Goal: Task Accomplishment & Management: Use online tool/utility

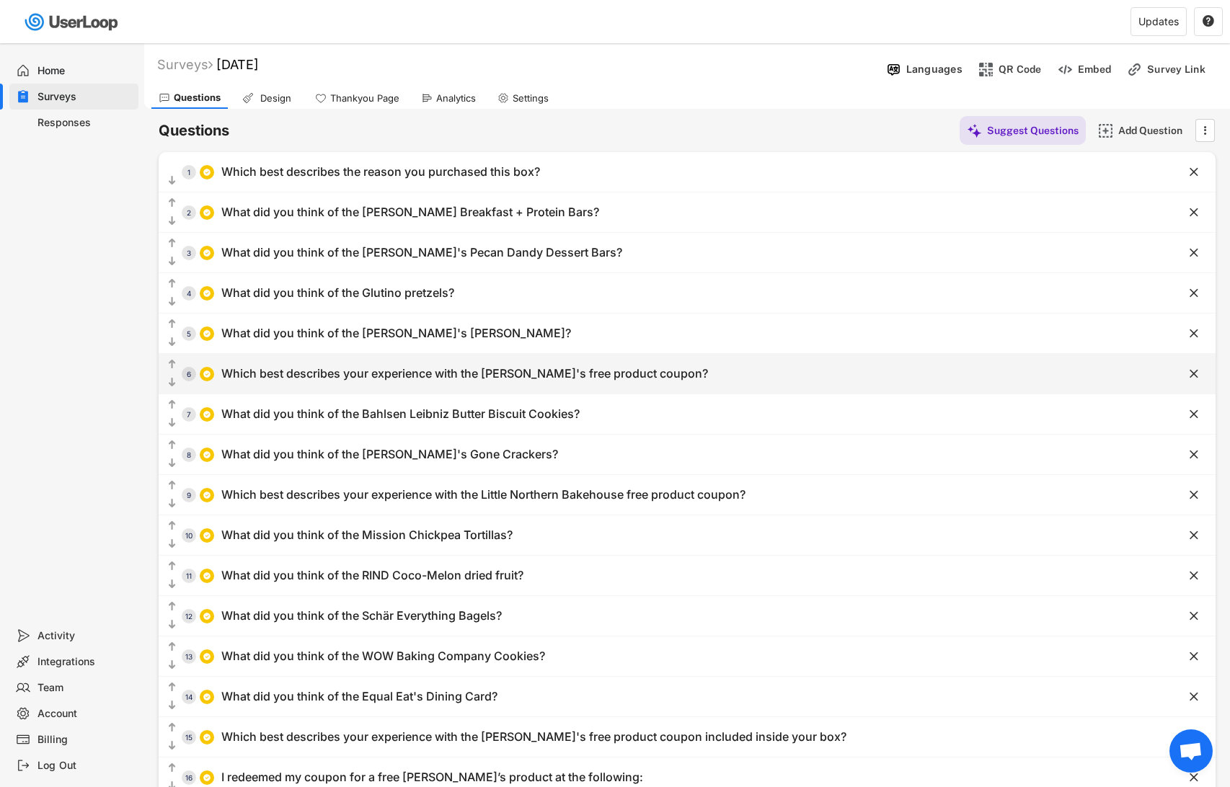
scroll to position [181, 0]
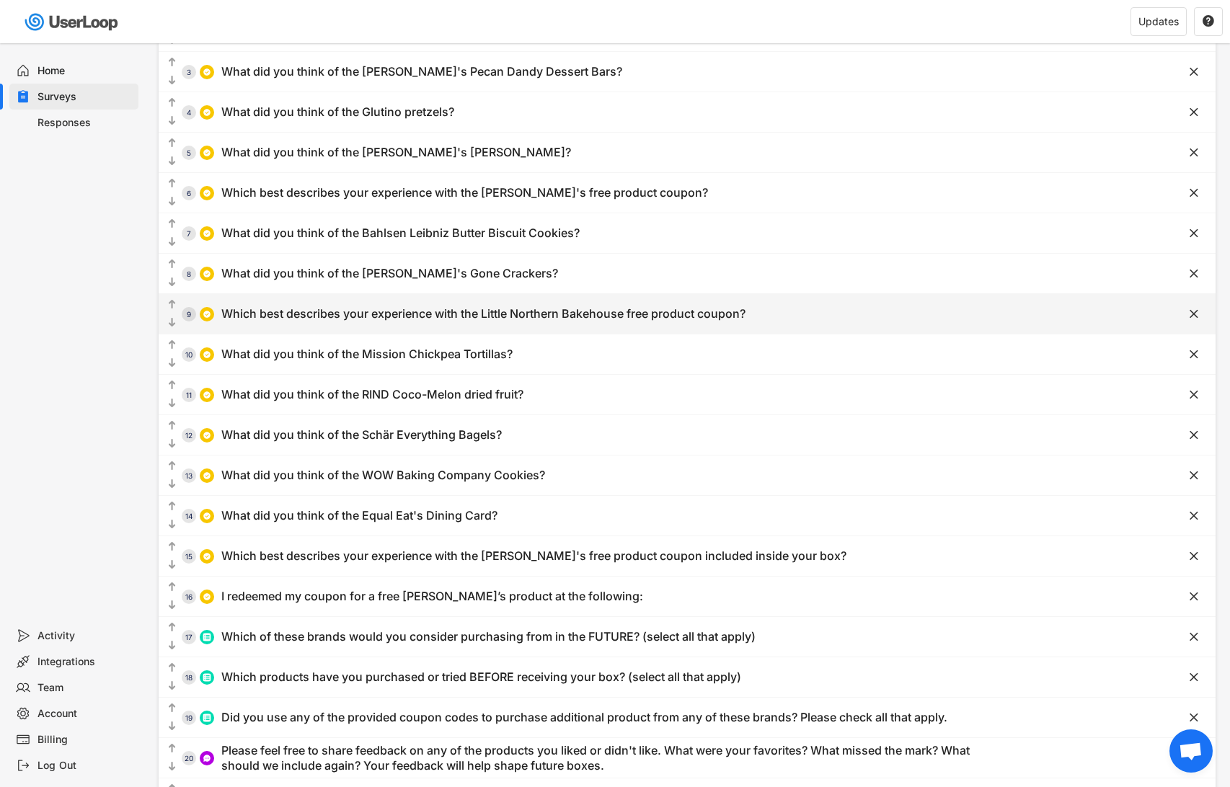
click at [378, 311] on div "Which best describes your experience with the Little Northern Bakehouse free pr…" at bounding box center [483, 313] width 524 height 15
type input "Which best describes your experience with the Little Northern Bakehouse free pr…"
type input "I redeemed my coupon and liked/enjoyed what I got"
type input "I redeemed my coupon and didn't like/indifferent about what I got"
type input "I haven't redeemed my coupon yet but I plan to soon"
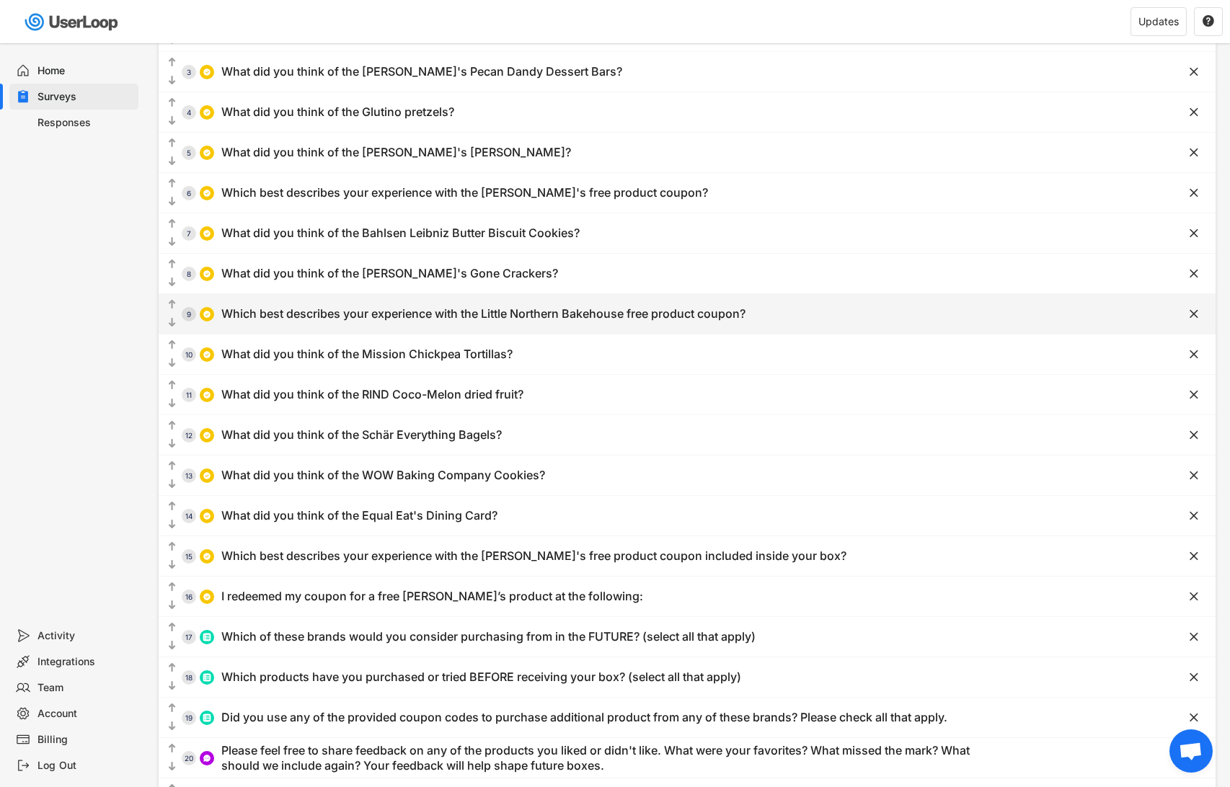
type input "There isn't a store near me that carries Little Northern Bakehouse products, so…"
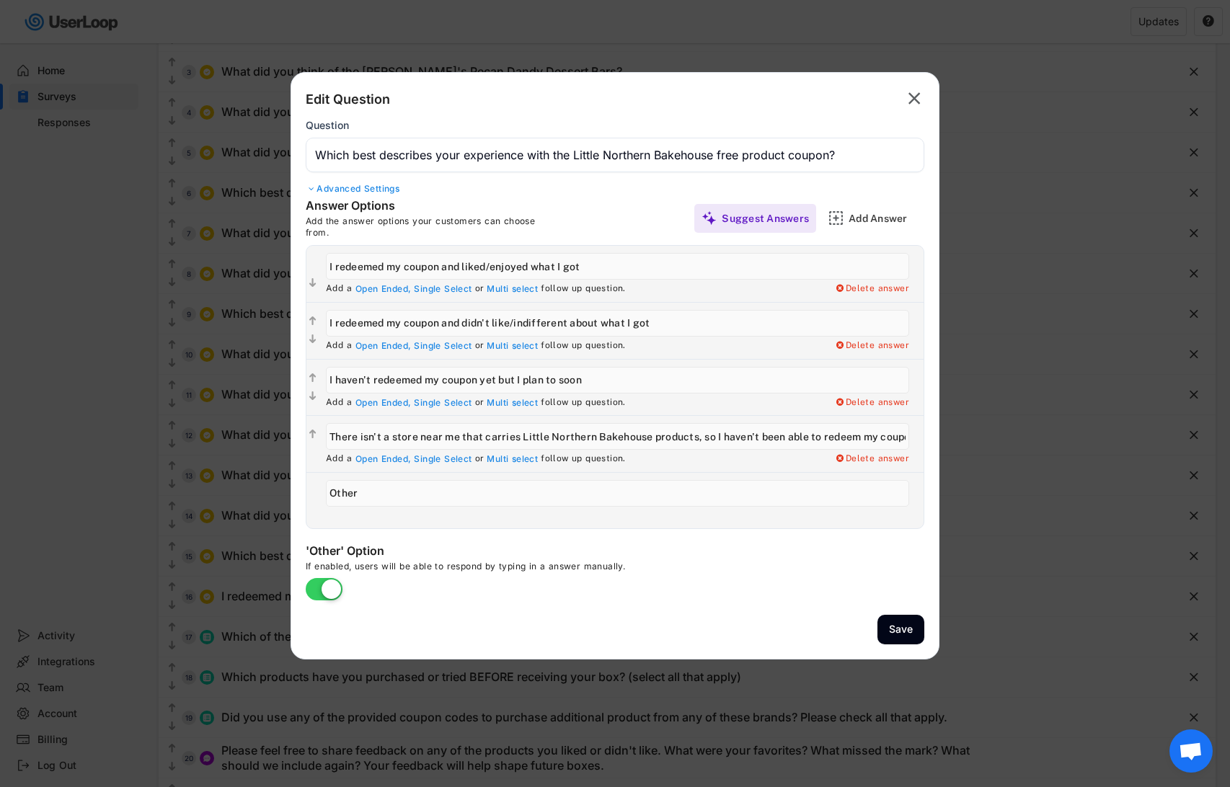
click at [206, 330] on div at bounding box center [615, 393] width 1230 height 787
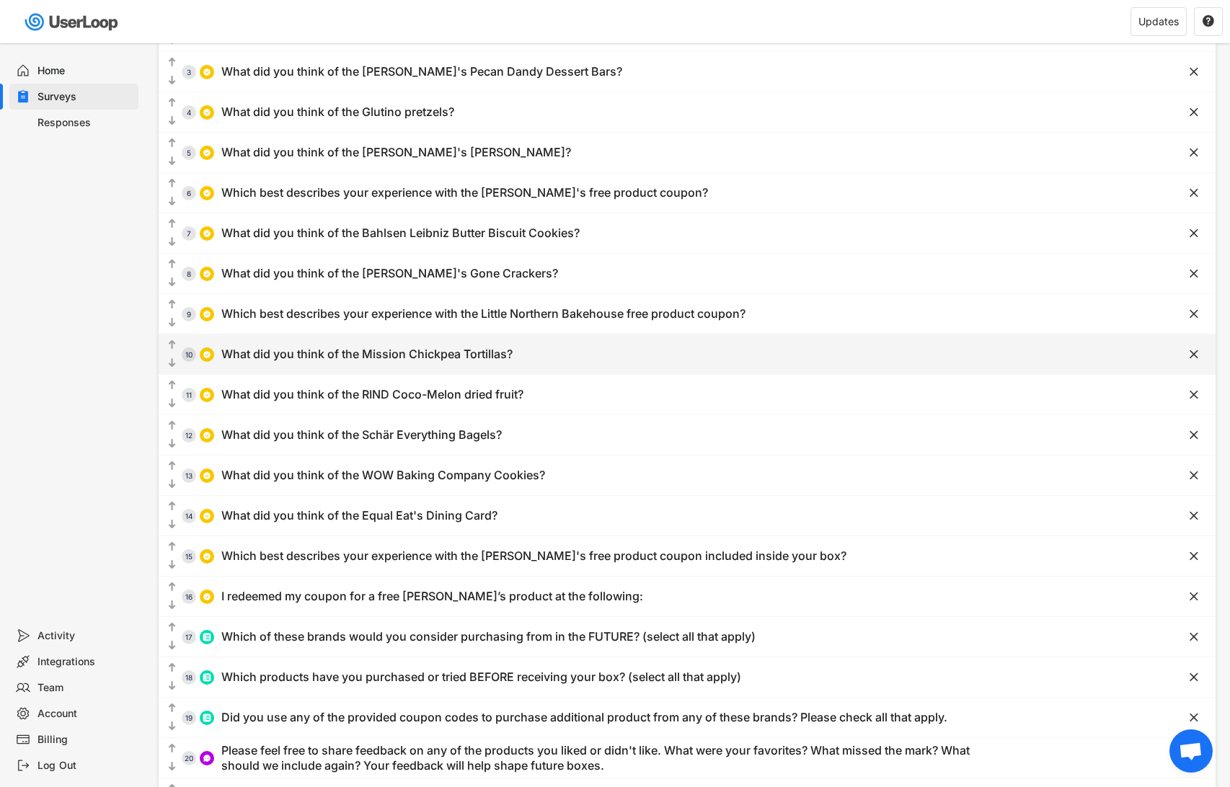
click at [364, 361] on div "What did you think of the Mission Chickpea Tortillas?" at bounding box center [366, 354] width 291 height 15
type input "What did you think of the Mission Chickpea Tortillas?"
type input "I liked them a lot"
type input "I liked them somewhat"
type input "I didn't like them"
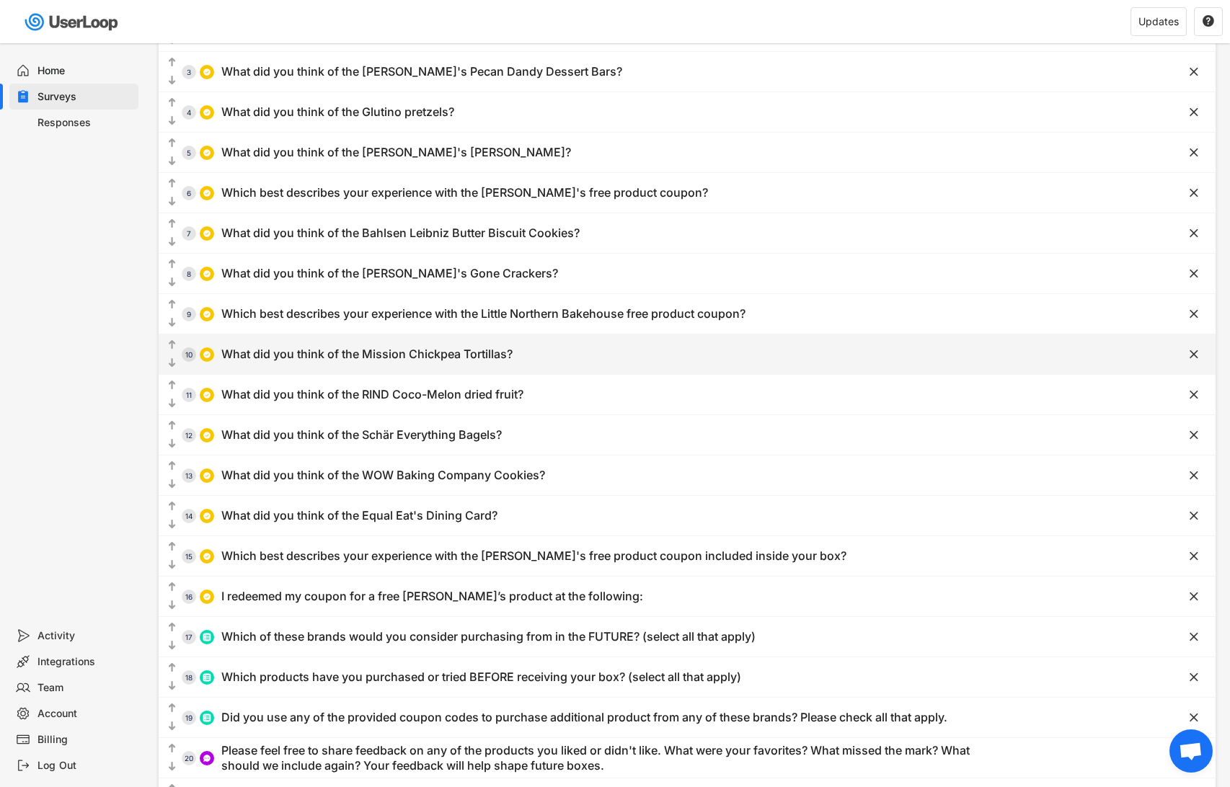
type input "I haven't tried them... yet"
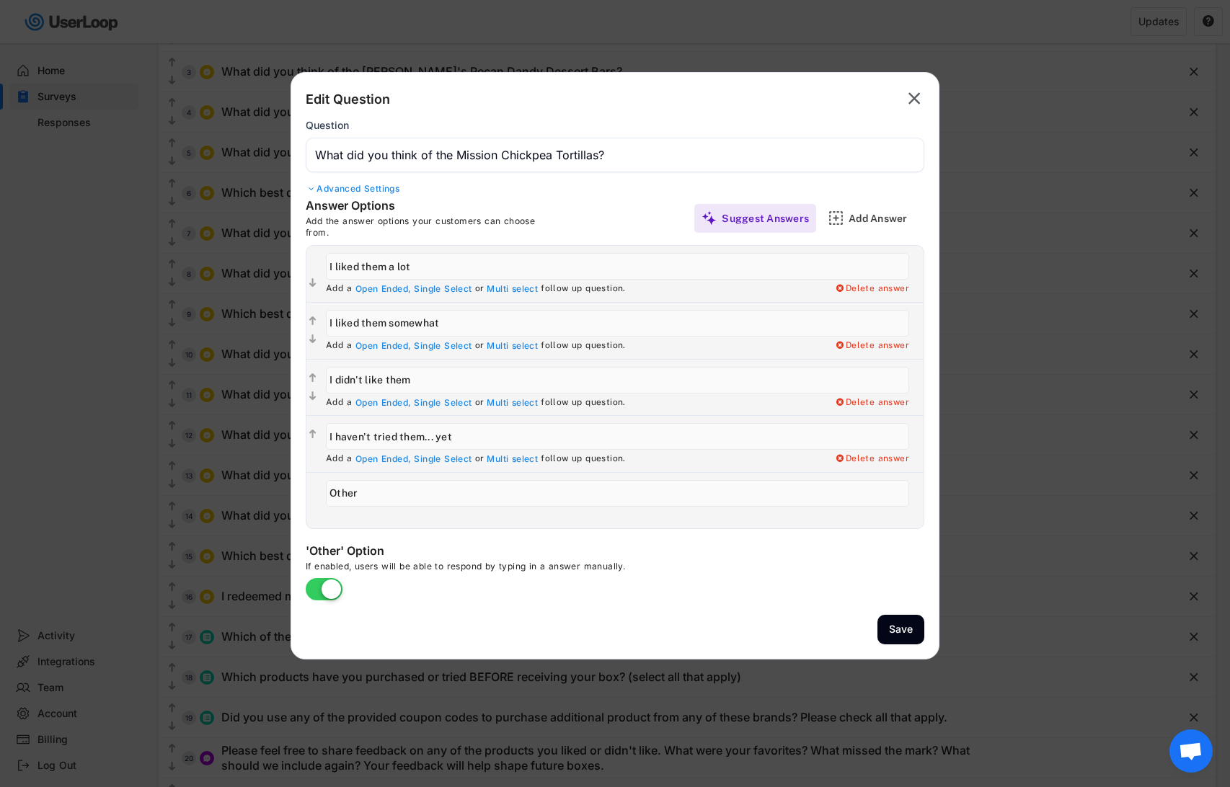
click at [248, 367] on div at bounding box center [615, 393] width 1230 height 787
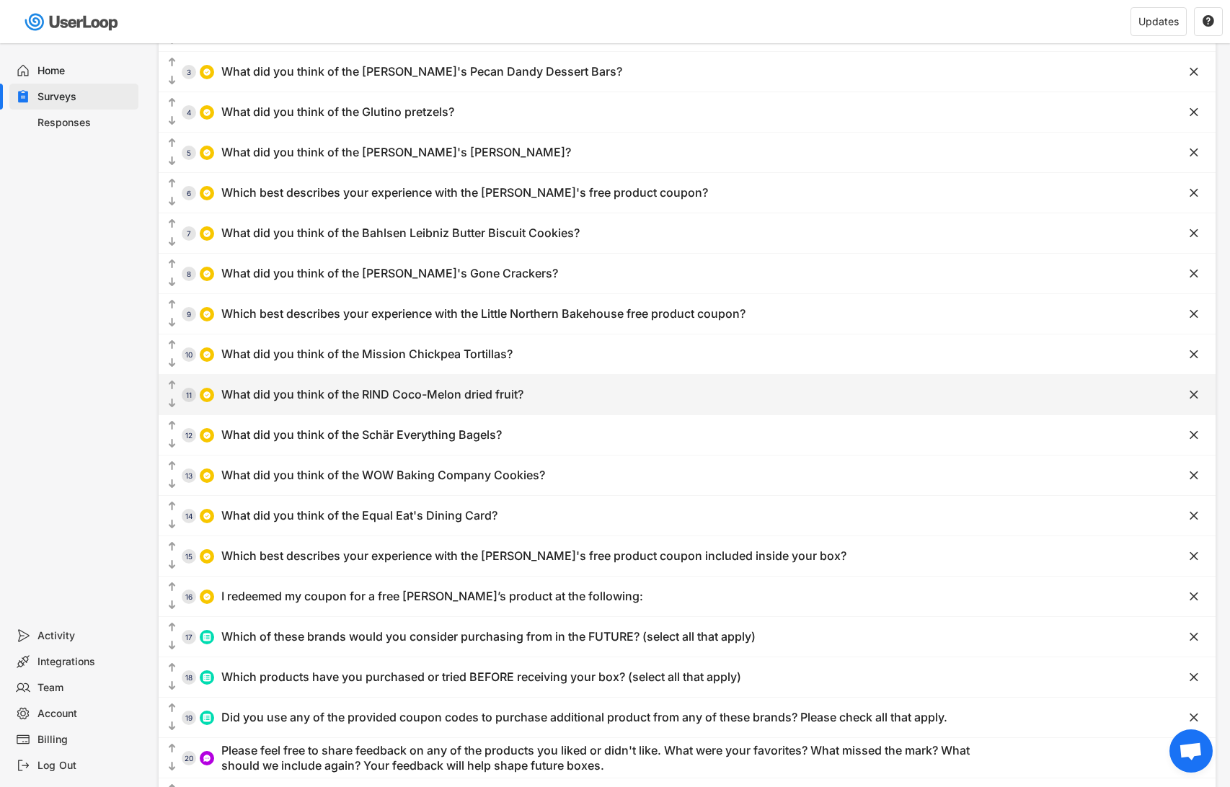
click at [416, 399] on div "What did you think of the RIND Coco-Melon dried fruit?" at bounding box center [372, 394] width 302 height 15
type input "What did you think of the RIND Coco-Melon dried fruit?"
type input "I haven't tried them ... yet"
type input "I didn't like them"
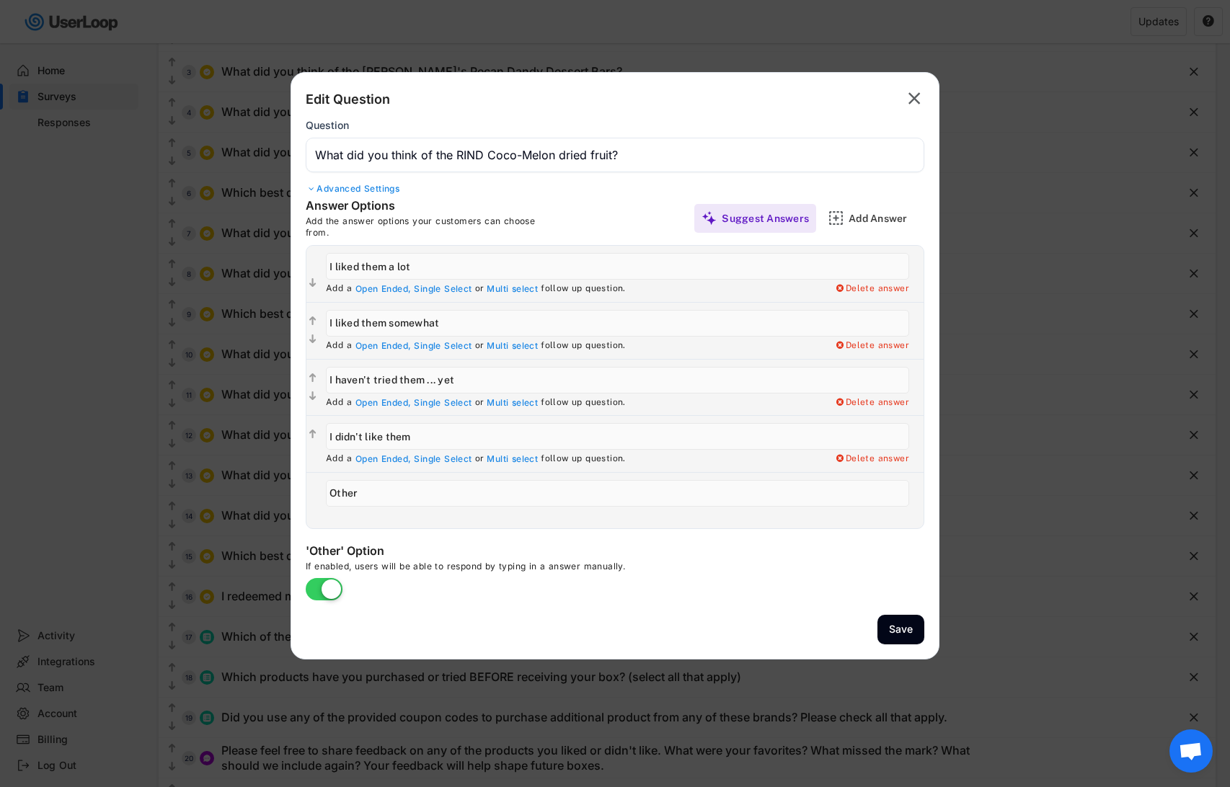
click at [248, 437] on div at bounding box center [615, 393] width 1230 height 787
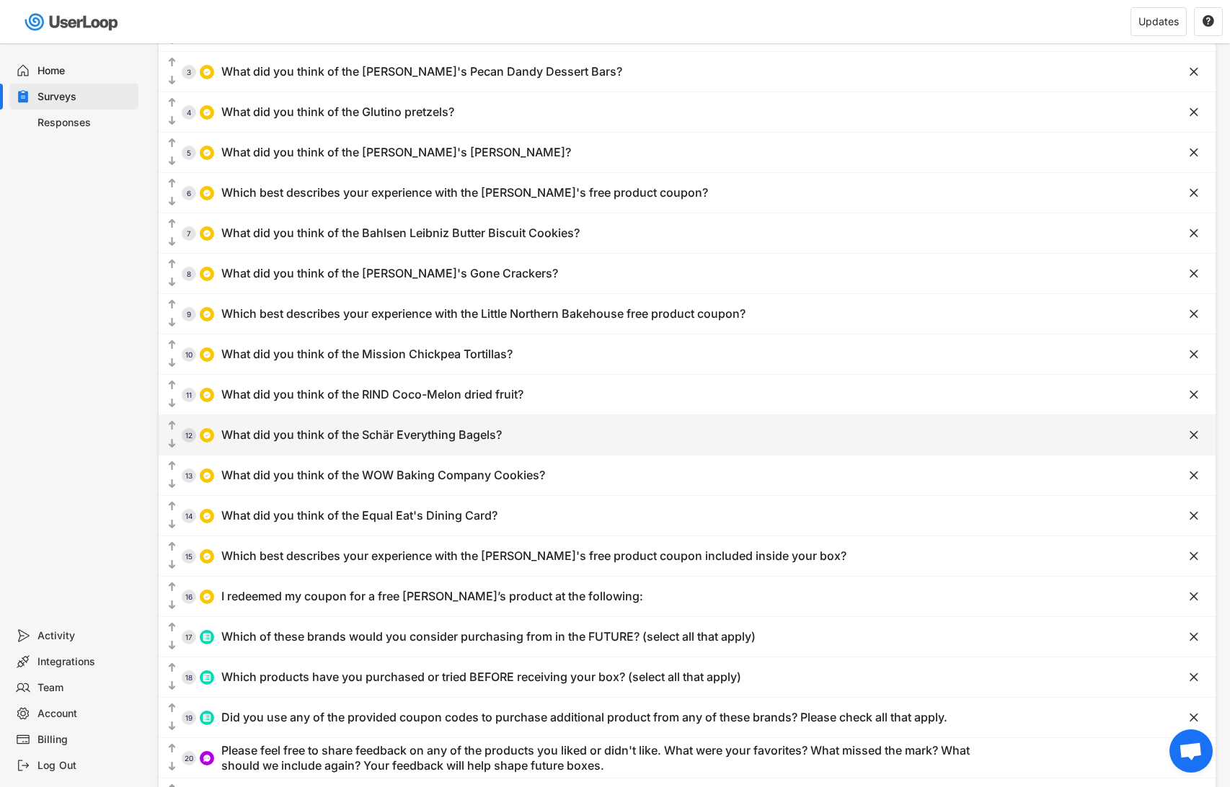
click at [371, 441] on div "What did you think of the Schär Everything Bagels?" at bounding box center [361, 435] width 280 height 15
type input "What did you think of the Schär Everything Bagels?"
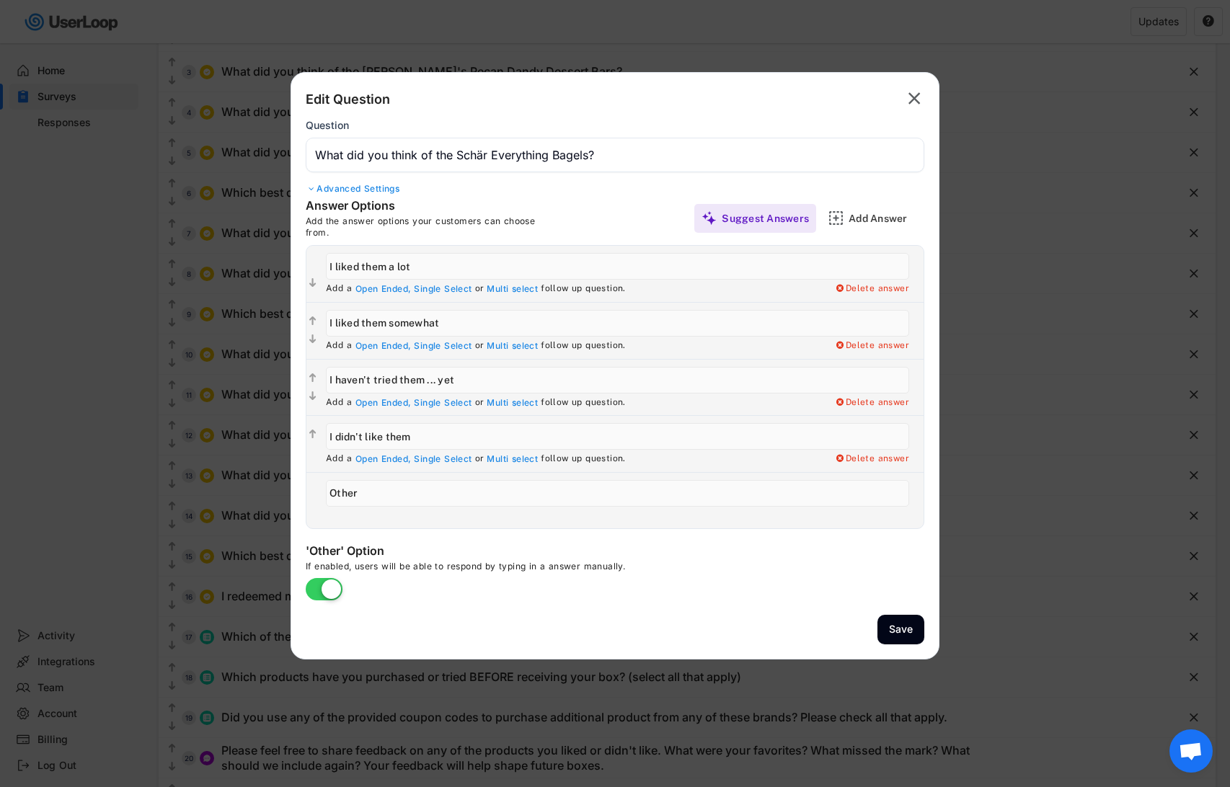
click at [280, 469] on div at bounding box center [615, 393] width 1230 height 787
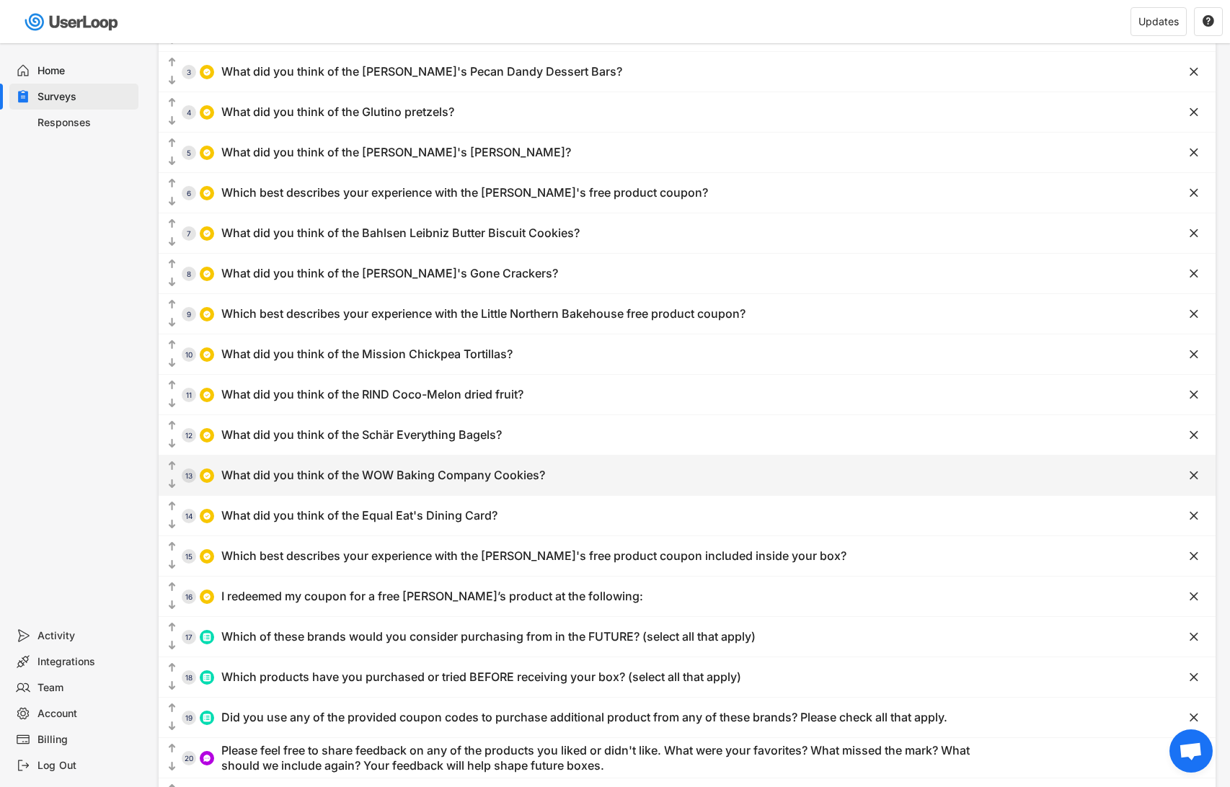
click at [410, 473] on div "What did you think of the WOW Baking Company Cookies?" at bounding box center [383, 475] width 324 height 15
type input "What did you think of the WOW Baking Company Cookies?"
type input "I didn't really like them"
type input "I haven't tried them ... yet"
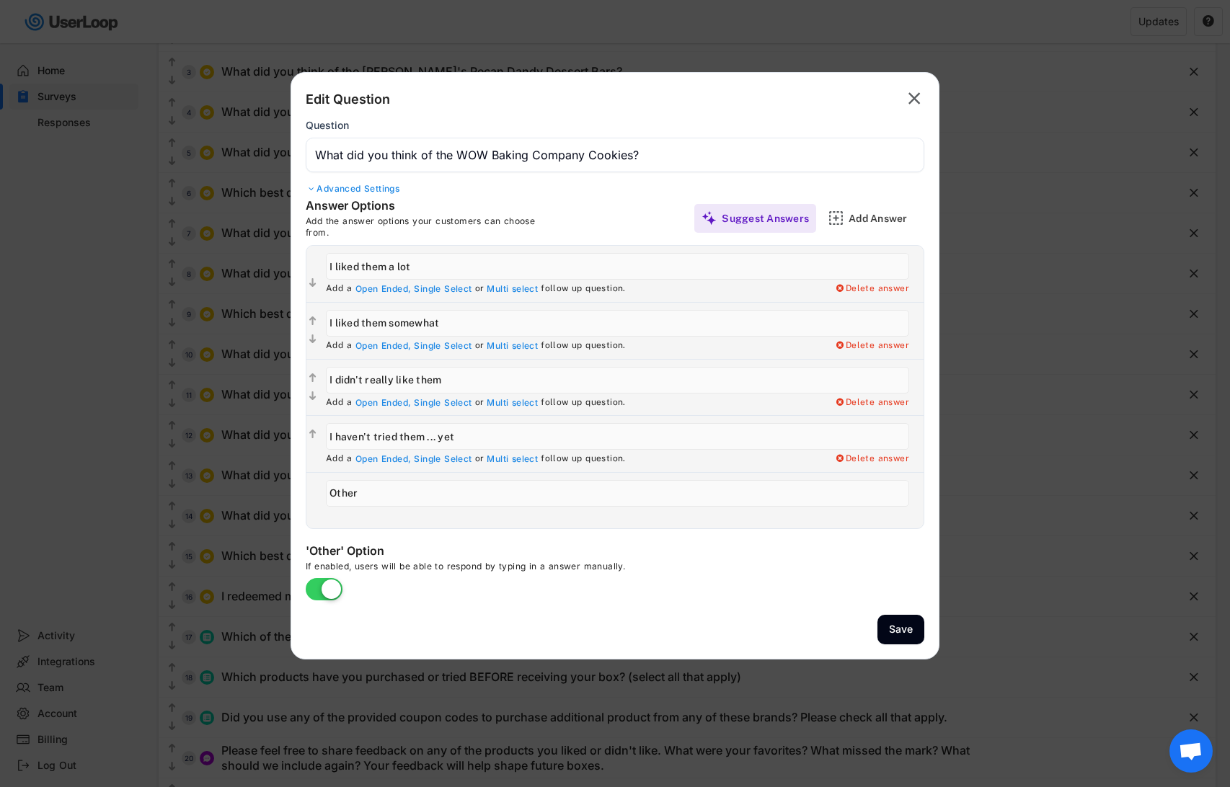
click at [237, 482] on div at bounding box center [615, 393] width 1230 height 787
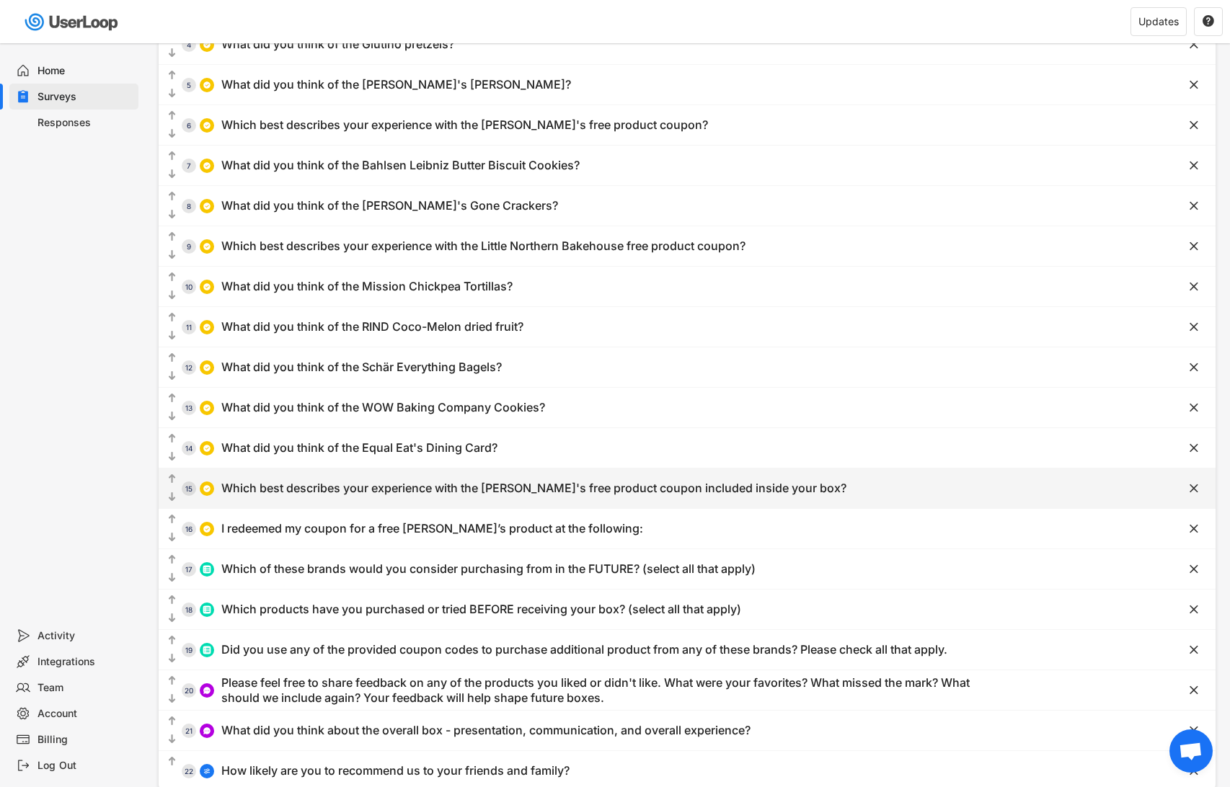
scroll to position [255, 0]
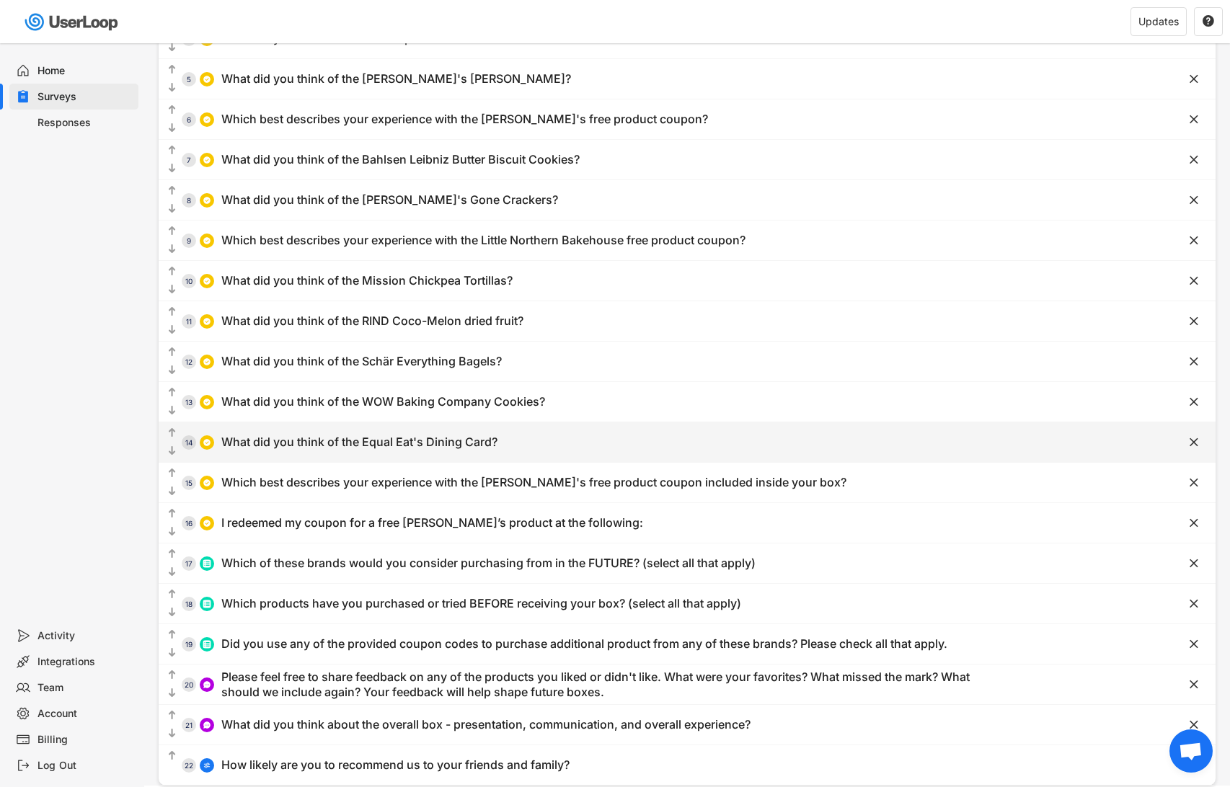
click at [306, 446] on div "What did you think of the Equal Eat's Dining Card?" at bounding box center [359, 442] width 276 height 15
type input "What did you think of the Equal Eat's Dining Card?"
type input "I liked it a lot"
type input "I liked it somewhat"
type input "I didn't like it"
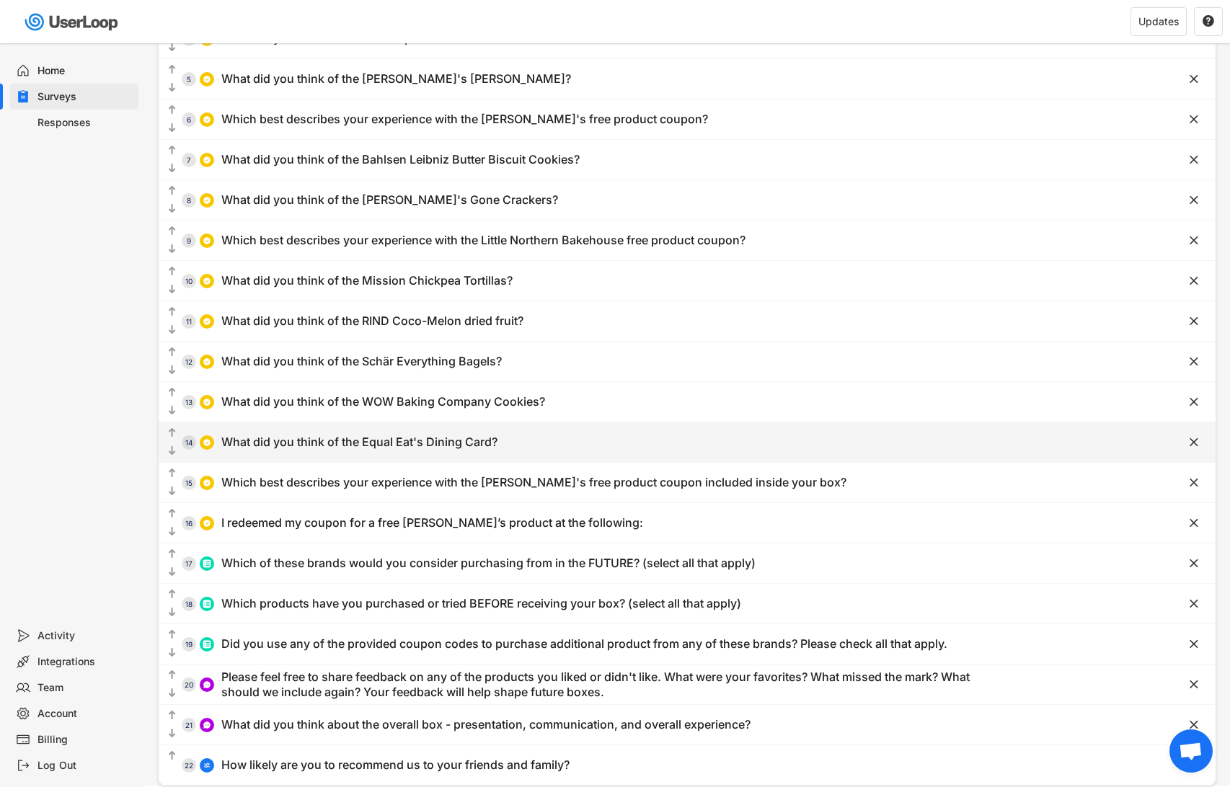
type input "Other"
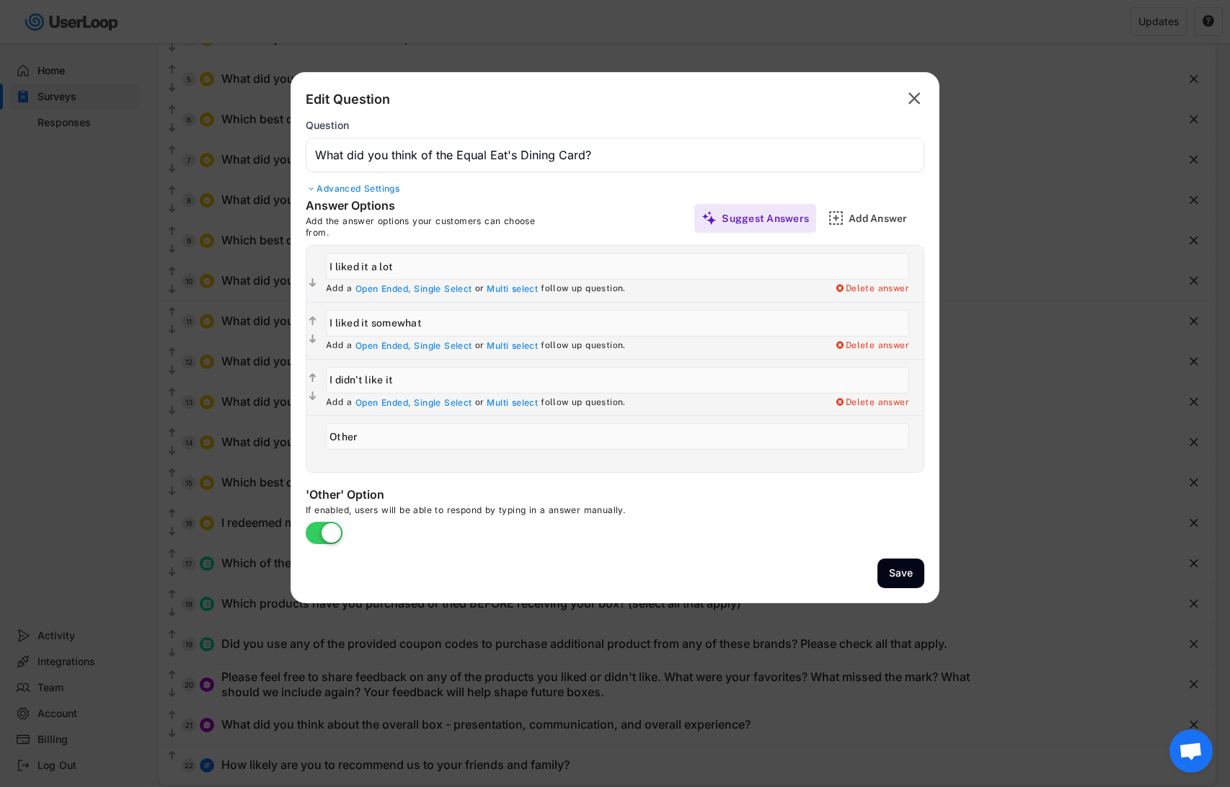
click at [213, 451] on div at bounding box center [615, 393] width 1230 height 787
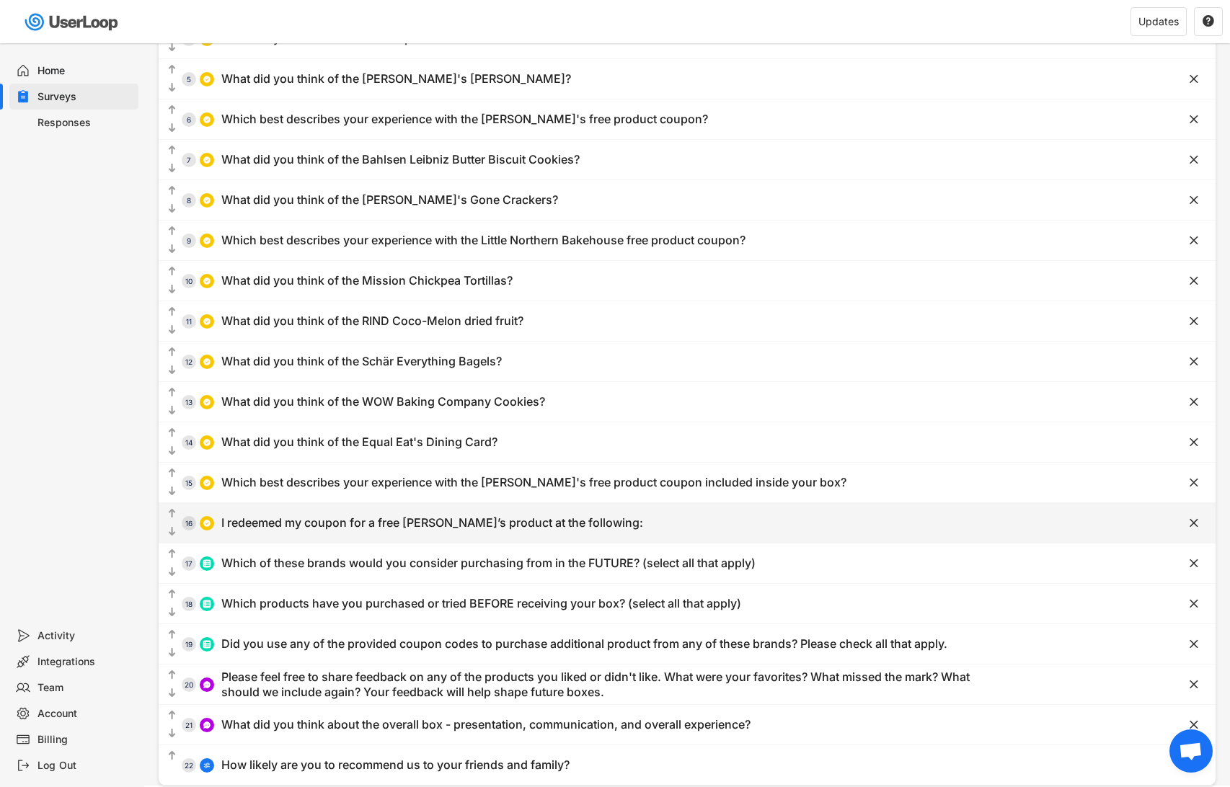
scroll to position [296, 0]
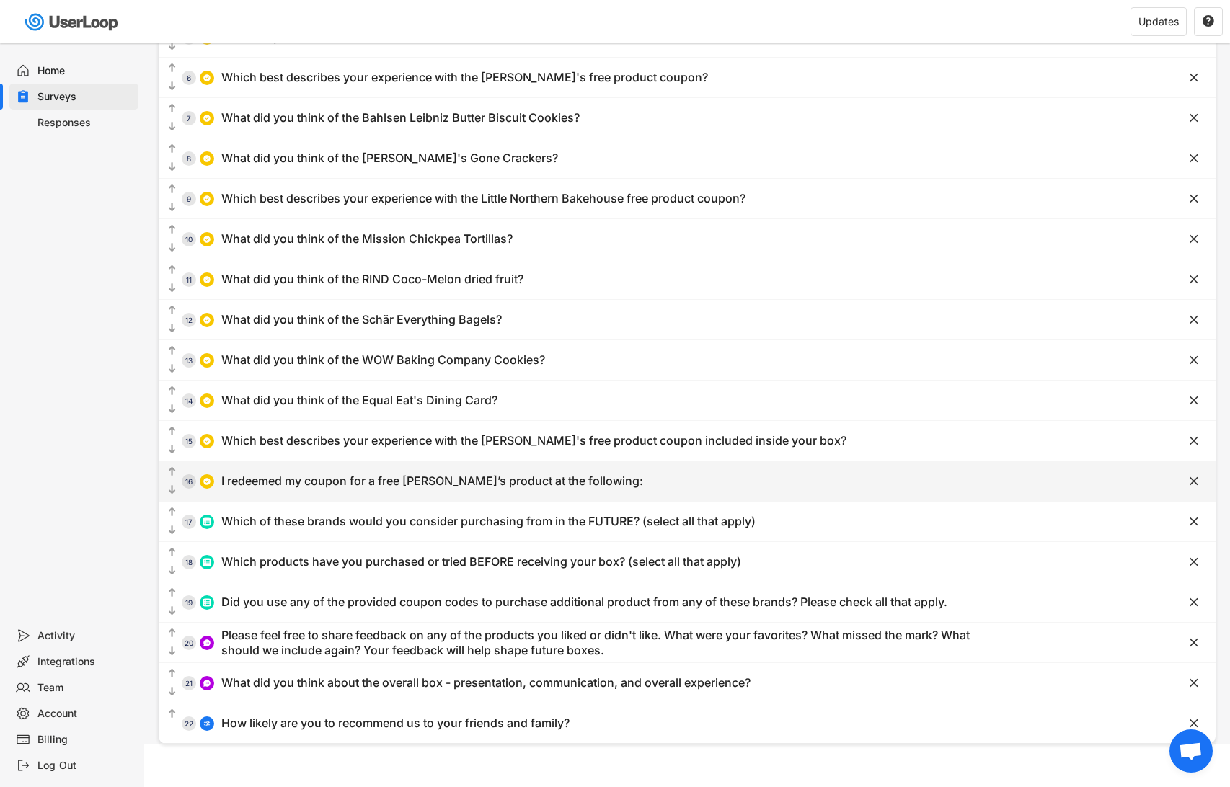
click at [333, 478] on div "I redeemed my coupon for a free Antonina’s product at the following:" at bounding box center [432, 481] width 422 height 15
type input "I redeemed my coupon for a free Antonina’s product at the following:"
type input "Walmart (fresh bakery freezer)"
type input "Sprouts"
type input "Safeway, Albertsons or Kroger"
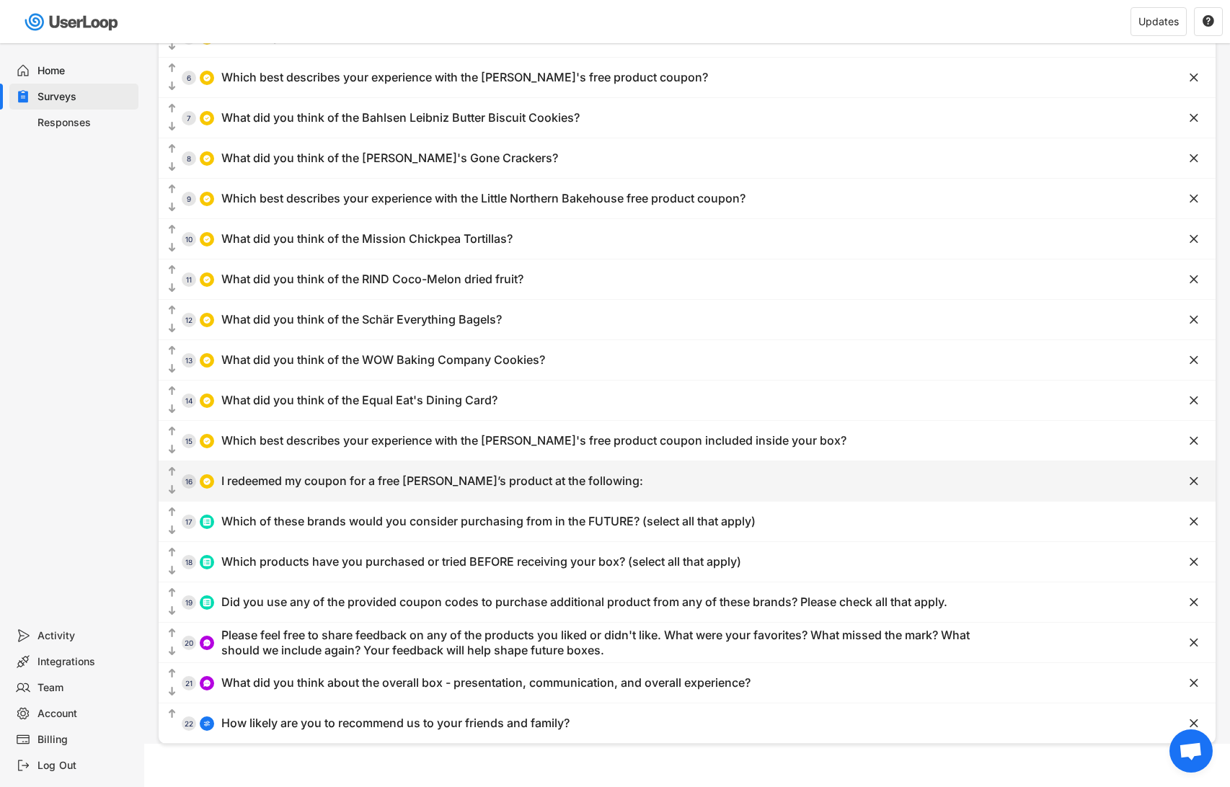
type input "I haven’t redeemed my coupon yet but I plan to soon"
type input "There isn’t a store near me that carries Antonina’s products, so I haven’t been…"
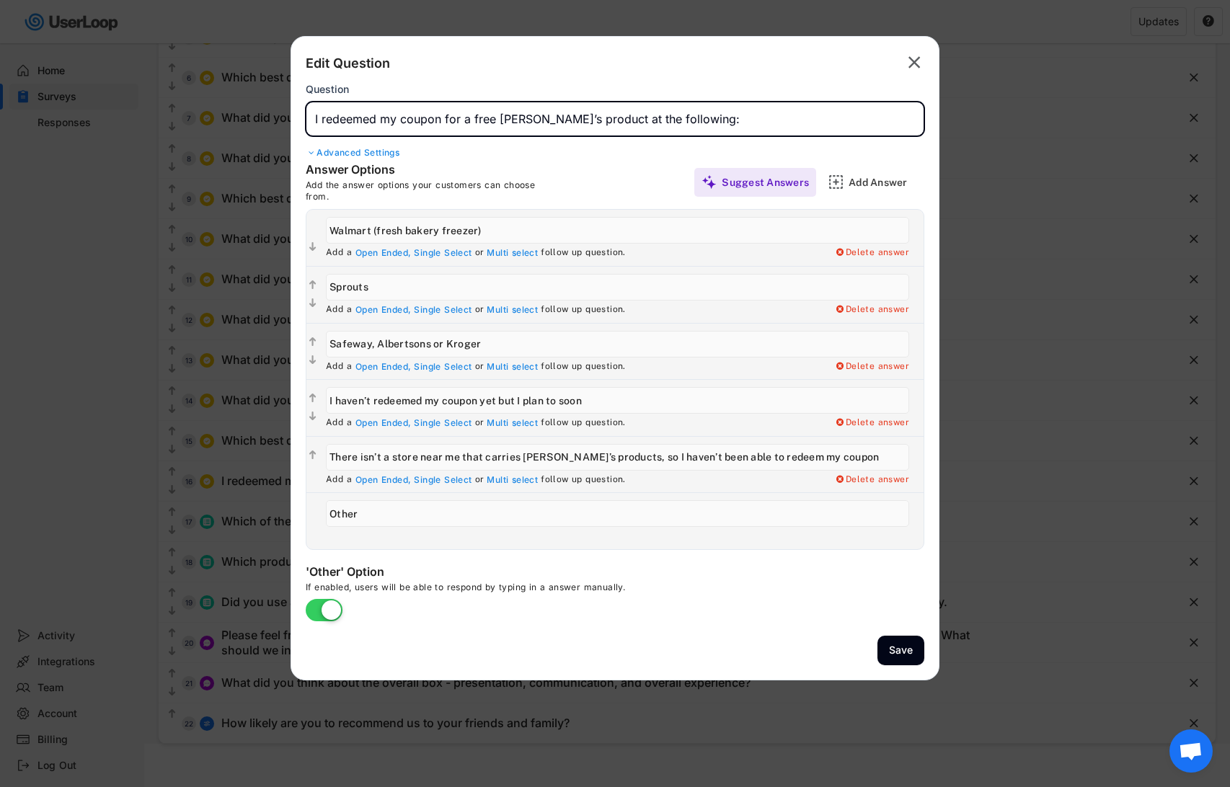
click at [310, 119] on input "input" at bounding box center [615, 119] width 619 height 35
click at [464, 119] on input "input" at bounding box center [615, 119] width 619 height 35
click at [513, 120] on input "input" at bounding box center [615, 119] width 619 height 35
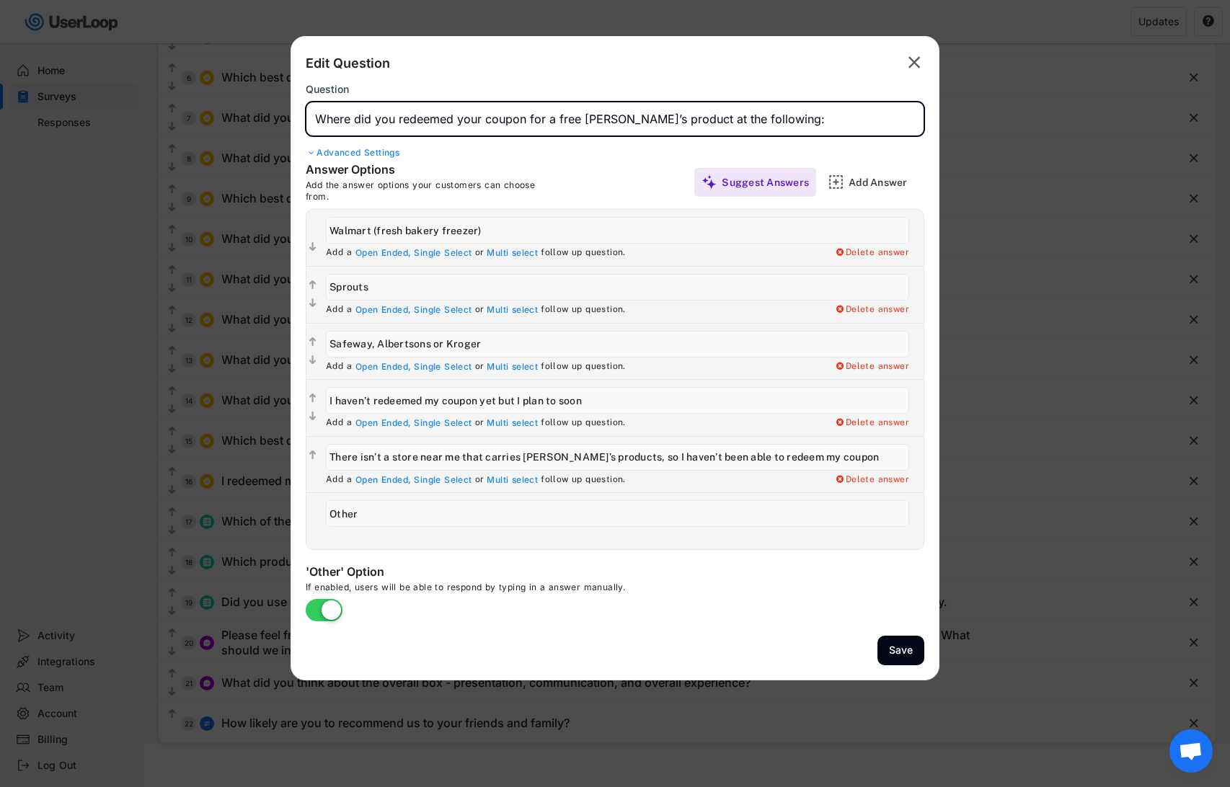
drag, startPoint x: 513, startPoint y: 120, endPoint x: 559, endPoint y: 120, distance: 45.4
click at [559, 120] on input "input" at bounding box center [615, 119] width 619 height 35
click at [562, 120] on input "input" at bounding box center [615, 119] width 619 height 35
click at [543, 118] on input "input" at bounding box center [615, 119] width 619 height 35
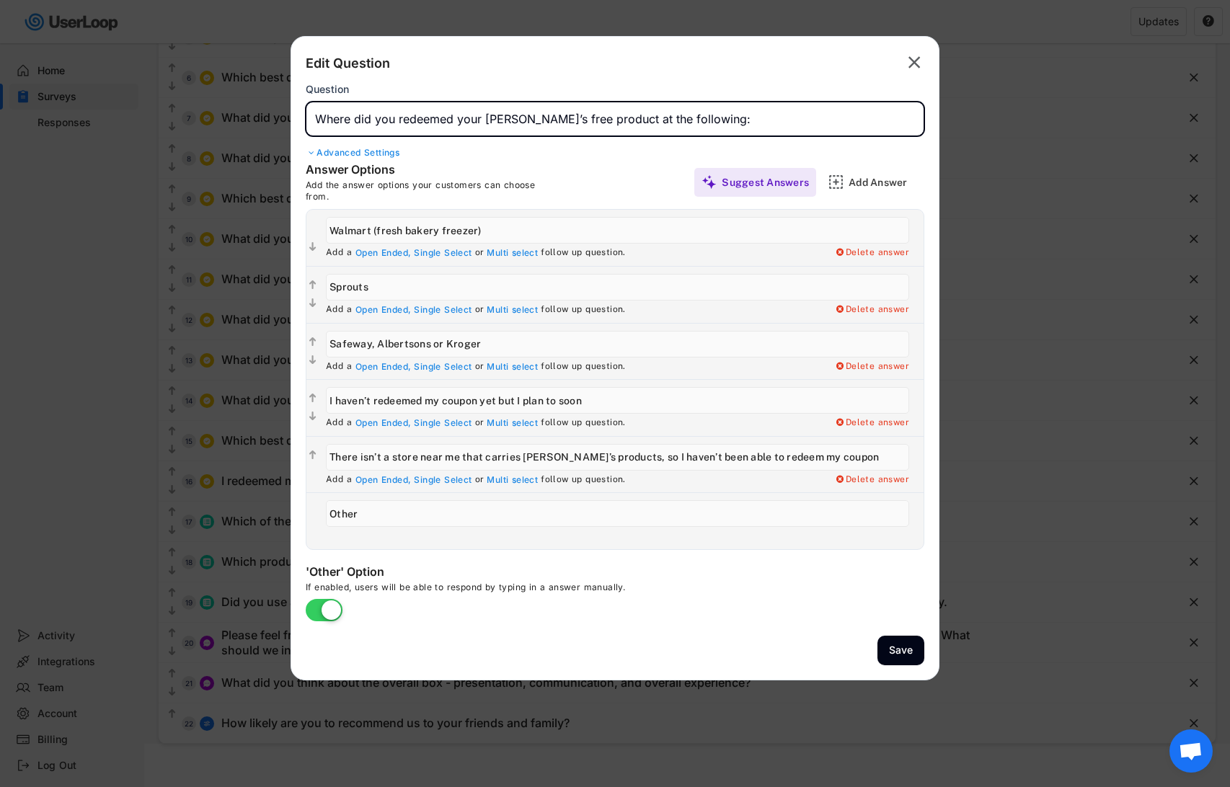
click at [619, 115] on input "input" at bounding box center [615, 119] width 619 height 35
drag, startPoint x: 619, startPoint y: 115, endPoint x: 672, endPoint y: 115, distance: 53.4
click at [672, 115] on input "input" at bounding box center [615, 119] width 619 height 35
type input "Where did you redeemed your Antonina’s free product coupon:"
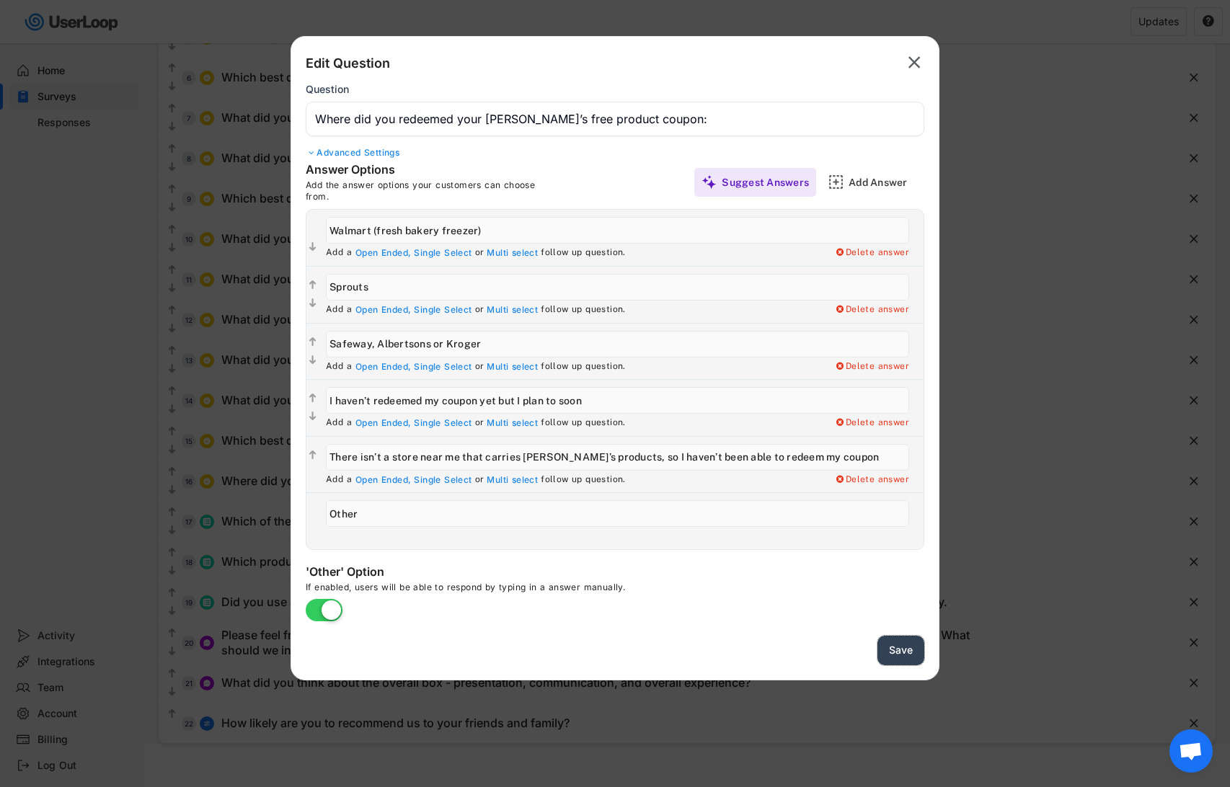
click at [911, 646] on button "Save" at bounding box center [901, 651] width 47 height 30
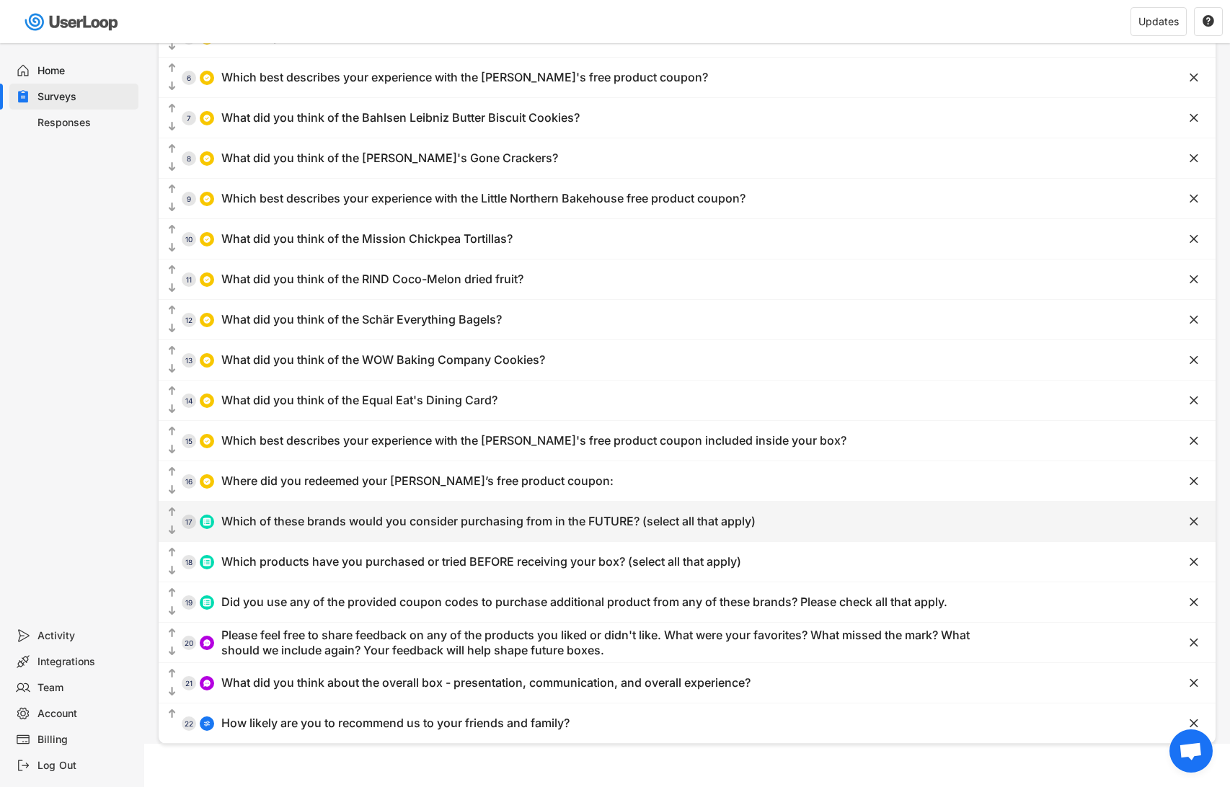
click at [383, 531] on div "  17 Which of these brands would you consider purchasing from in the FUTURE? …" at bounding box center [651, 521] width 985 height 32
type input "Which of these brands would you consider purchasing from in the FUTURE? (select…"
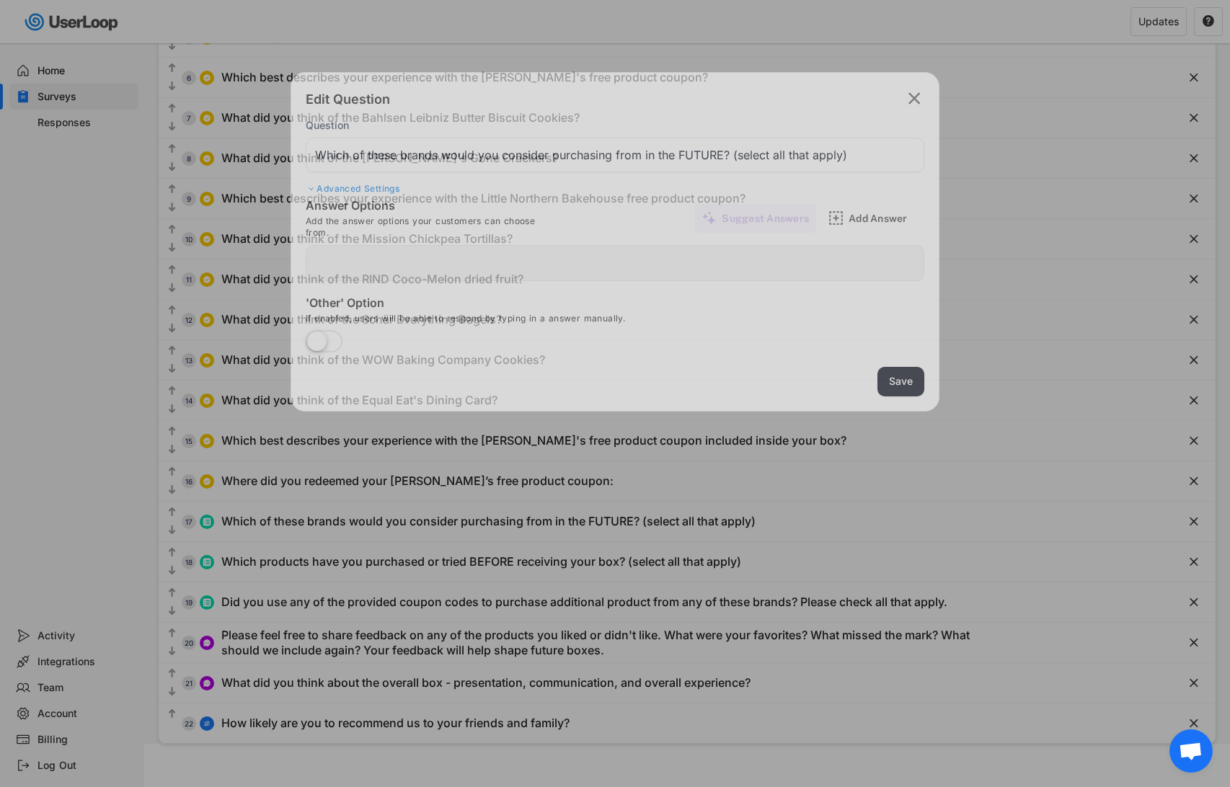
type input "Antonina's"
type input "Blake's (granola bars)"
type input "Ethel's"
type input "Glutino (pretzels)"
type input "Kevin's"
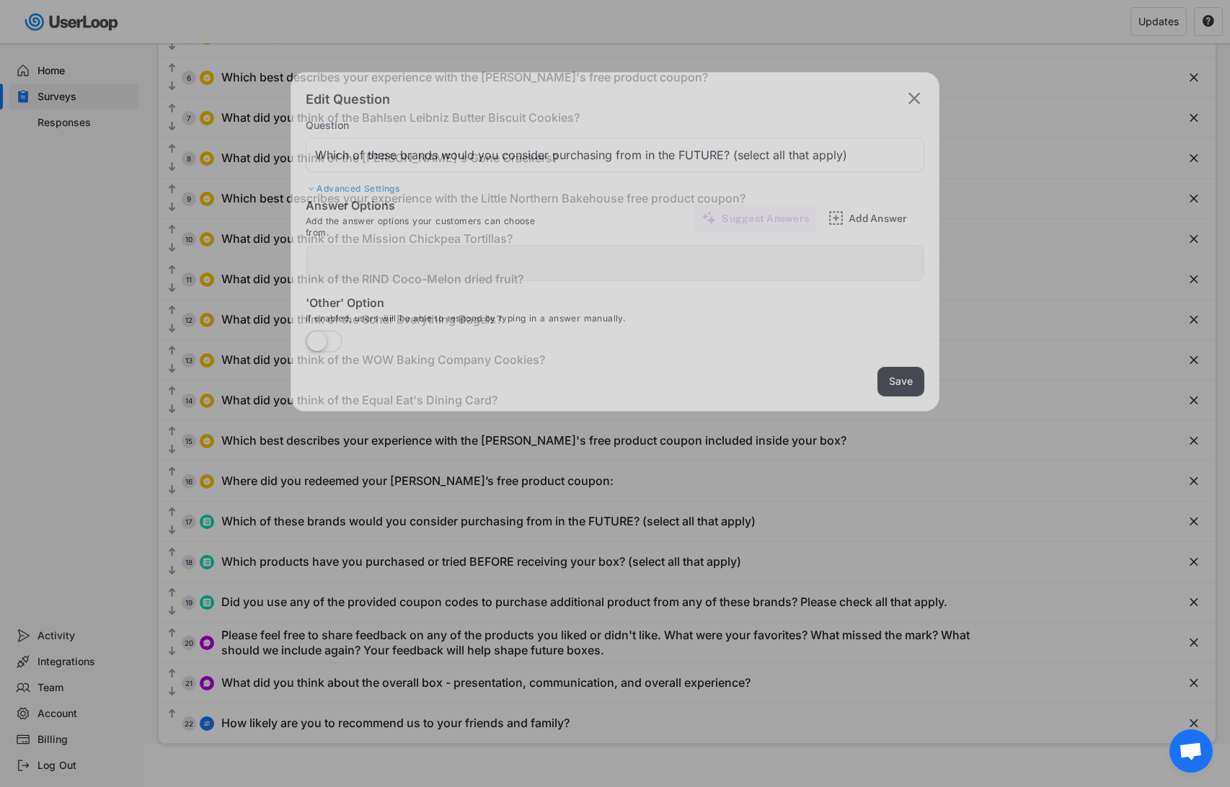
type input "Bahlsen (Leibniz Butter Biscuits)"
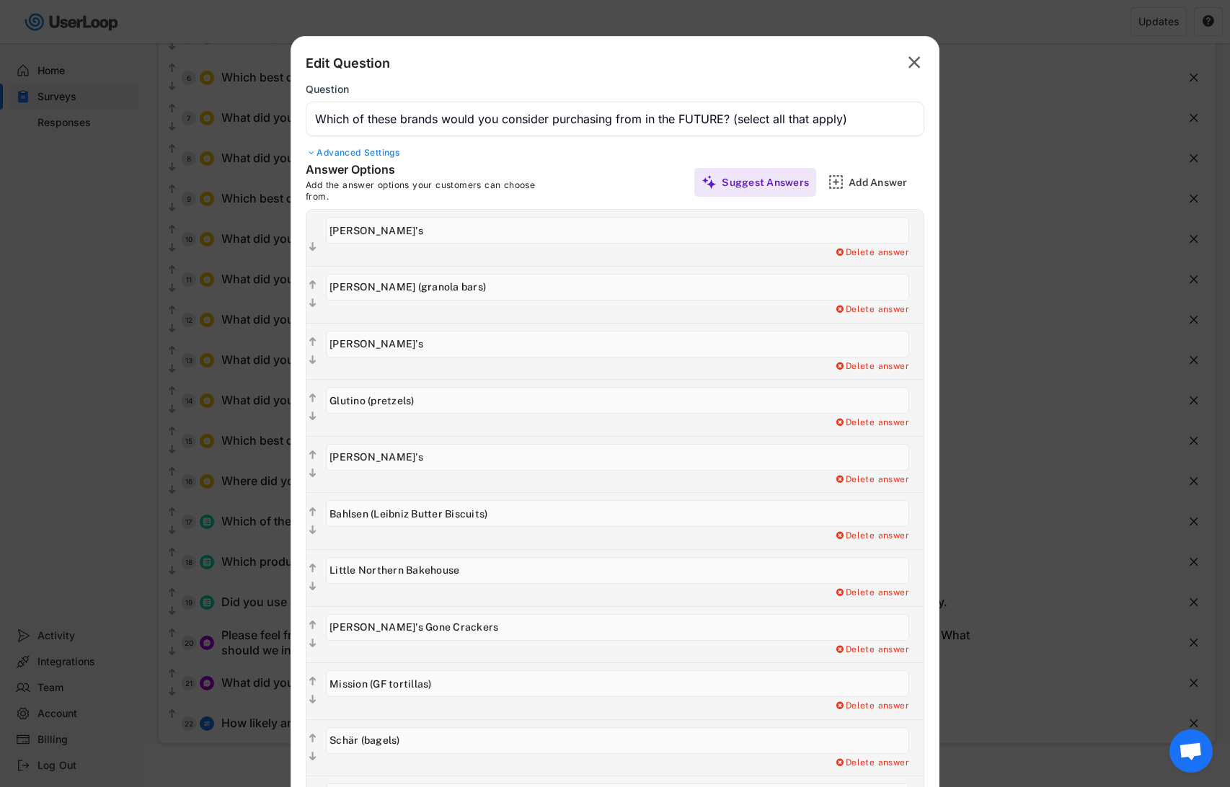
click at [386, 231] on input "input" at bounding box center [617, 230] width 583 height 27
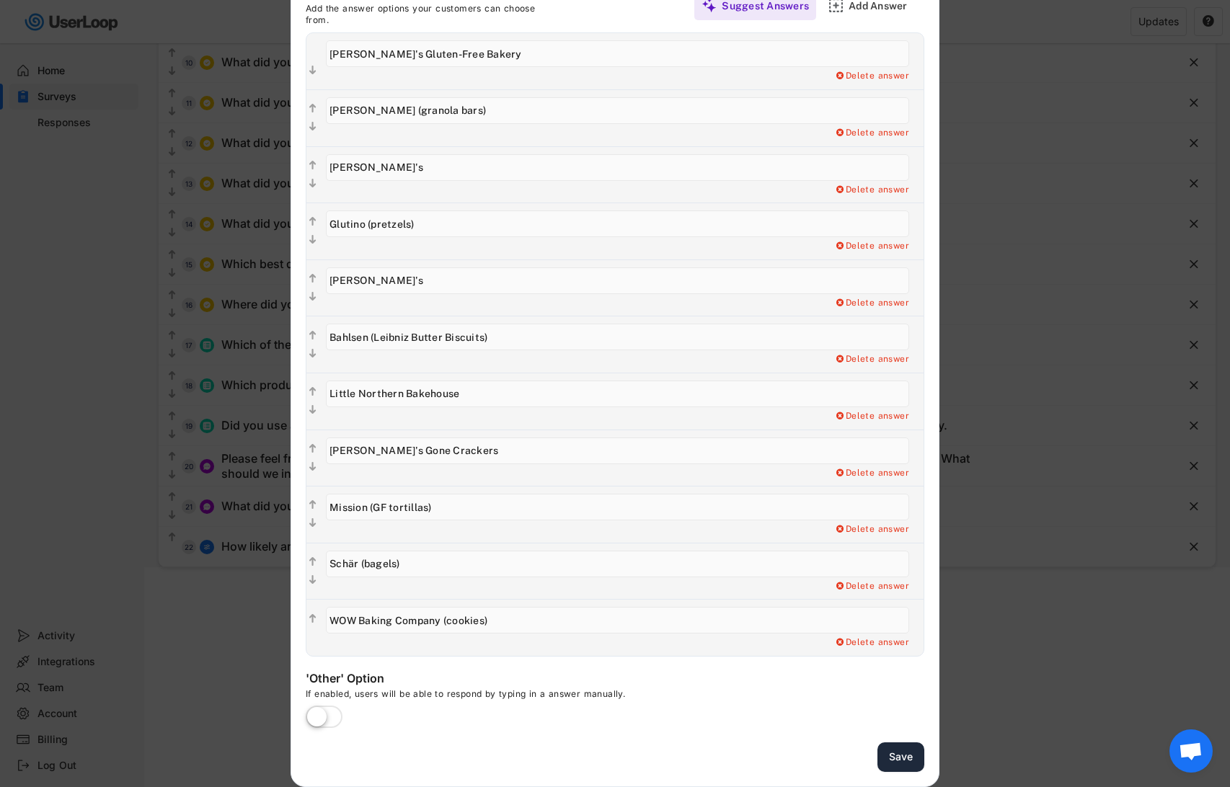
type input "Antonina's Gluten-Free Bakery"
click at [900, 764] on button "Save" at bounding box center [901, 758] width 47 height 30
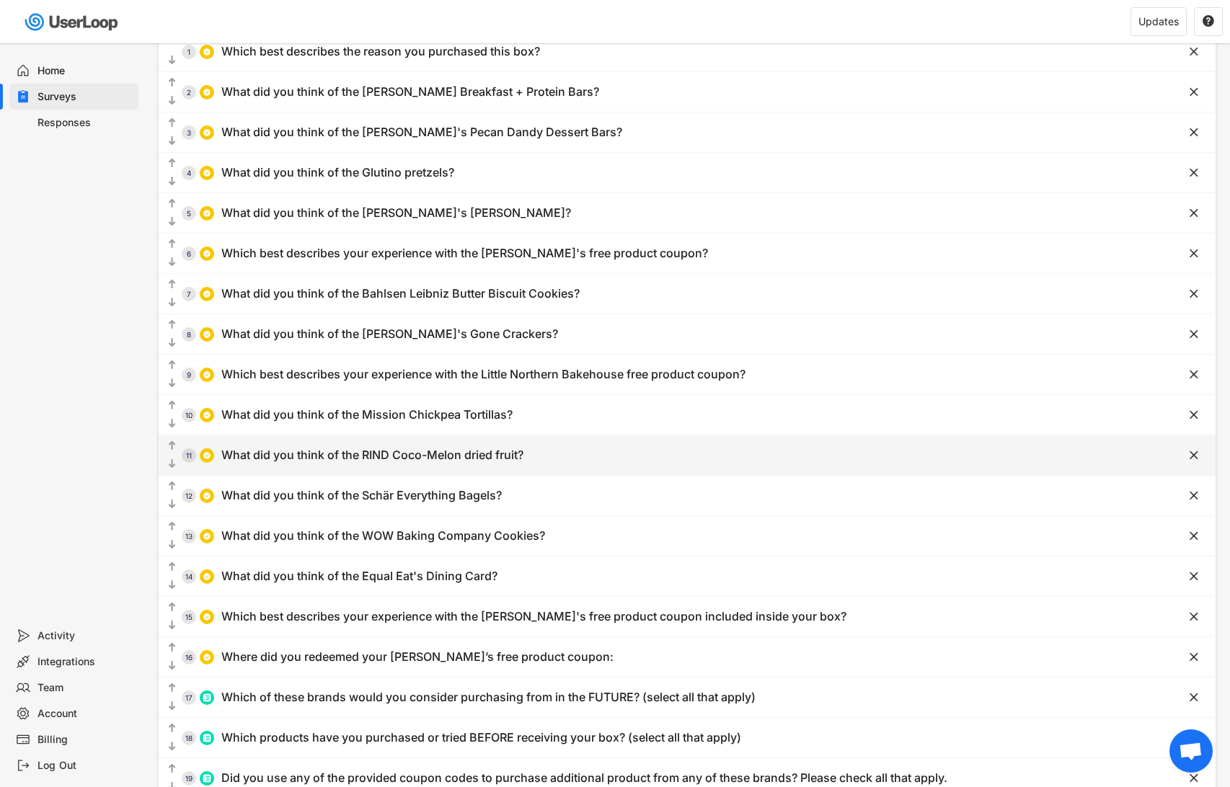
scroll to position [296, 0]
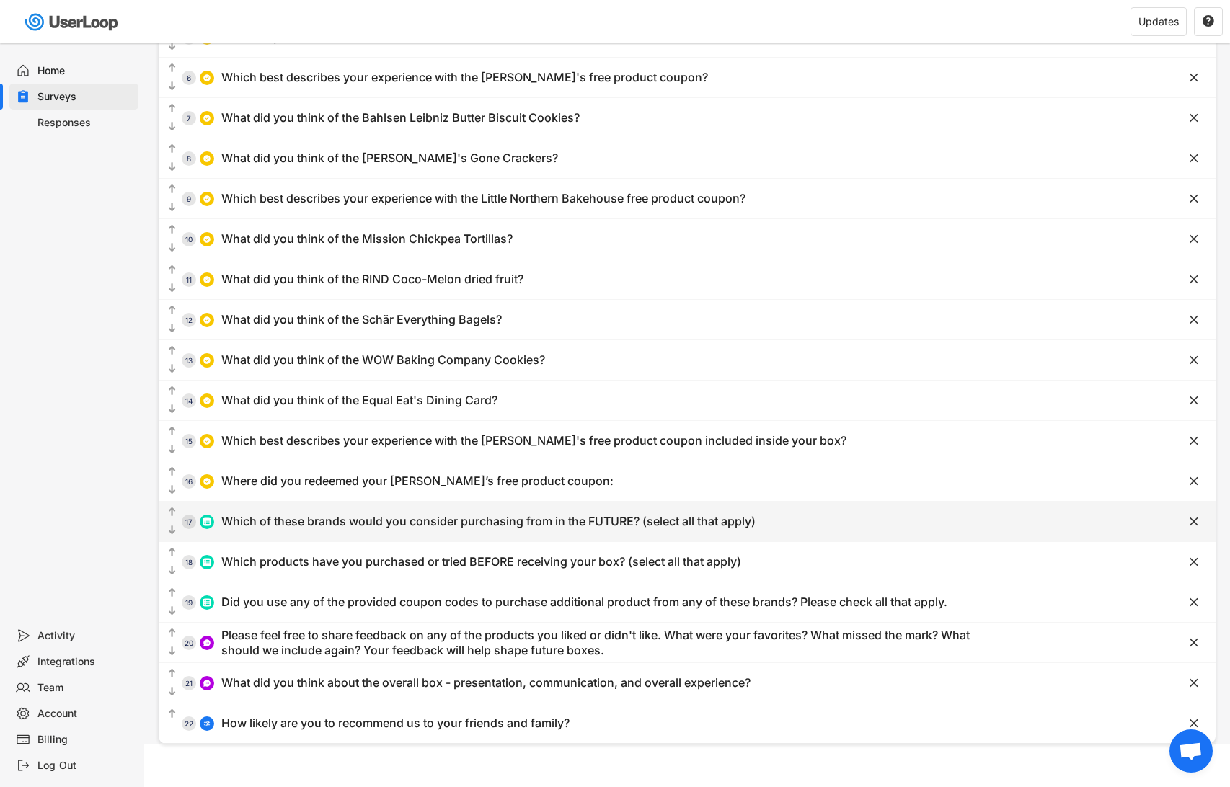
click at [392, 521] on div "Which of these brands would you consider purchasing from in the FUTURE? (select…" at bounding box center [488, 521] width 534 height 15
type input "Which of these brands would you consider purchasing from in the FUTURE? (select…"
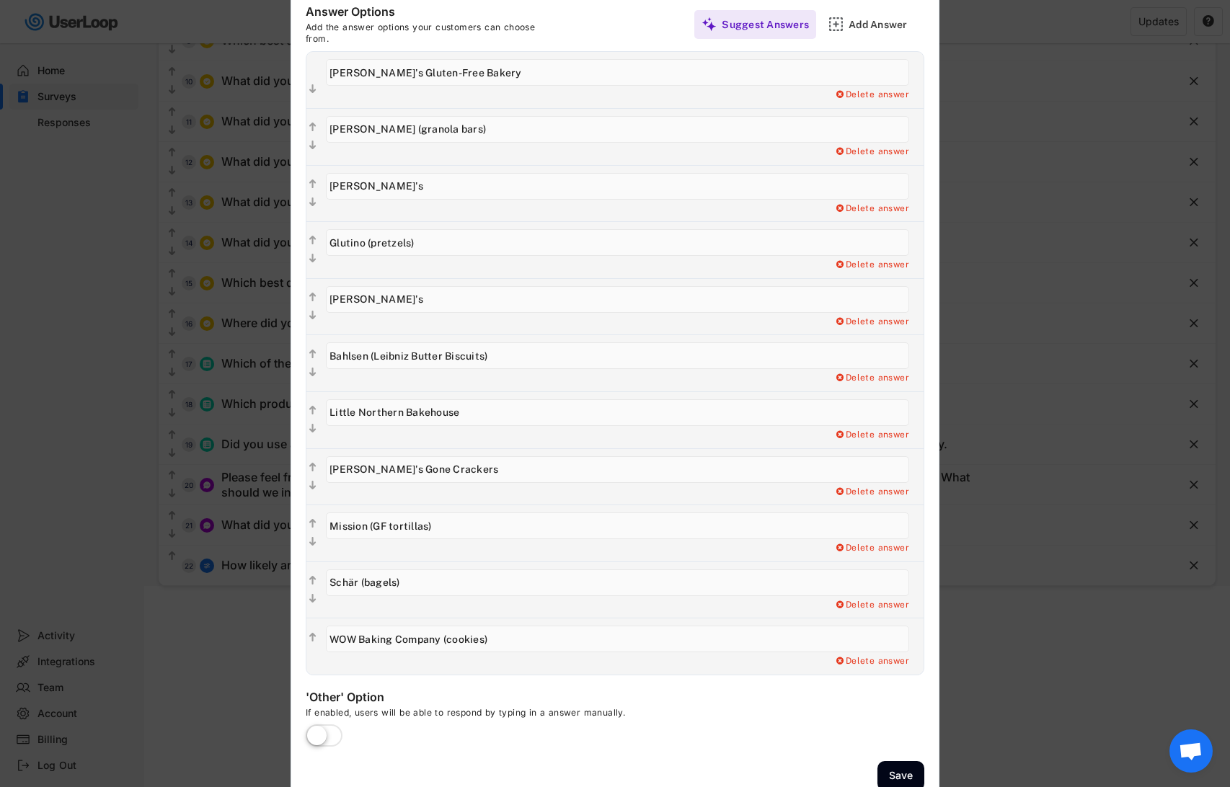
scroll to position [461, 0]
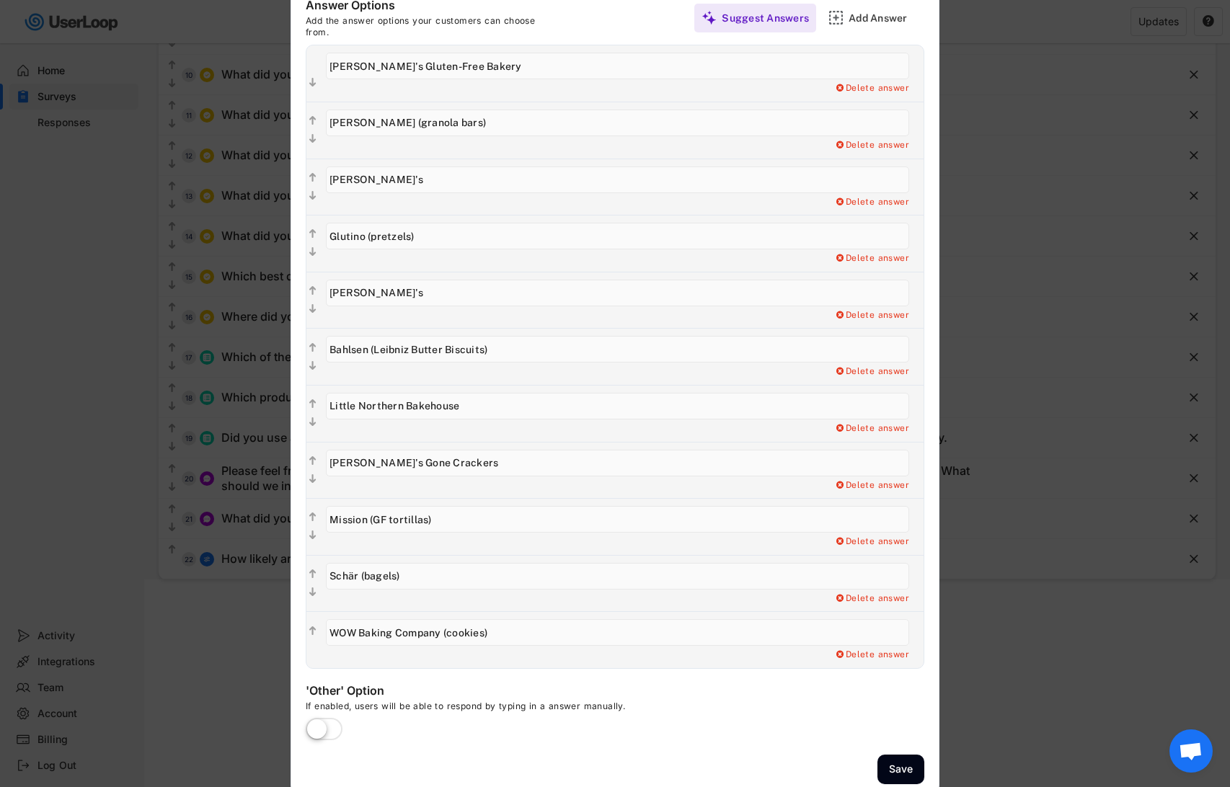
click at [391, 292] on input "input" at bounding box center [617, 293] width 583 height 27
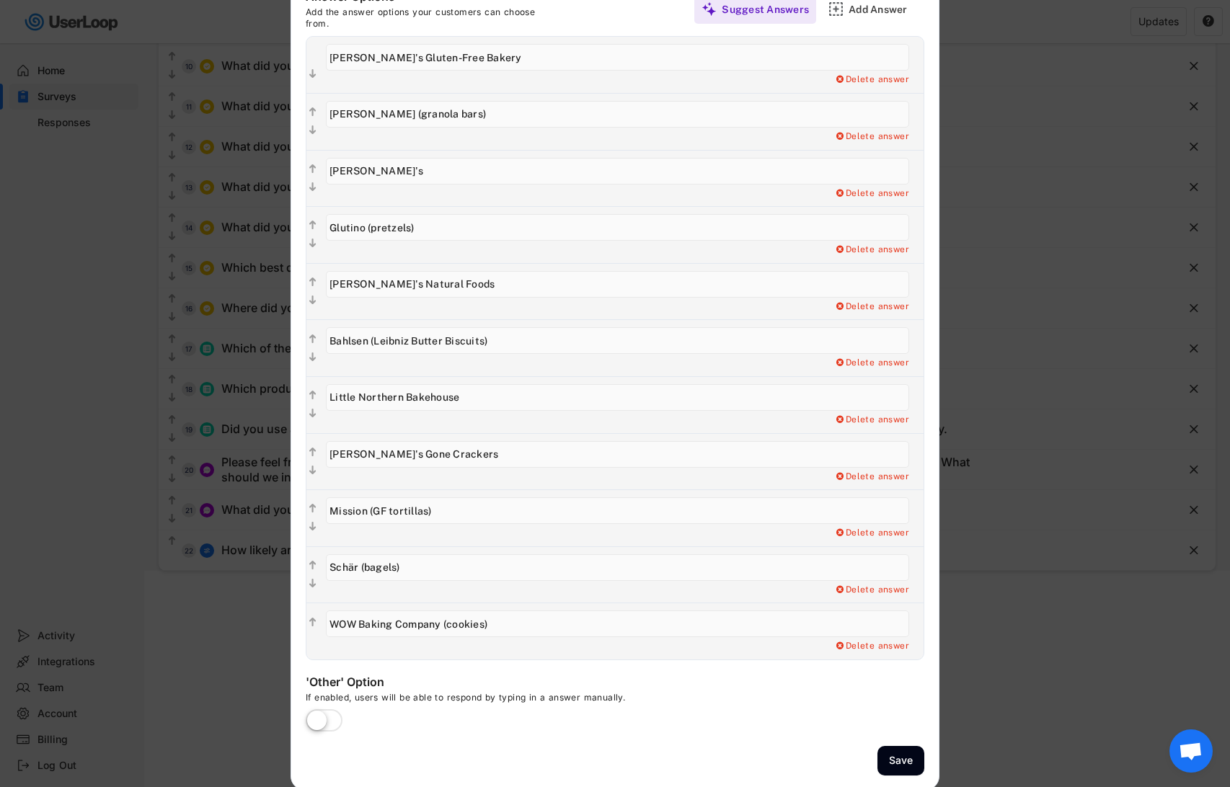
scroll to position [473, 0]
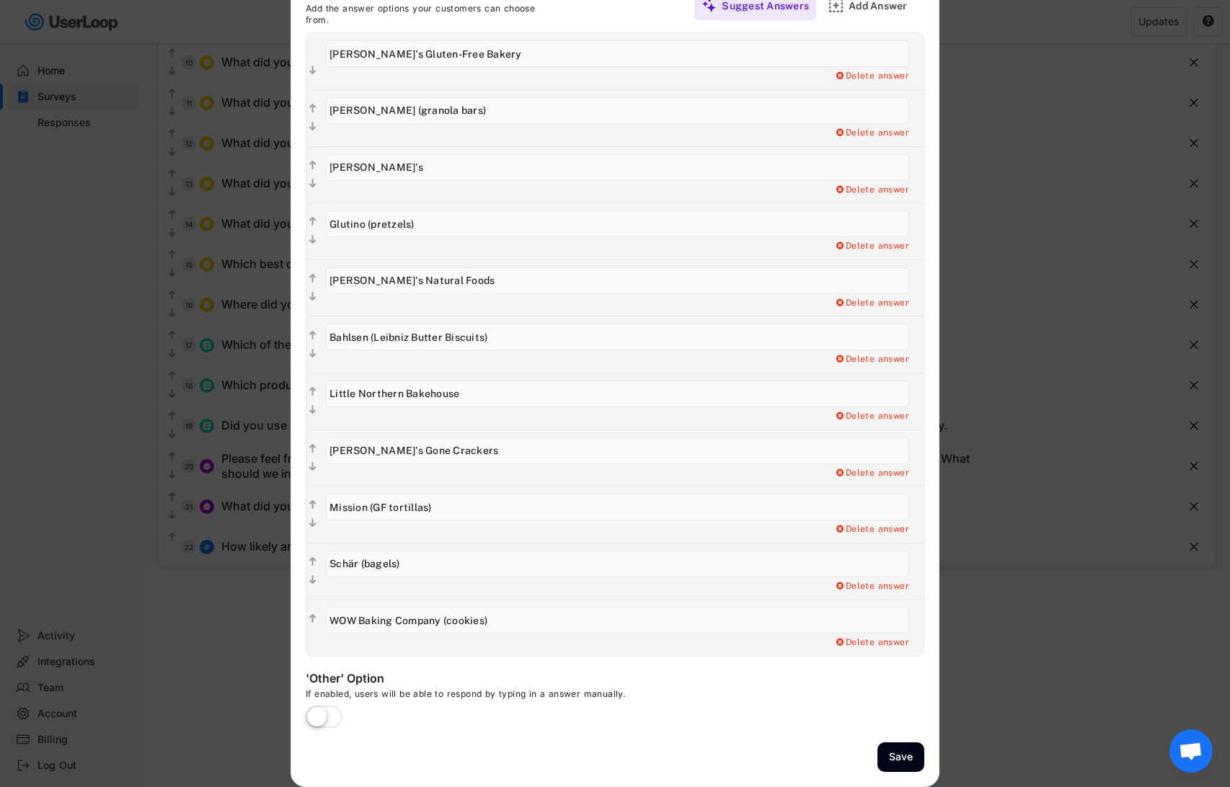
type input "Kevin's Natural Foods"
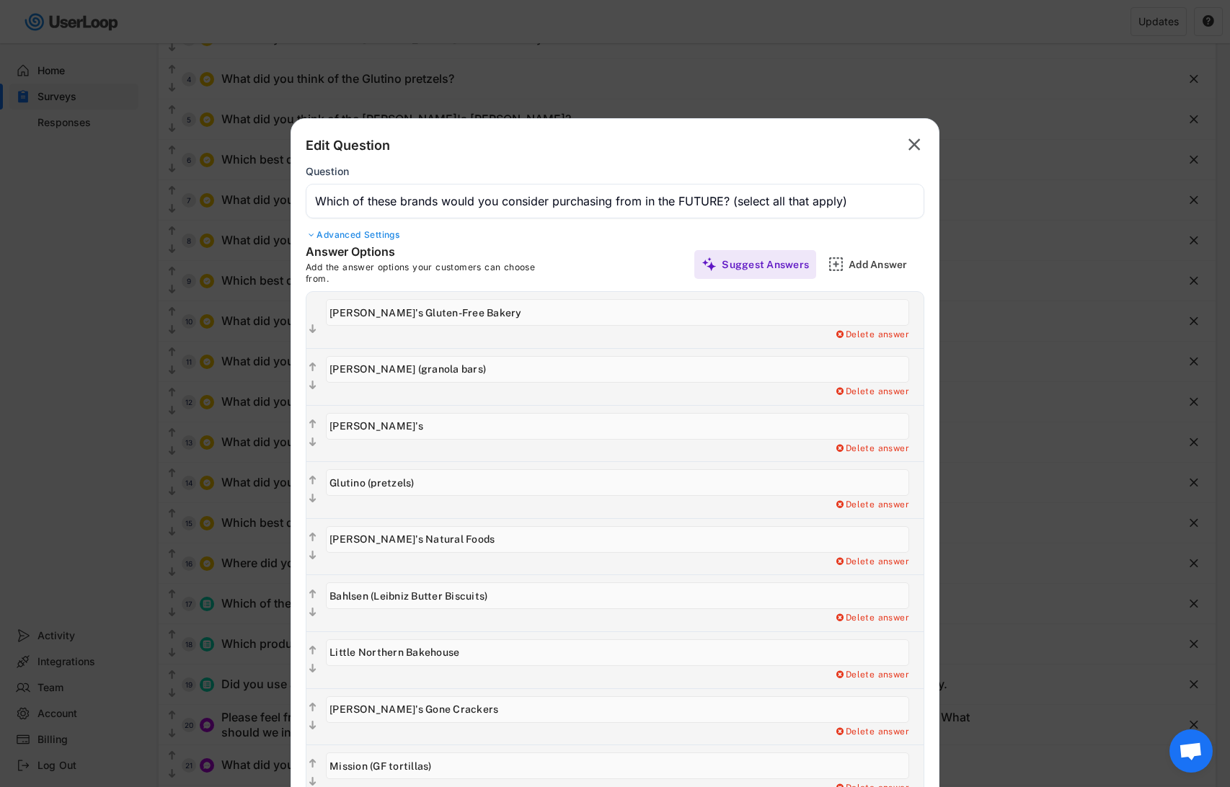
scroll to position [134, 0]
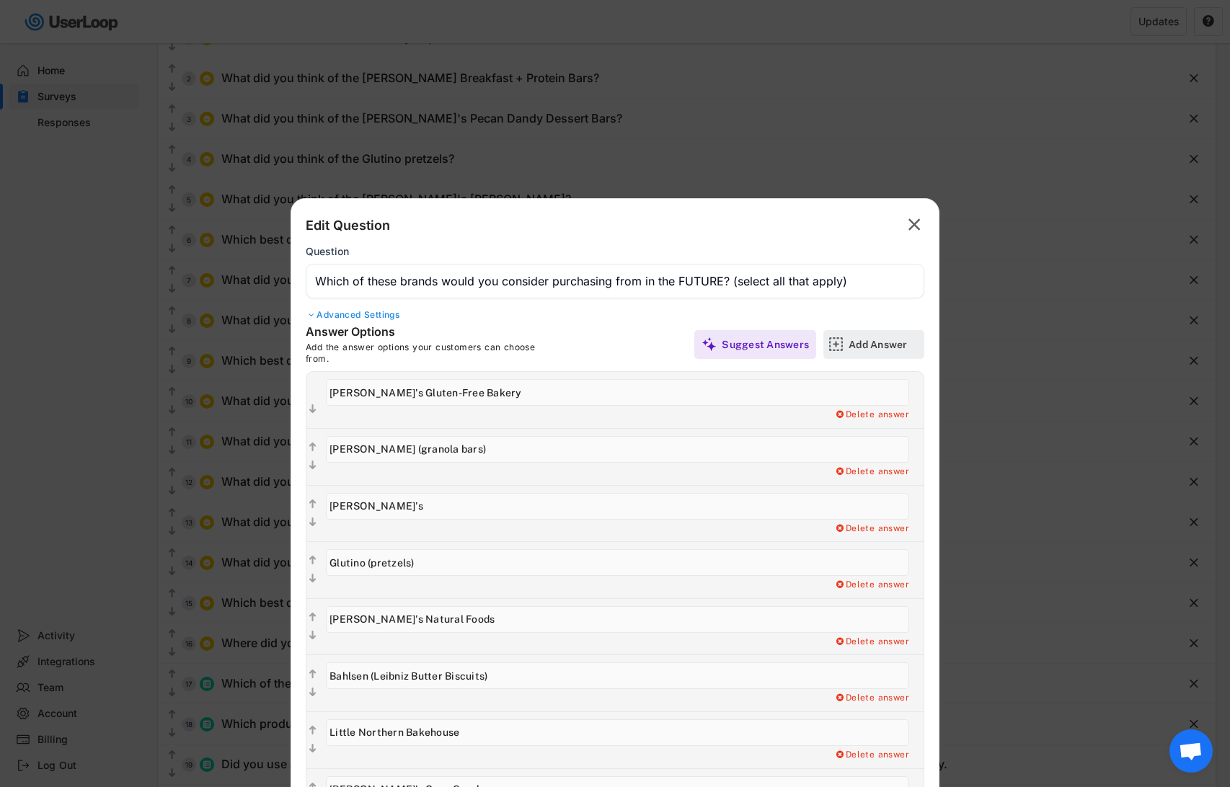
click at [852, 342] on div "Add Answer" at bounding box center [885, 344] width 72 height 13
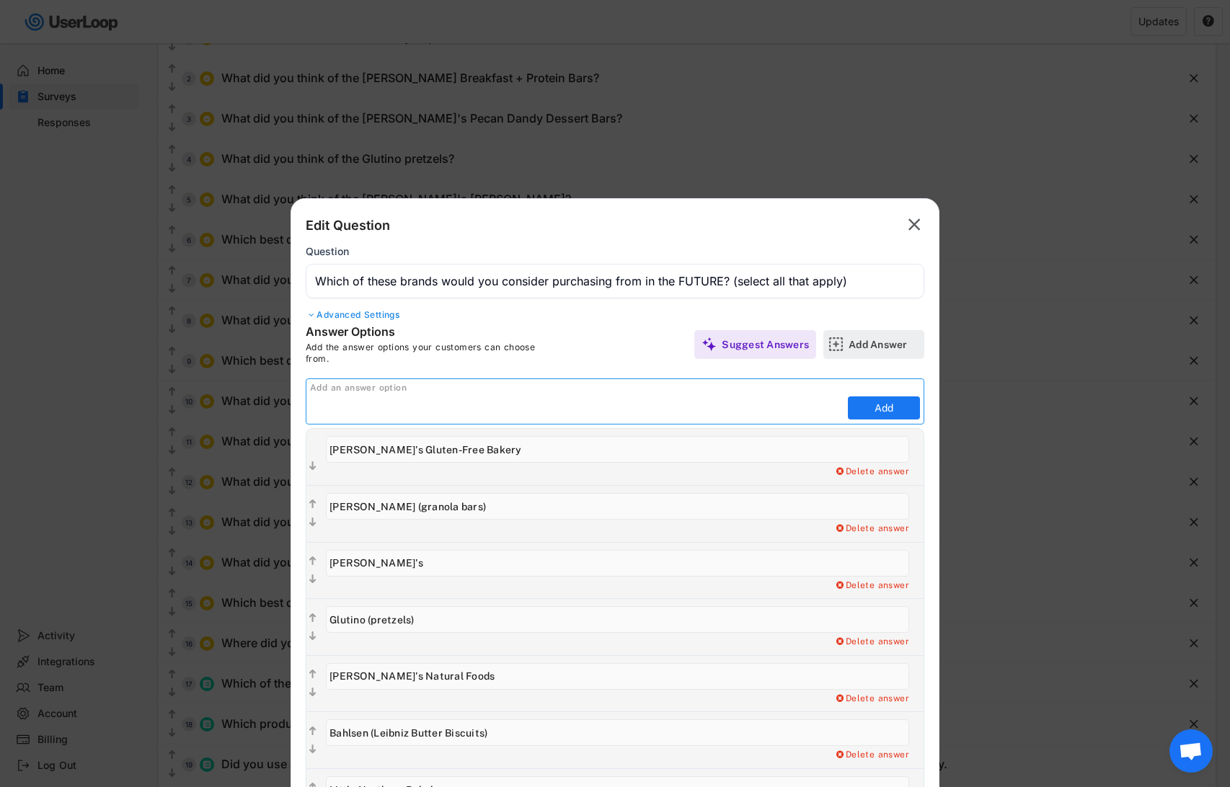
scroll to position [0, 0]
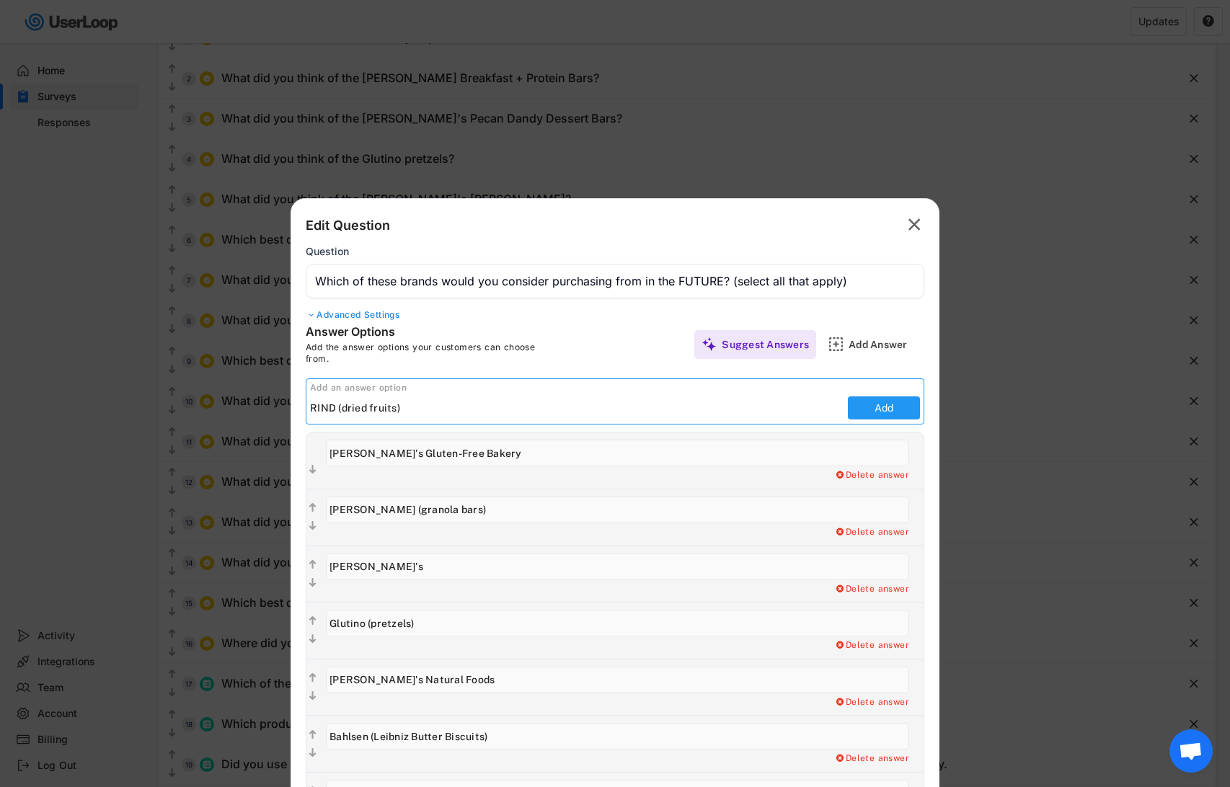
type input "RIND (dried fruits)"
click at [886, 409] on button "Add" at bounding box center [884, 408] width 72 height 23
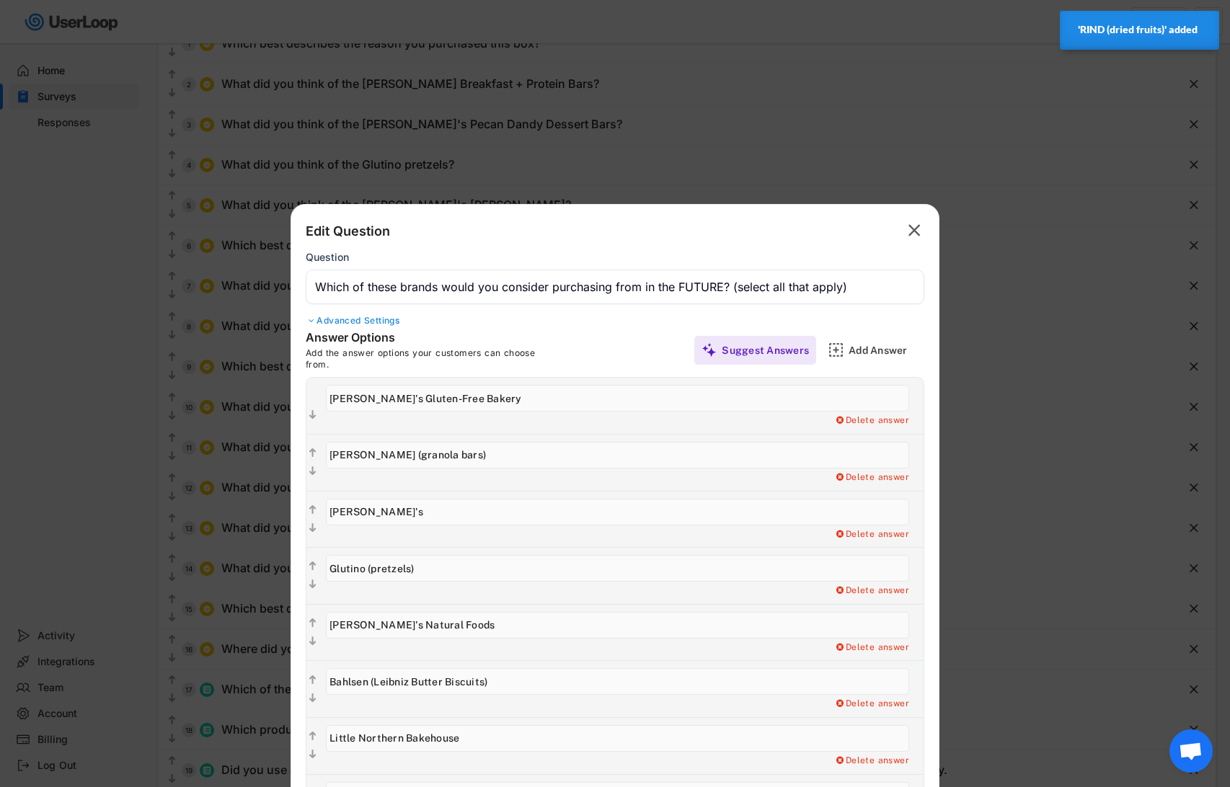
scroll to position [120, 0]
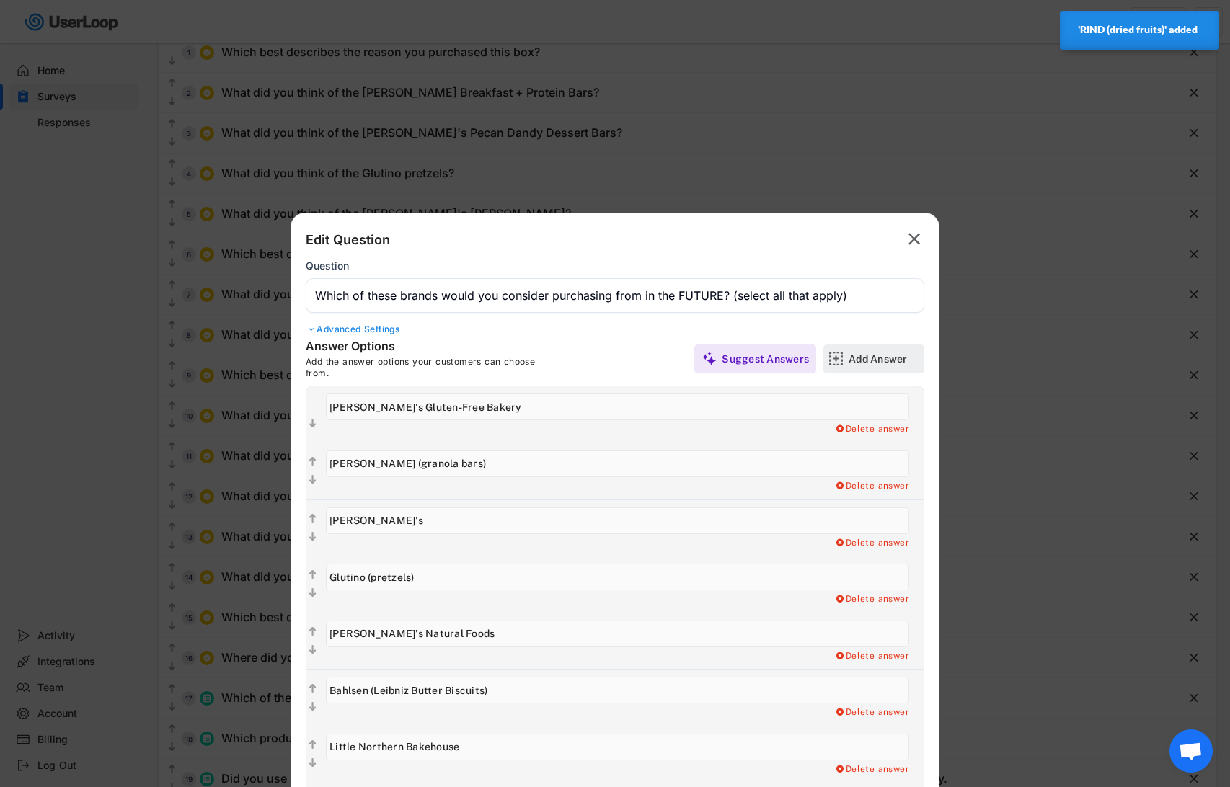
click at [879, 353] on div "Add Answer" at bounding box center [885, 359] width 72 height 13
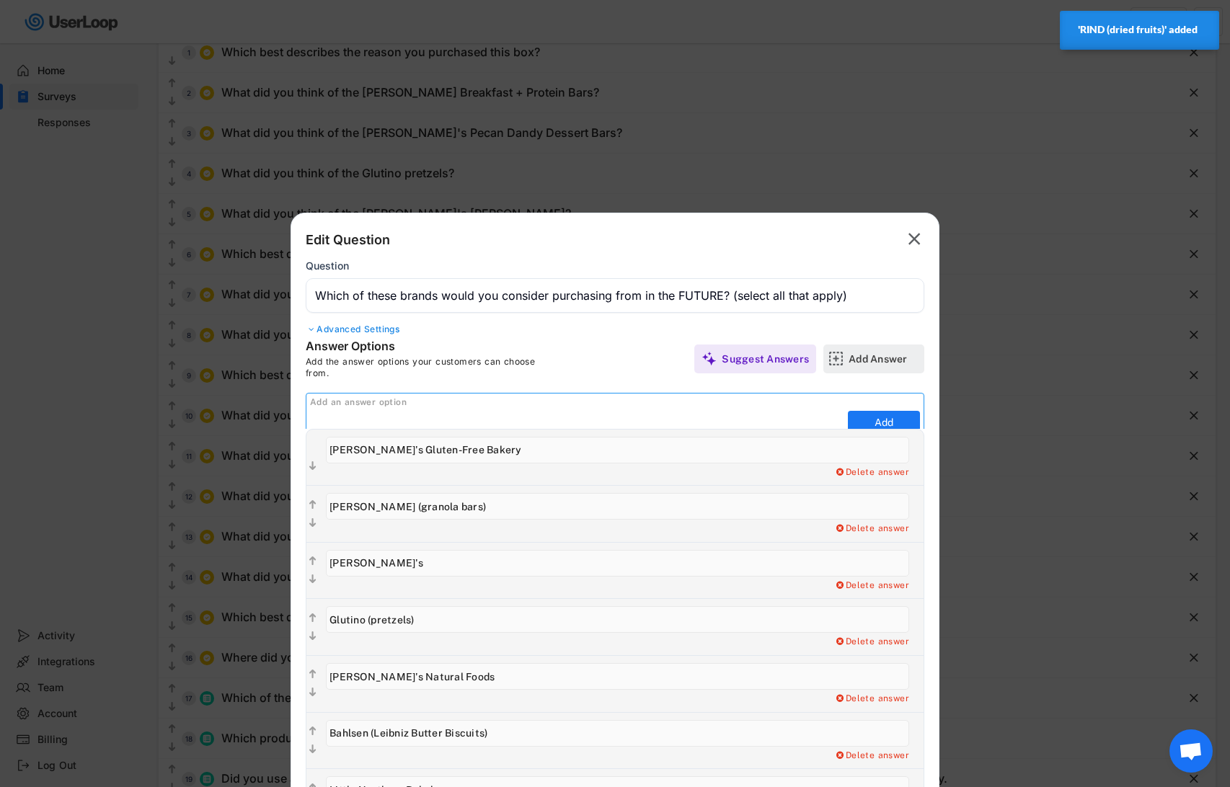
scroll to position [0, 0]
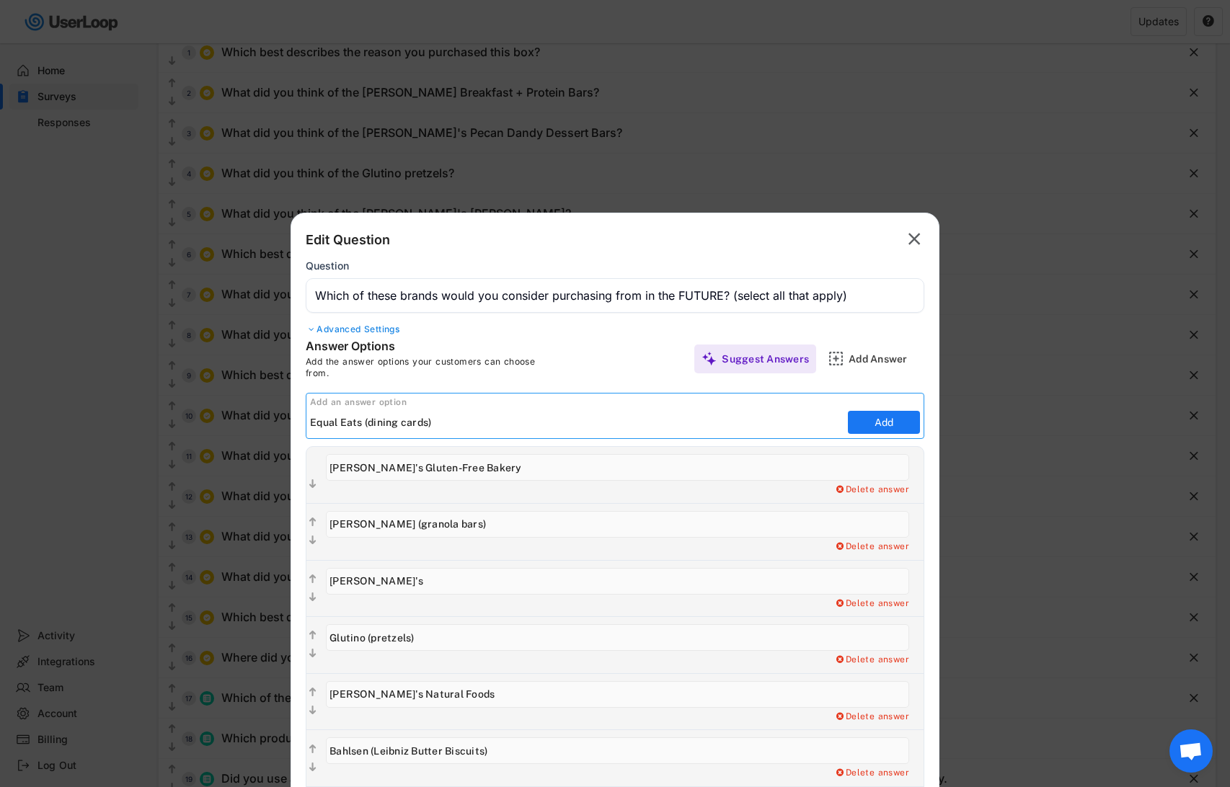
click at [396, 418] on input "input" at bounding box center [577, 423] width 534 height 22
type input "Equal Eats (dining language cards)"
click at [876, 424] on button "Add" at bounding box center [884, 422] width 72 height 23
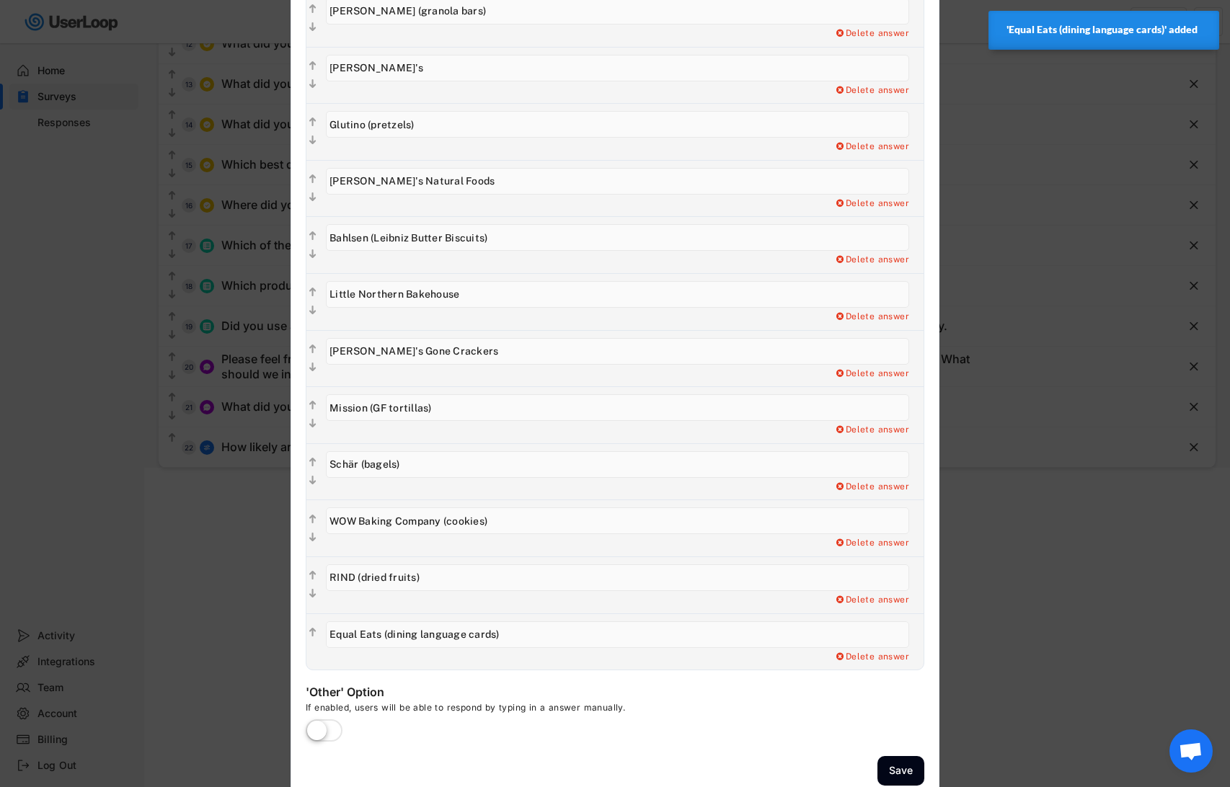
scroll to position [586, 0]
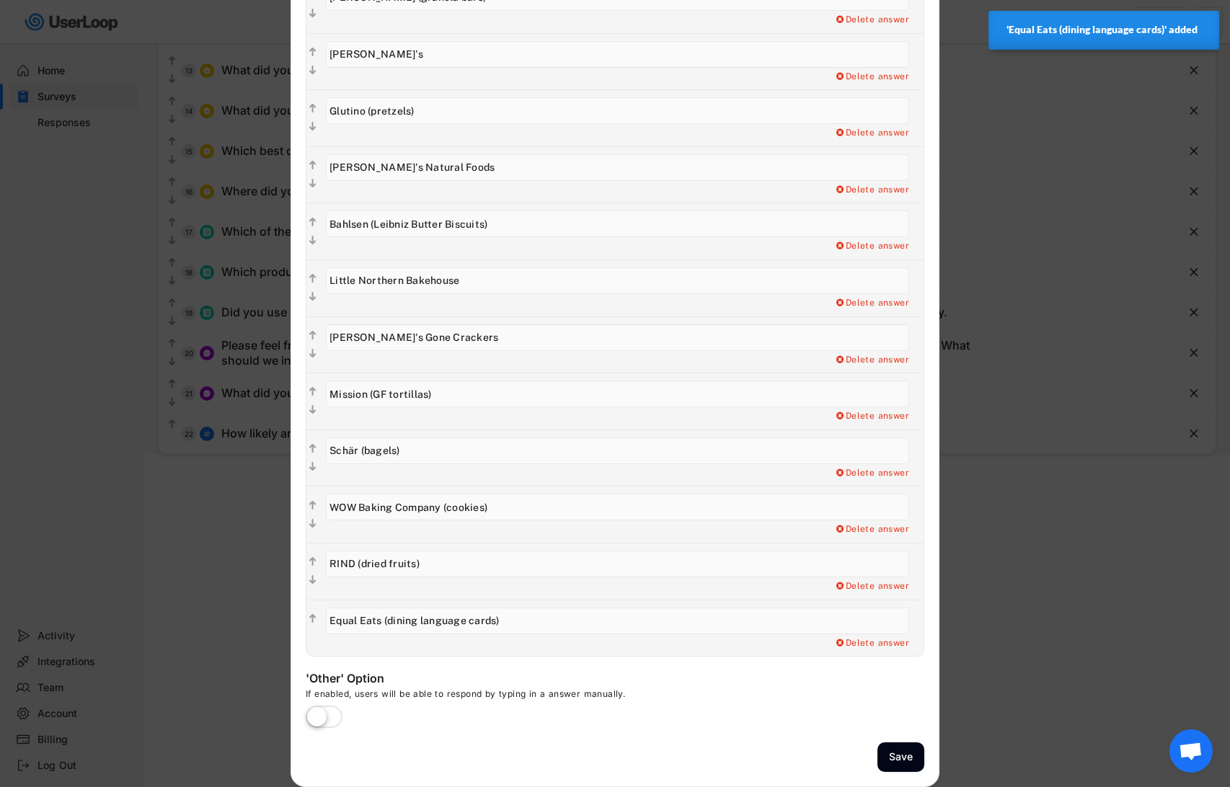
click at [208, 570] on div at bounding box center [615, 393] width 1230 height 787
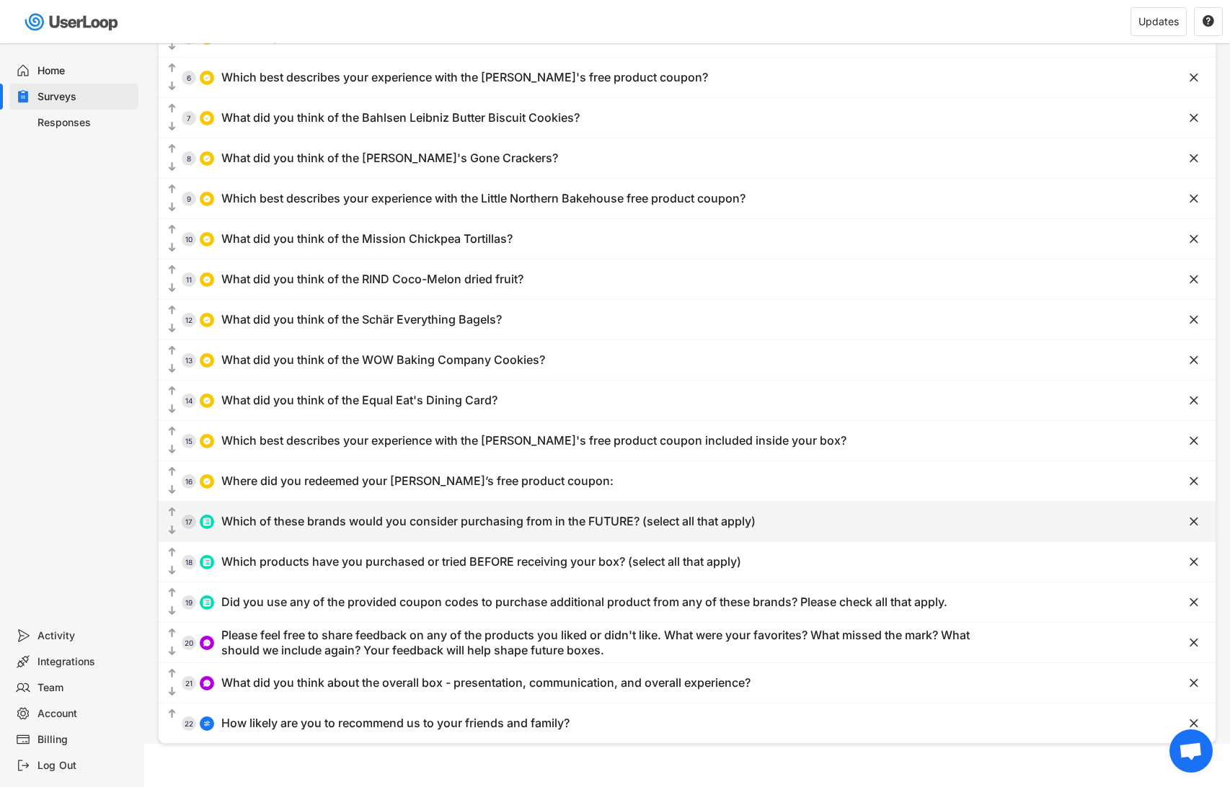
click at [469, 515] on div "Which of these brands would you consider purchasing from in the FUTURE? (select…" at bounding box center [488, 521] width 534 height 15
type input "Which of these brands would you consider purchasing from in the FUTURE? (select…"
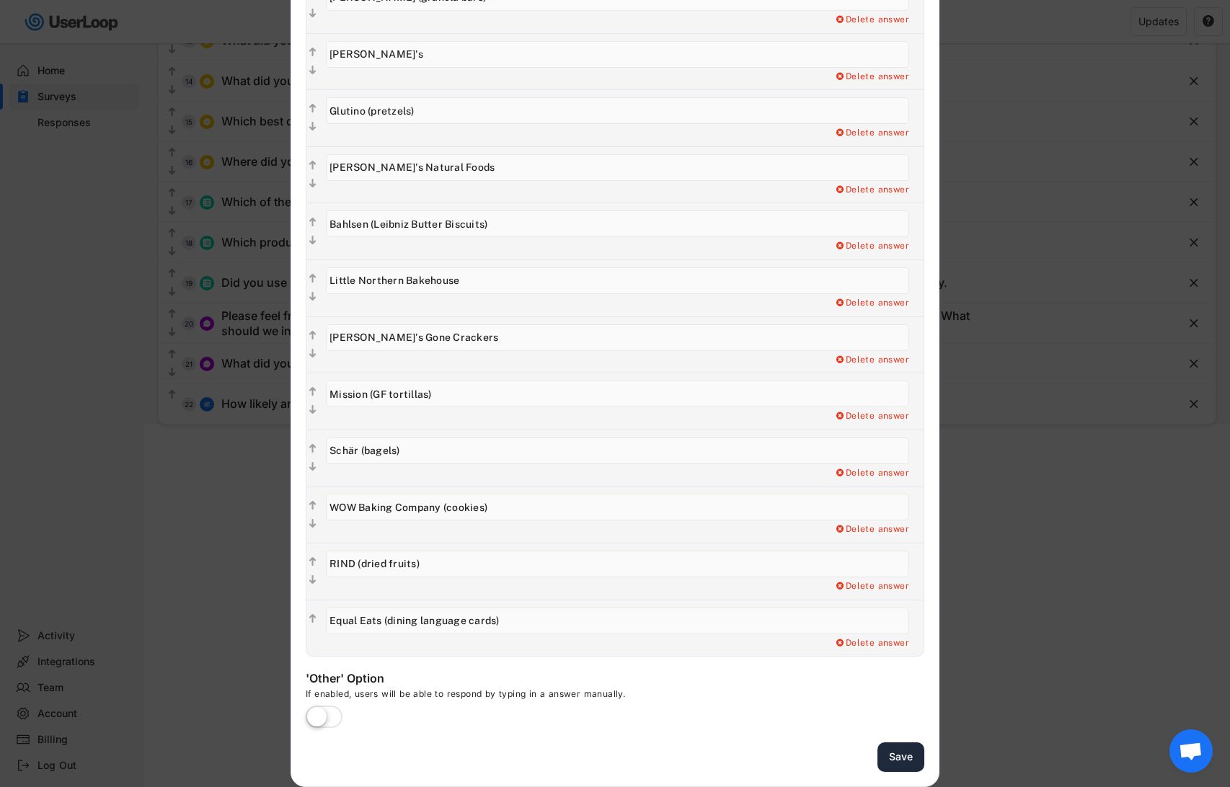
click at [901, 763] on button "Save" at bounding box center [901, 758] width 47 height 30
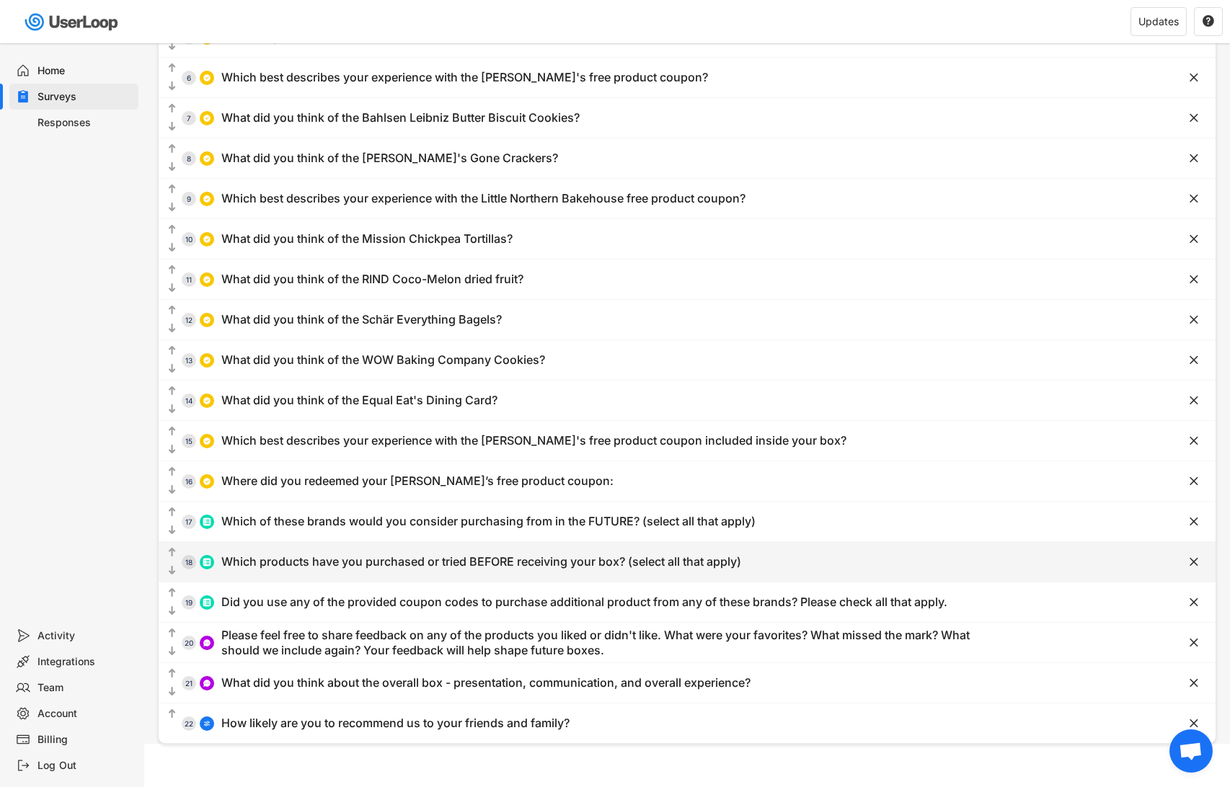
click at [378, 560] on div "Which products have you purchased or tried BEFORE receiving your box? (select a…" at bounding box center [481, 562] width 520 height 15
type input "Which products have you purchased or tried BEFORE receiving your box? (select a…"
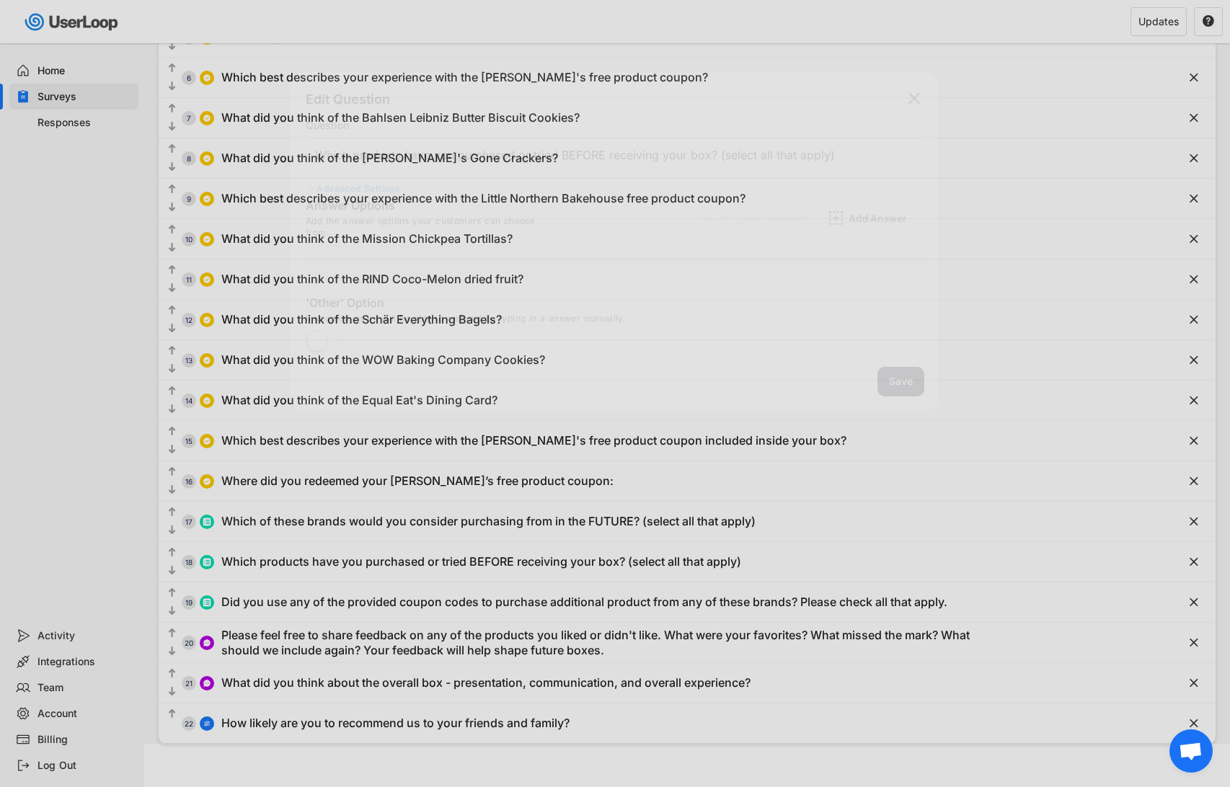
type input "Antonina's"
type input "Kevin's"
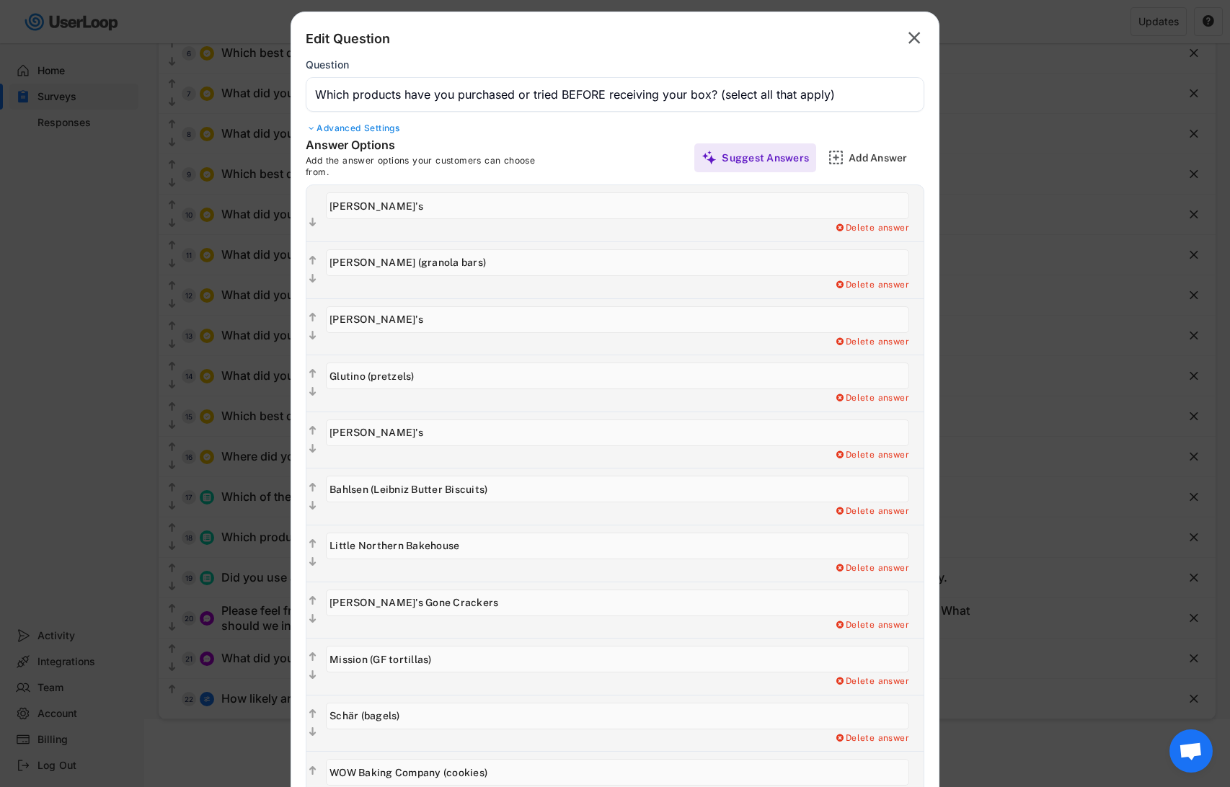
scroll to position [264, 0]
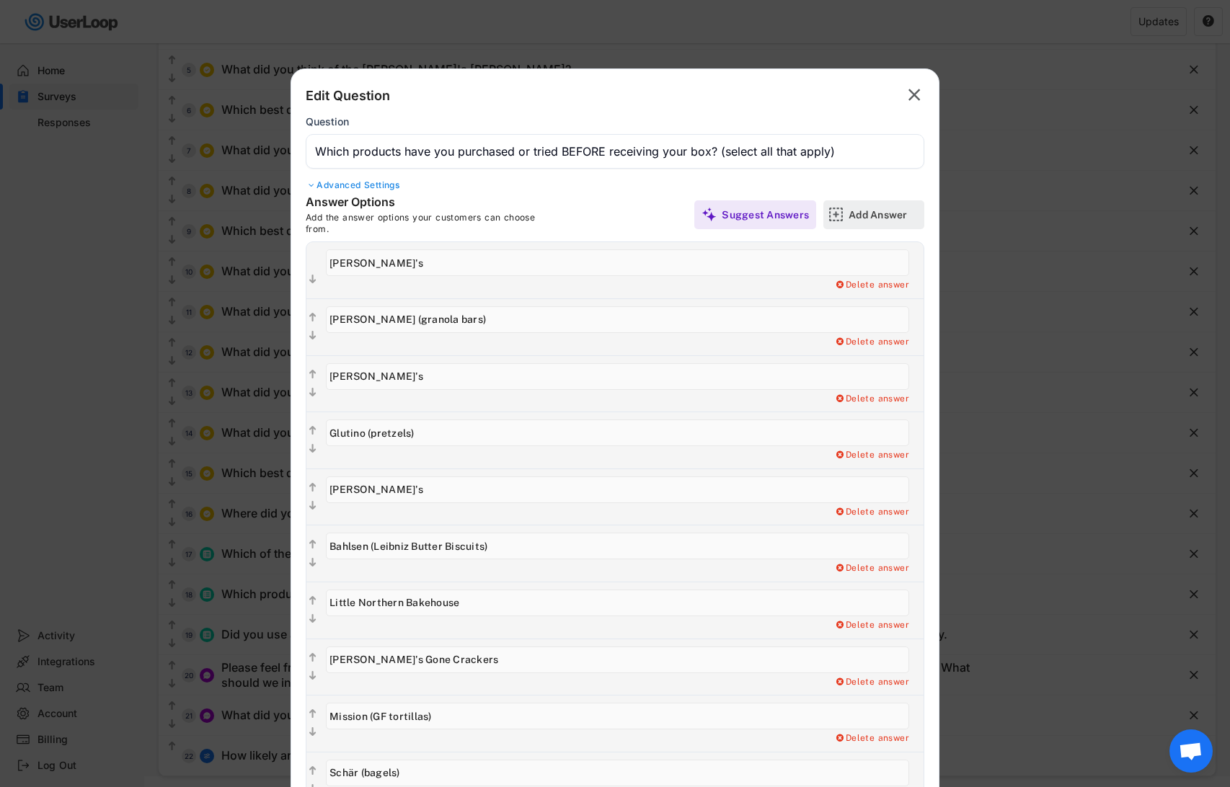
click at [854, 214] on div "Add Answer" at bounding box center [885, 214] width 72 height 13
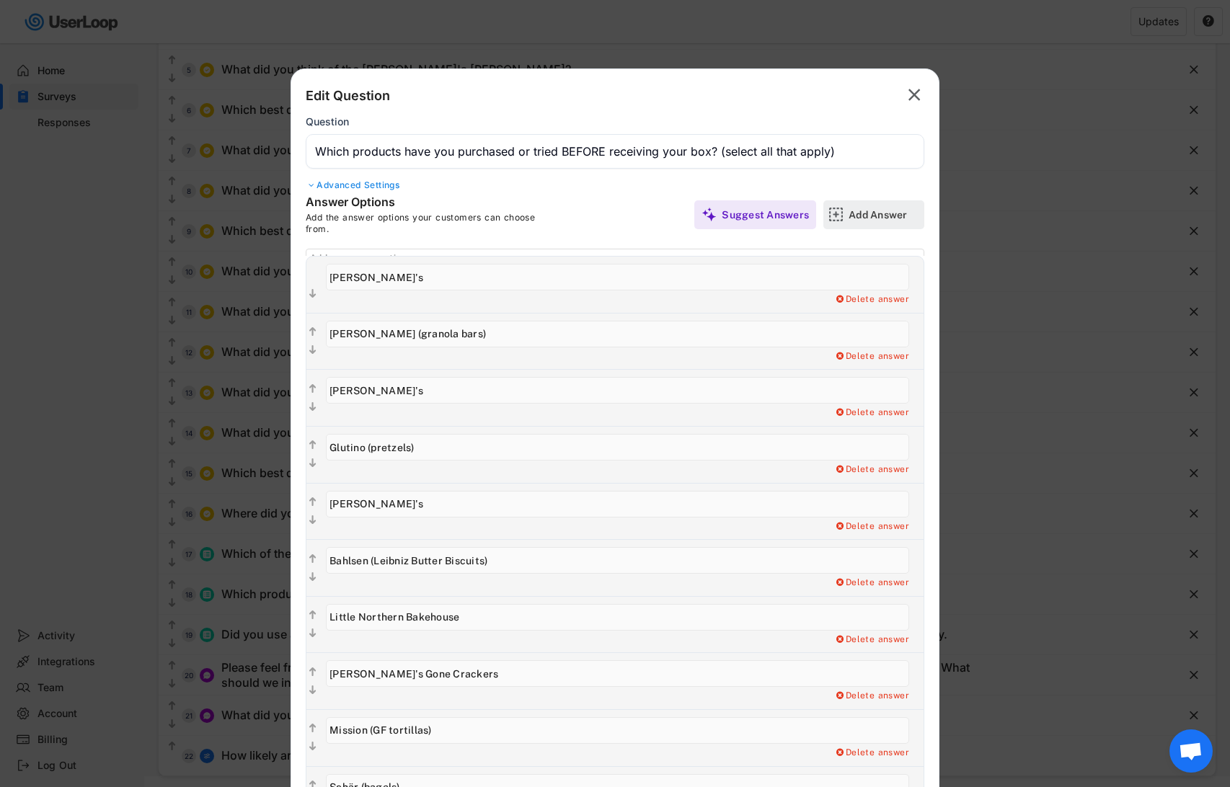
scroll to position [0, 0]
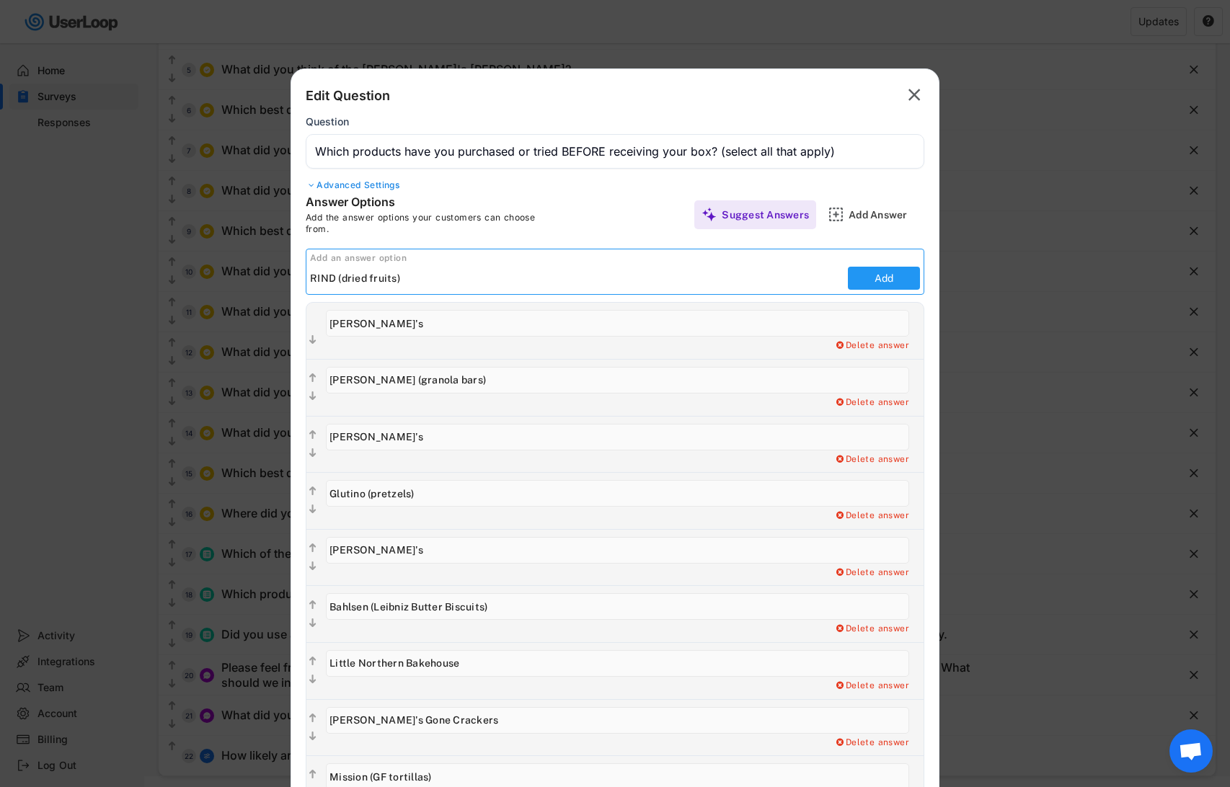
type input "RIND (dried fruits)"
click at [903, 275] on button "Add" at bounding box center [884, 278] width 72 height 23
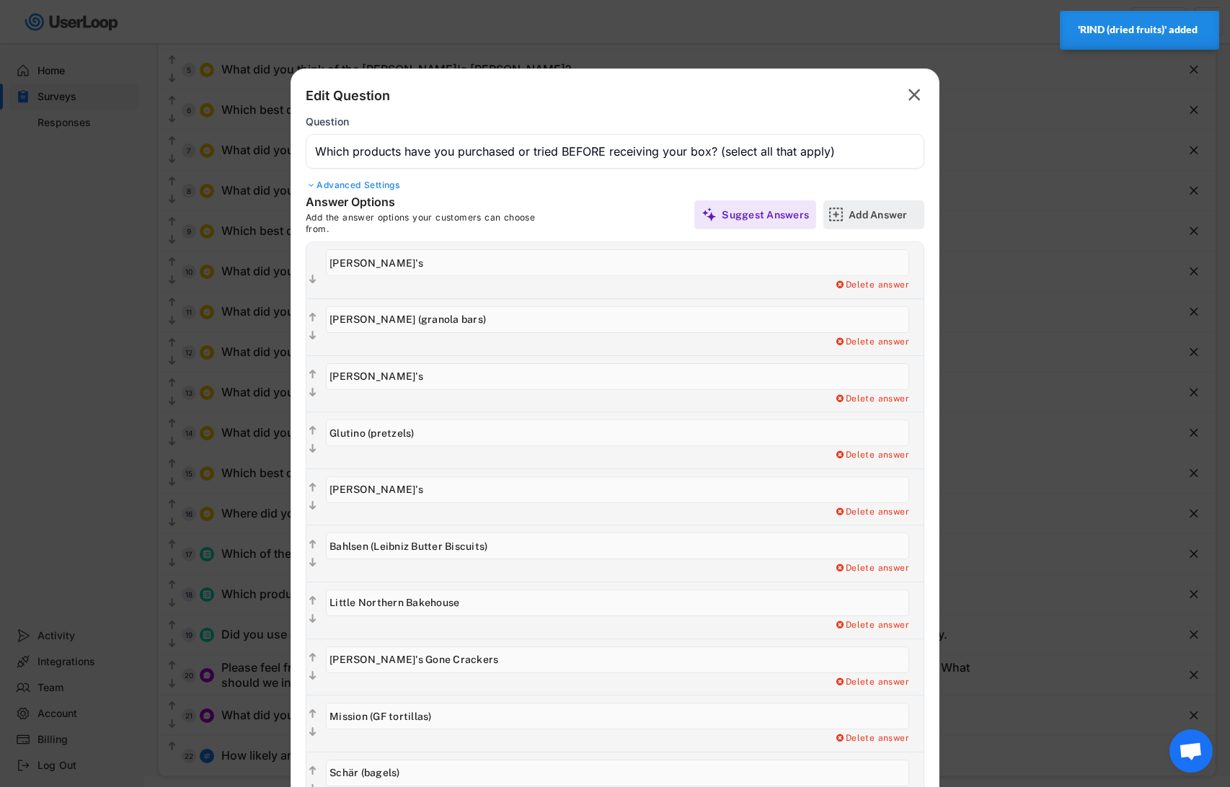
click at [857, 218] on div "Add Answer" at bounding box center [885, 214] width 72 height 13
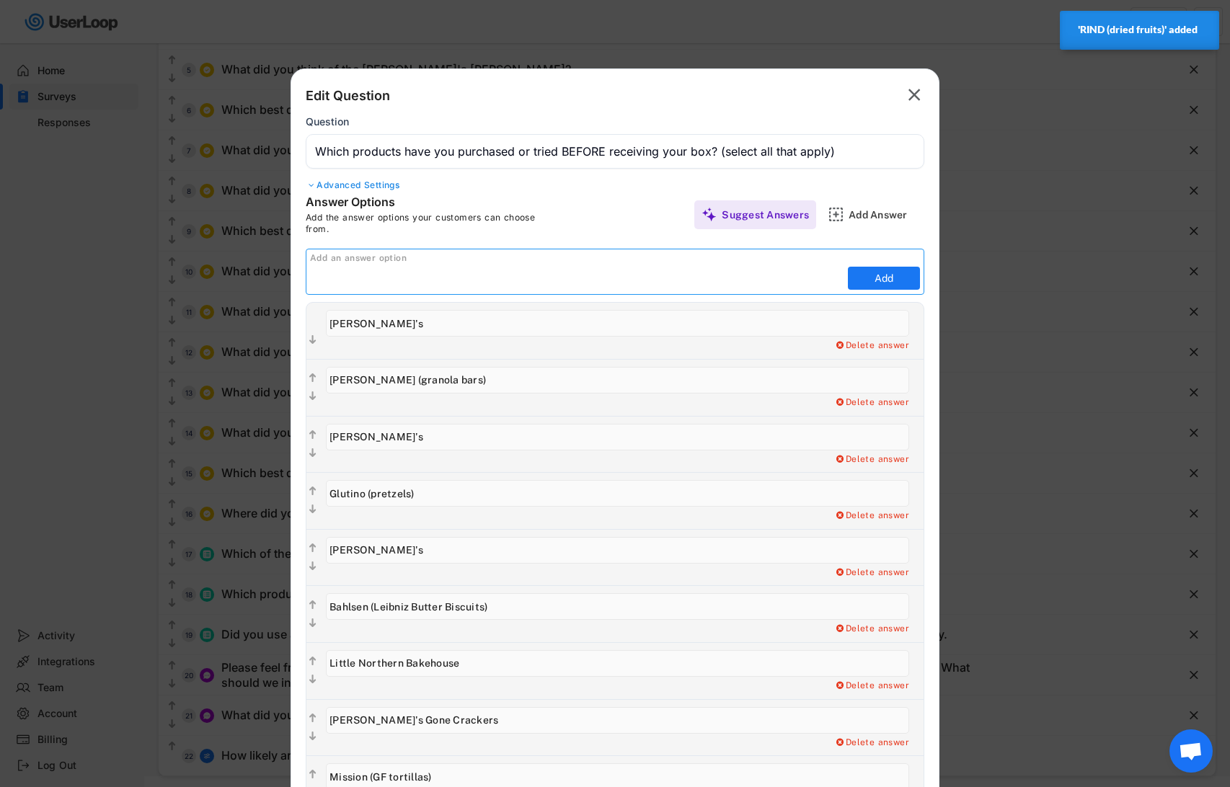
click at [409, 273] on input "input" at bounding box center [577, 279] width 534 height 22
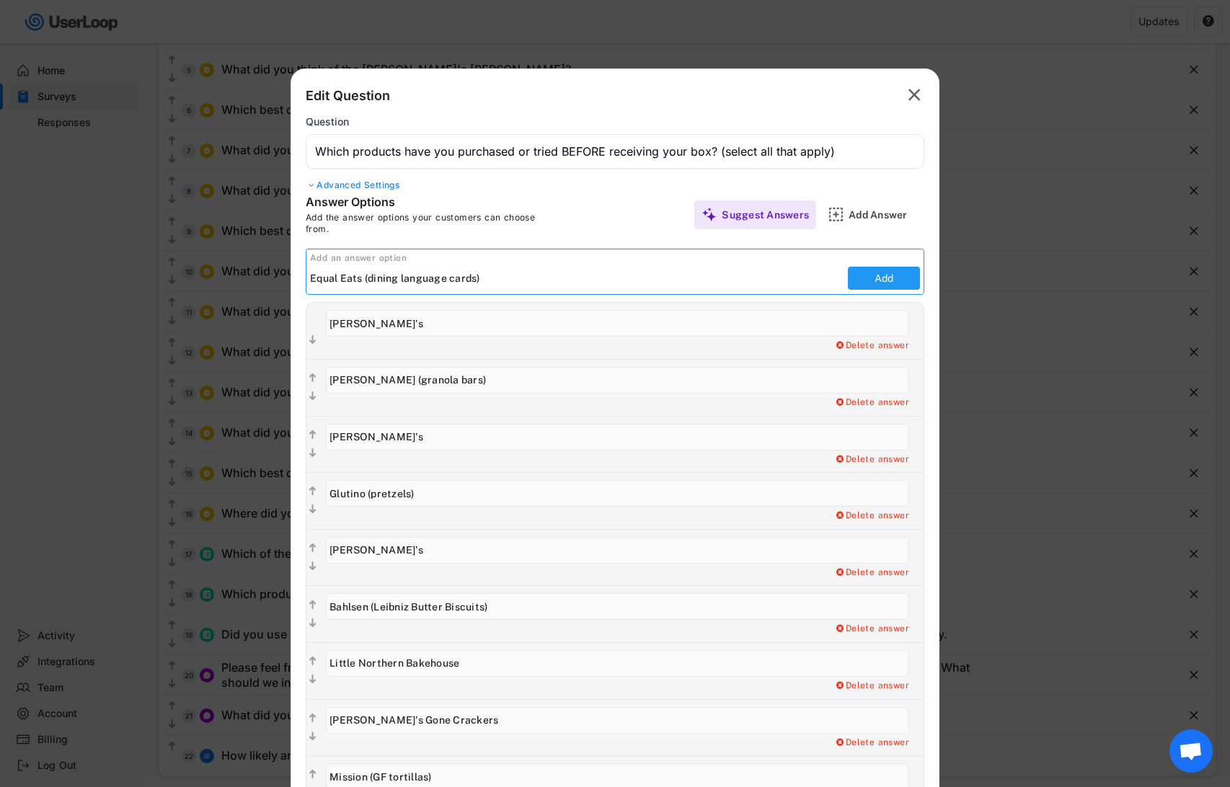
type input "Equal Eats (dining language cards)"
click at [887, 272] on button "Add" at bounding box center [884, 278] width 72 height 23
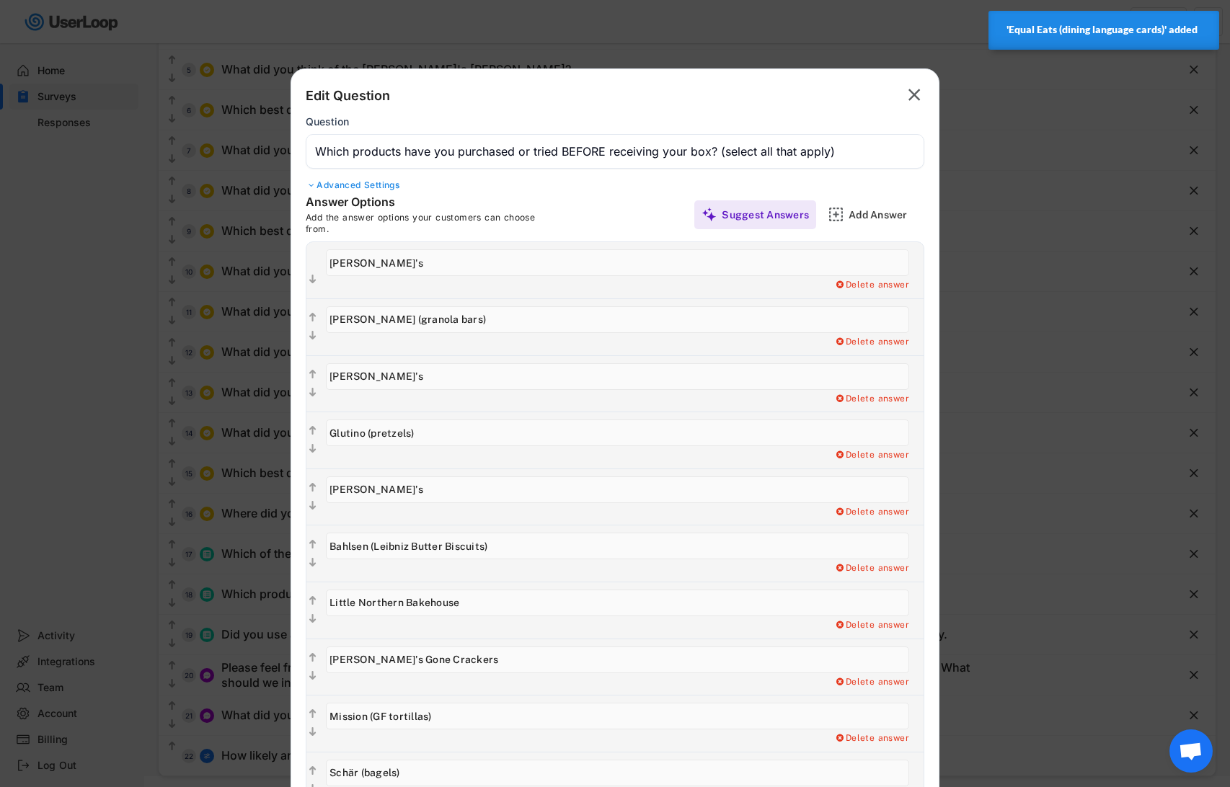
scroll to position [586, 0]
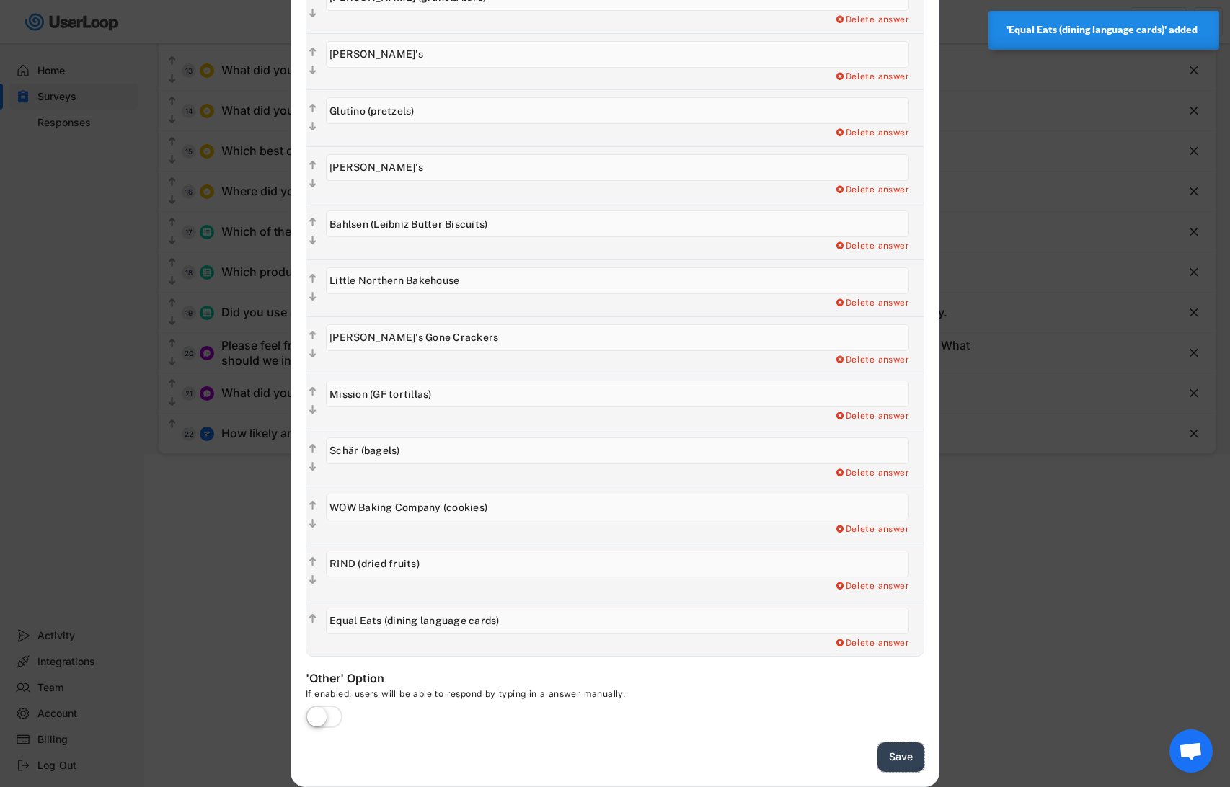
click at [898, 748] on button "Save" at bounding box center [901, 758] width 47 height 30
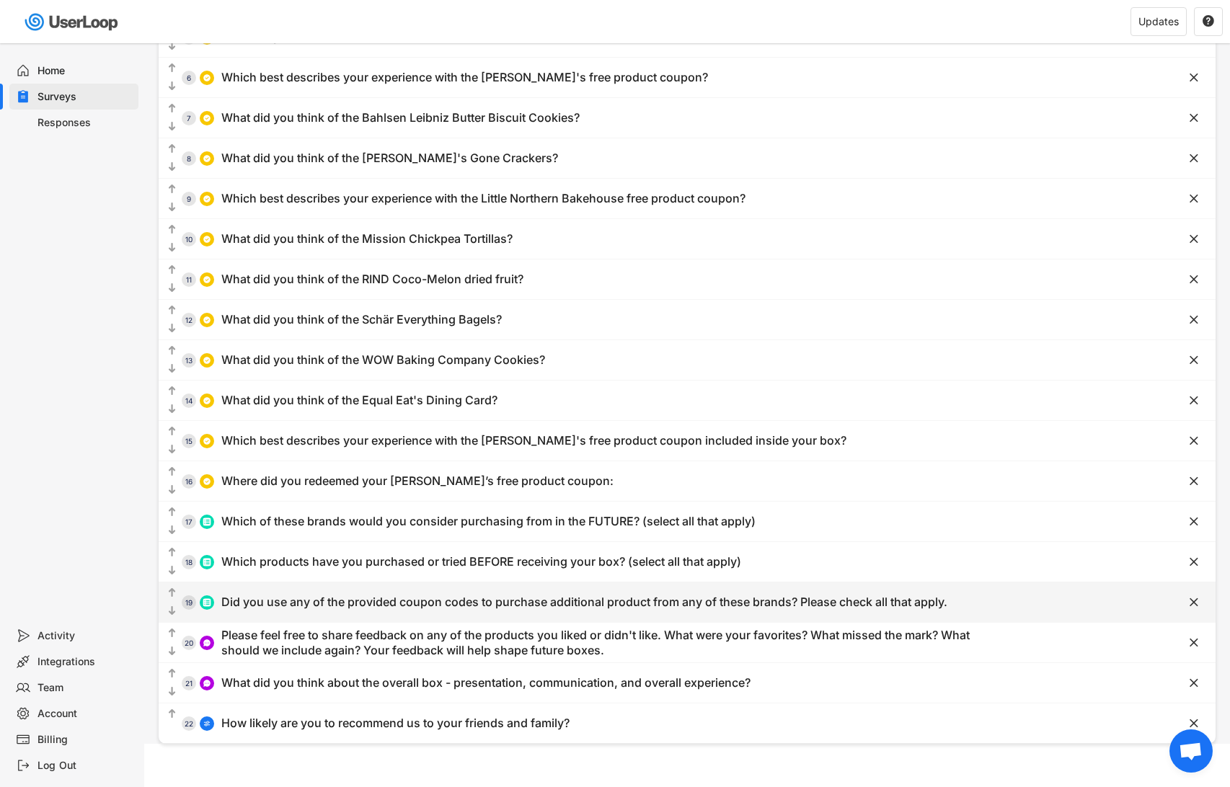
click at [381, 595] on div "Did you use any of the provided coupon codes to purchase additional product fro…" at bounding box center [584, 602] width 726 height 15
type input "Did you use any of the provided coupon codes to purchase additional product fro…"
type input "Blake's (GOODFORYOU25 for 25% off)"
type input "Ethel's (LMGF20 for 20% off)"
type input "Bahlsen (LOVEMEGF20 for 20% off)"
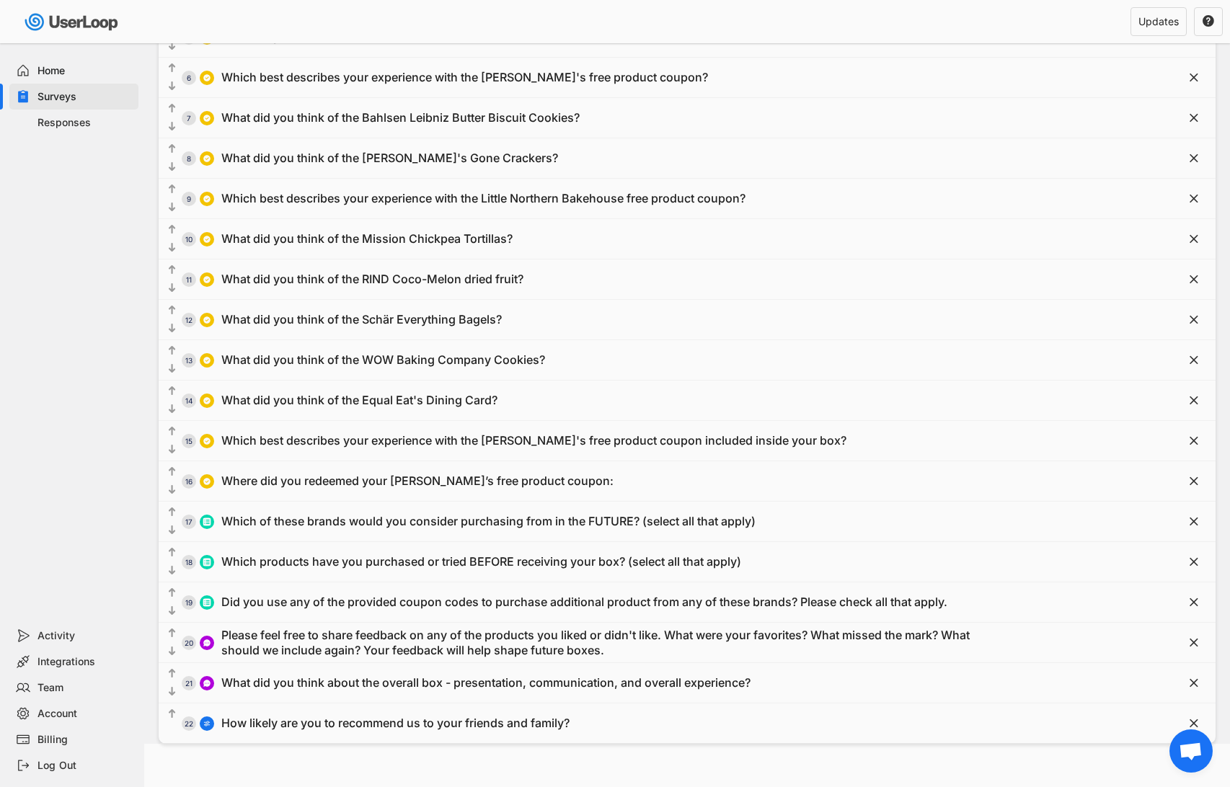
type input "Schär (LOVEMESCHAR for 20% off)"
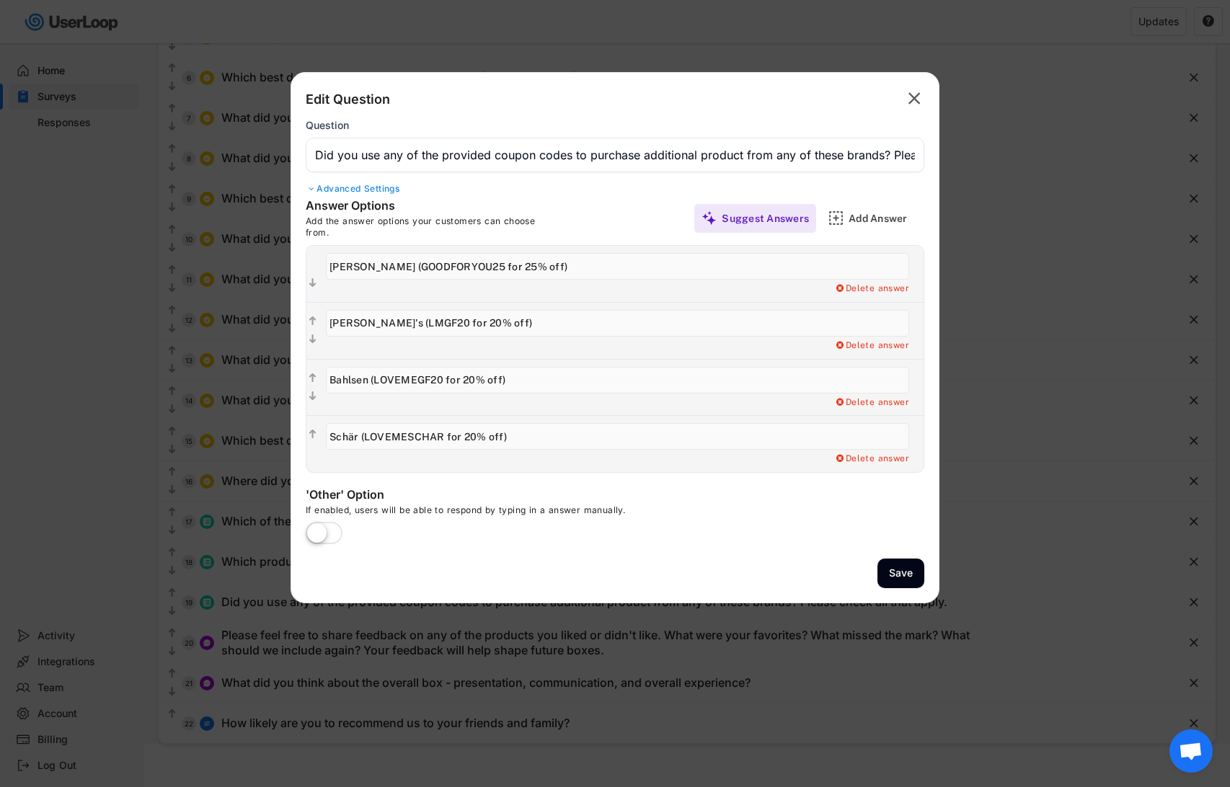
click at [501, 374] on input "input" at bounding box center [617, 380] width 583 height 27
click at [501, 386] on input "input" at bounding box center [617, 380] width 583 height 27
type input "Bahlsen (LOVEMEGF20 for 20% off on Amazon)"
click at [891, 573] on button "Save" at bounding box center [901, 574] width 47 height 30
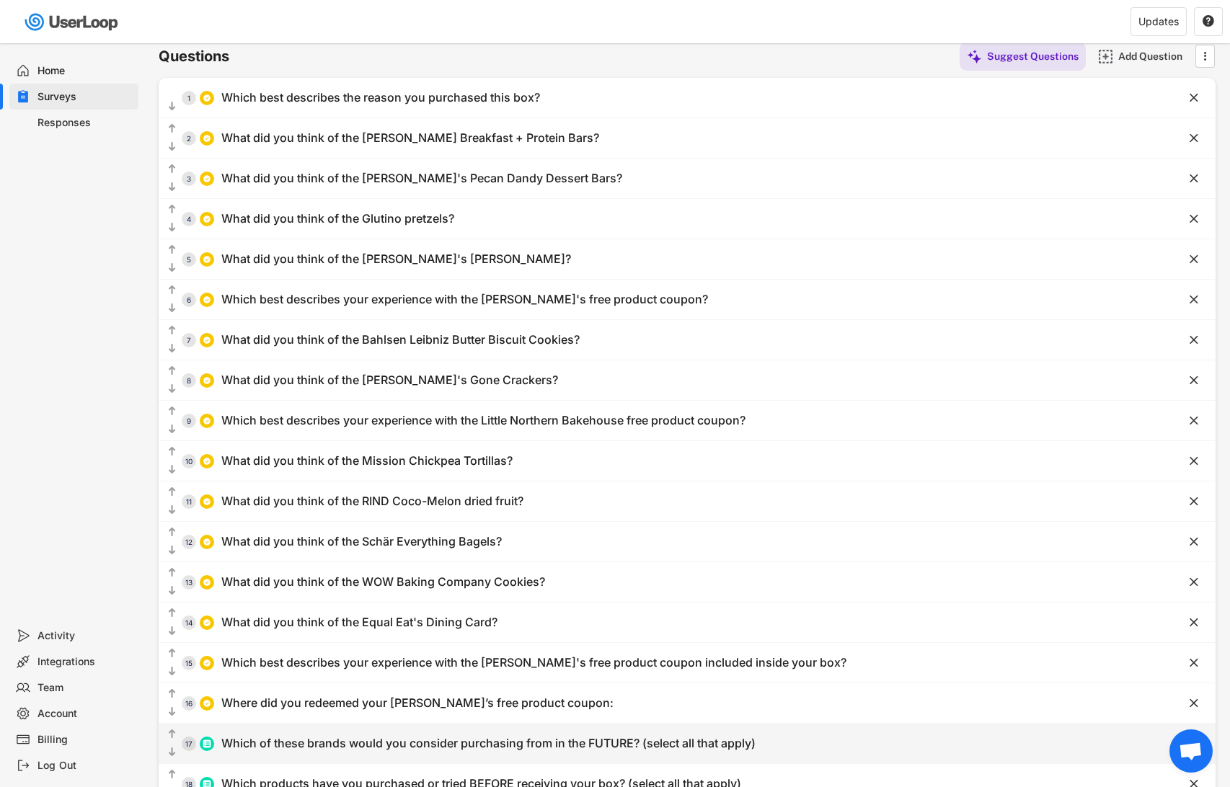
scroll to position [0, 0]
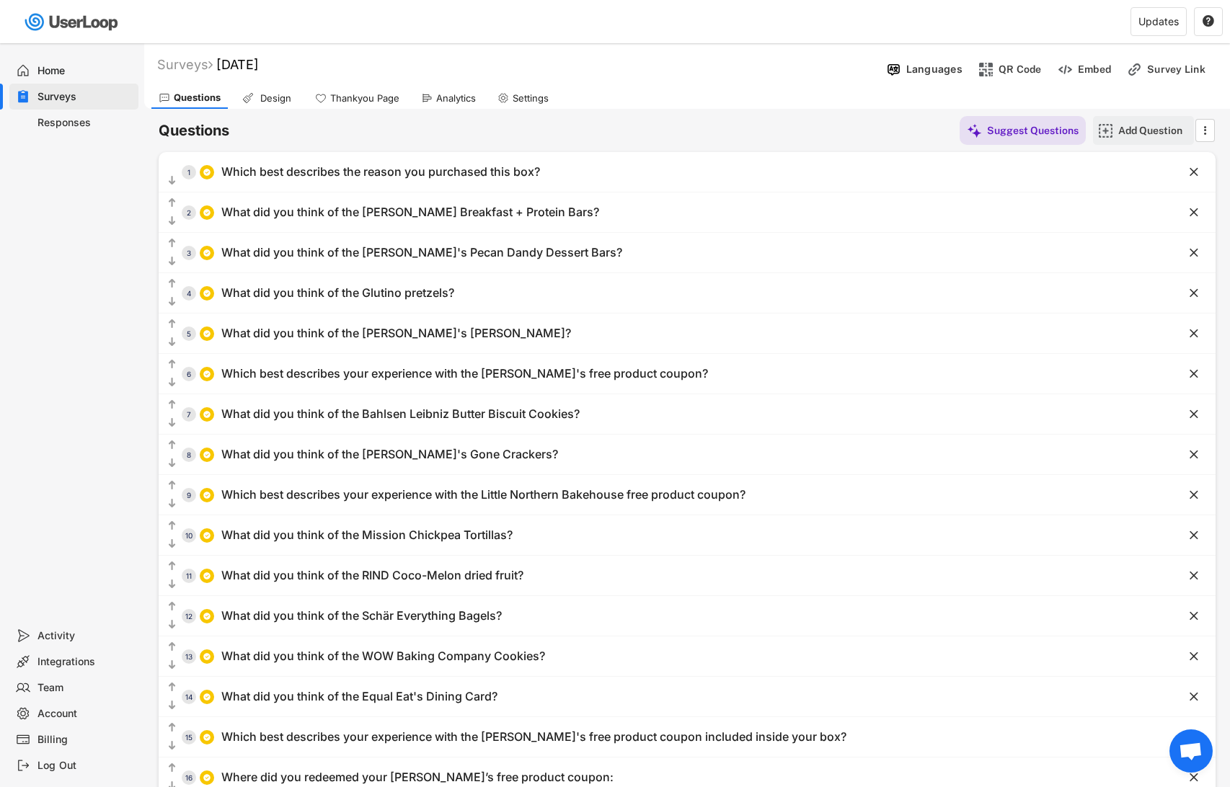
click at [1163, 130] on div "Add Question" at bounding box center [1154, 130] width 72 height 13
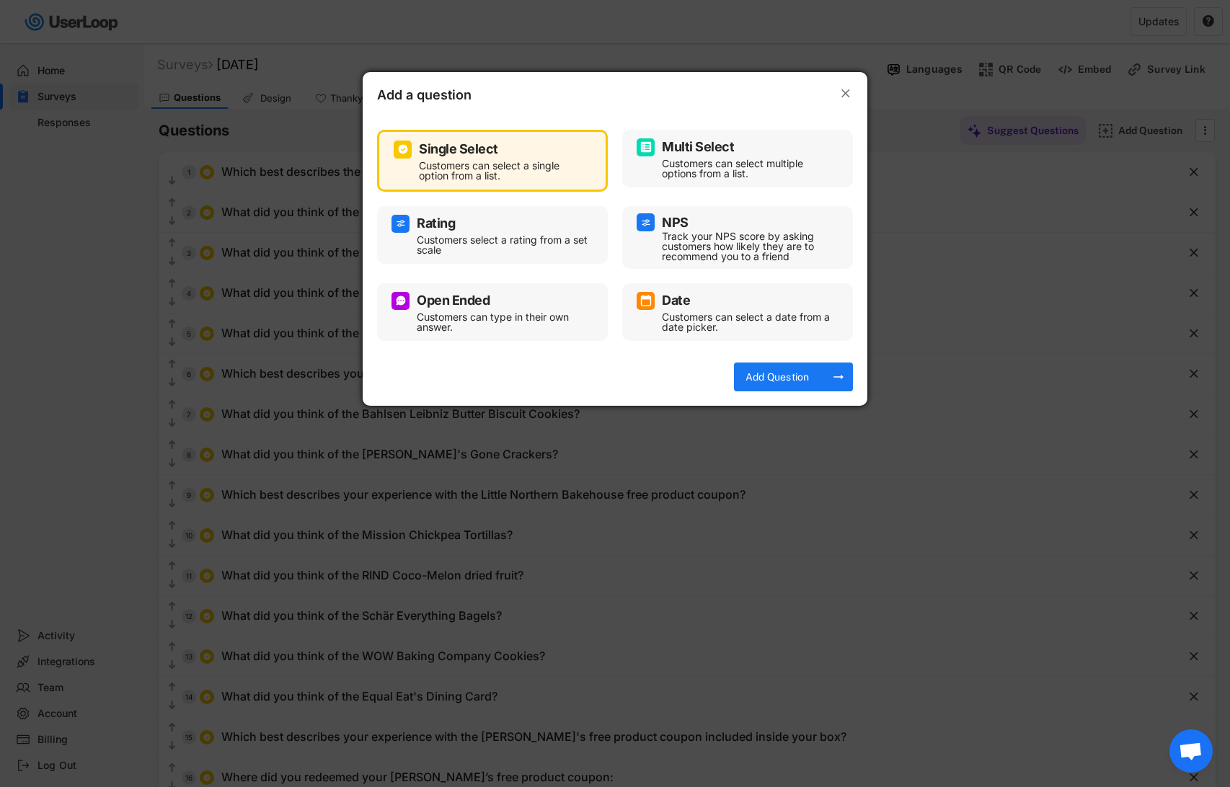
click at [529, 162] on div "Customers can select a single option from a list." at bounding box center [503, 171] width 169 height 20
click at [787, 378] on div "Add Question" at bounding box center [777, 377] width 72 height 13
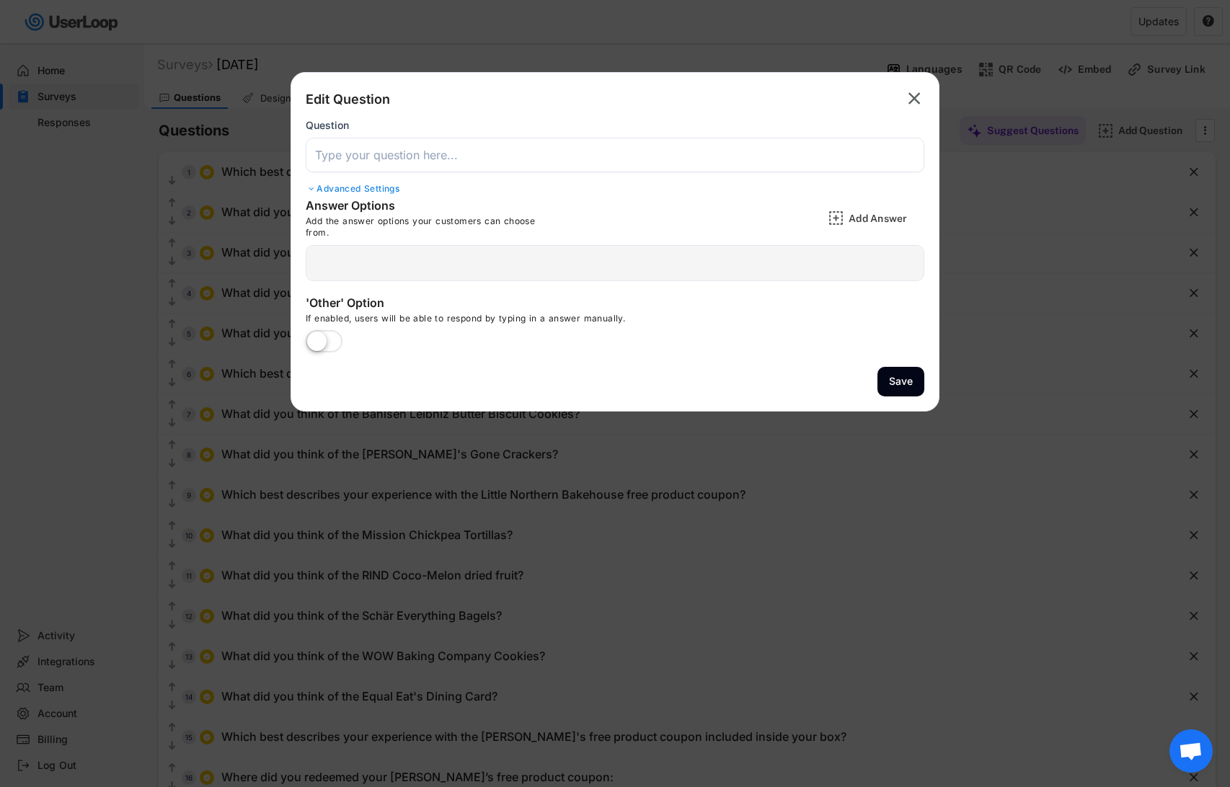
click at [337, 151] on input "input" at bounding box center [615, 155] width 619 height 35
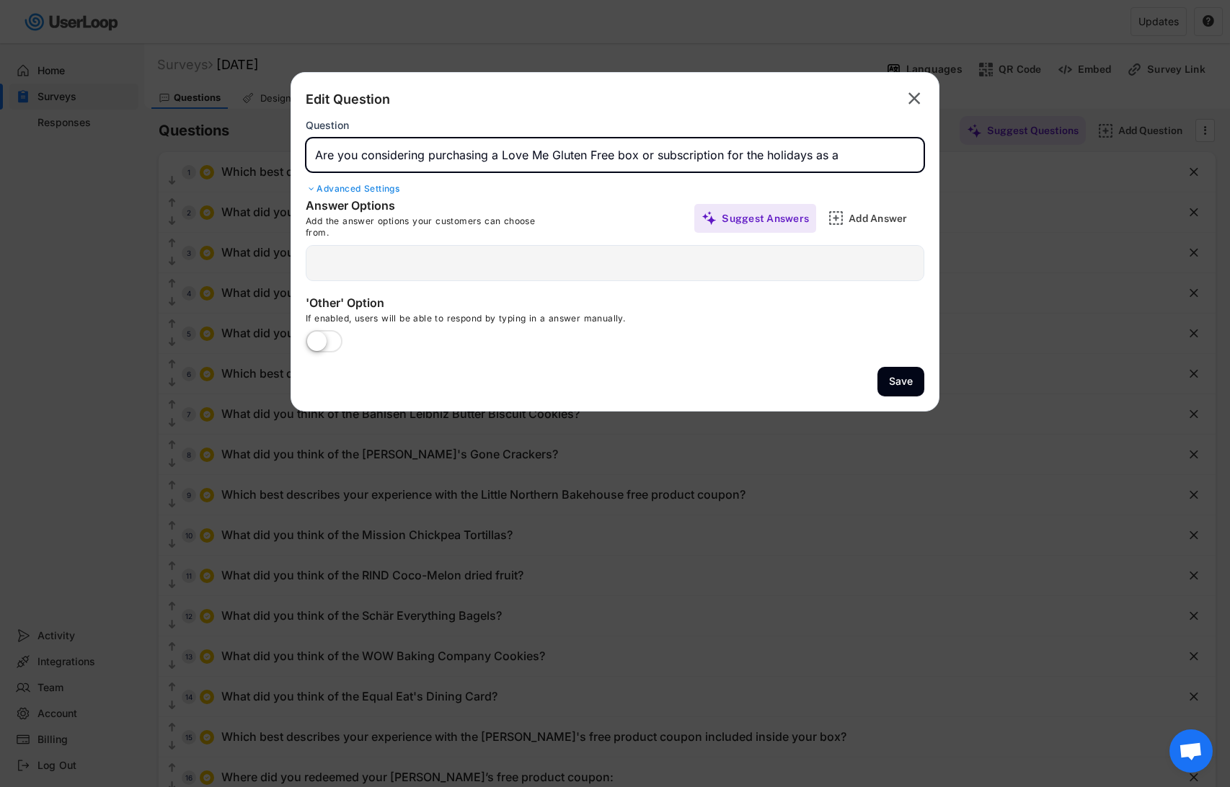
click at [721, 150] on input "input" at bounding box center [615, 155] width 619 height 35
type input "Are you considering purchasing a Love Me Gluten Free box or subscription as a h…"
click at [369, 274] on div at bounding box center [615, 263] width 619 height 36
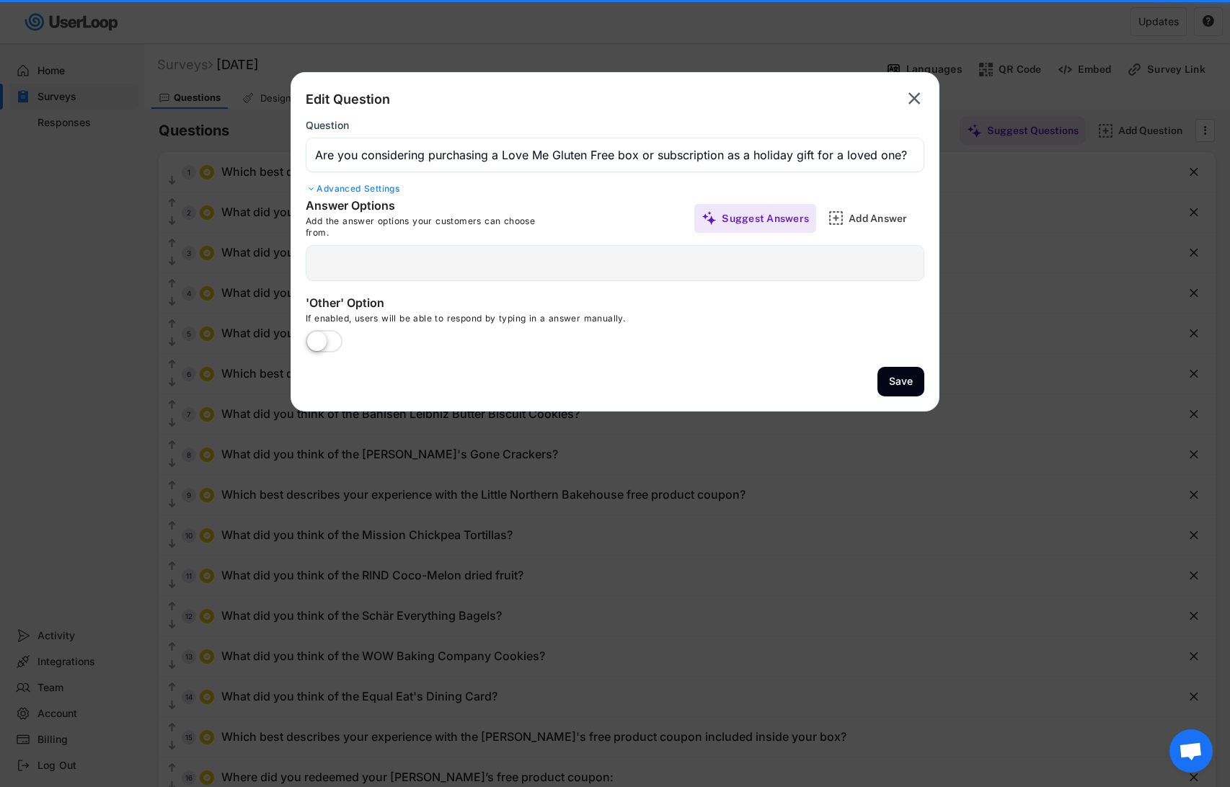
click at [364, 262] on div at bounding box center [615, 263] width 619 height 36
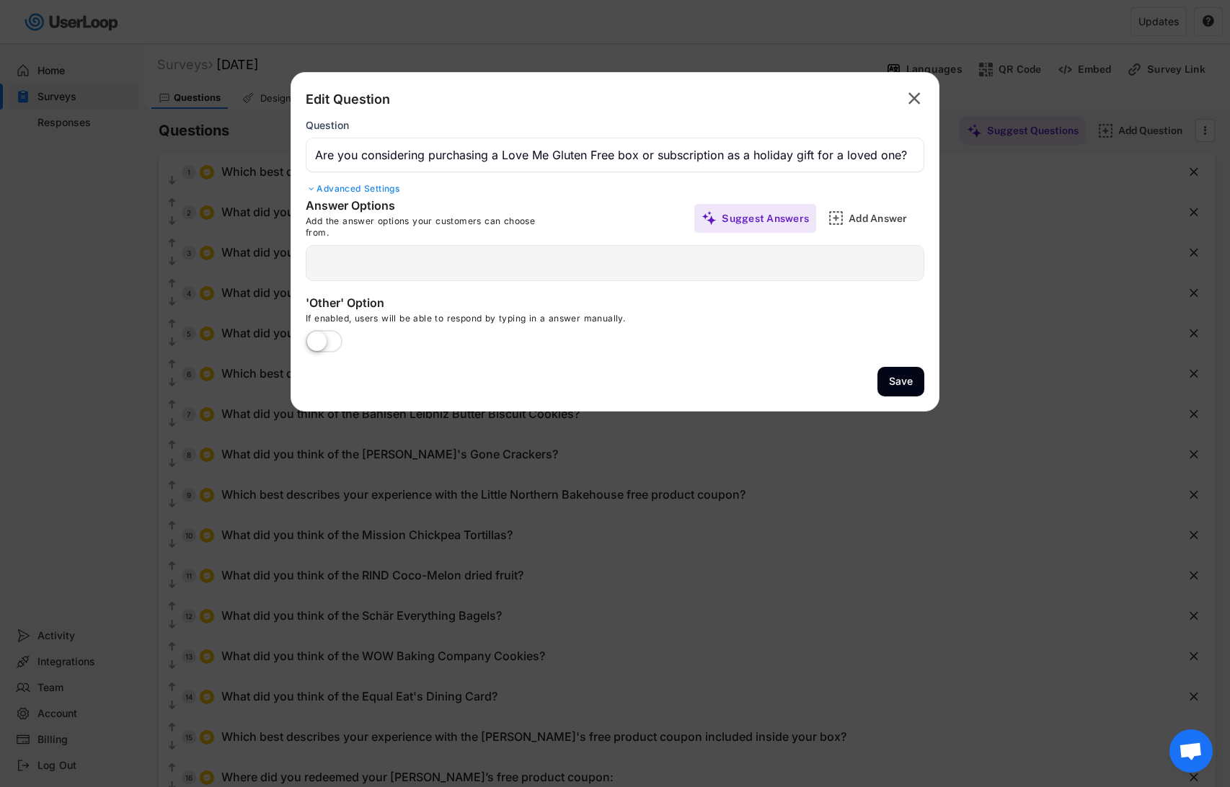
click at [470, 285] on div "Edit Question  Question Advanced Settings Answer Options Add the answer option…" at bounding box center [615, 242] width 649 height 340
click at [857, 225] on div "Add Answer" at bounding box center [885, 218] width 72 height 29
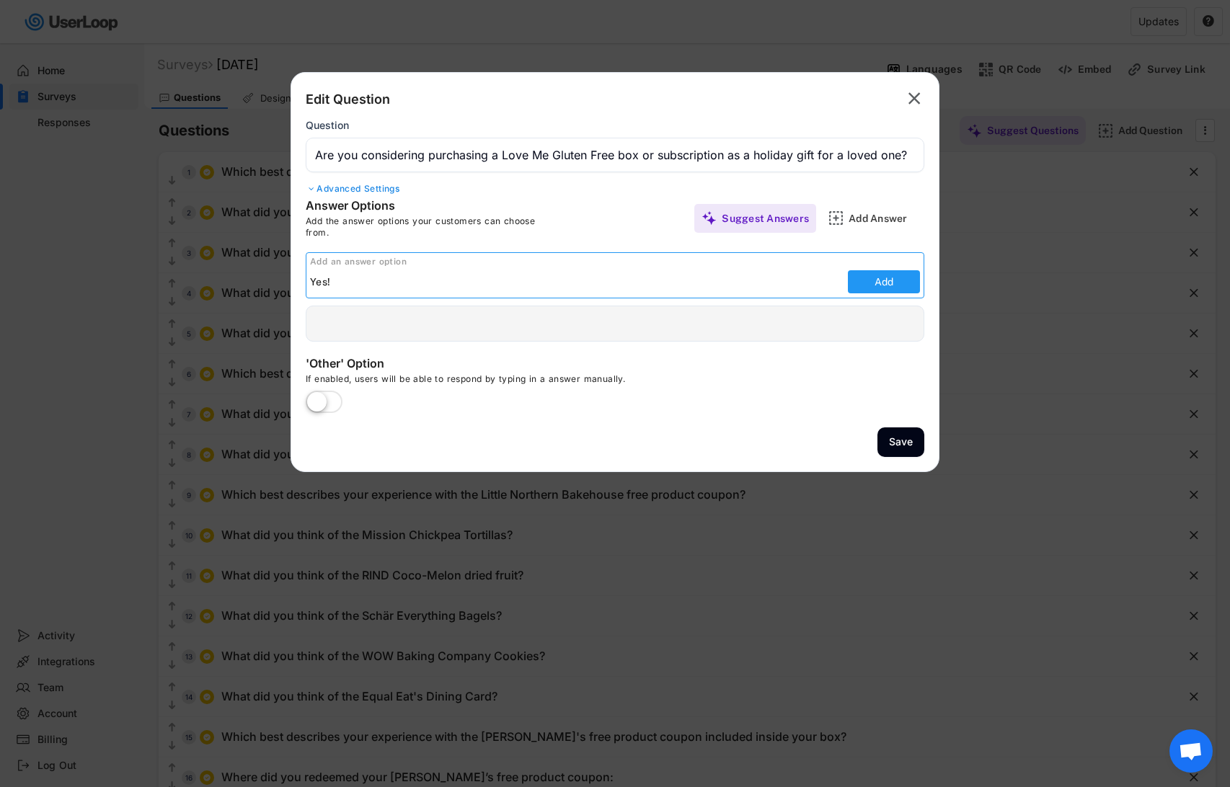
type input "Yes!"
click at [872, 278] on button "Add" at bounding box center [884, 281] width 72 height 23
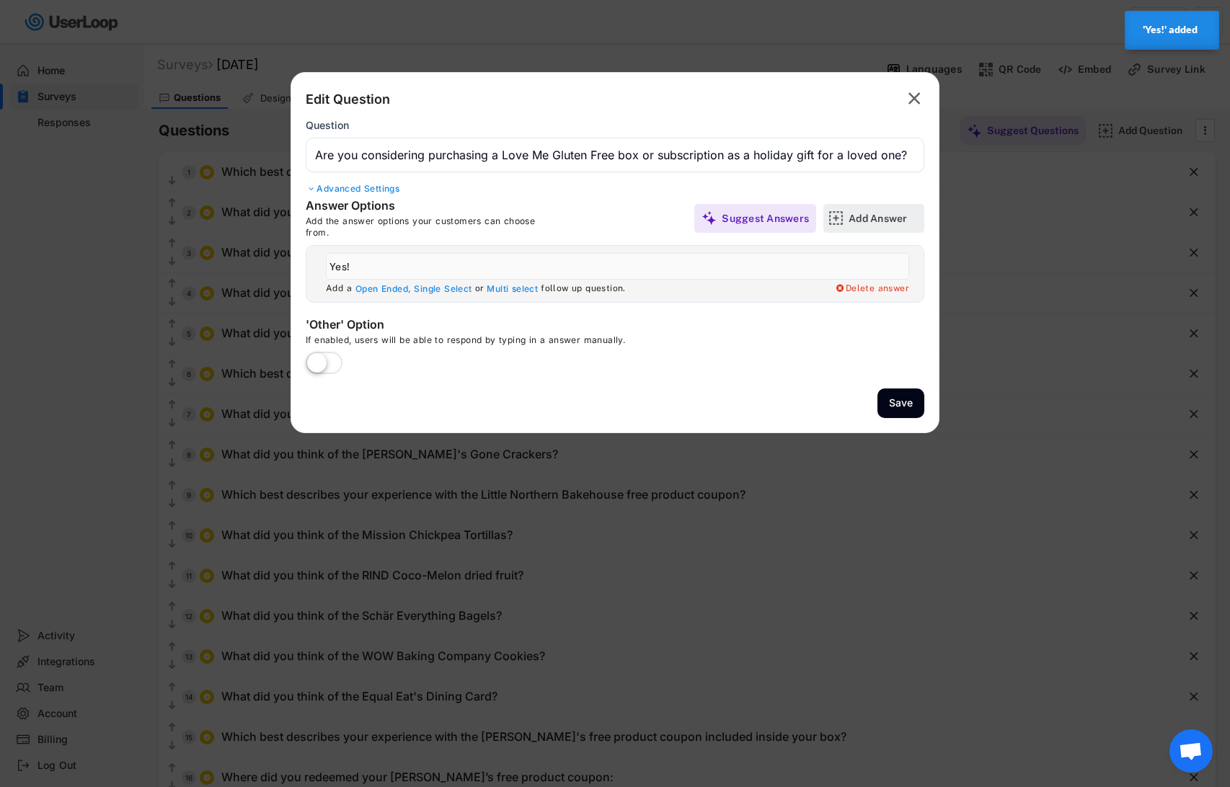
click at [873, 217] on div "Add Answer" at bounding box center [885, 218] width 72 height 13
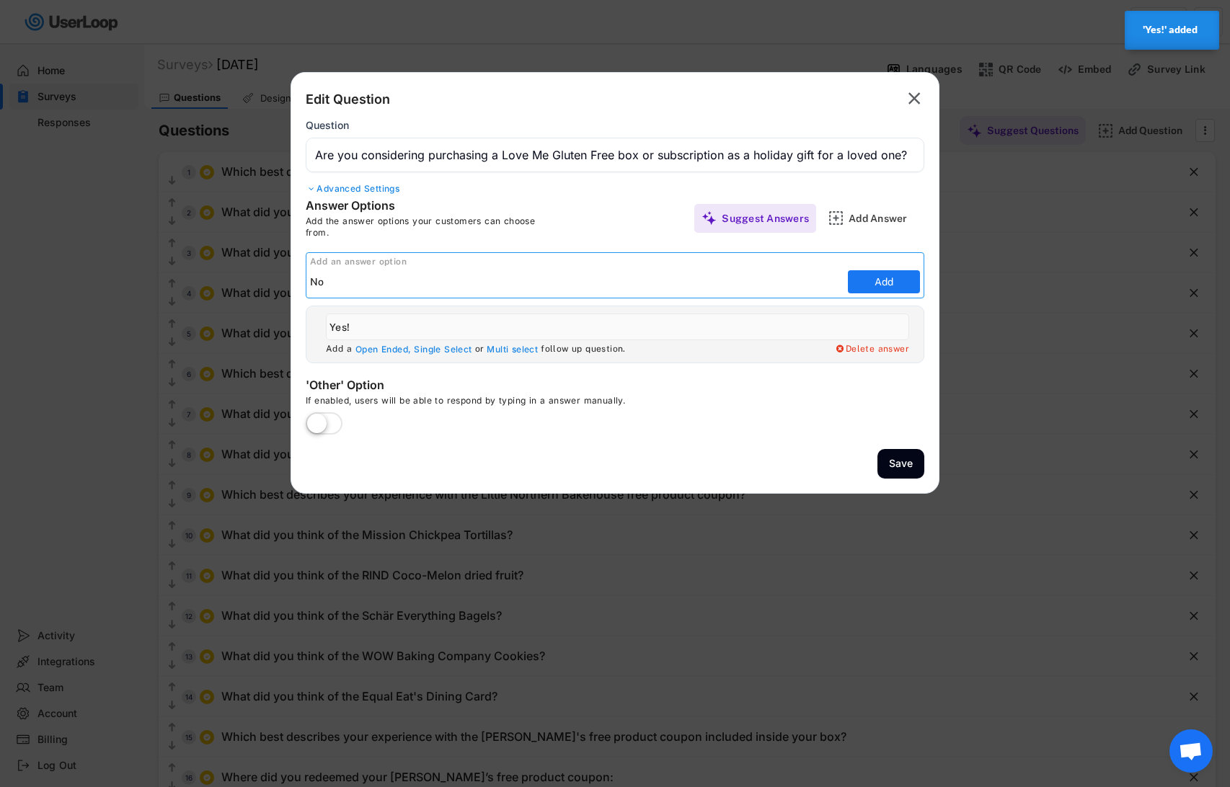
type input "No"
click at [885, 290] on button "Add" at bounding box center [884, 281] width 72 height 23
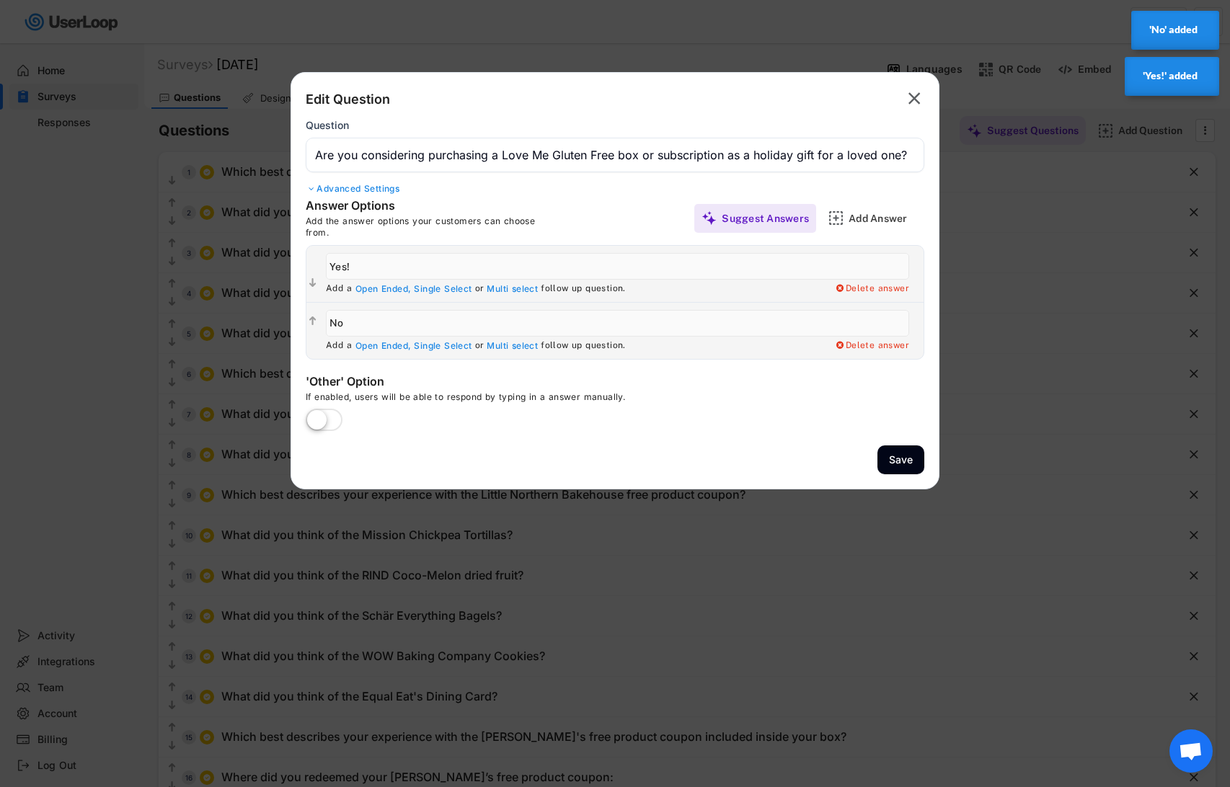
click at [354, 263] on input "input" at bounding box center [617, 266] width 583 height 27
type input "Yes"
click at [884, 212] on div "Add Answer" at bounding box center [885, 218] width 72 height 13
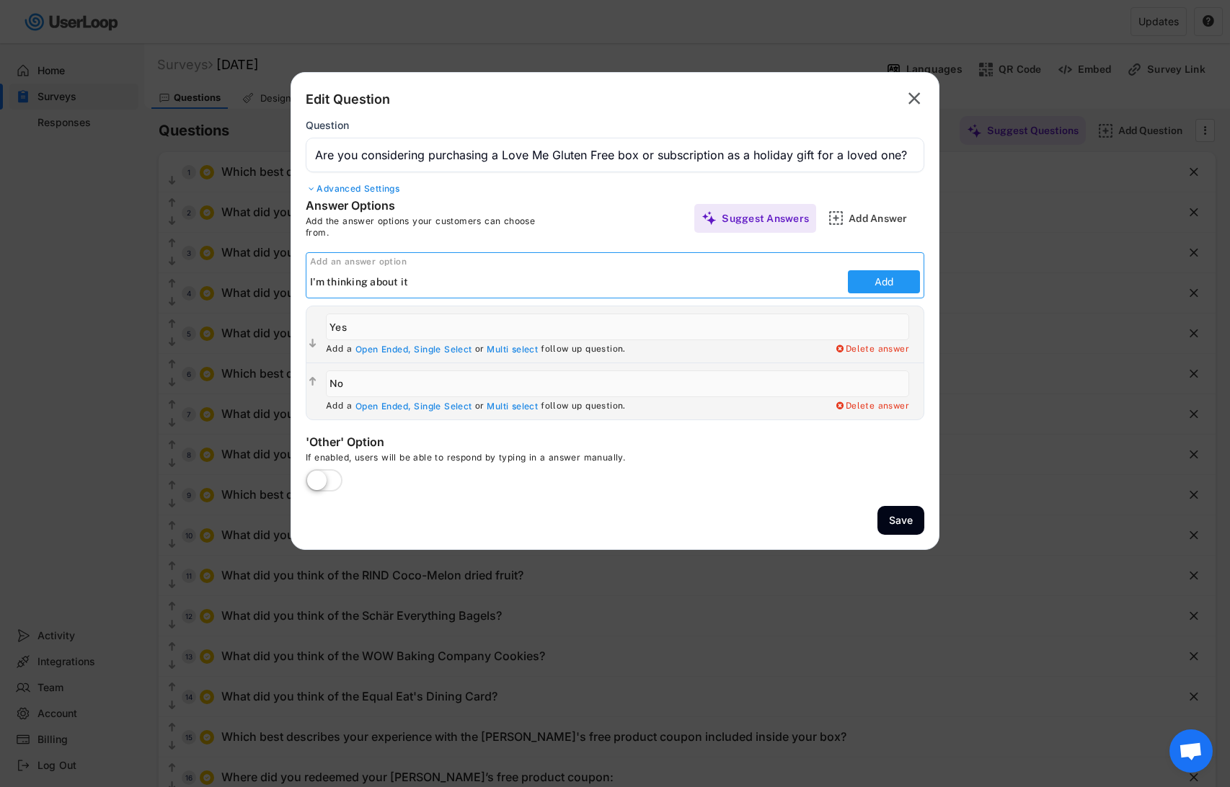
type input "I'm thinking about it"
click at [866, 278] on button "Add" at bounding box center [884, 281] width 72 height 23
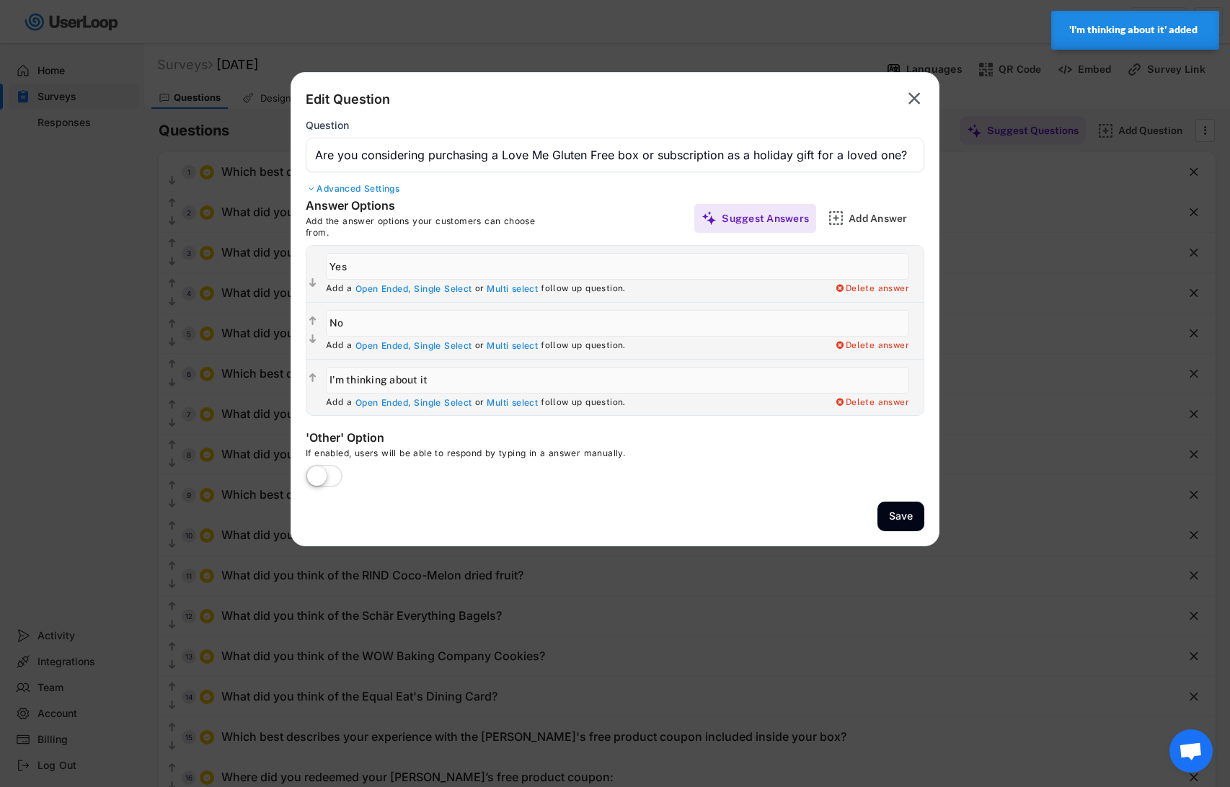
click at [366, 379] on input "input" at bounding box center [617, 380] width 583 height 27
drag, startPoint x: 366, startPoint y: 379, endPoint x: 480, endPoint y: 379, distance: 114.7
click at [480, 379] on input "input" at bounding box center [617, 380] width 583 height 27
type input "I'm considering it"
click at [916, 524] on button "Save" at bounding box center [901, 517] width 47 height 30
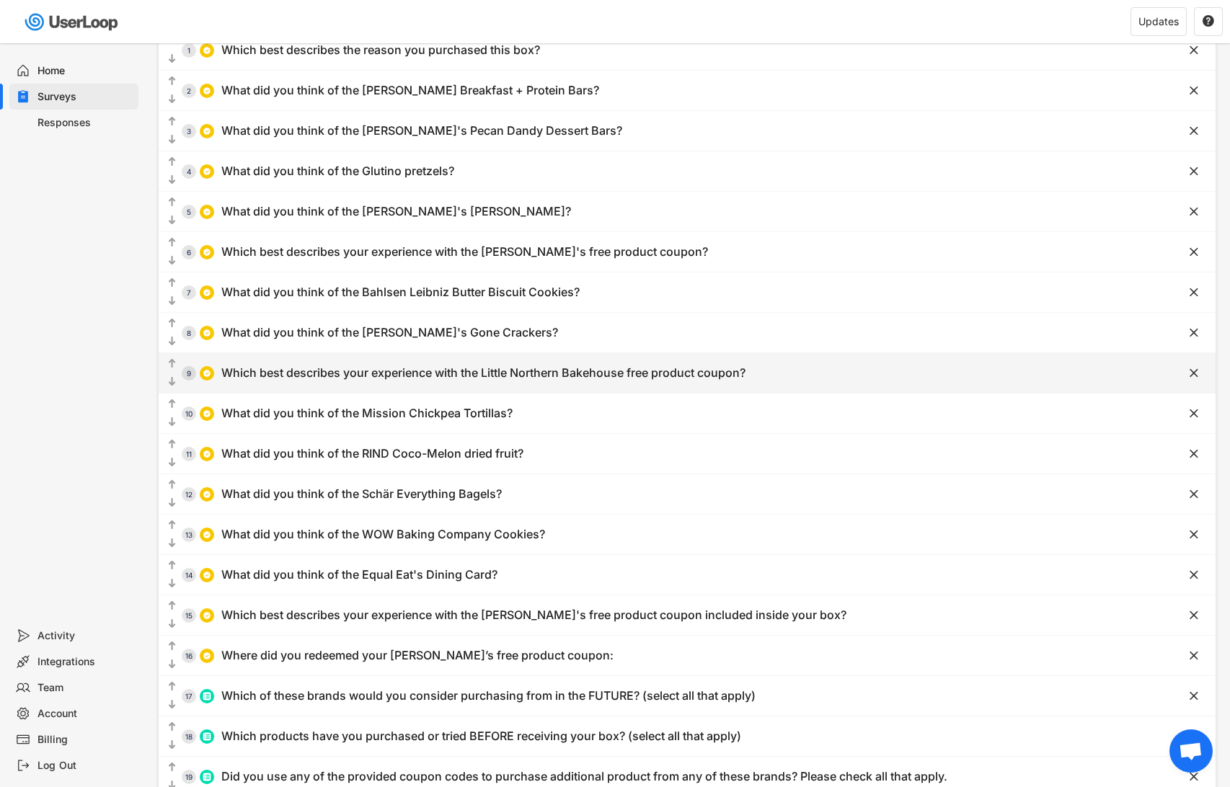
scroll to position [337, 0]
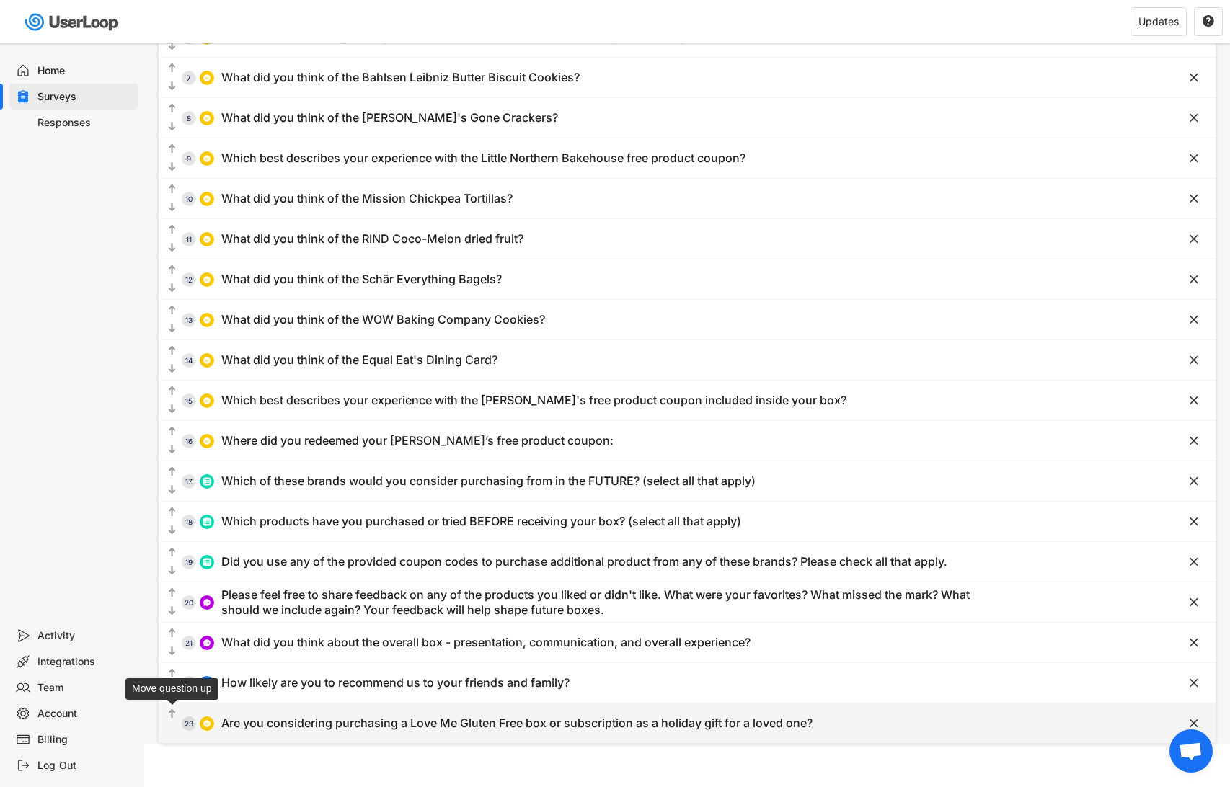
click at [167, 712] on icon "" at bounding box center [172, 714] width 12 height 14
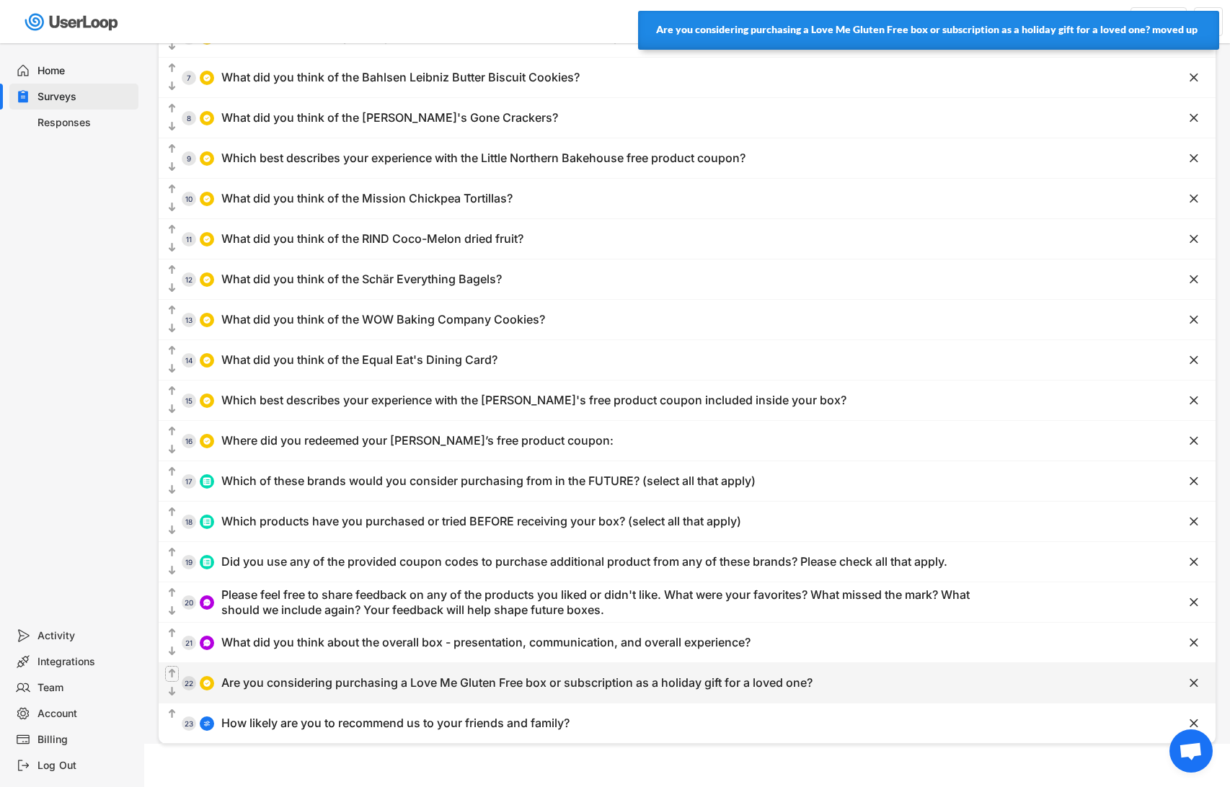
click at [173, 667] on icon "" at bounding box center [172, 674] width 12 height 14
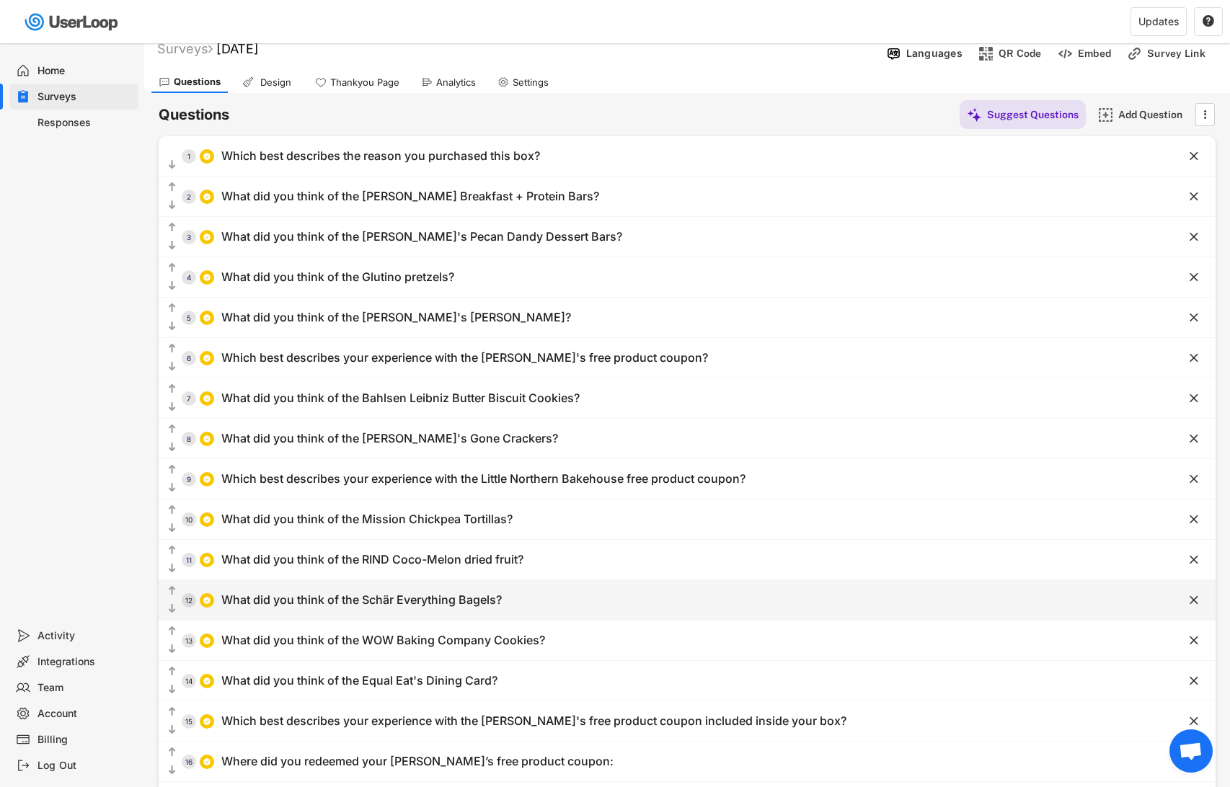
scroll to position [20, 0]
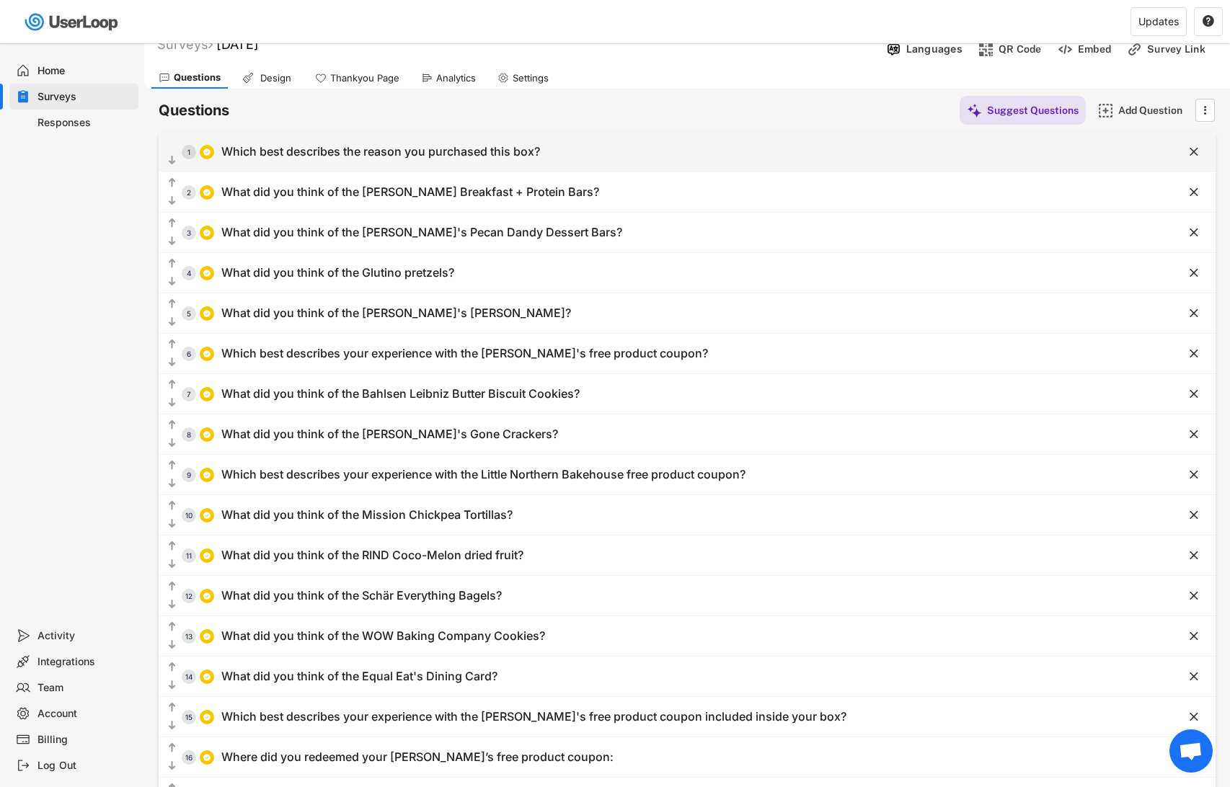
click at [336, 153] on div "Which best describes the reason you purchased this box?" at bounding box center [380, 151] width 319 height 15
type input "Which best describes the reason you purchased this box?"
type input "I or someone in my household has celiac disease"
type input "I or someone in my household has a gluten intolerance/sensitivity"
type input "I or someone in my household follows a gluten-free diet for other reasons"
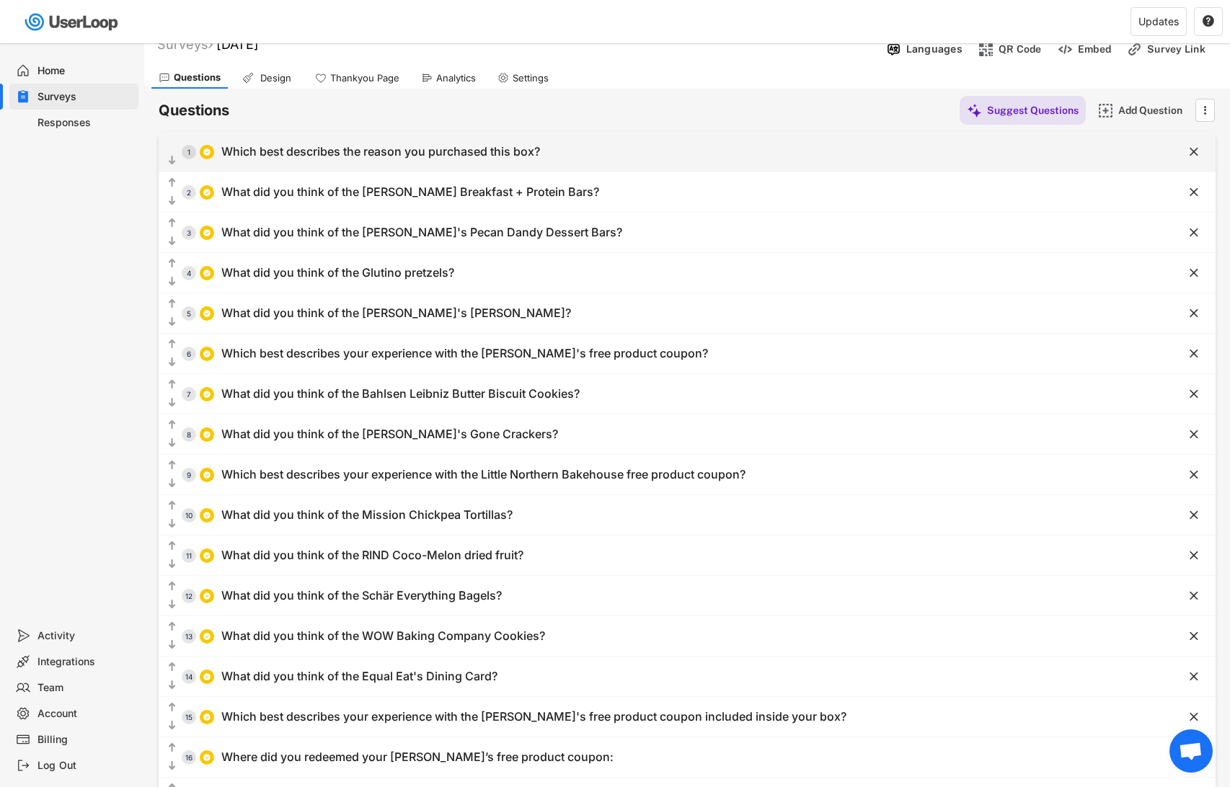
type input "I purchased it for someone outside of my household who follows a gluten-free di…"
type input "Other"
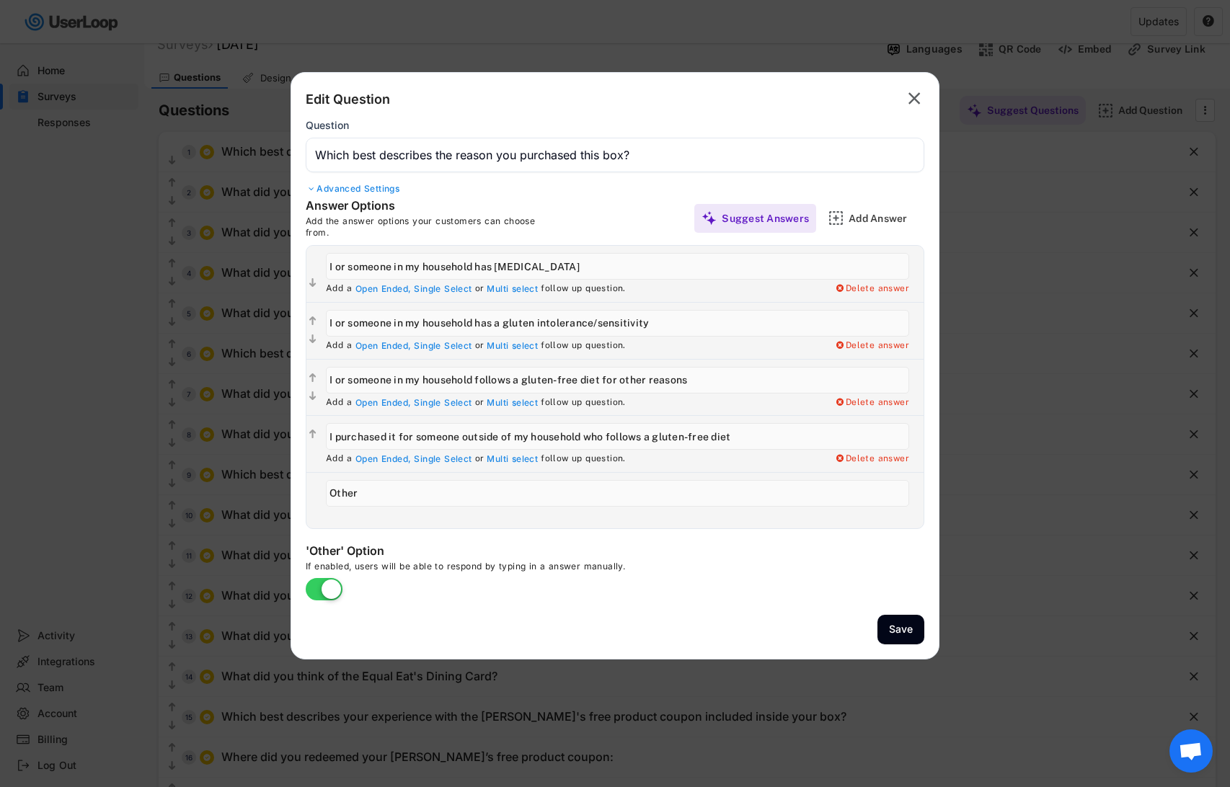
click at [326, 151] on input "input" at bounding box center [615, 155] width 619 height 35
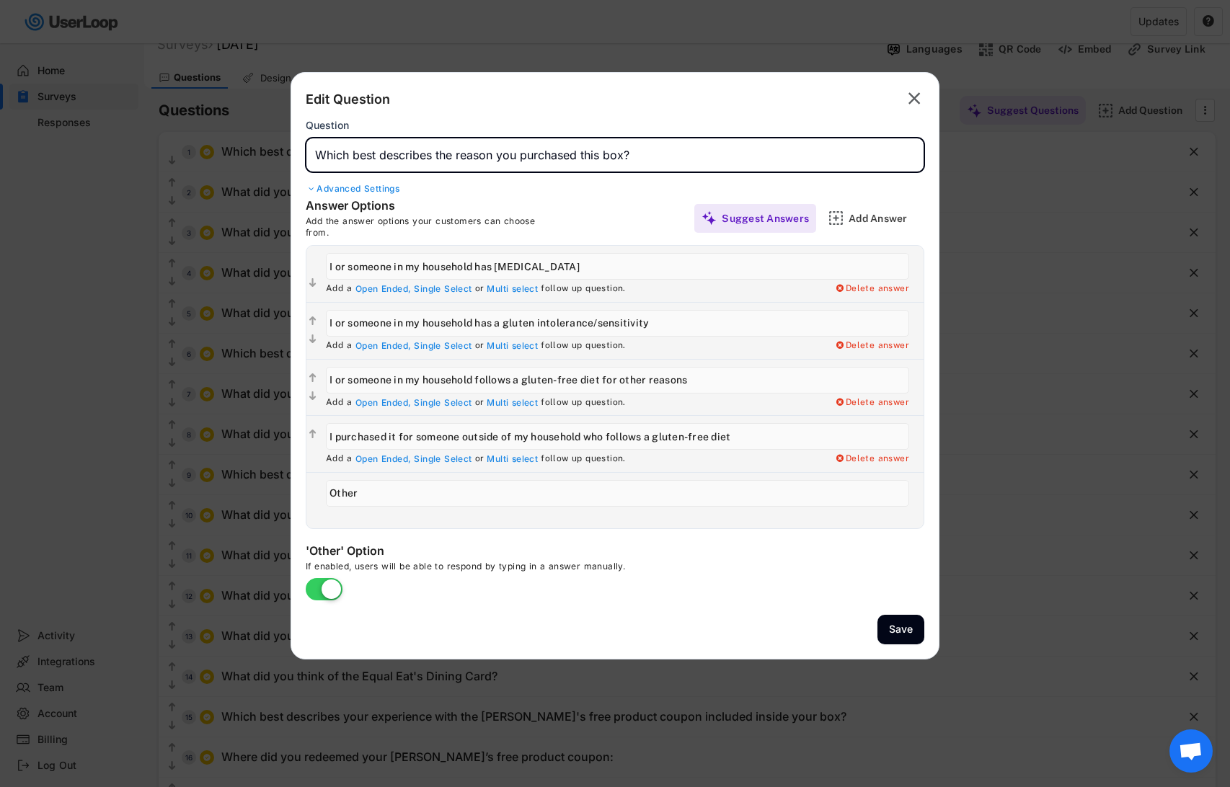
drag, startPoint x: 326, startPoint y: 151, endPoint x: 730, endPoint y: 154, distance: 403.8
click at [730, 154] on input "input" at bounding box center [615, 155] width 619 height 35
paste input "Which best describes your household?"
type input "Which best describes your household?"
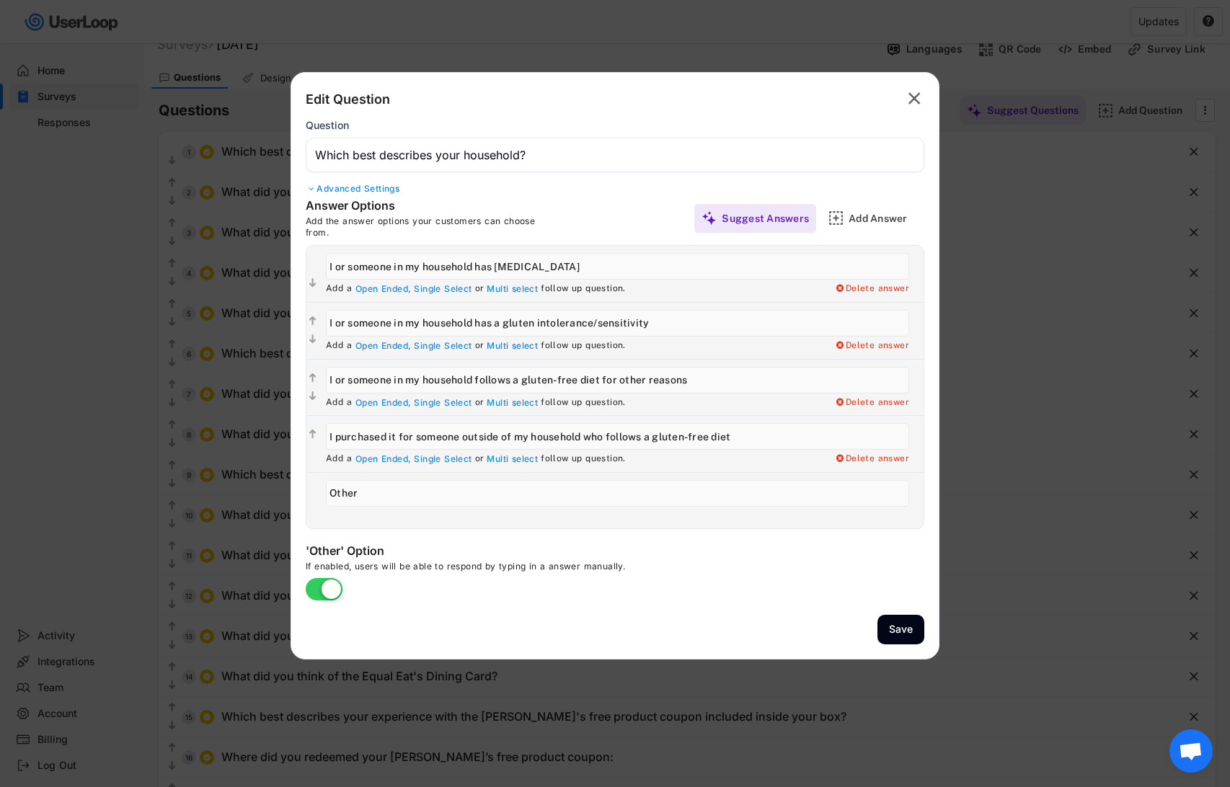
drag, startPoint x: 596, startPoint y: 272, endPoint x: 293, endPoint y: 272, distance: 302.9
click at [293, 272] on div "Answer Options Add the answer options your customers can choose from. Suggest A…" at bounding box center [615, 363] width 648 height 331
type input "Live alone"
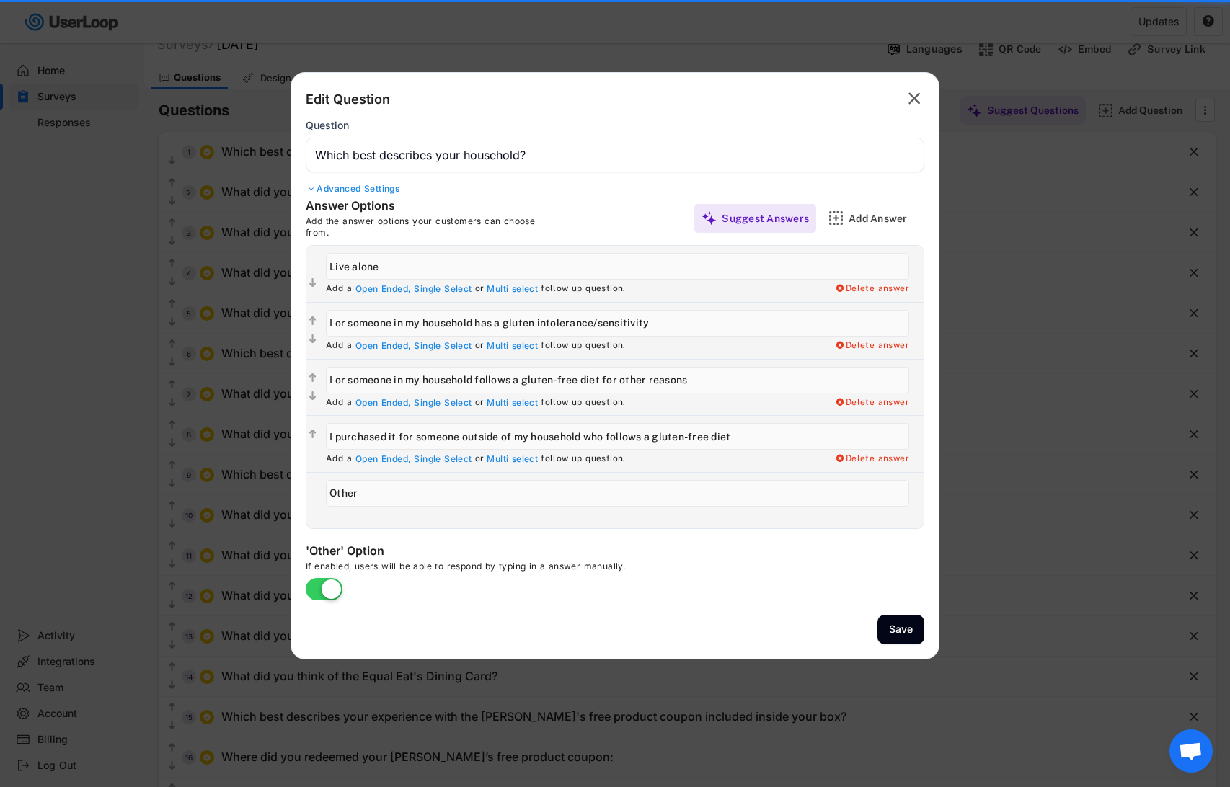
drag, startPoint x: 340, startPoint y: 320, endPoint x: 725, endPoint y: 319, distance: 385.1
click at [725, 319] on input "input" at bounding box center [617, 323] width 583 height 27
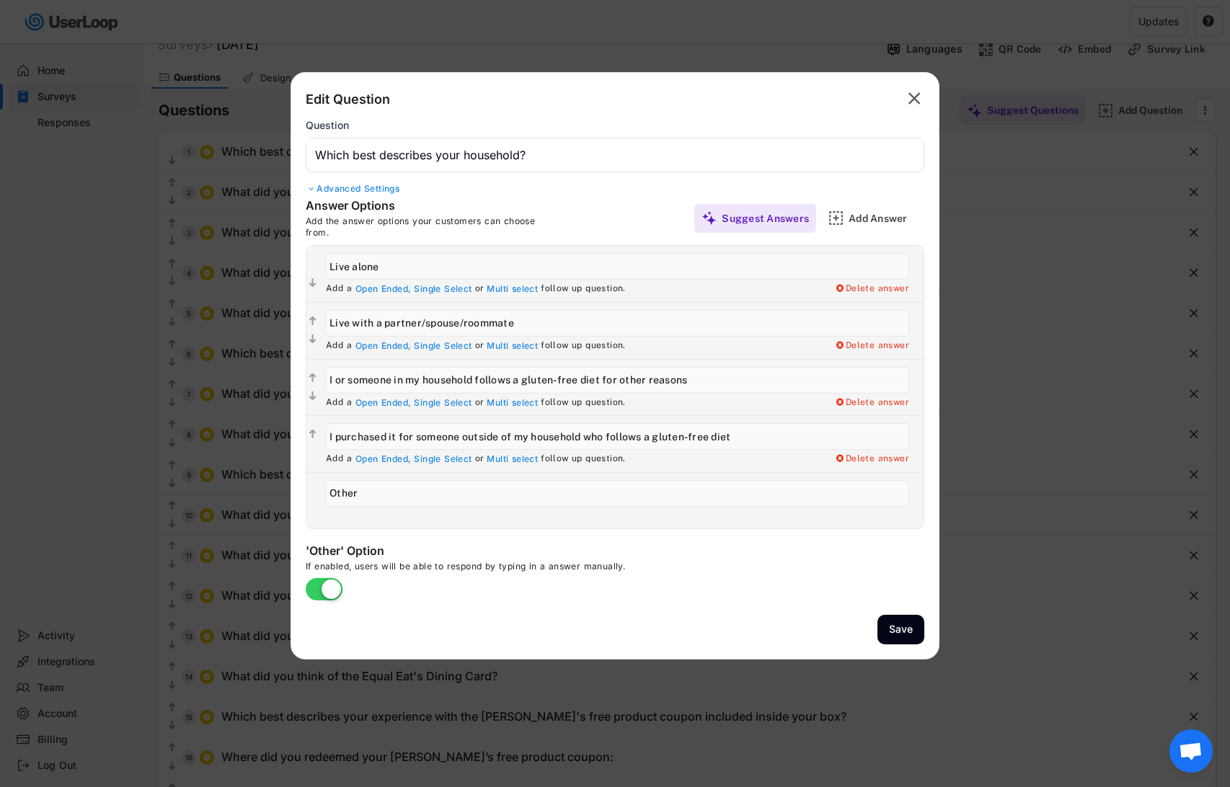
type input "Live with a partner/spouse/roommate"
click at [330, 379] on input "input" at bounding box center [617, 380] width 583 height 27
drag, startPoint x: 330, startPoint y: 379, endPoint x: 726, endPoint y: 386, distance: 395.9
click at [726, 386] on input "input" at bounding box center [617, 380] width 583 height 27
type input "F"
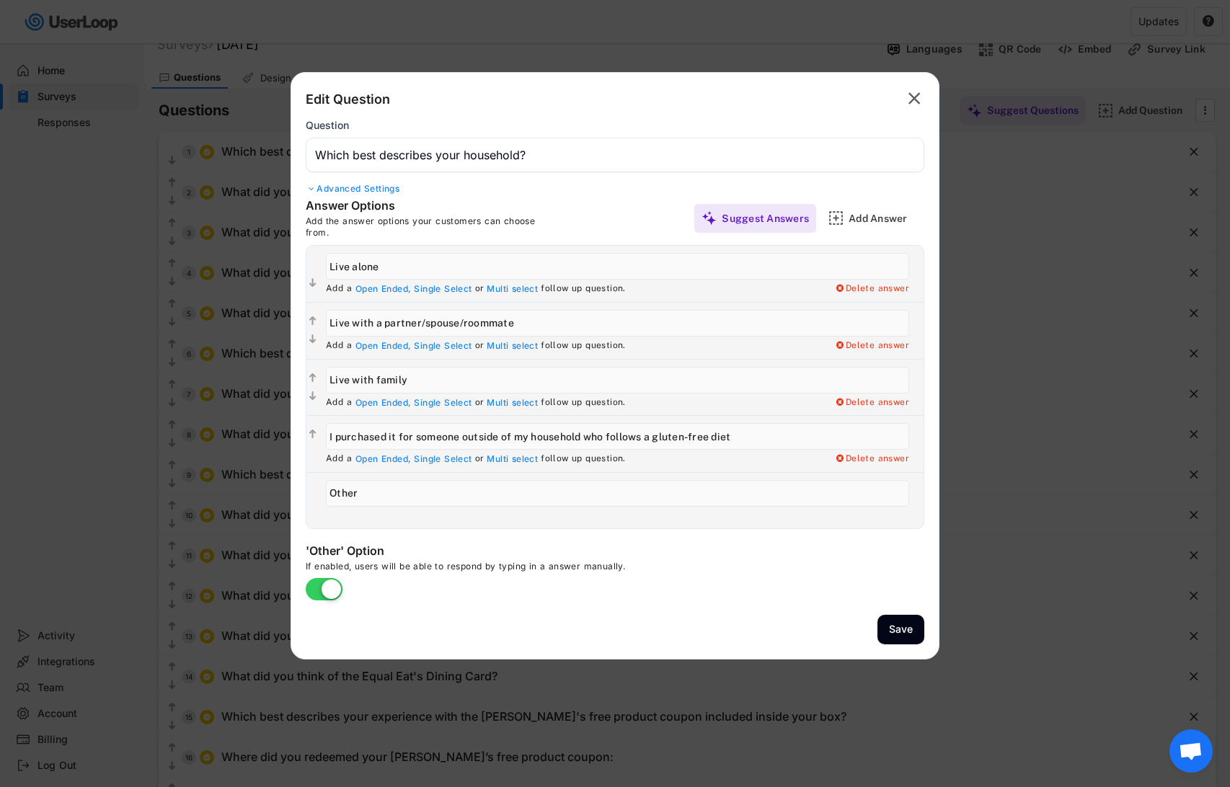
click at [332, 379] on input "input" at bounding box center [617, 380] width 583 height 27
type input "F"
type input "Family with kids at home"
click at [330, 441] on input "input" at bounding box center [617, 436] width 583 height 27
drag, startPoint x: 330, startPoint y: 441, endPoint x: 751, endPoint y: 441, distance: 421.1
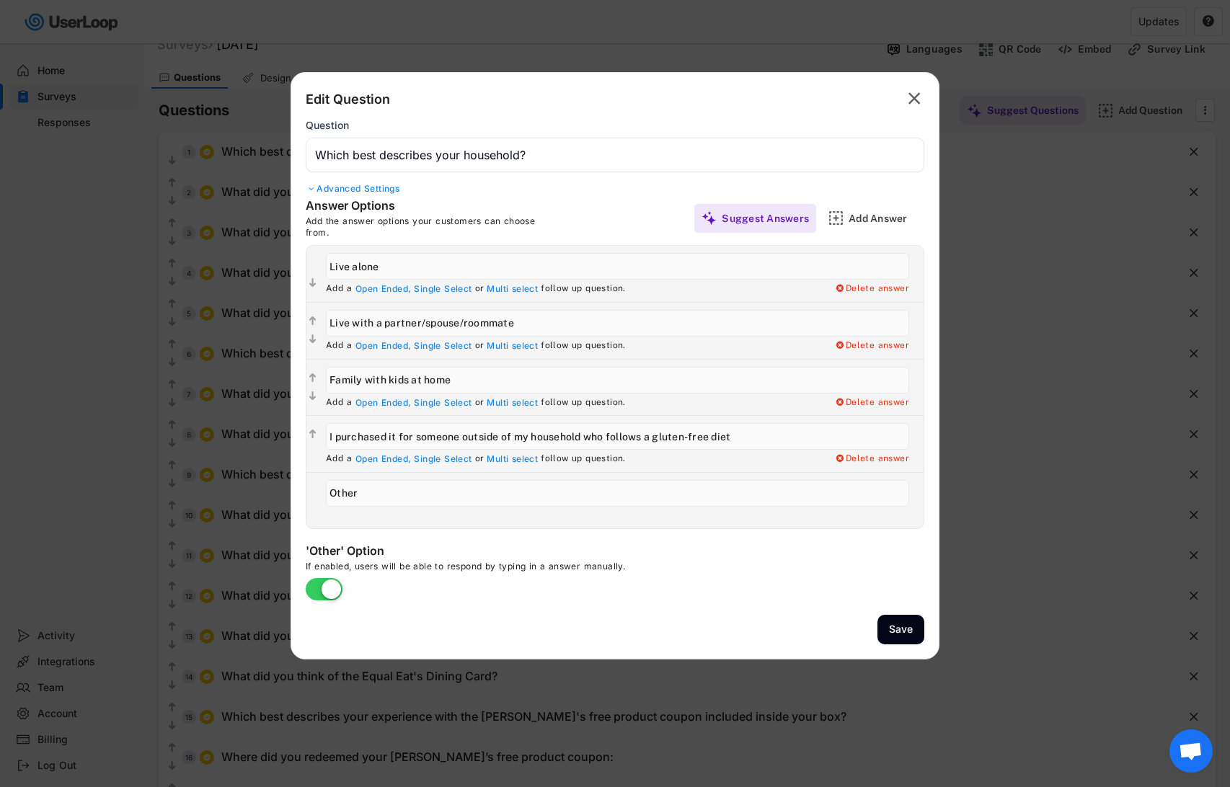
click at [751, 441] on input "input" at bounding box center [617, 436] width 583 height 27
click at [331, 435] on input "input" at bounding box center [617, 436] width 583 height 27
type input "Multi-generational home (grandparents and kids)"
click at [906, 622] on button "Save" at bounding box center [901, 630] width 47 height 30
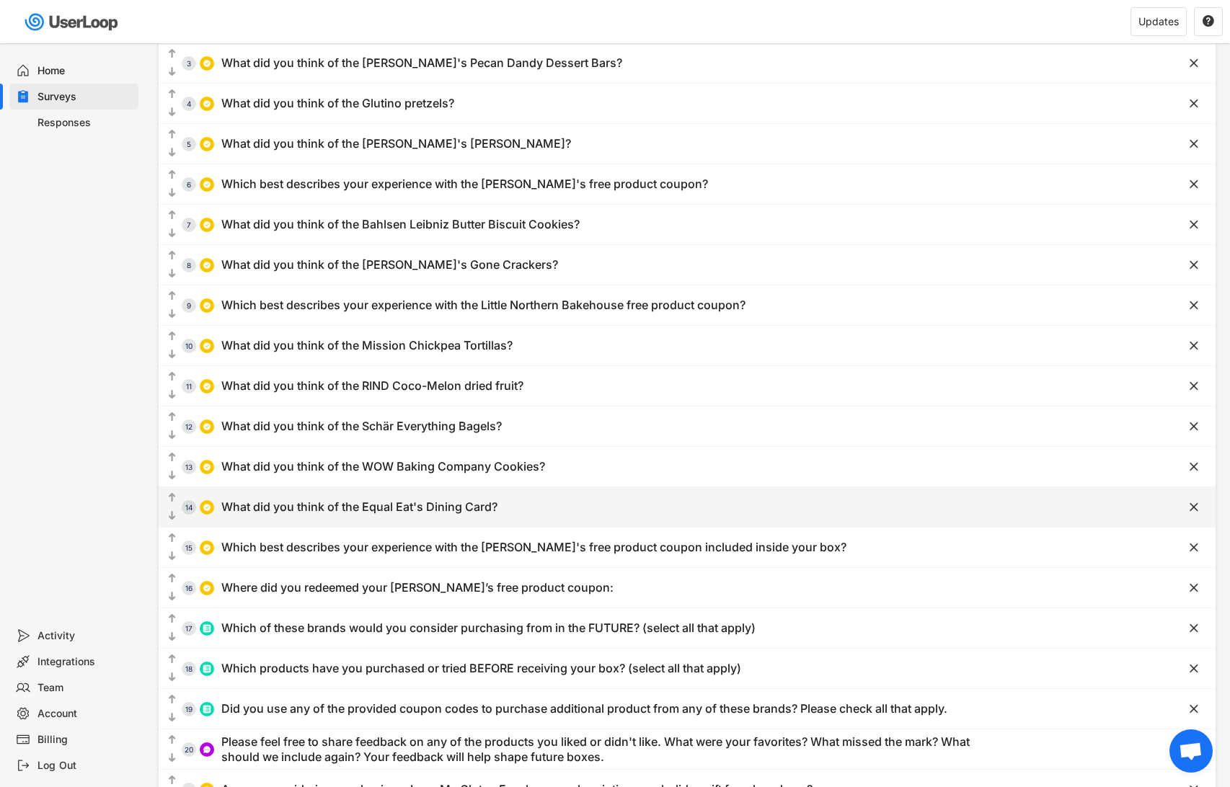
scroll to position [0, 0]
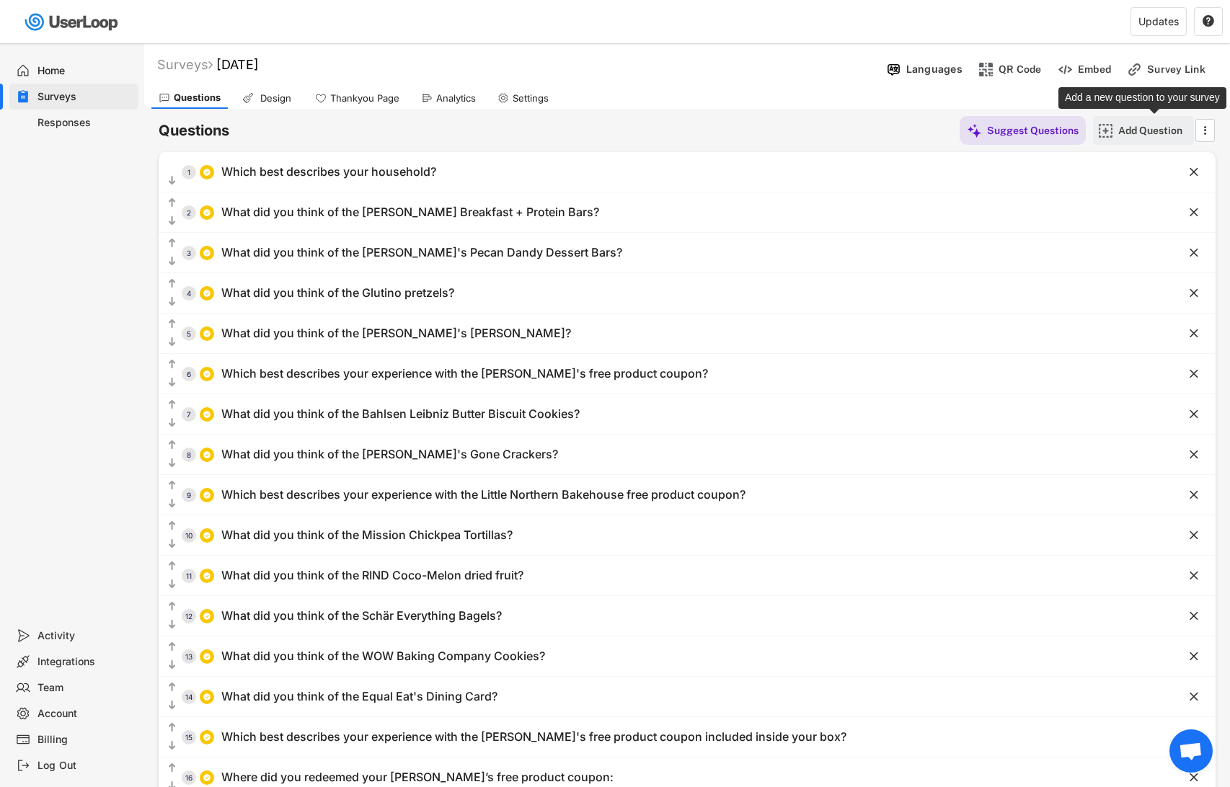
click at [1144, 129] on div "Add Question" at bounding box center [1154, 130] width 72 height 13
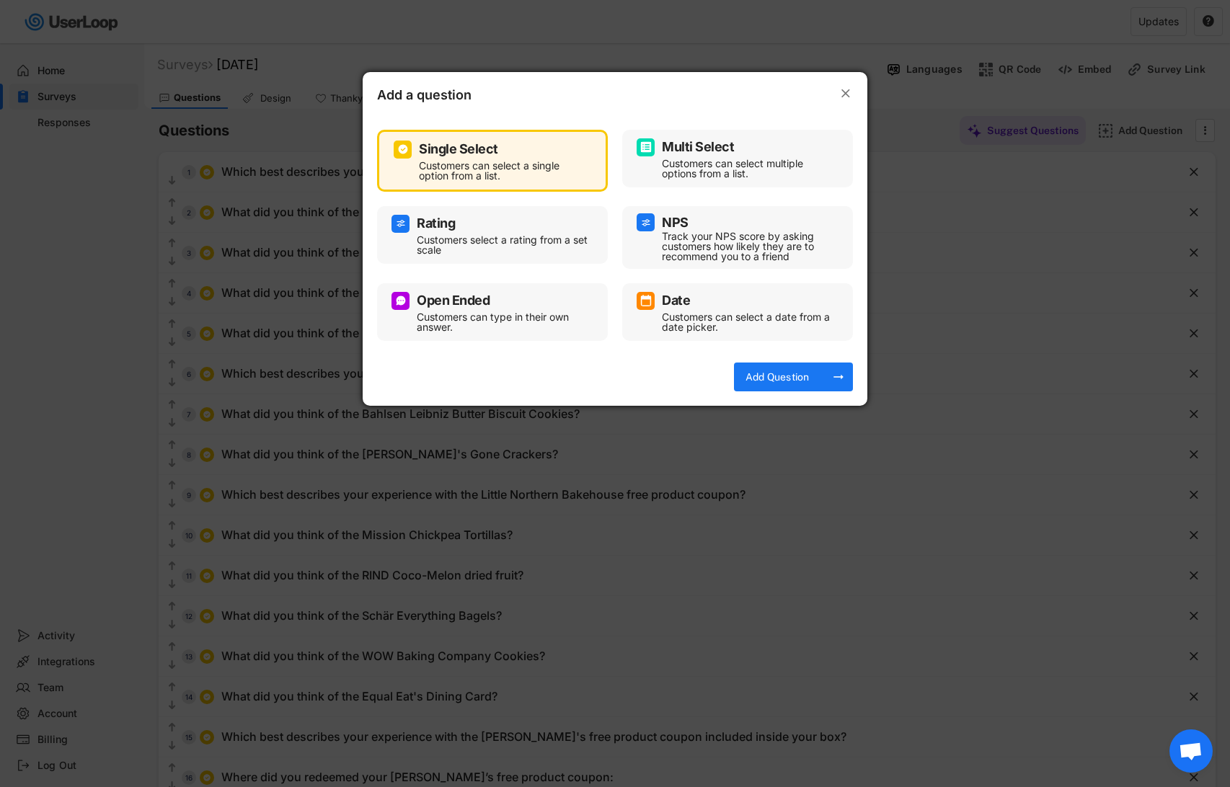
click at [472, 169] on div "Customers can select a single option from a list." at bounding box center [503, 171] width 169 height 20
click at [787, 374] on div "Add Question" at bounding box center [777, 377] width 72 height 13
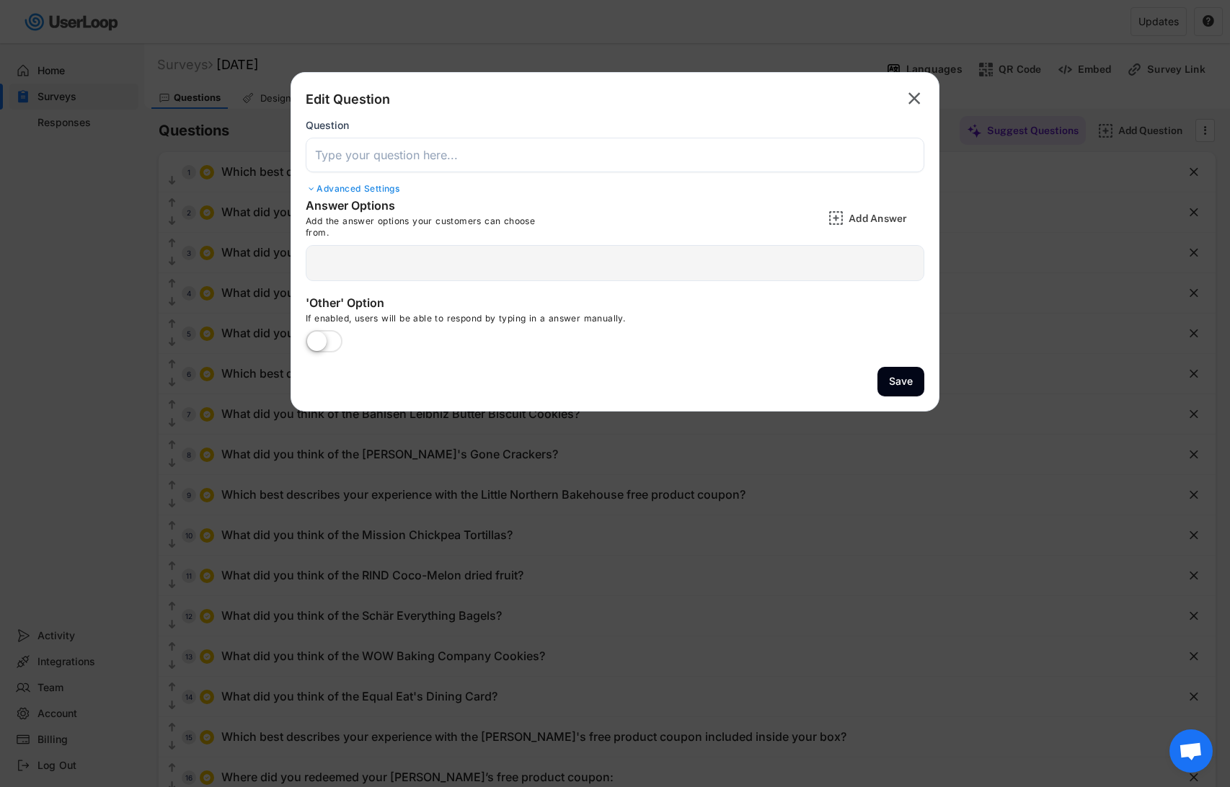
click at [361, 156] on input "input" at bounding box center [615, 155] width 619 height 35
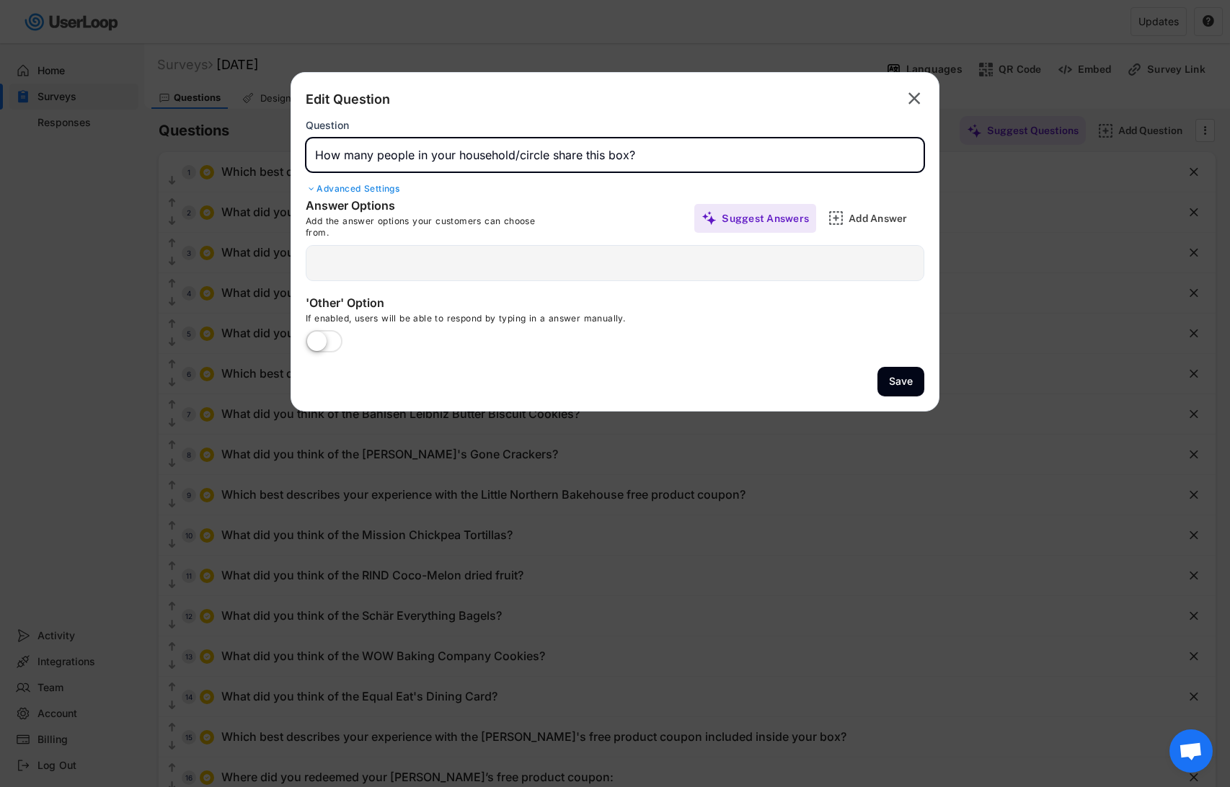
type input "How many people in your household/circle share this box?"
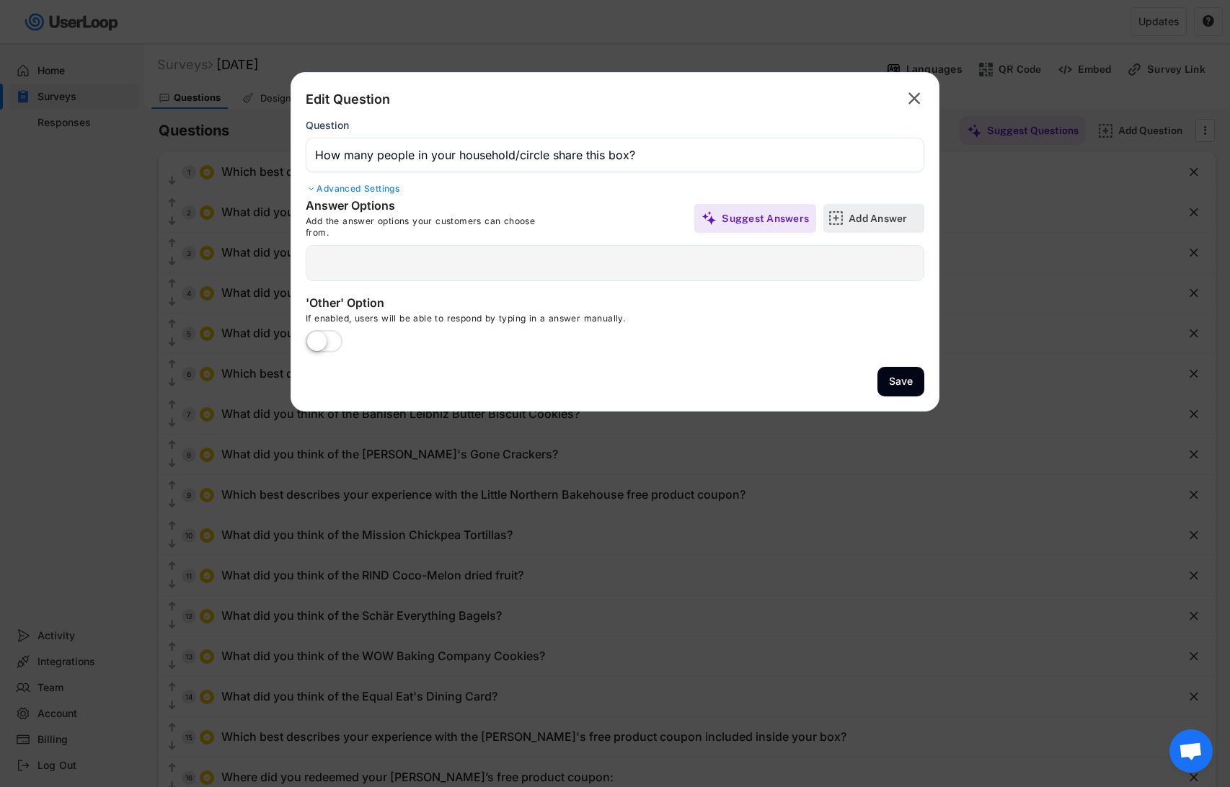
click at [863, 220] on div "Add Answer" at bounding box center [885, 218] width 72 height 13
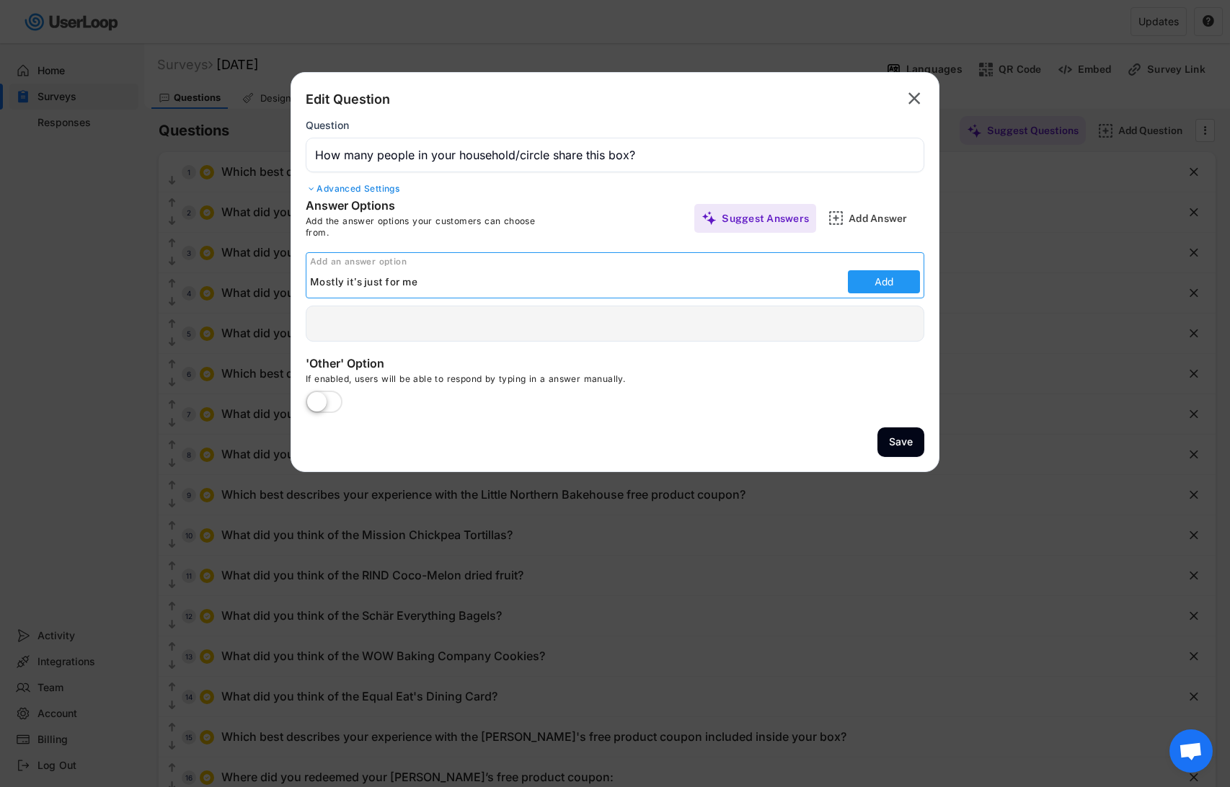
type input "Mostly it's just for me"
click at [904, 288] on button "Add" at bounding box center [884, 281] width 72 height 23
type input "Mostly it's just for me"
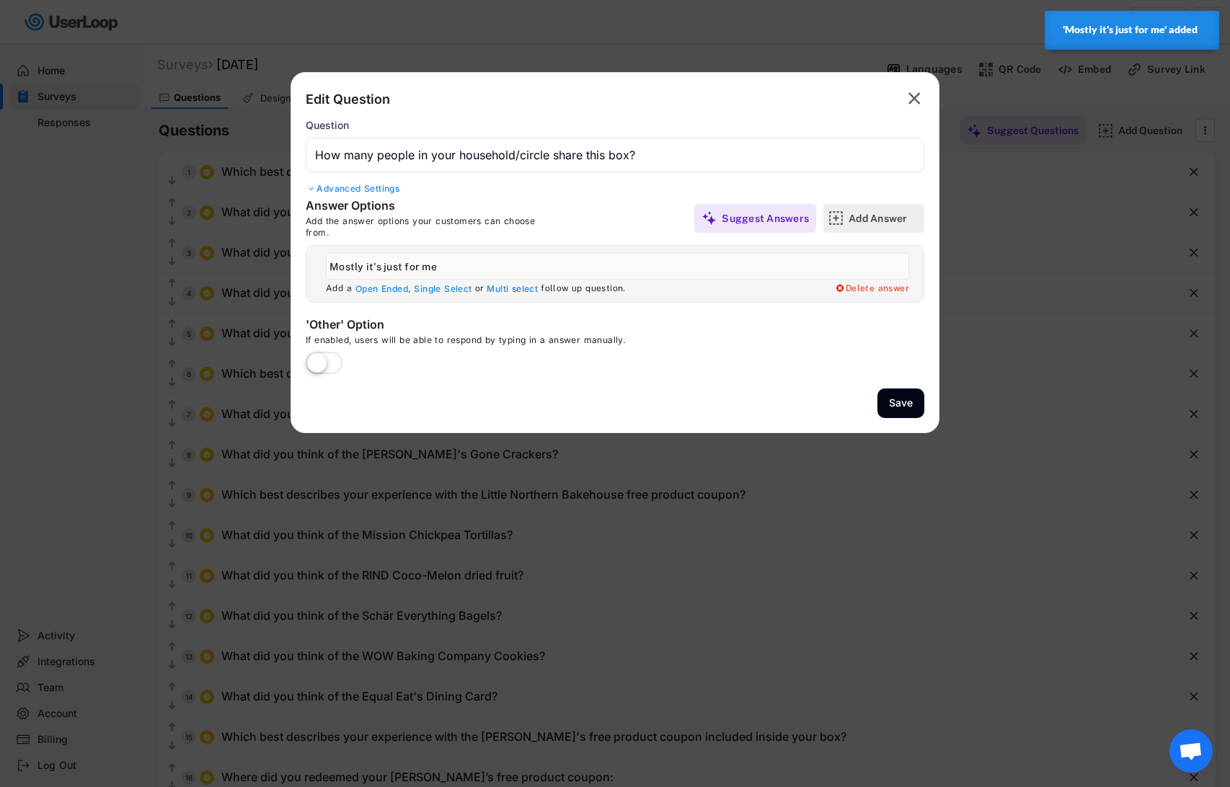
click at [879, 222] on div "Add Answer" at bounding box center [885, 218] width 72 height 13
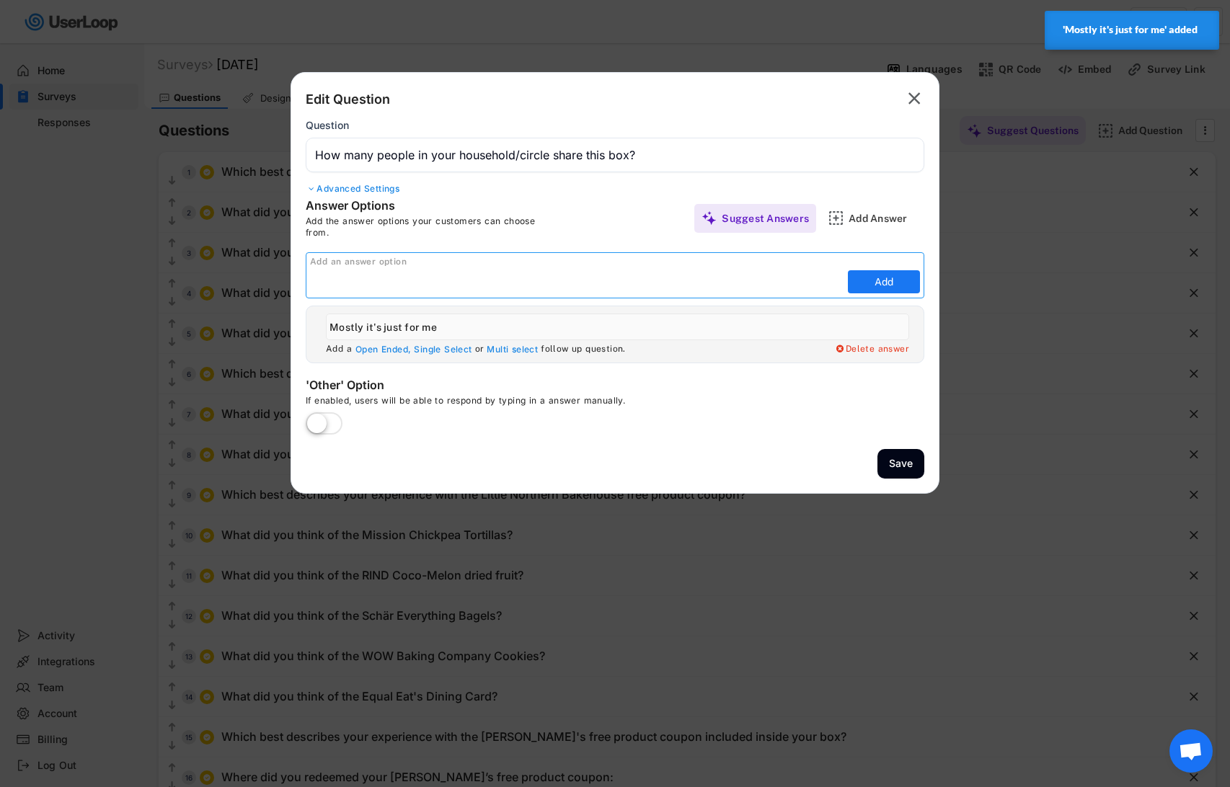
type input "I"
type input "2 people"
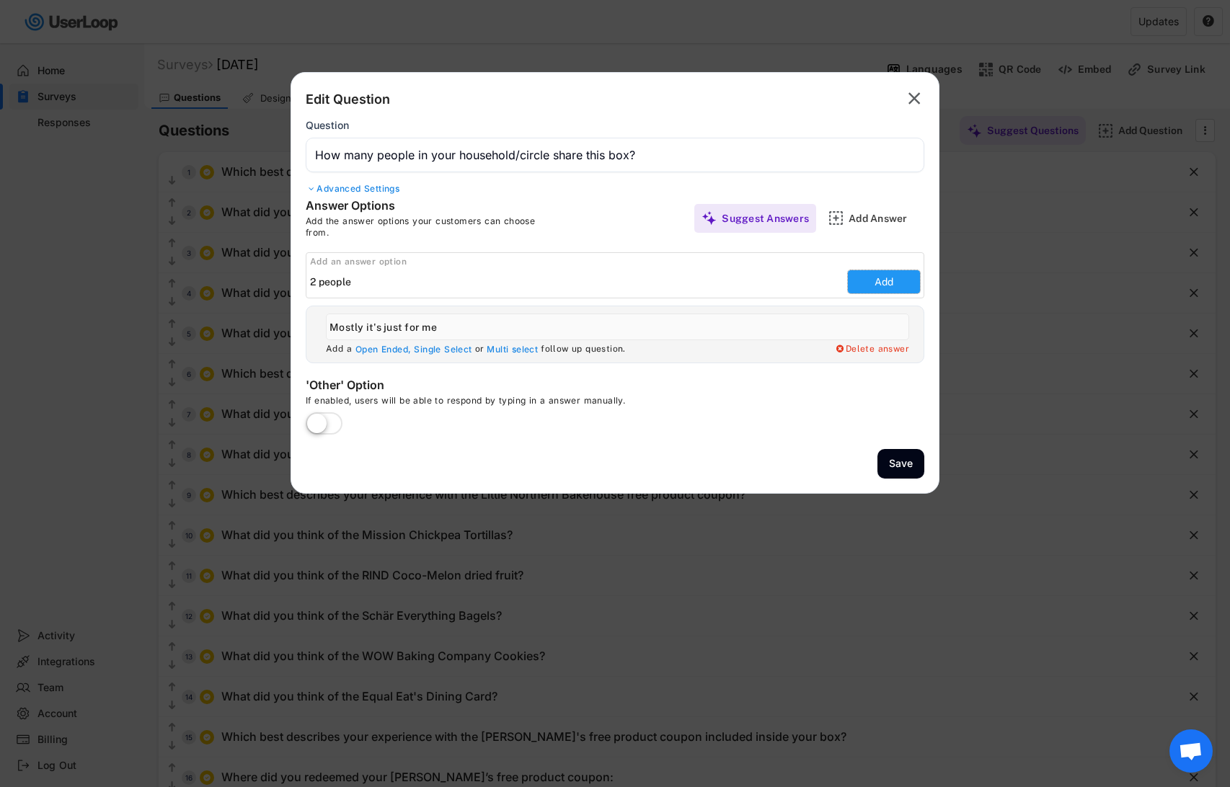
click at [891, 278] on button "Add" at bounding box center [884, 281] width 72 height 23
type input "2 people"
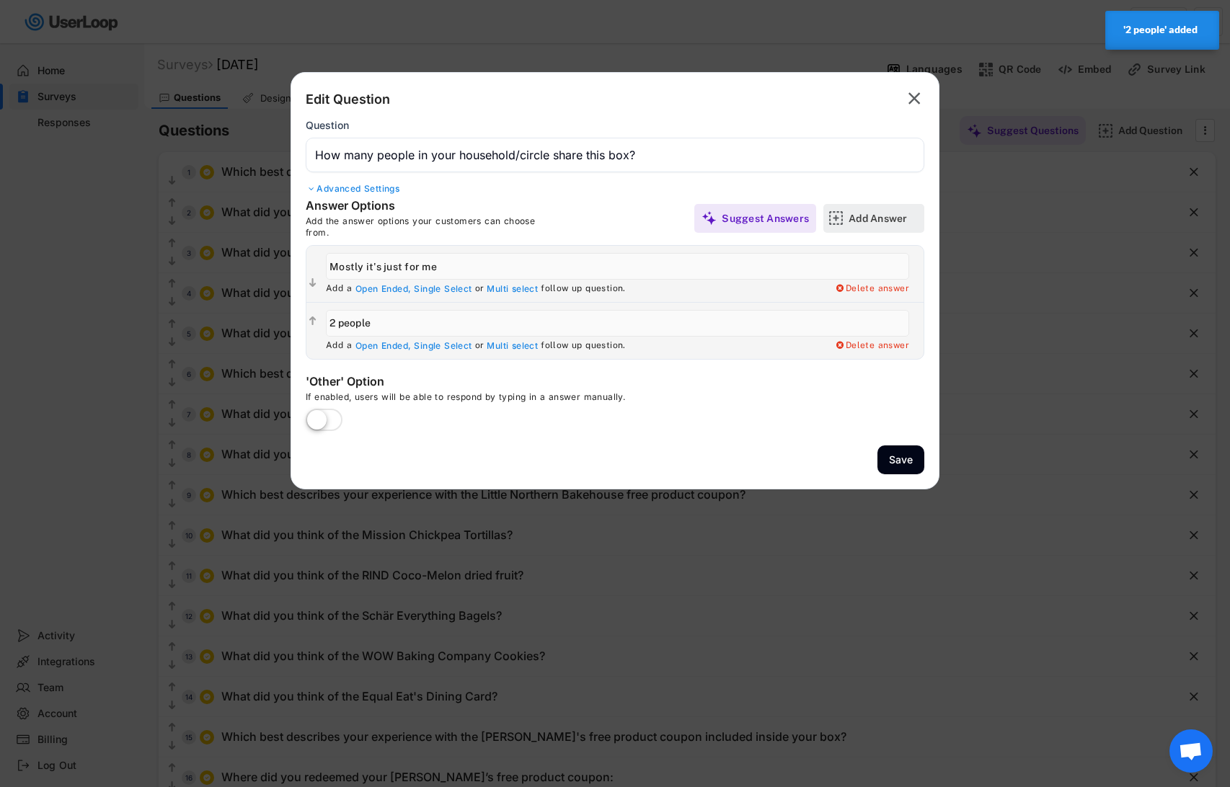
click at [876, 218] on div "Add Answer" at bounding box center [885, 218] width 72 height 13
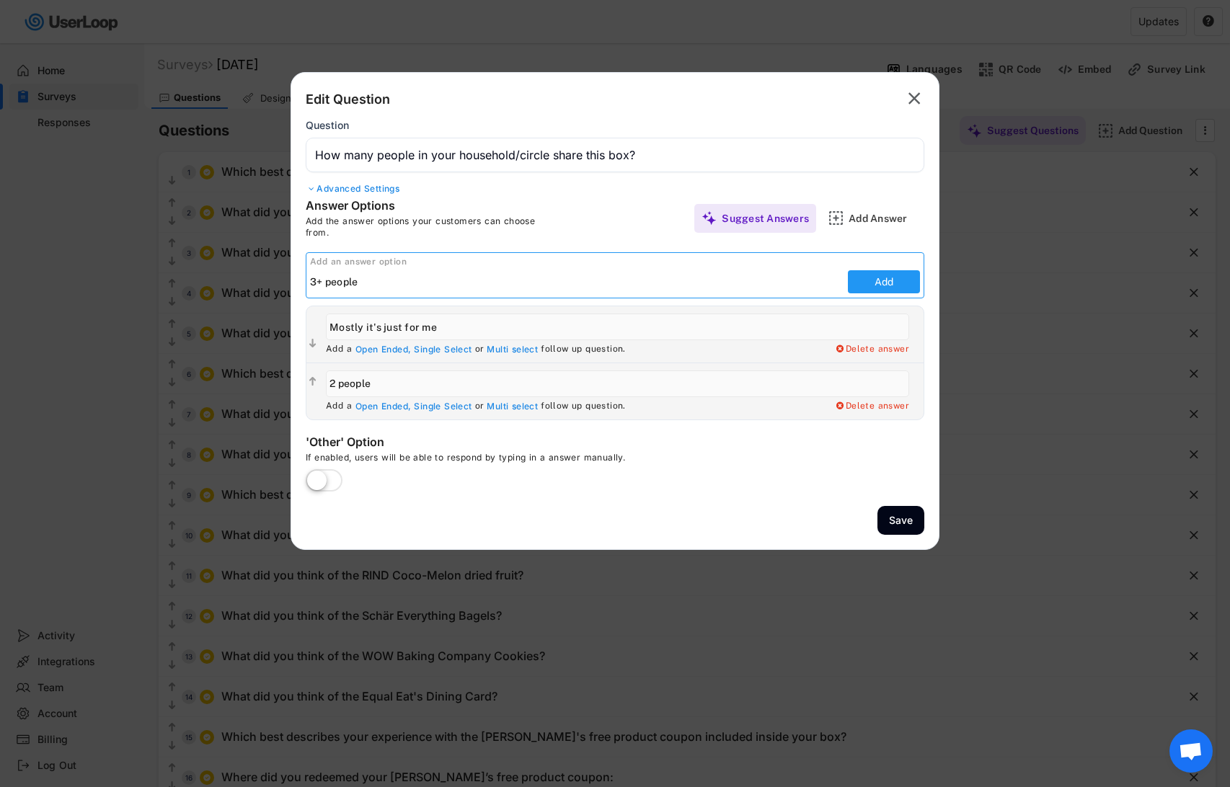
type input "3+ people"
click at [878, 281] on button "Add" at bounding box center [884, 281] width 72 height 23
type input "3+ people"
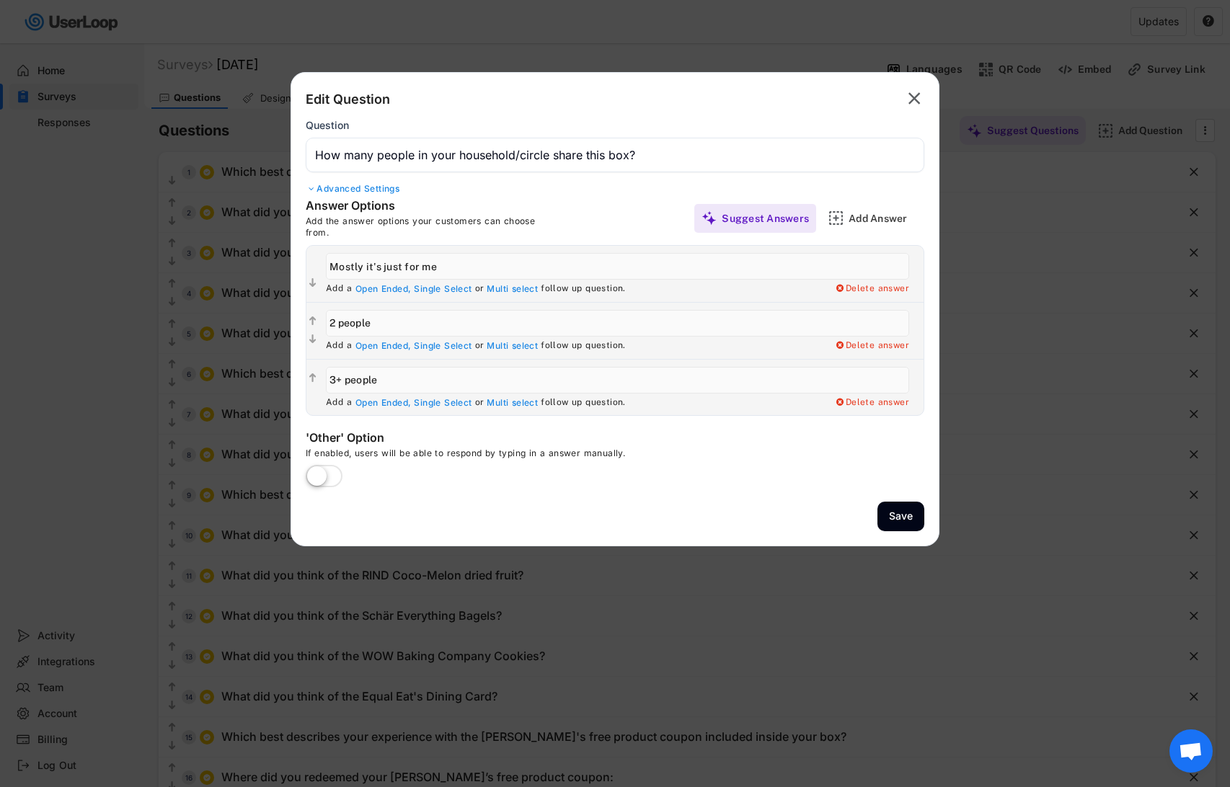
drag, startPoint x: 371, startPoint y: 261, endPoint x: 314, endPoint y: 262, distance: 57.7
click at [314, 262] on div " Add a Open Ended, Single Select or Multi select follow up question. Delete an…" at bounding box center [614, 274] width 617 height 56
type input "It's mostly just for me"
click at [345, 376] on input "input" at bounding box center [617, 380] width 583 height 27
type input "3 or more people"
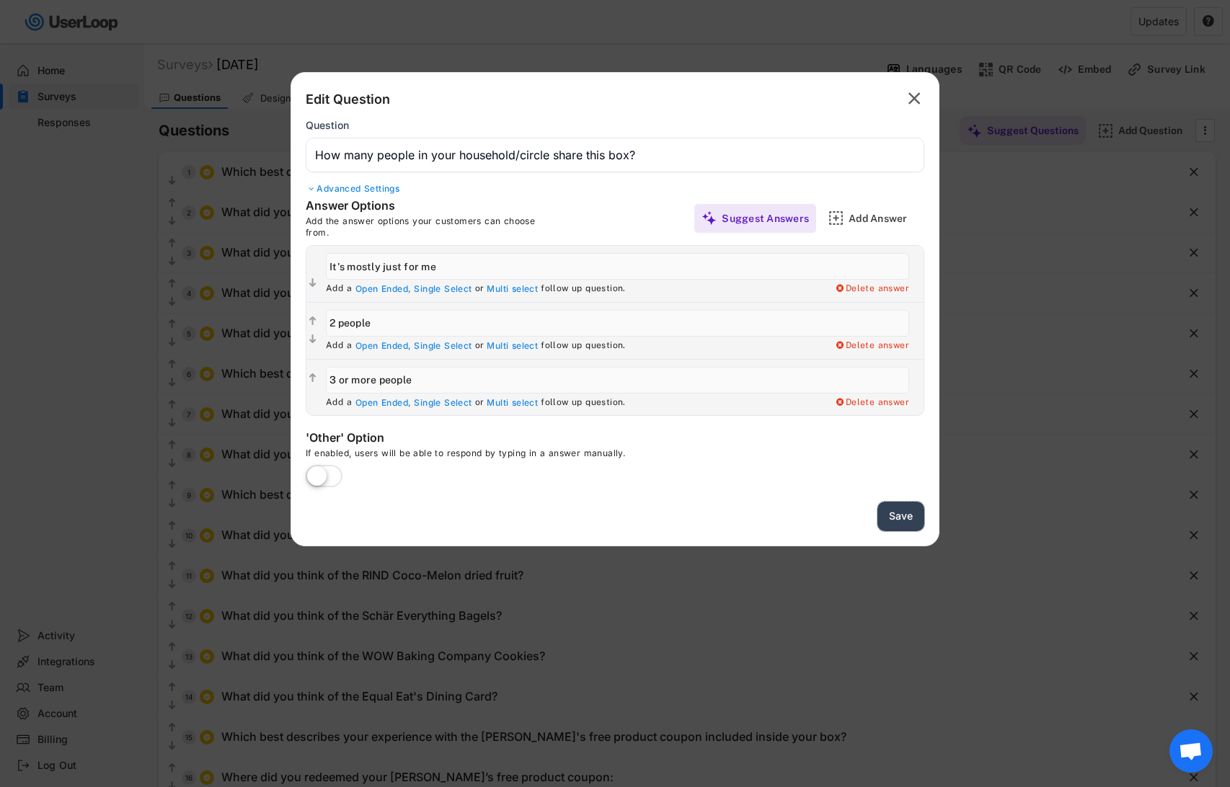
click at [908, 516] on button "Save" at bounding box center [901, 517] width 47 height 30
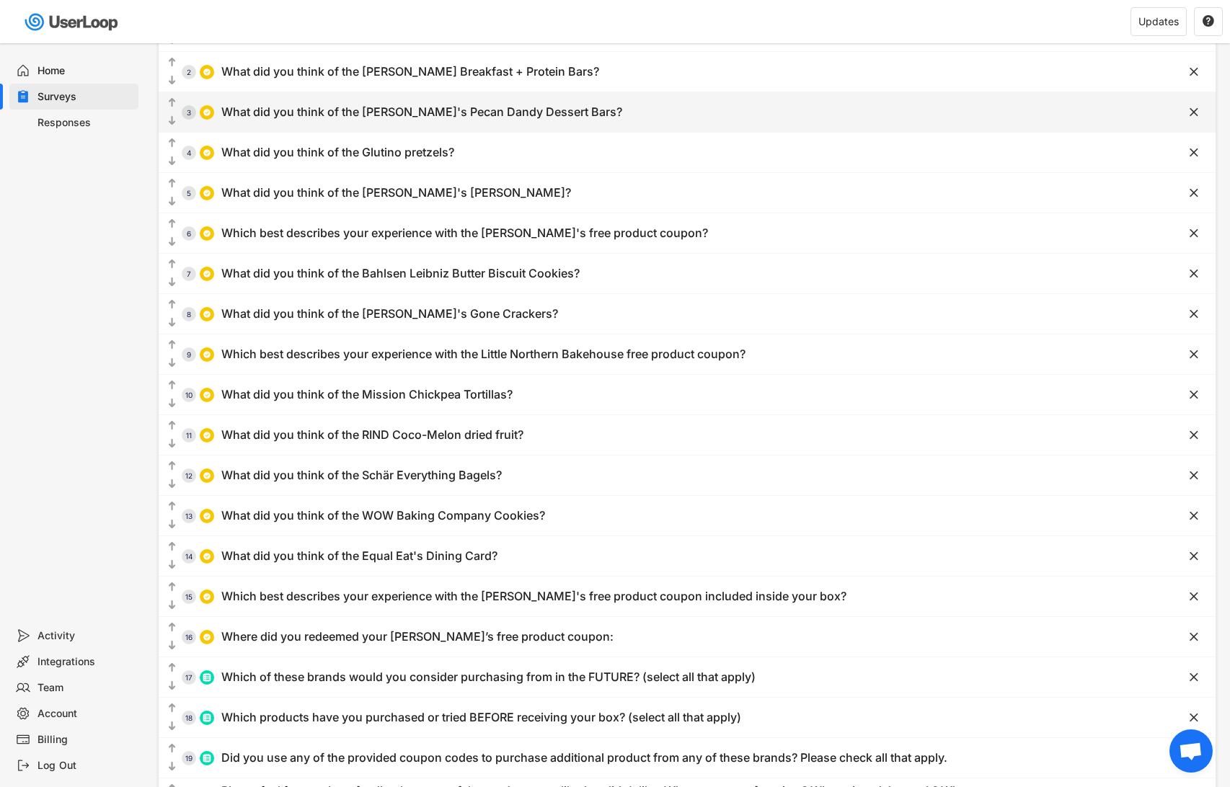
scroll to position [377, 0]
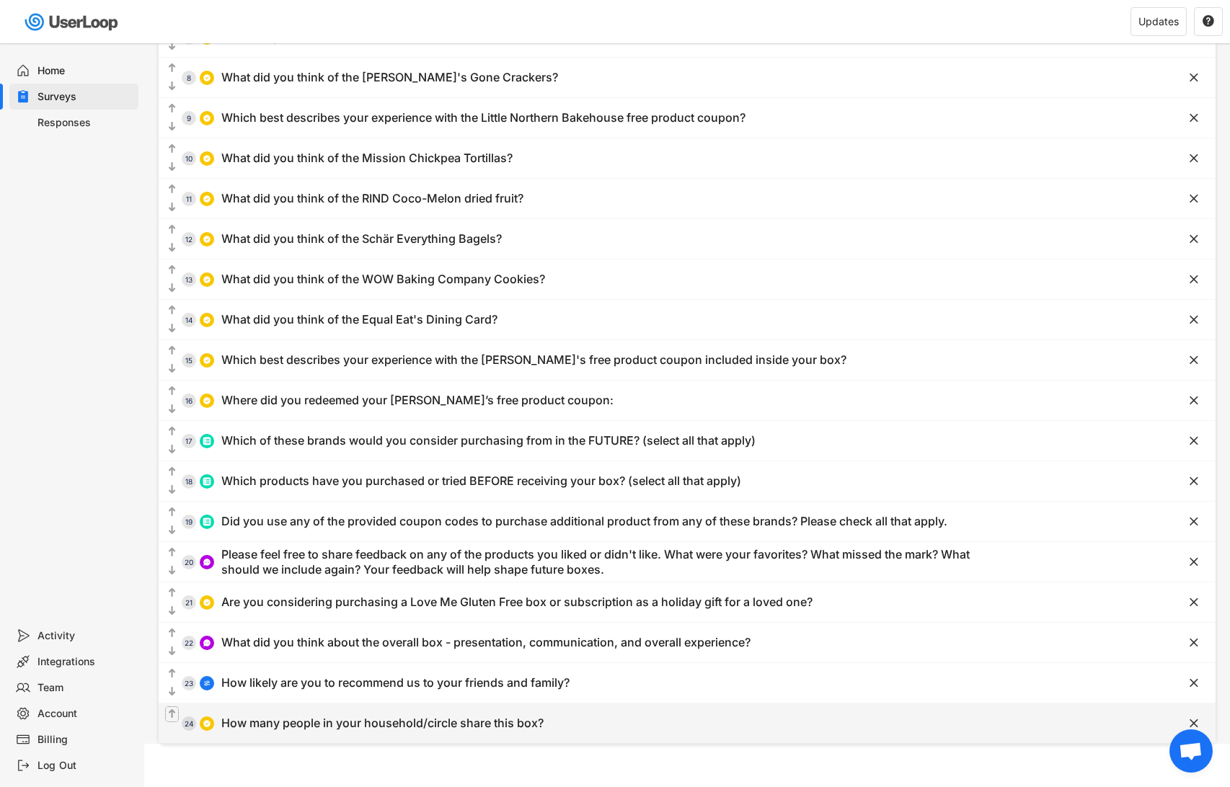
click at [172, 710] on text "" at bounding box center [172, 714] width 7 height 12
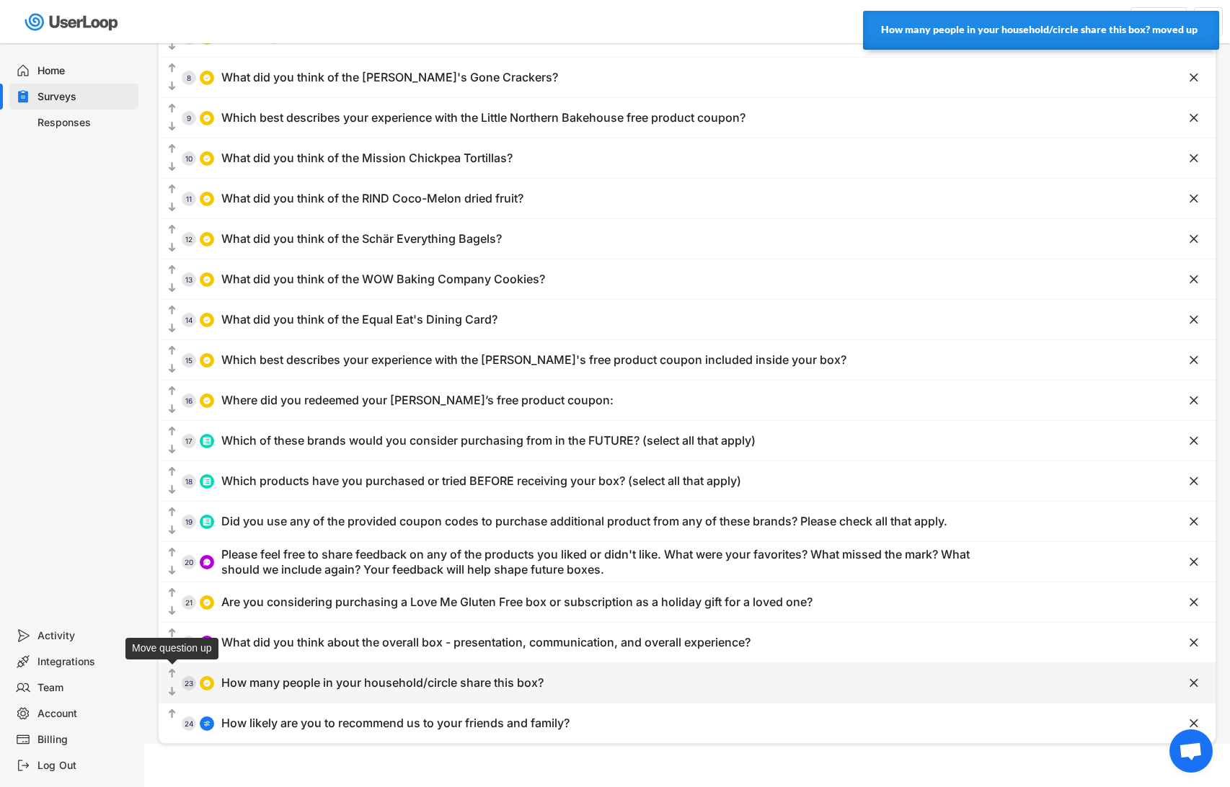
click at [175, 668] on icon "" at bounding box center [172, 674] width 12 height 14
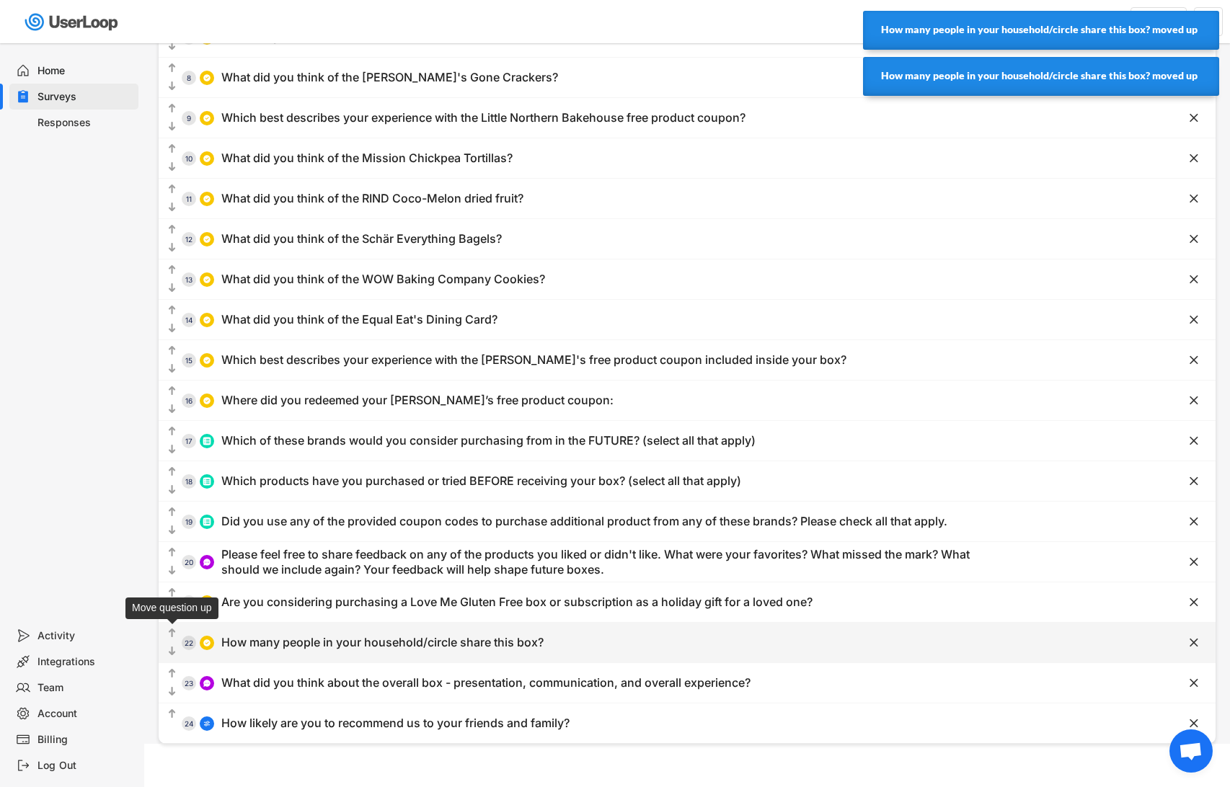
click at [172, 627] on text "" at bounding box center [172, 633] width 7 height 12
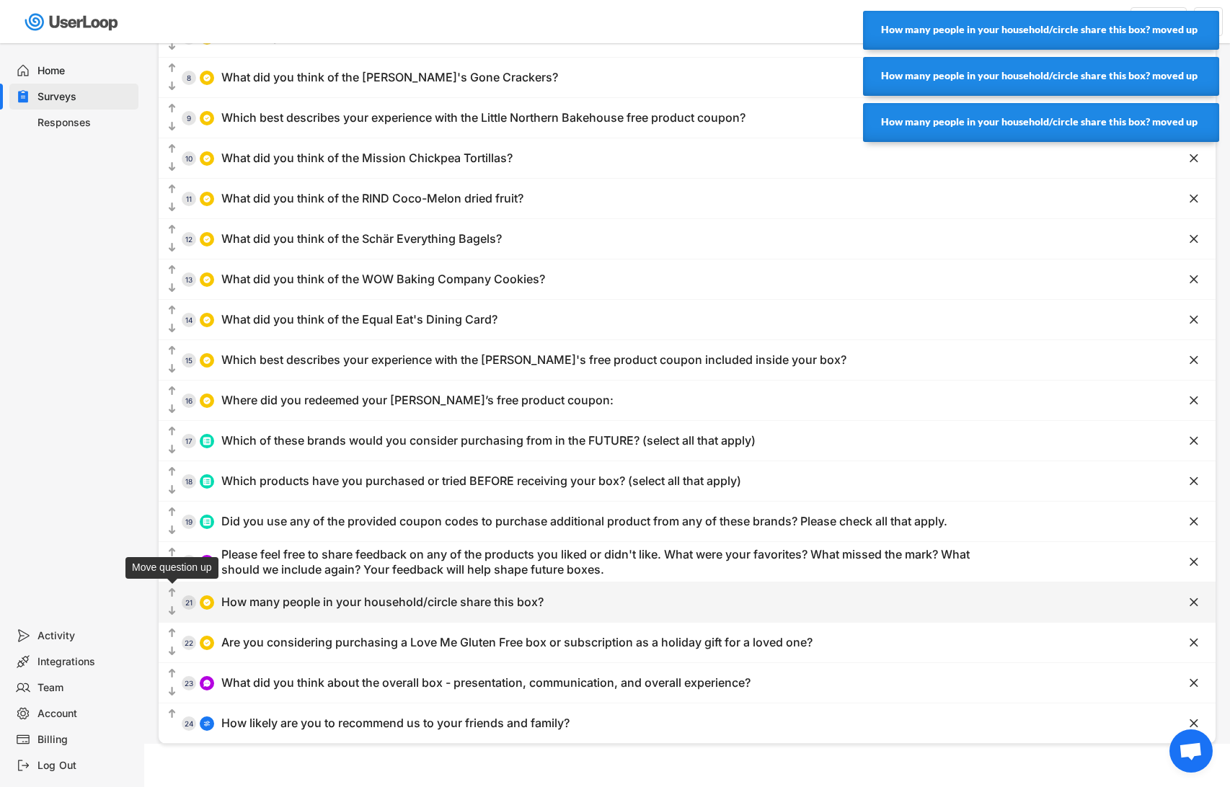
click at [172, 588] on text "" at bounding box center [172, 593] width 7 height 12
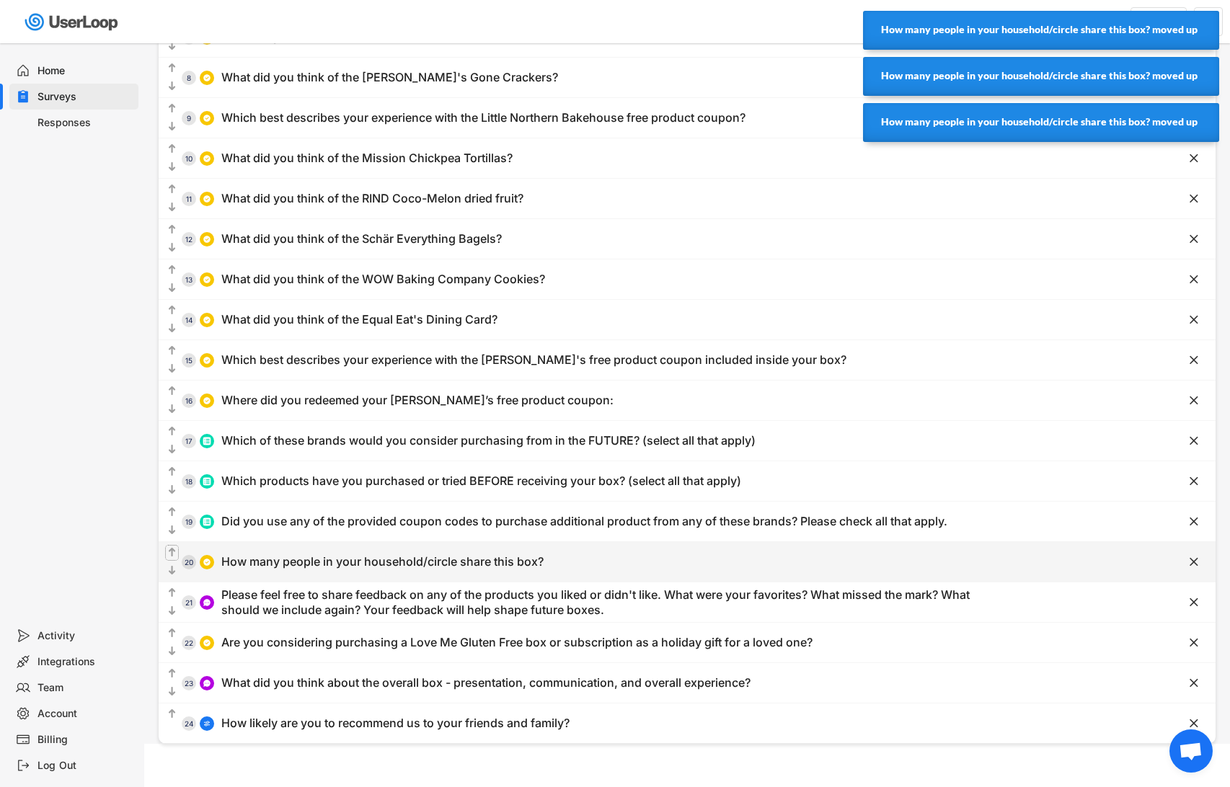
click at [172, 548] on text "" at bounding box center [172, 553] width 7 height 12
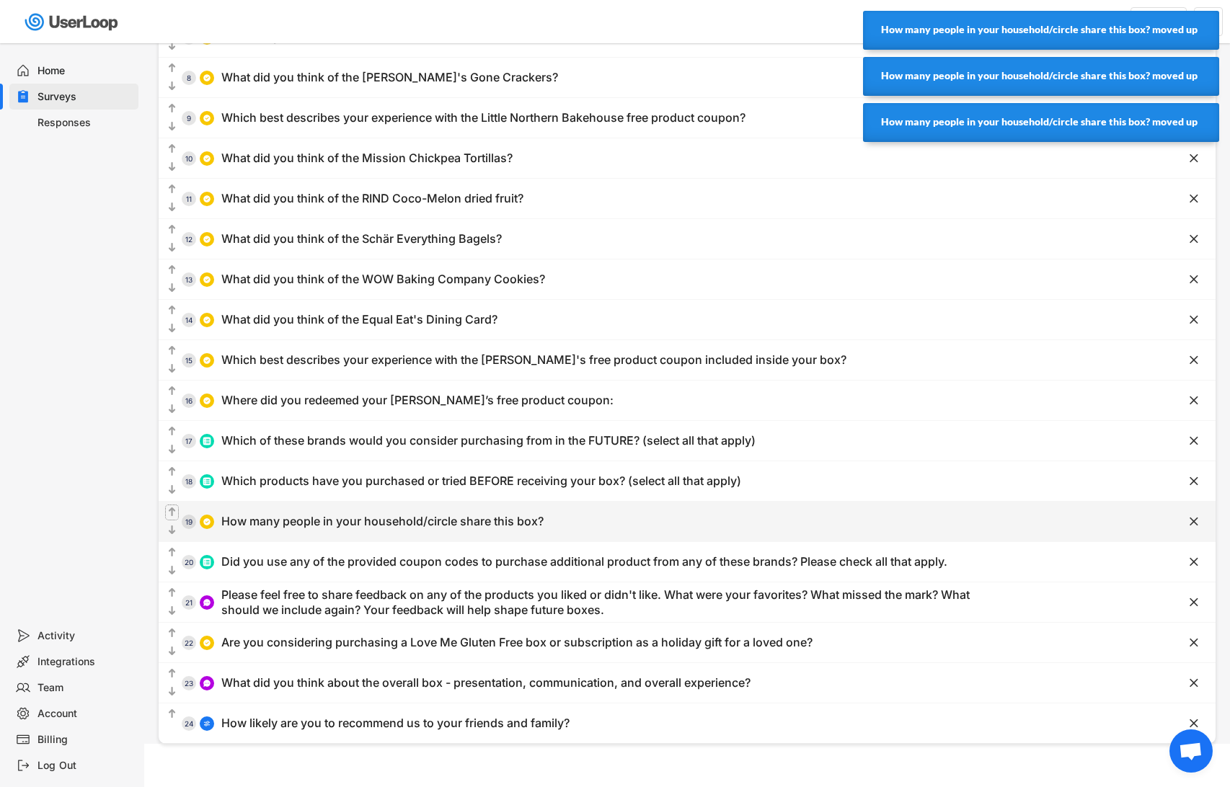
click at [173, 508] on text "" at bounding box center [172, 512] width 7 height 12
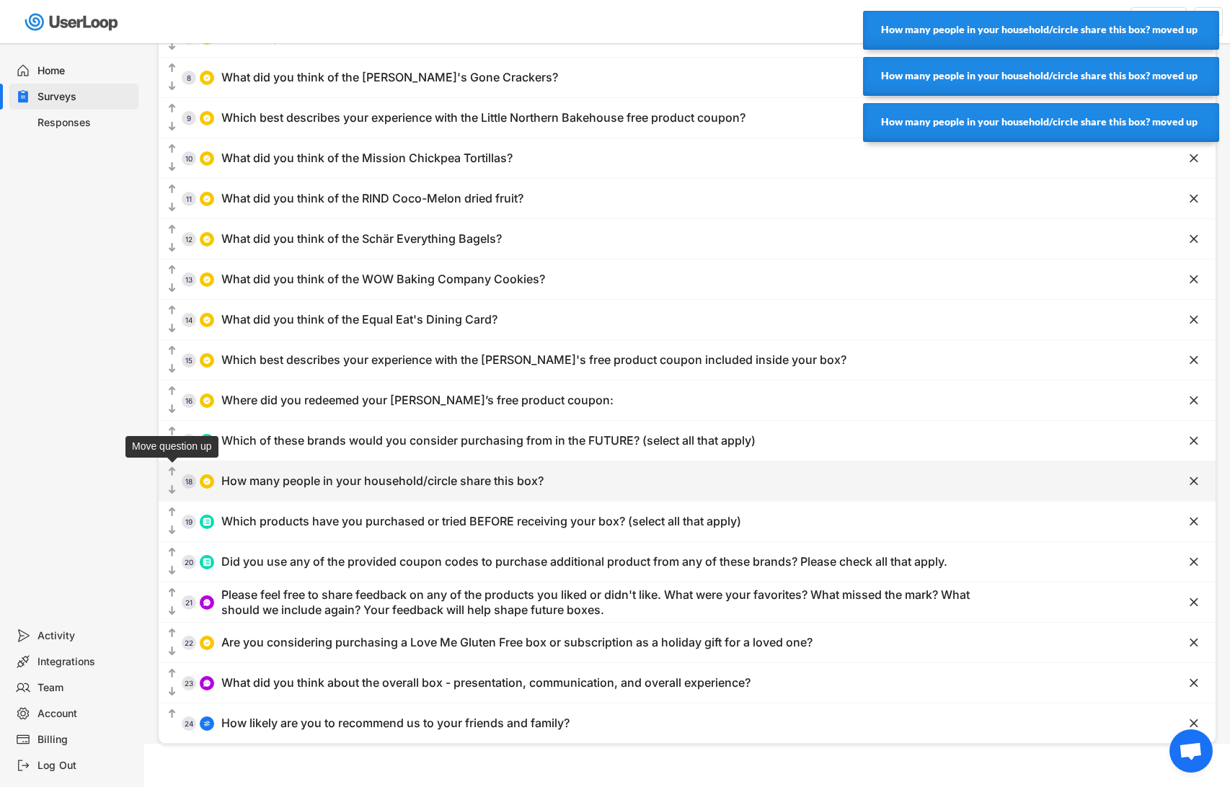
click at [175, 471] on text "" at bounding box center [172, 472] width 7 height 12
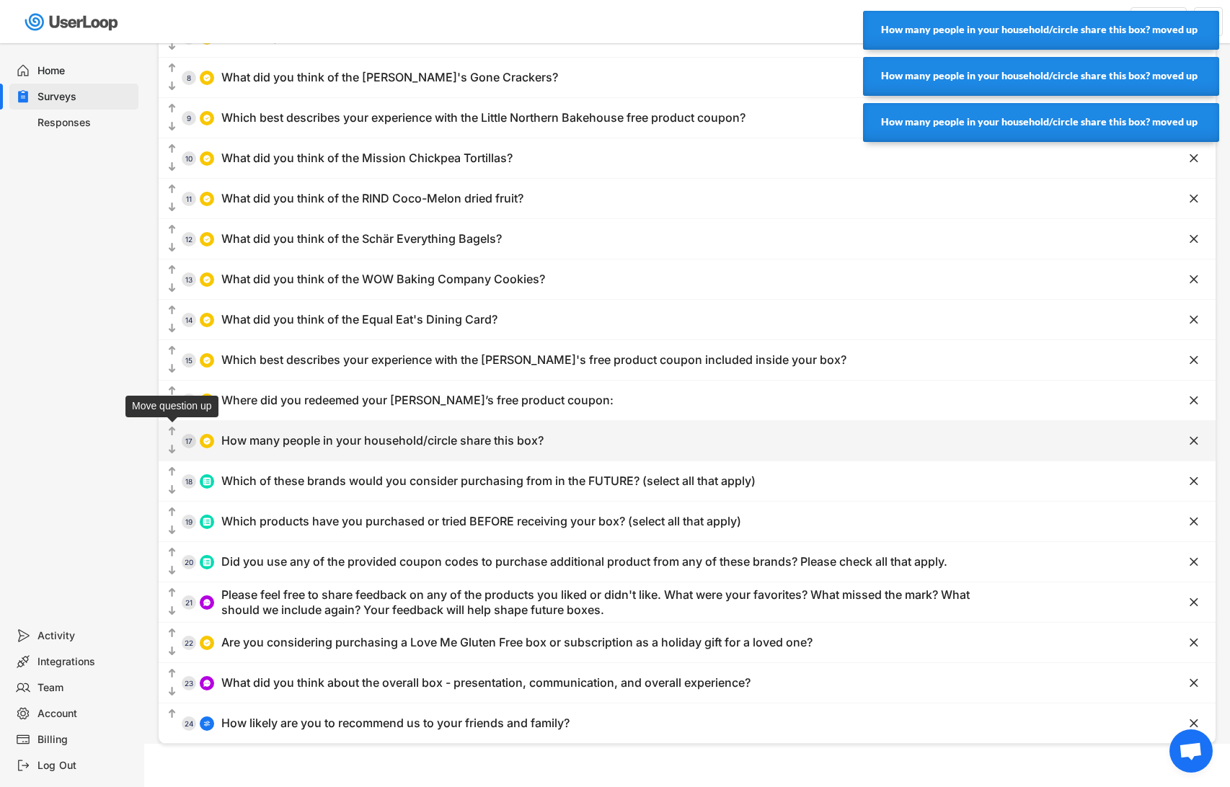
click at [174, 429] on text "" at bounding box center [172, 431] width 7 height 12
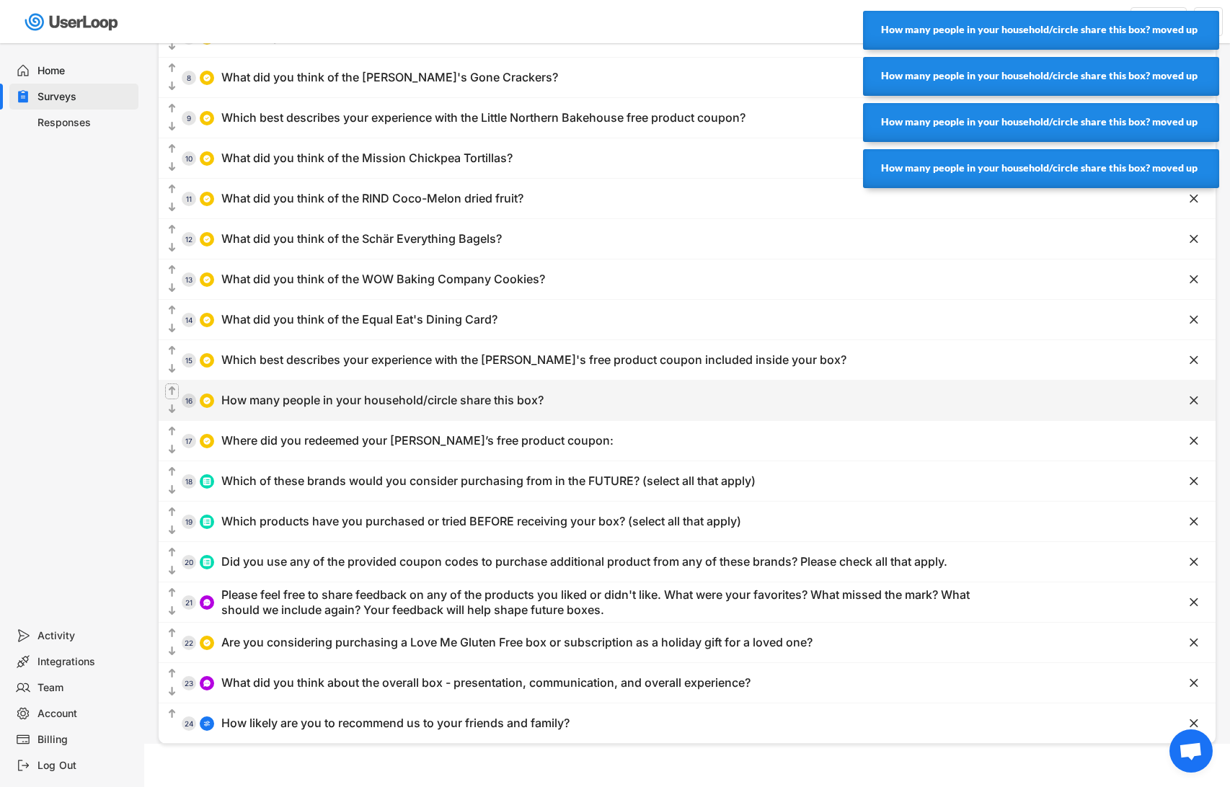
click at [172, 388] on text "" at bounding box center [172, 391] width 7 height 12
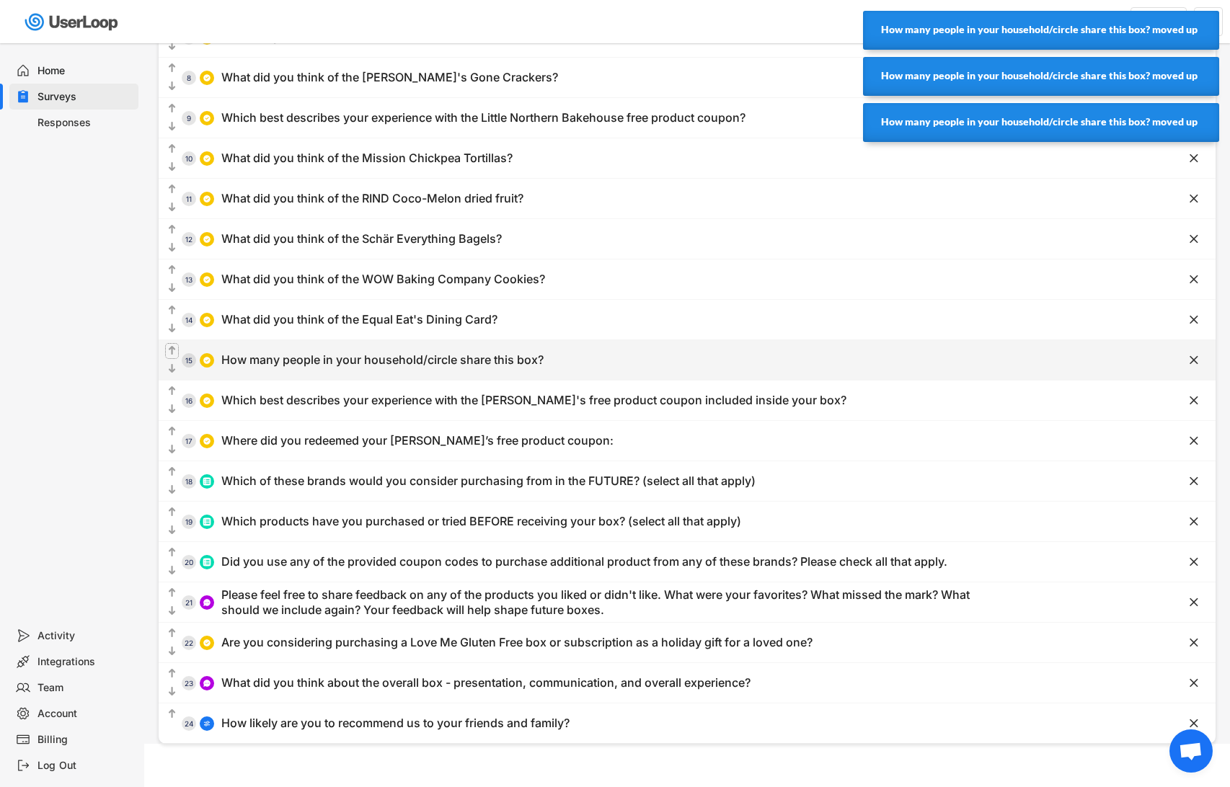
click at [173, 347] on text "" at bounding box center [172, 351] width 7 height 12
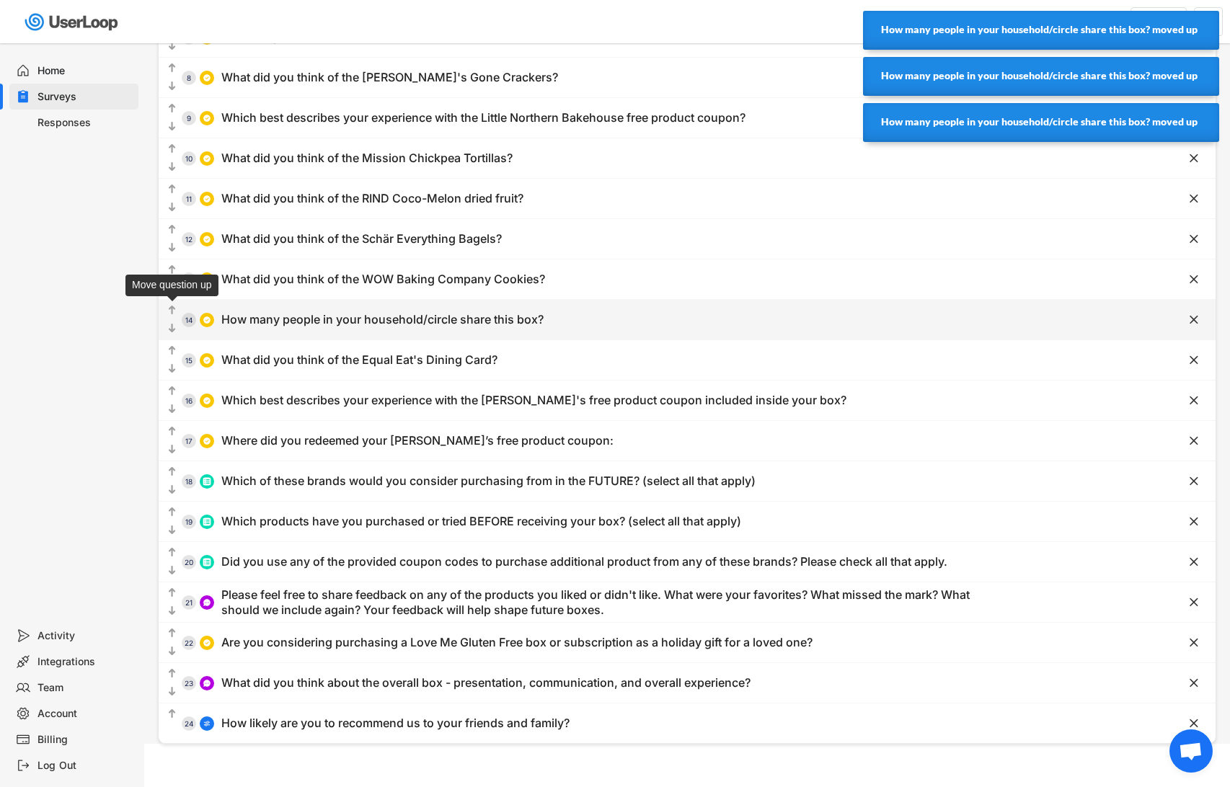
click at [175, 309] on text "" at bounding box center [172, 310] width 7 height 12
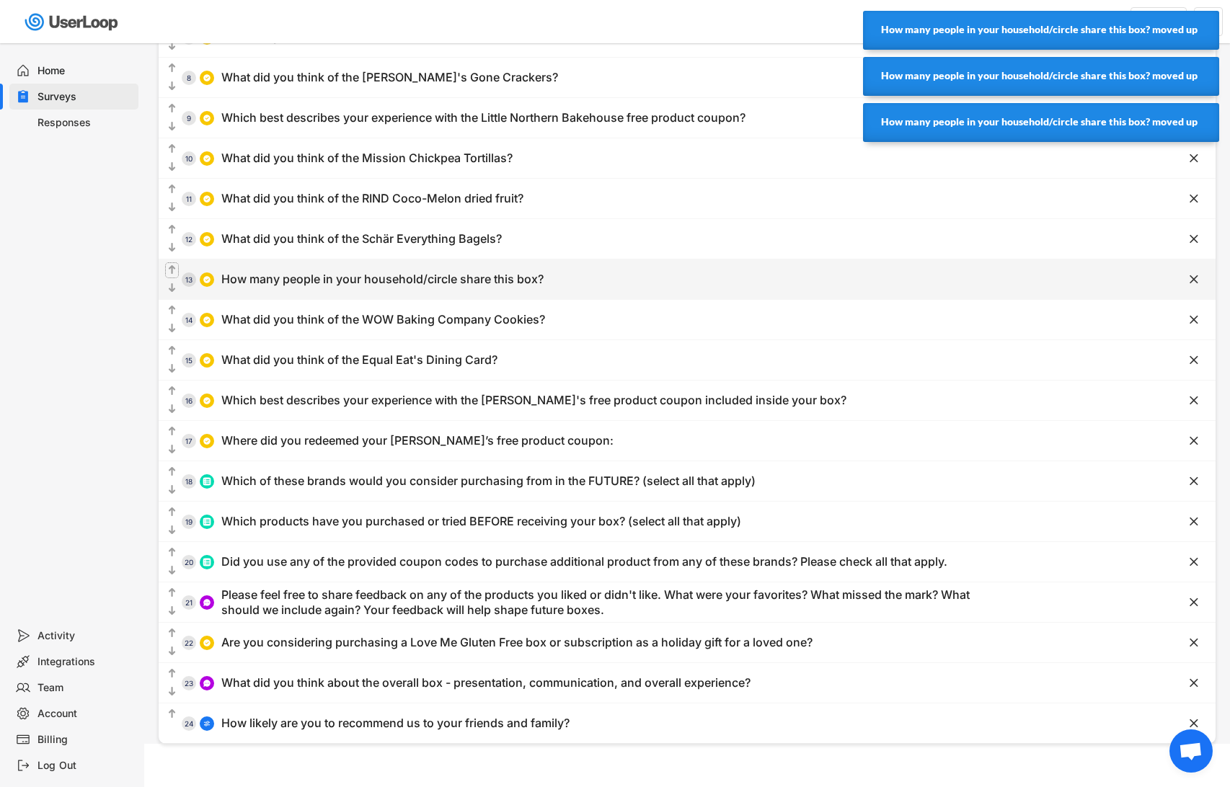
click at [172, 265] on text "" at bounding box center [172, 270] width 7 height 12
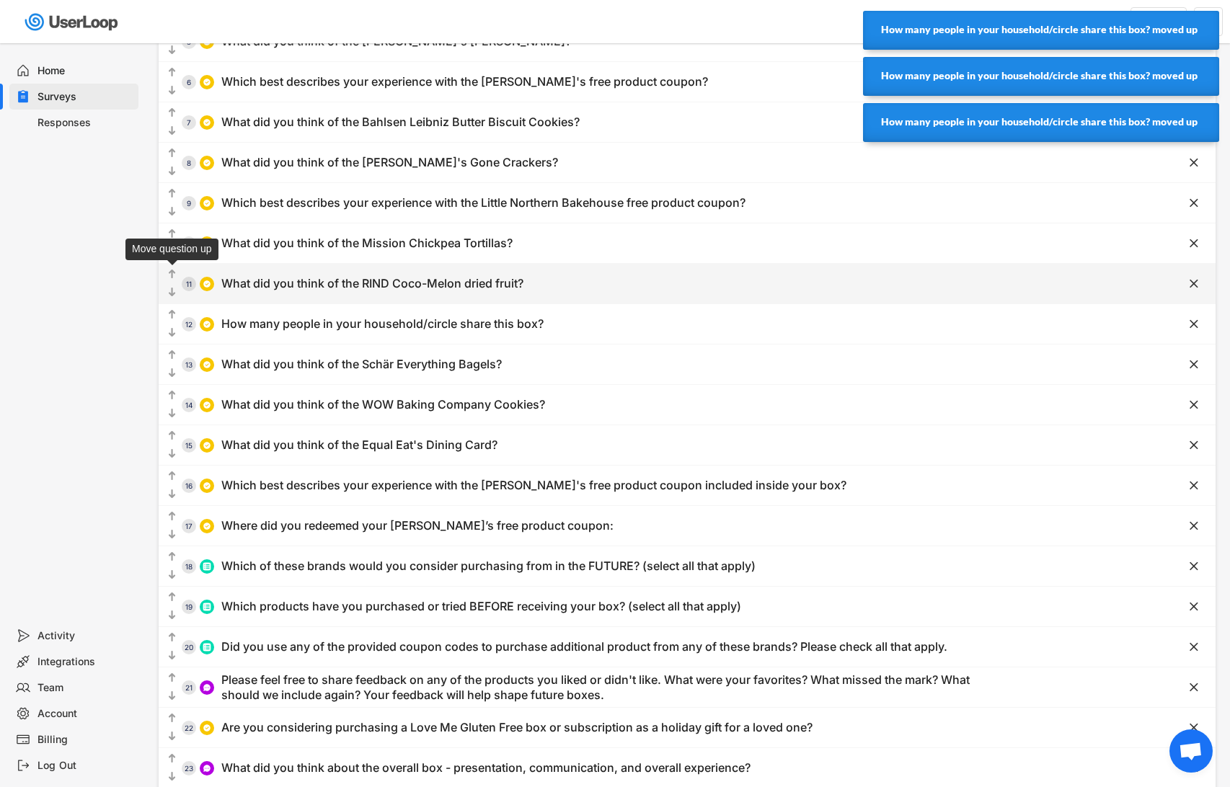
scroll to position [290, 0]
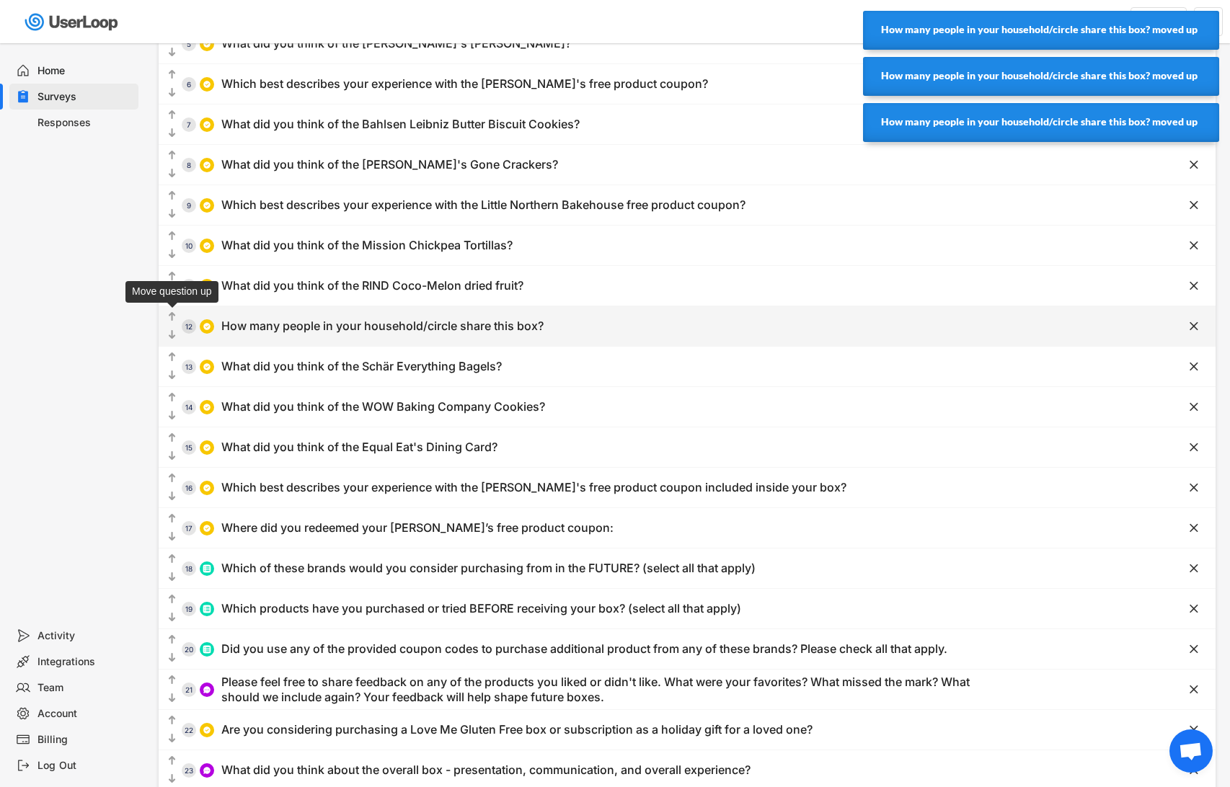
click at [171, 314] on text "" at bounding box center [172, 317] width 7 height 12
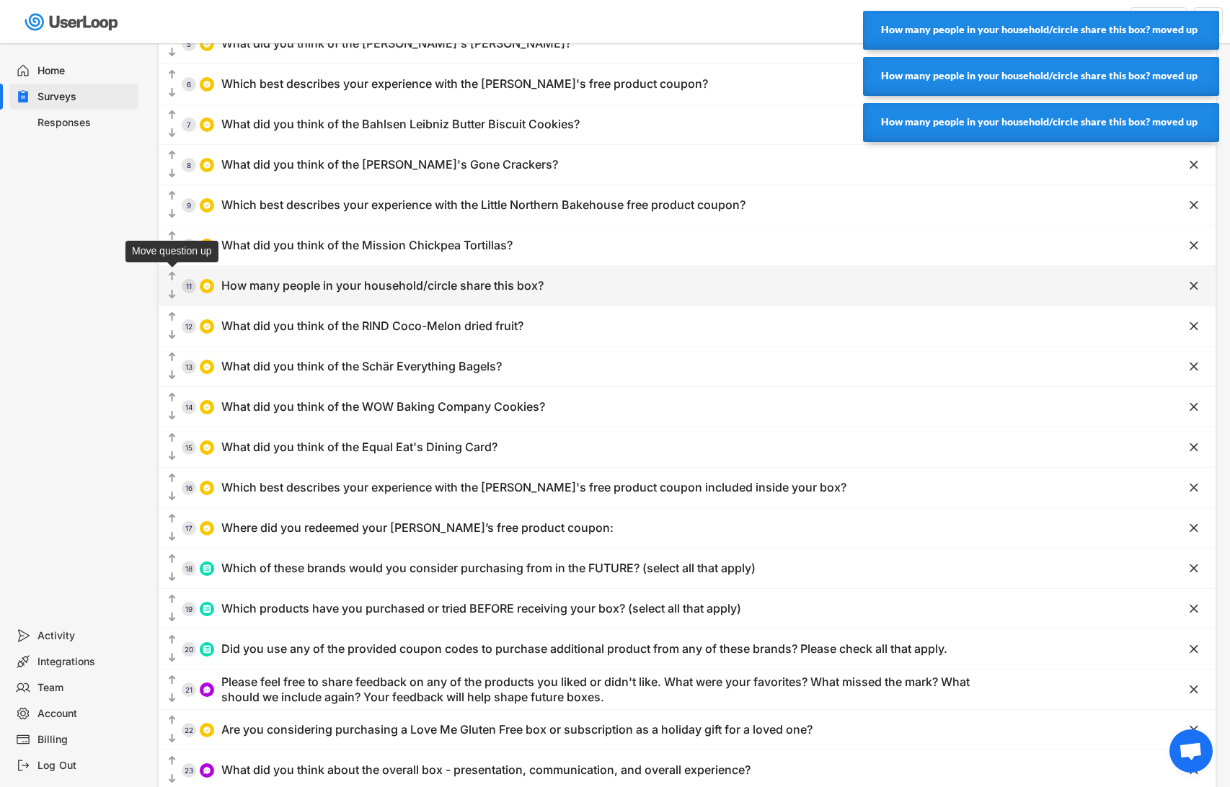
click at [172, 270] on text "" at bounding box center [172, 276] width 7 height 12
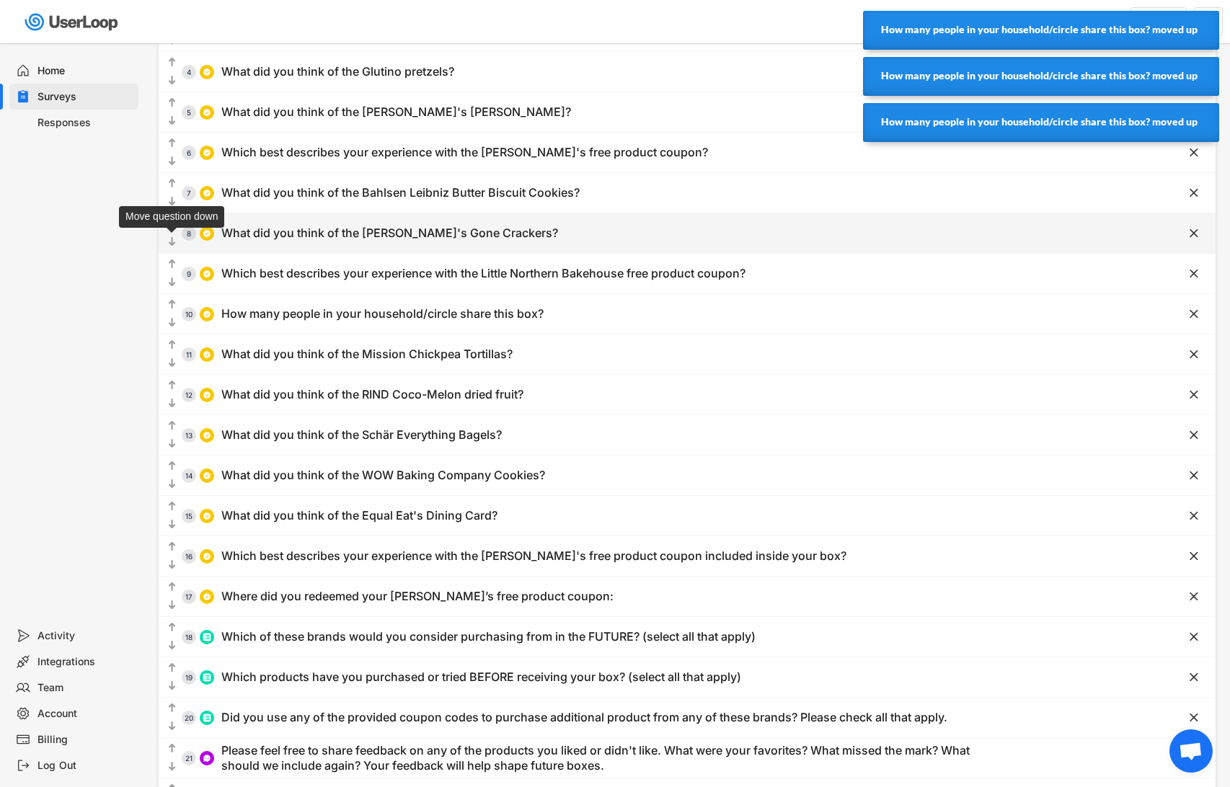
scroll to position [176, 0]
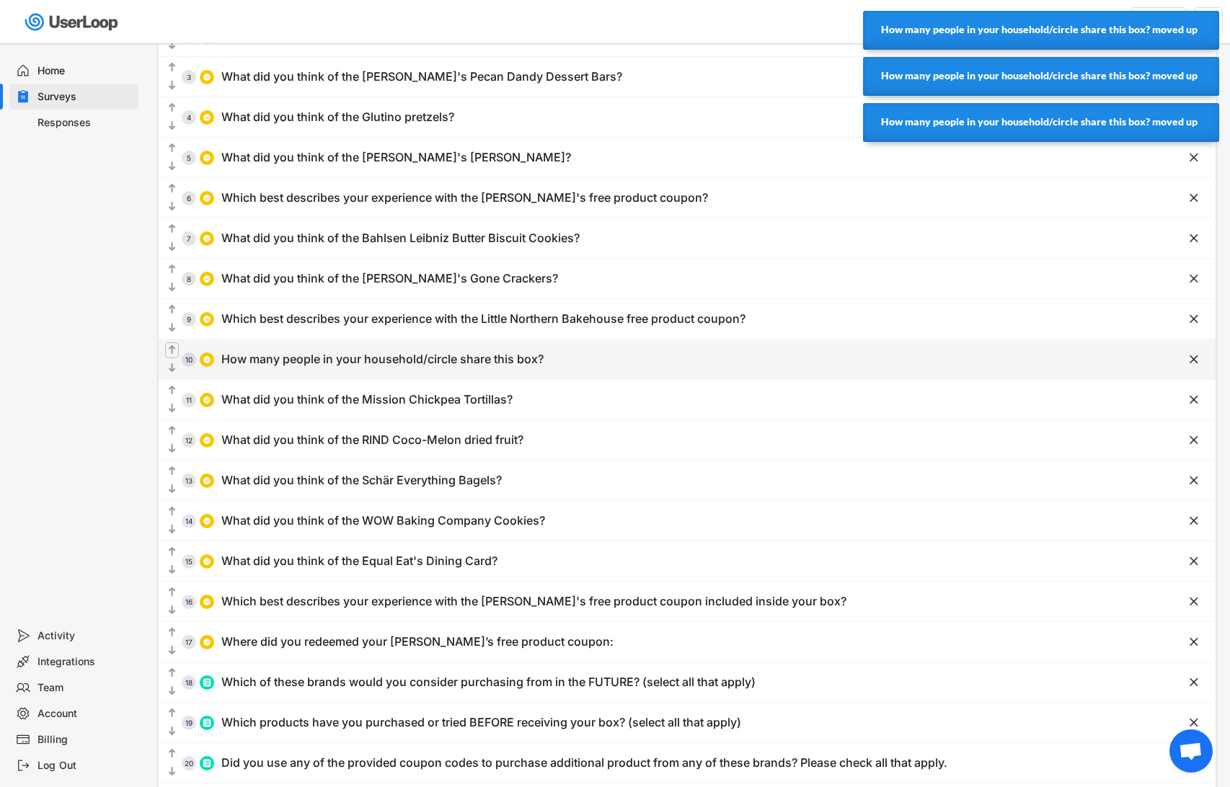
click at [169, 348] on text "" at bounding box center [172, 350] width 7 height 12
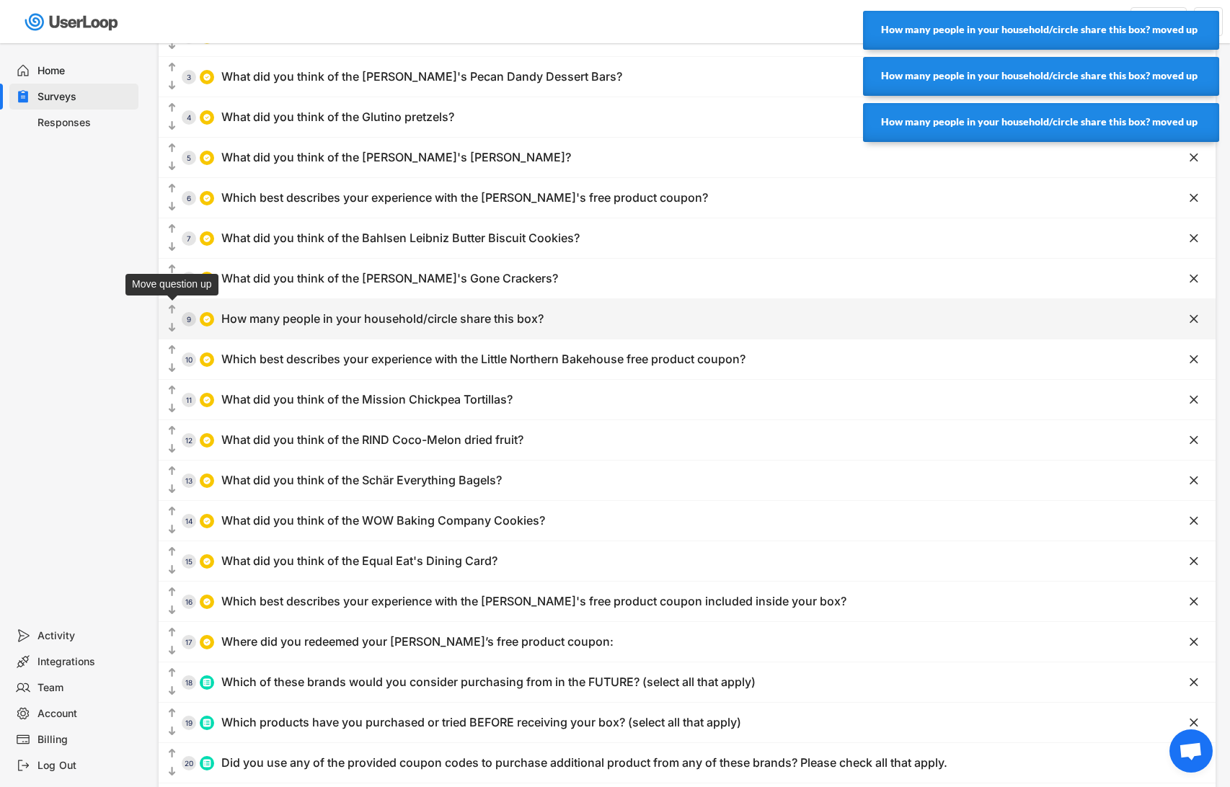
click at [172, 309] on text "" at bounding box center [172, 310] width 7 height 12
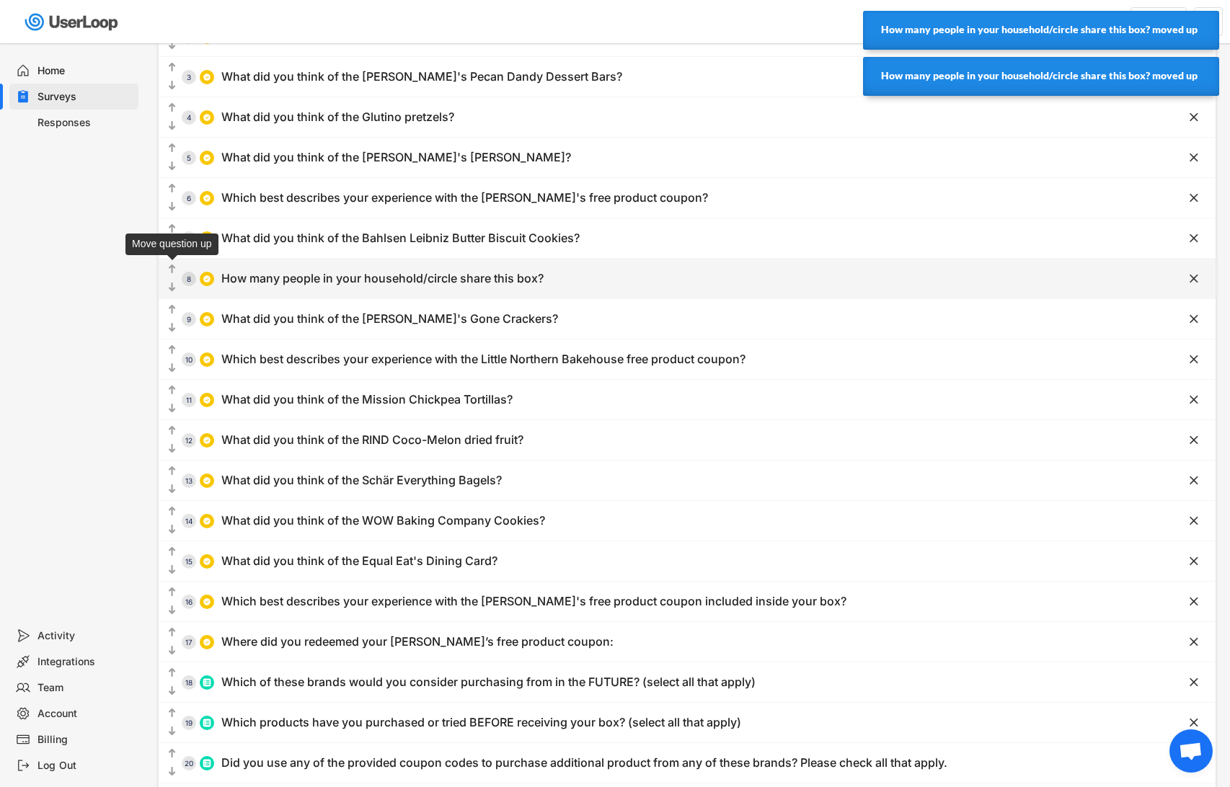
click at [172, 268] on text "" at bounding box center [172, 269] width 7 height 12
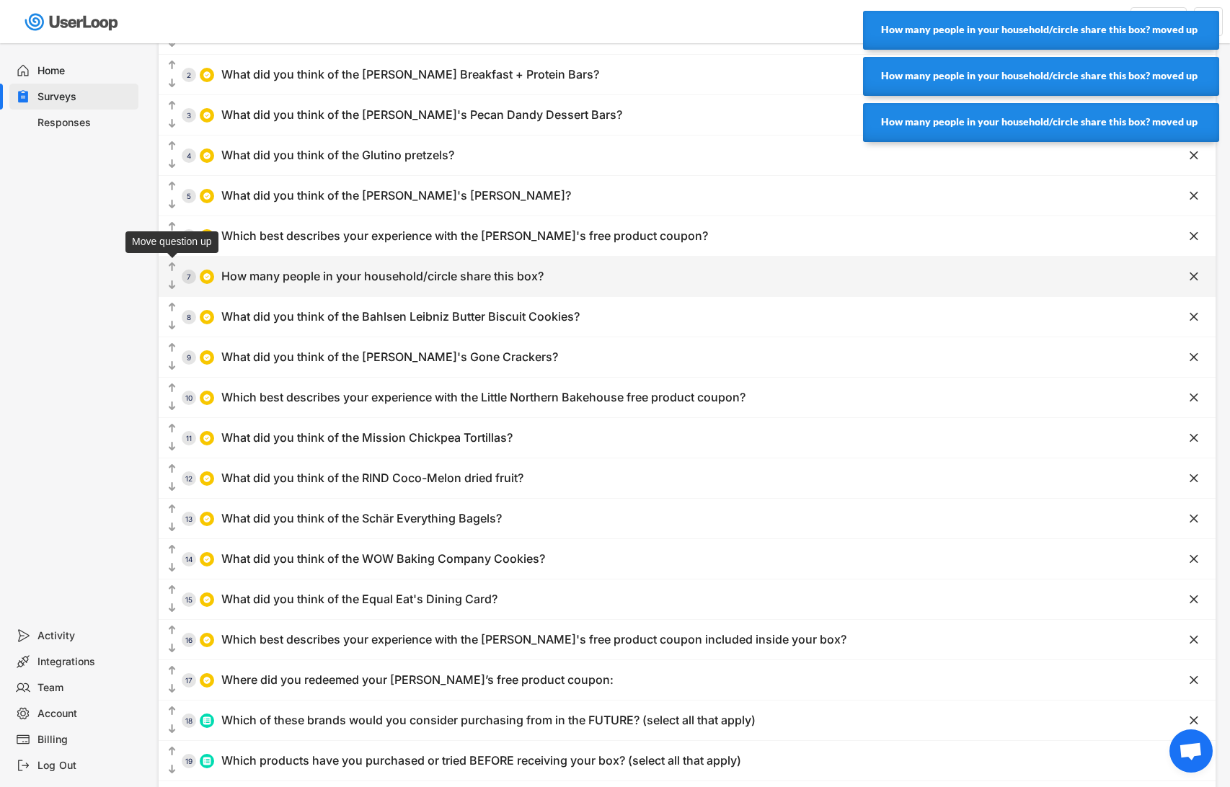
scroll to position [131, 0]
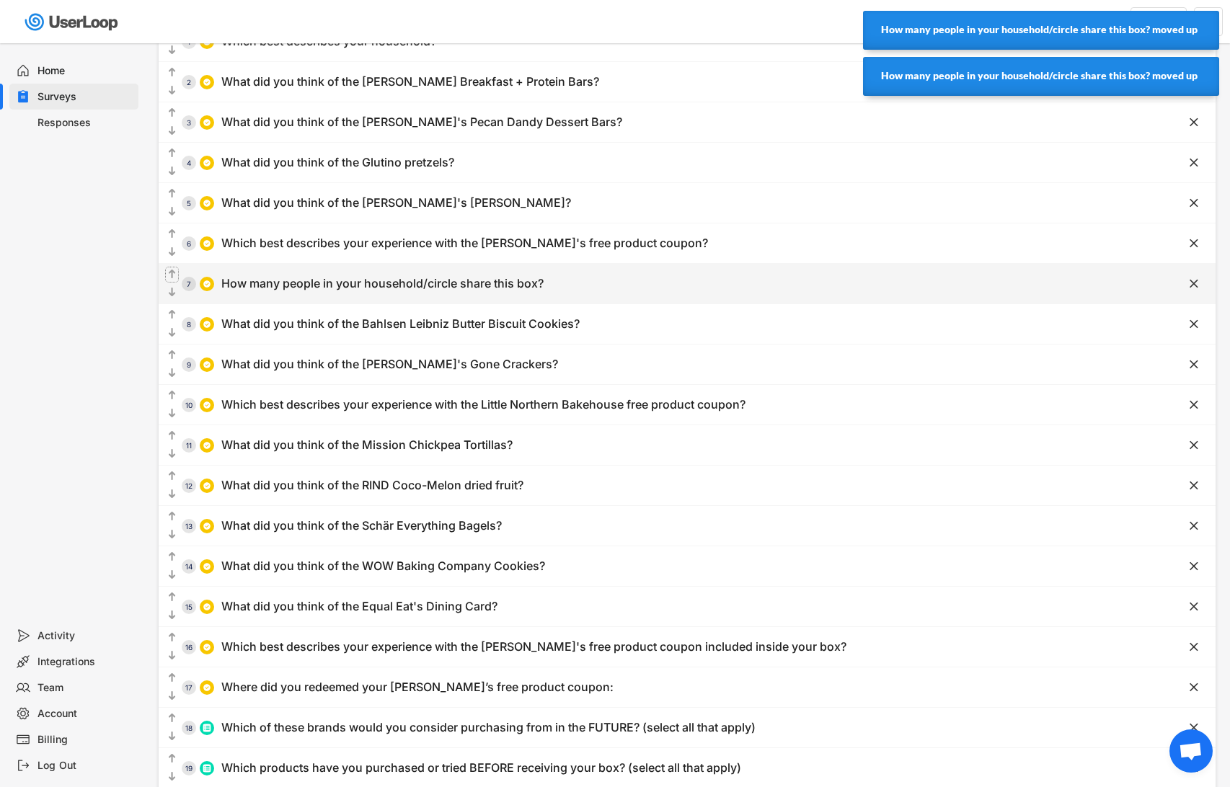
click at [172, 270] on text "" at bounding box center [172, 274] width 7 height 12
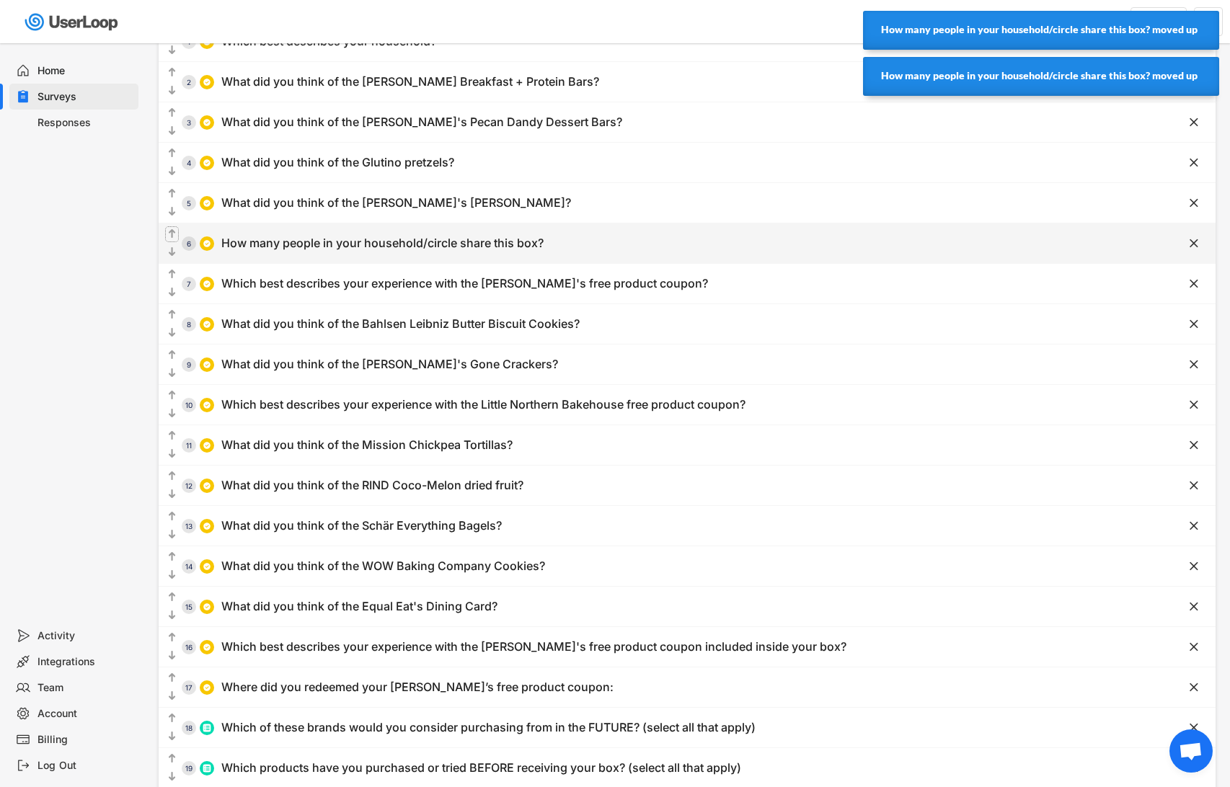
click at [169, 229] on text "" at bounding box center [172, 234] width 7 height 12
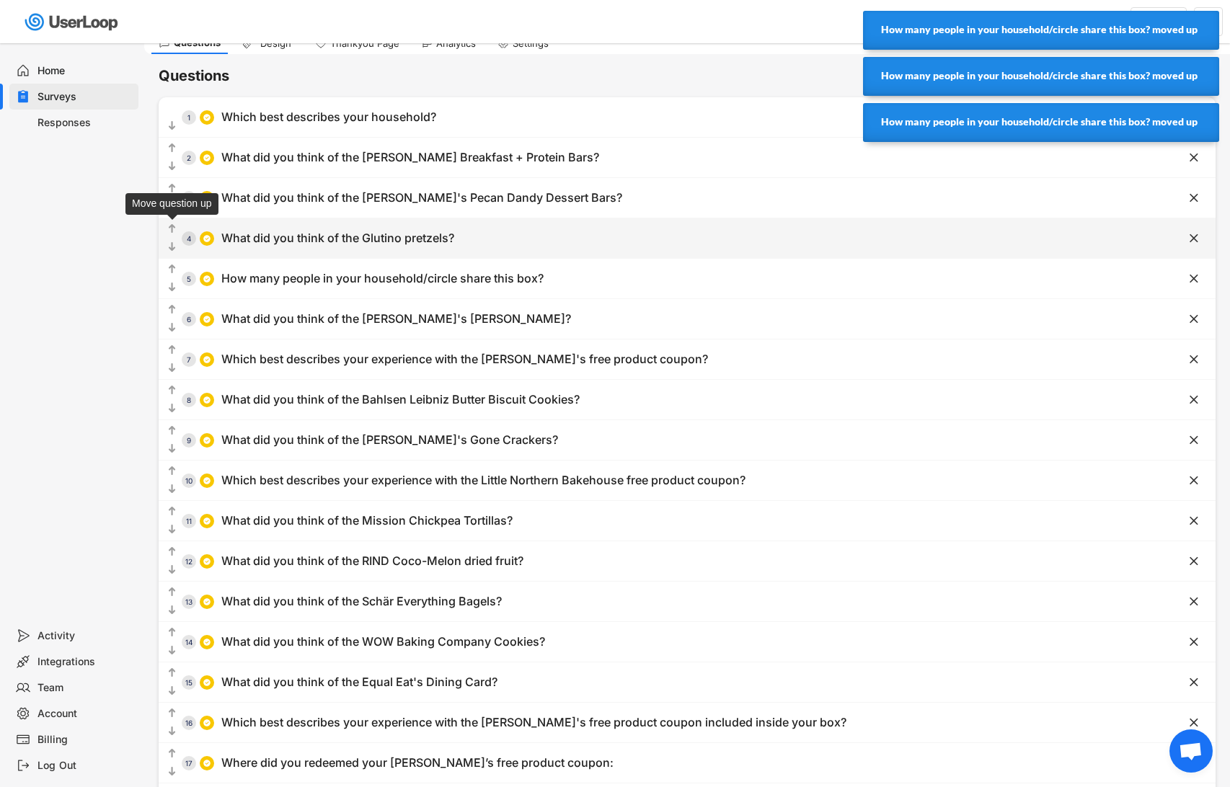
scroll to position [50, 0]
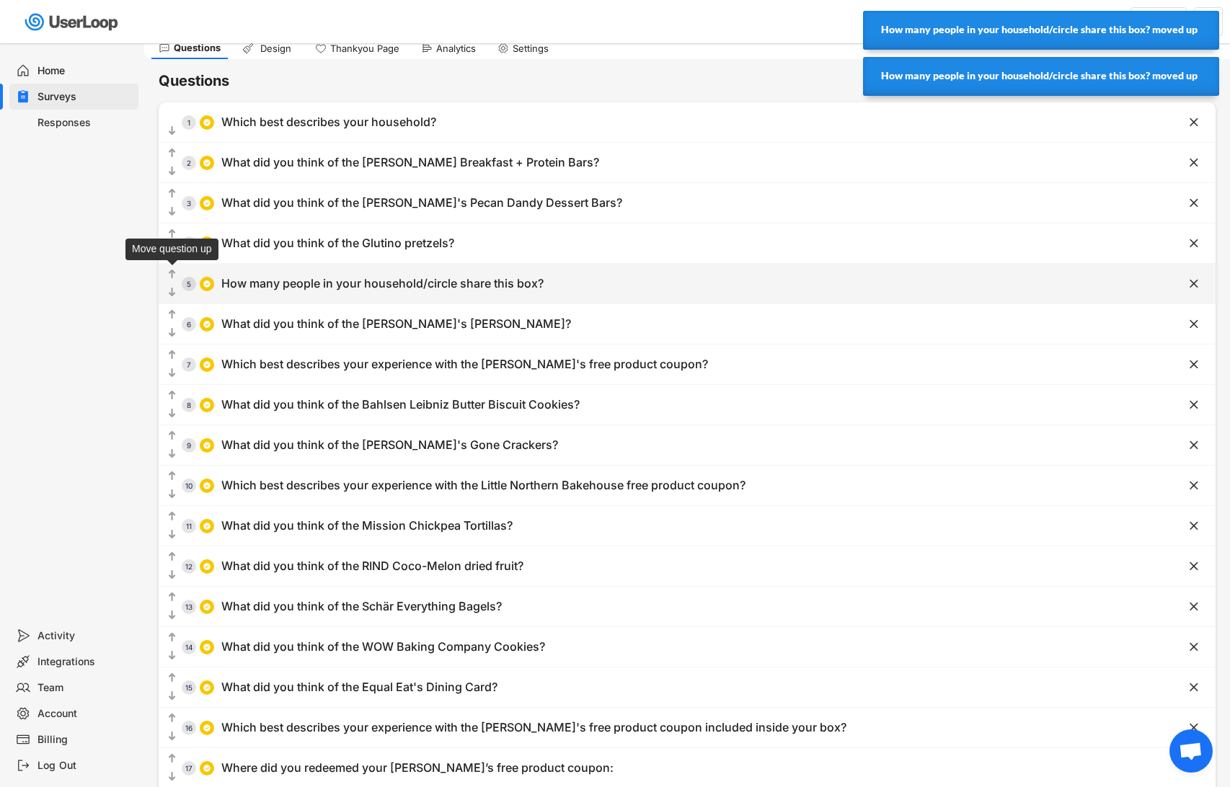
click at [174, 273] on text "" at bounding box center [172, 274] width 7 height 12
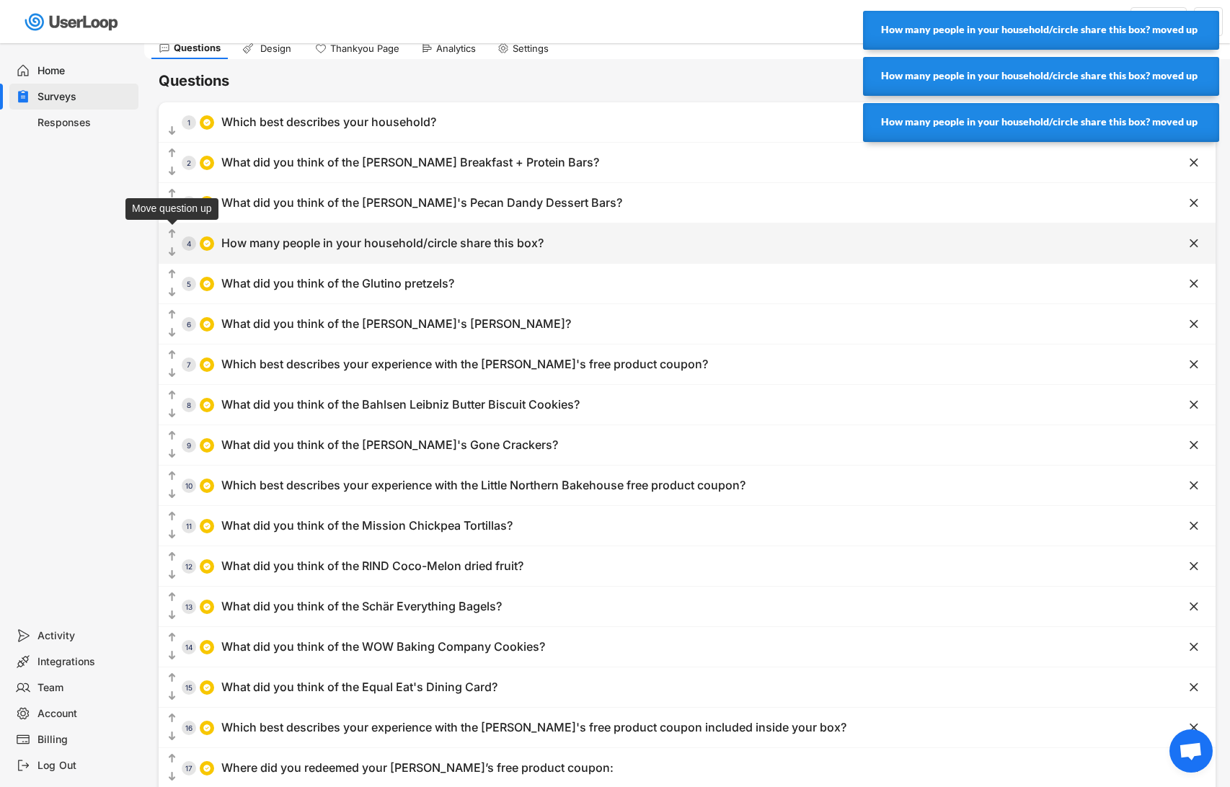
click at [172, 229] on text "" at bounding box center [172, 234] width 7 height 12
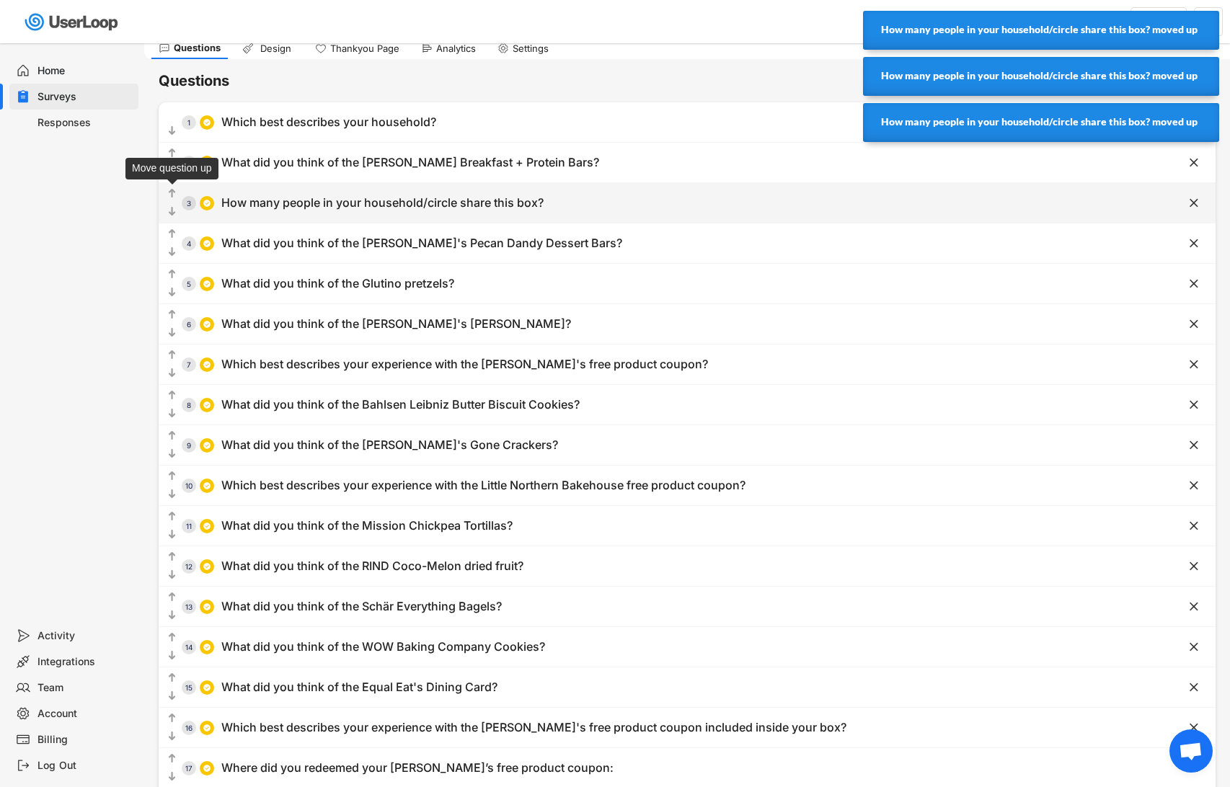
click at [172, 193] on text "" at bounding box center [172, 193] width 7 height 12
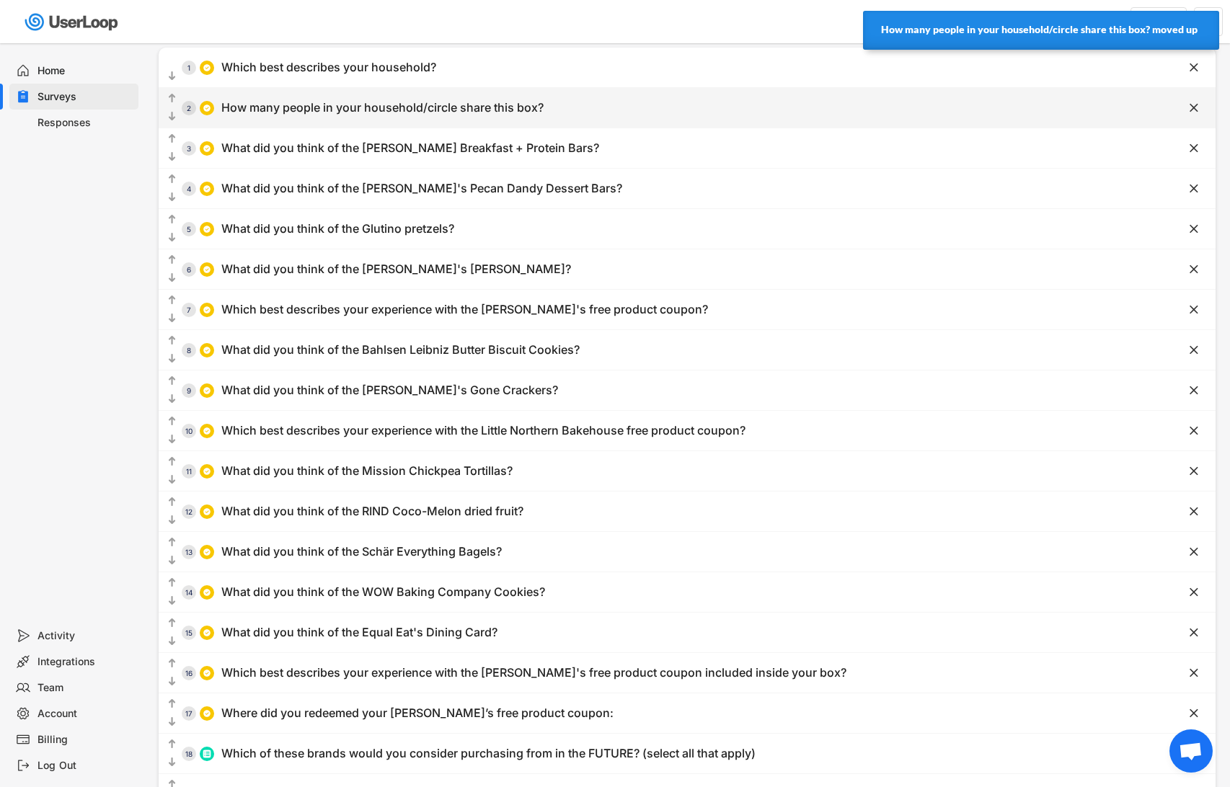
scroll to position [0, 0]
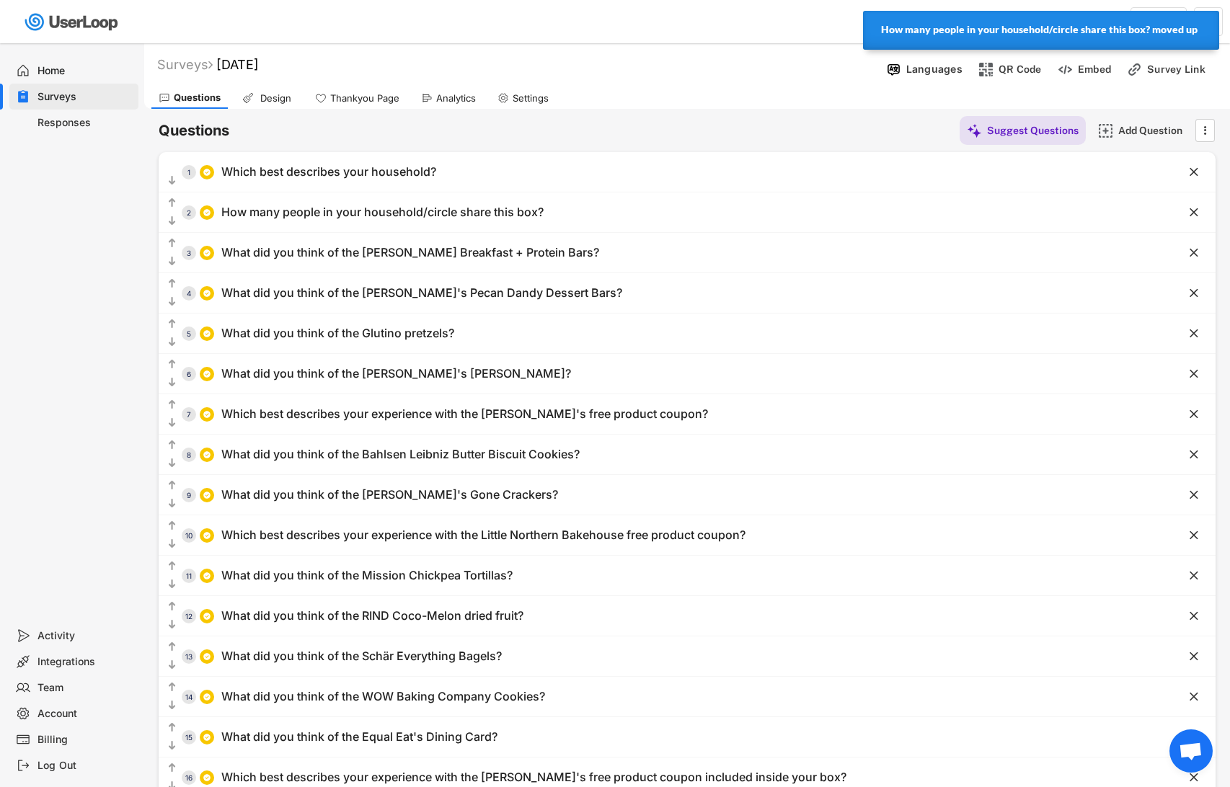
click at [703, 81] on div "Surveys September 2025 Languages QR Code Embed Survey Link" at bounding box center [687, 66] width 1086 height 36
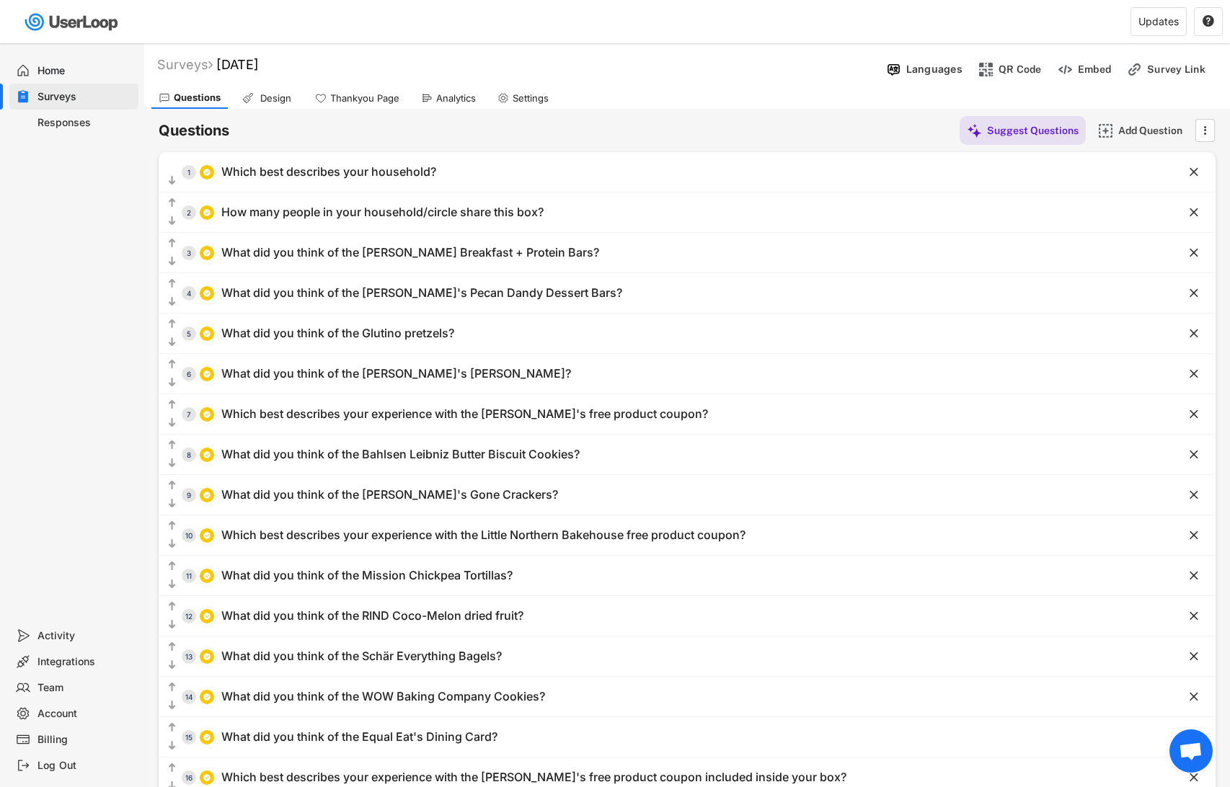
click at [469, 76] on div "Surveys September 2025 Languages QR Code Embed Survey Link" at bounding box center [687, 66] width 1086 height 36
click at [273, 97] on div "Design" at bounding box center [275, 98] width 36 height 12
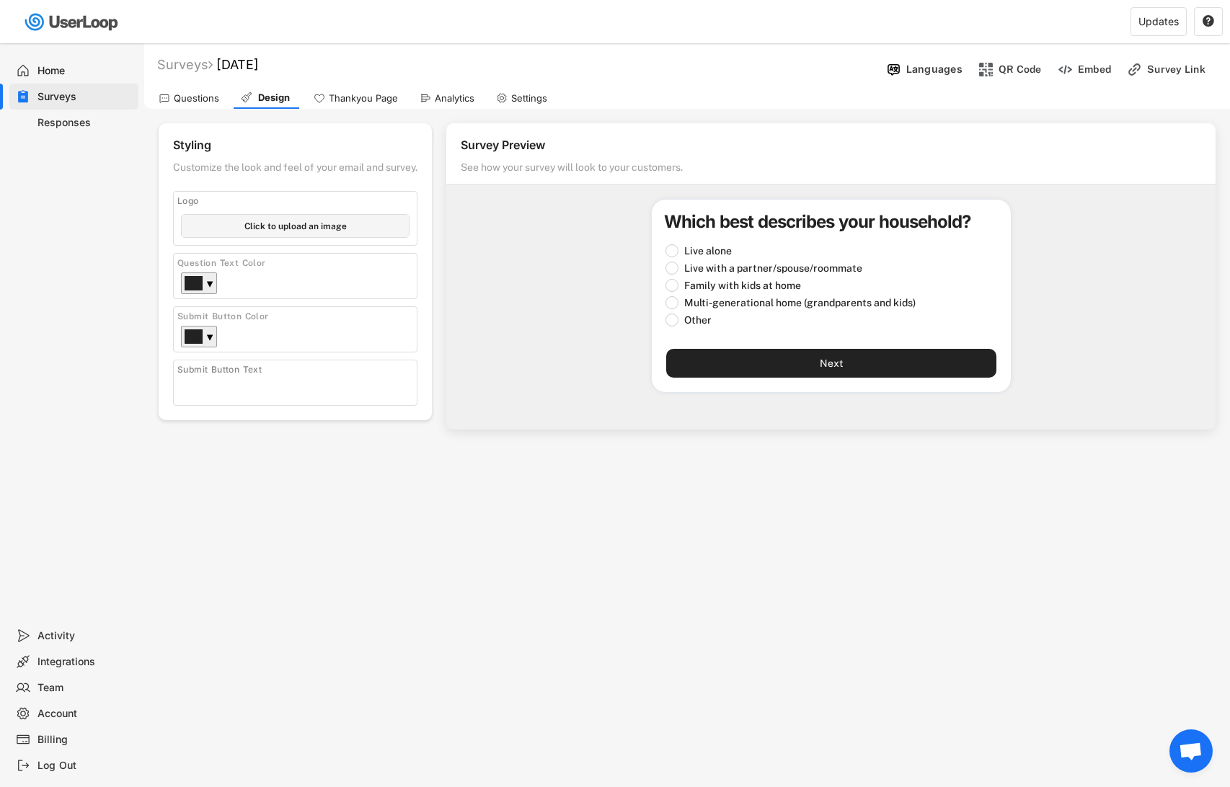
click at [195, 97] on div "Questions" at bounding box center [196, 98] width 45 height 12
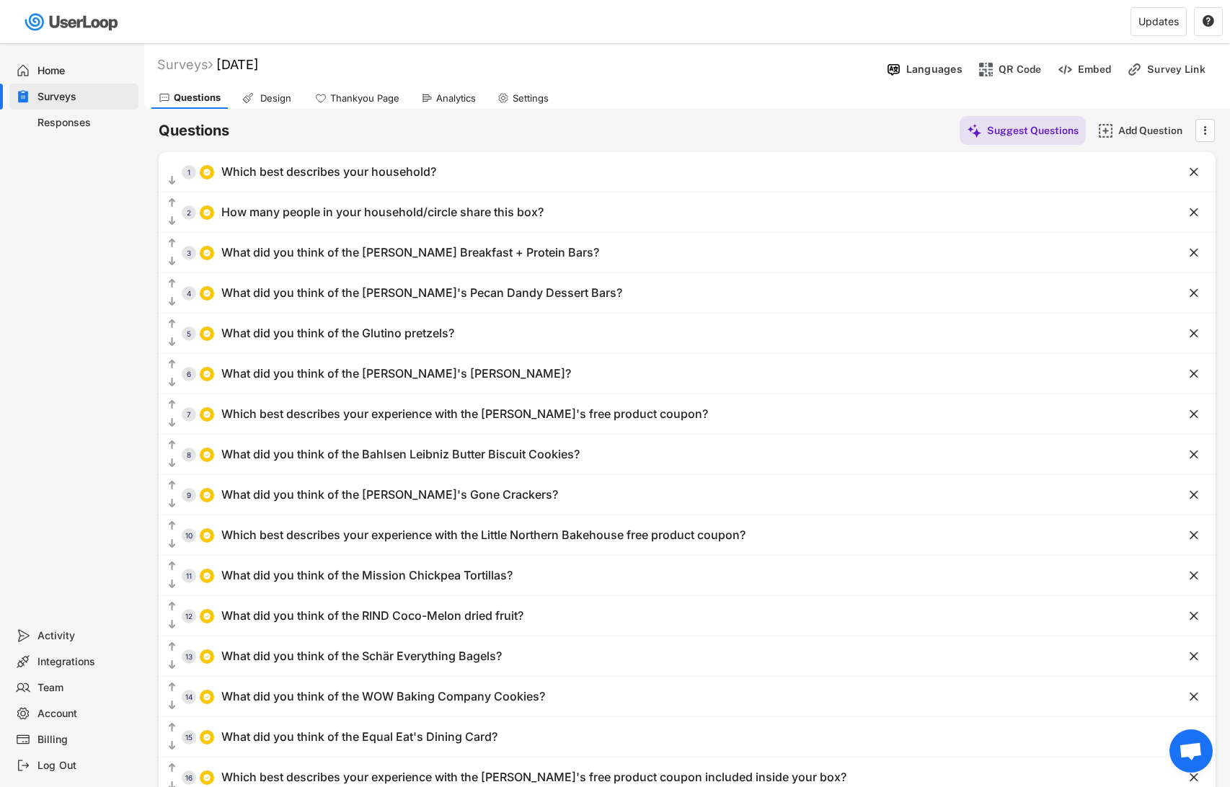
click at [268, 100] on div "Design" at bounding box center [275, 98] width 36 height 12
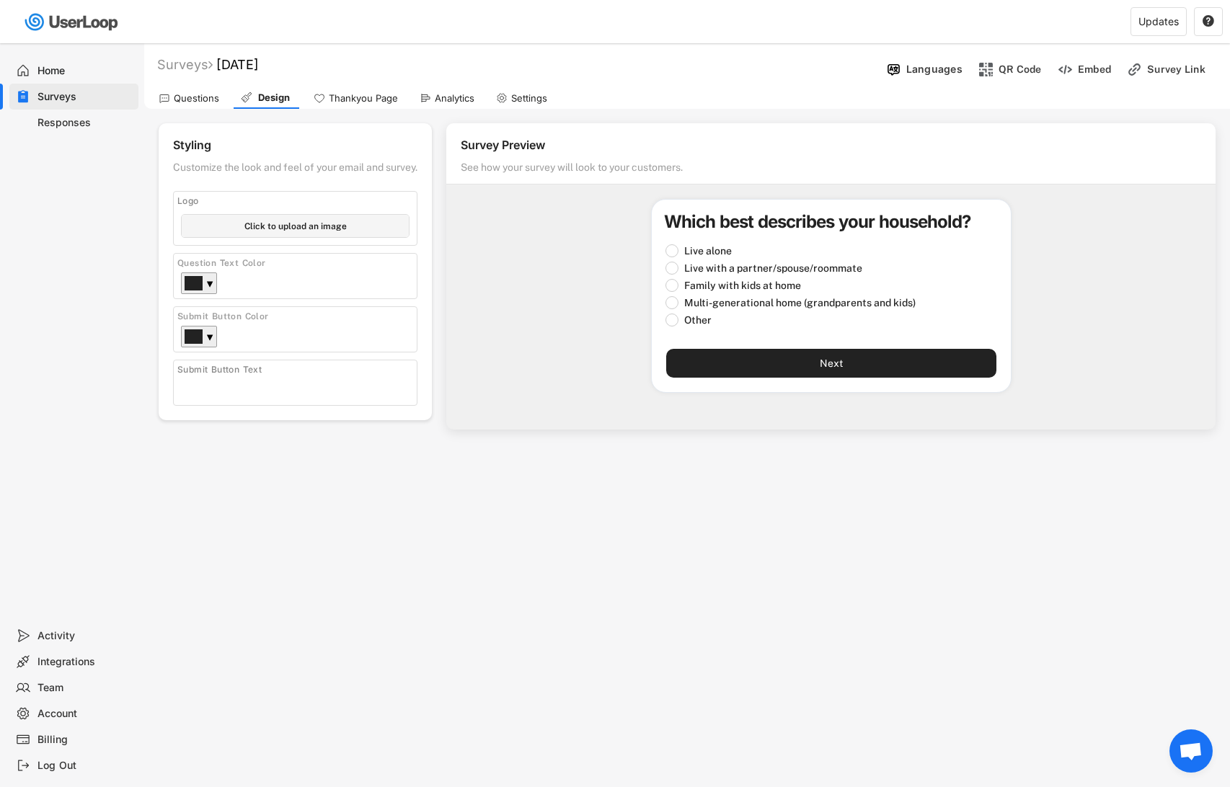
click at [295, 221] on input "file" at bounding box center [295, 226] width 227 height 22
type input "C:\fakepath\LoveMeGlutenFree-Color-NO-Tag-Logo.png"
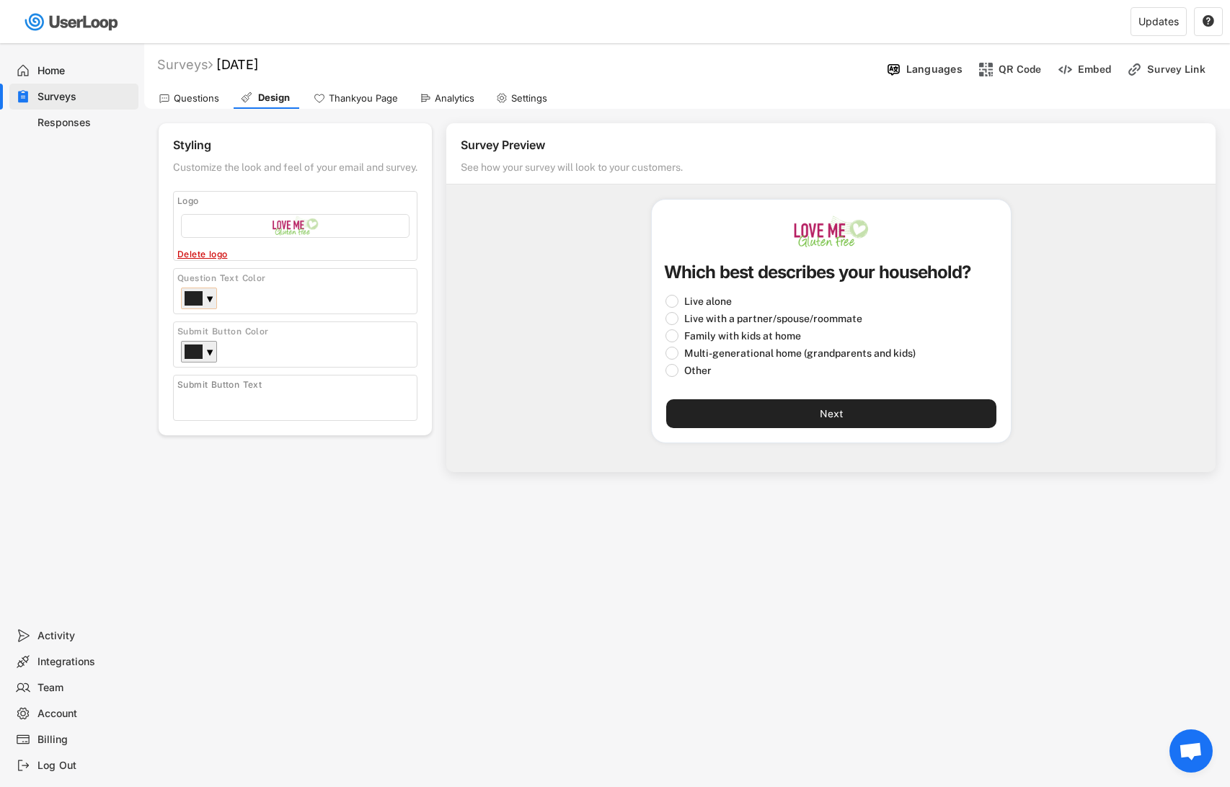
click at [208, 301] on div "▼" at bounding box center [209, 300] width 7 height 14
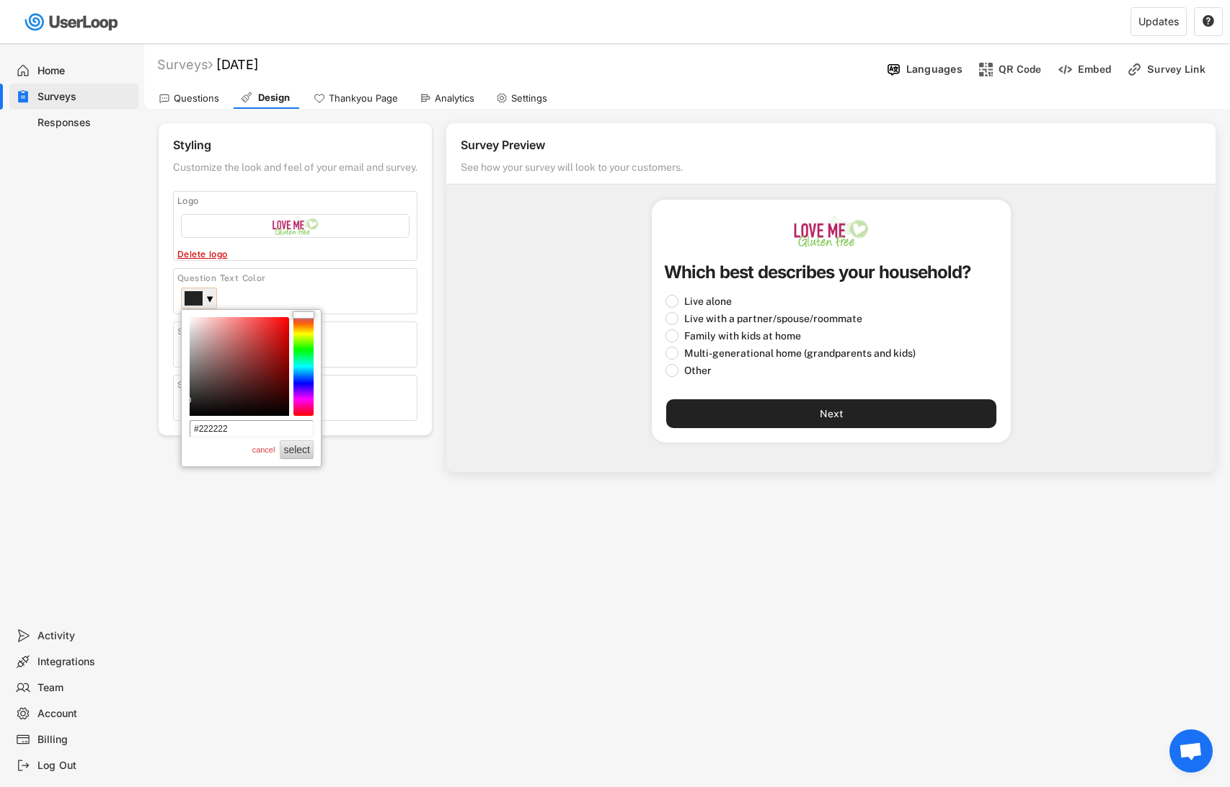
click at [362, 285] on div "Question Text Color ▼" at bounding box center [295, 291] width 244 height 46
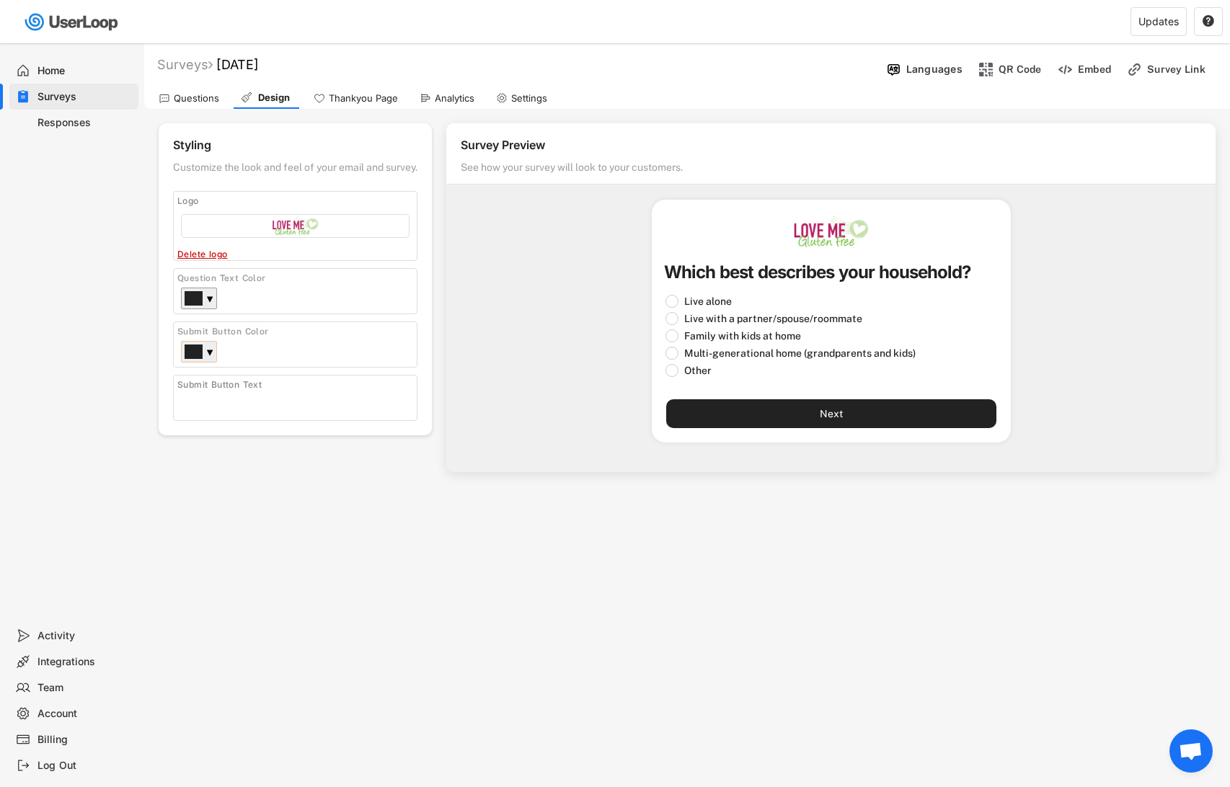
click at [208, 350] on div "▼" at bounding box center [209, 353] width 7 height 14
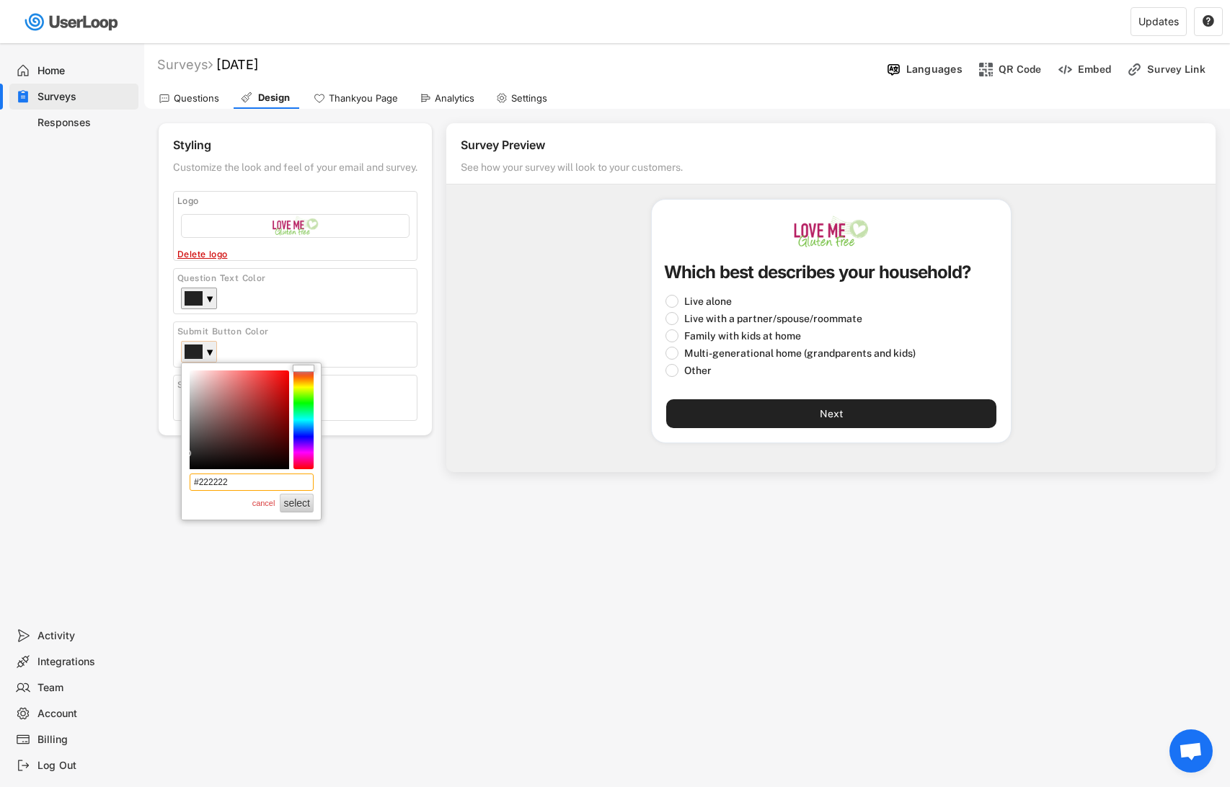
click at [221, 486] on input "#222222" at bounding box center [252, 482] width 124 height 17
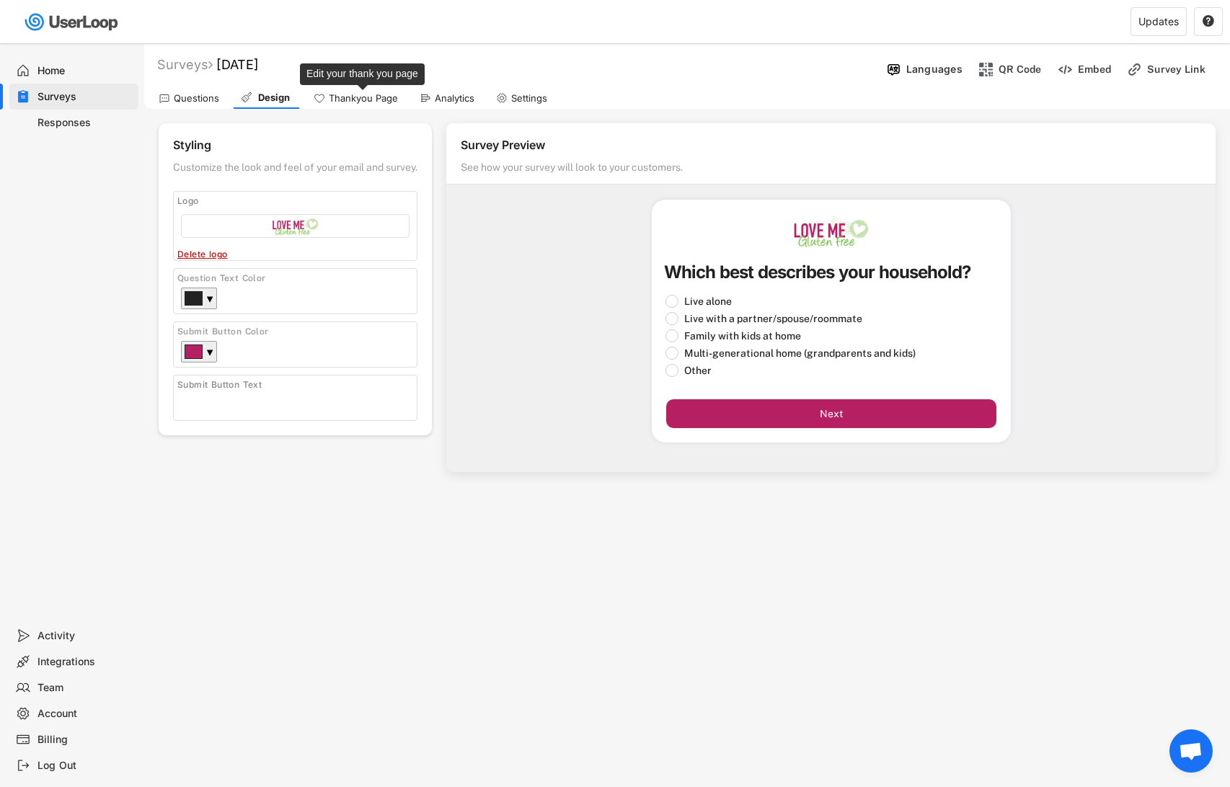
click at [368, 101] on div "Thankyou Page" at bounding box center [363, 98] width 69 height 12
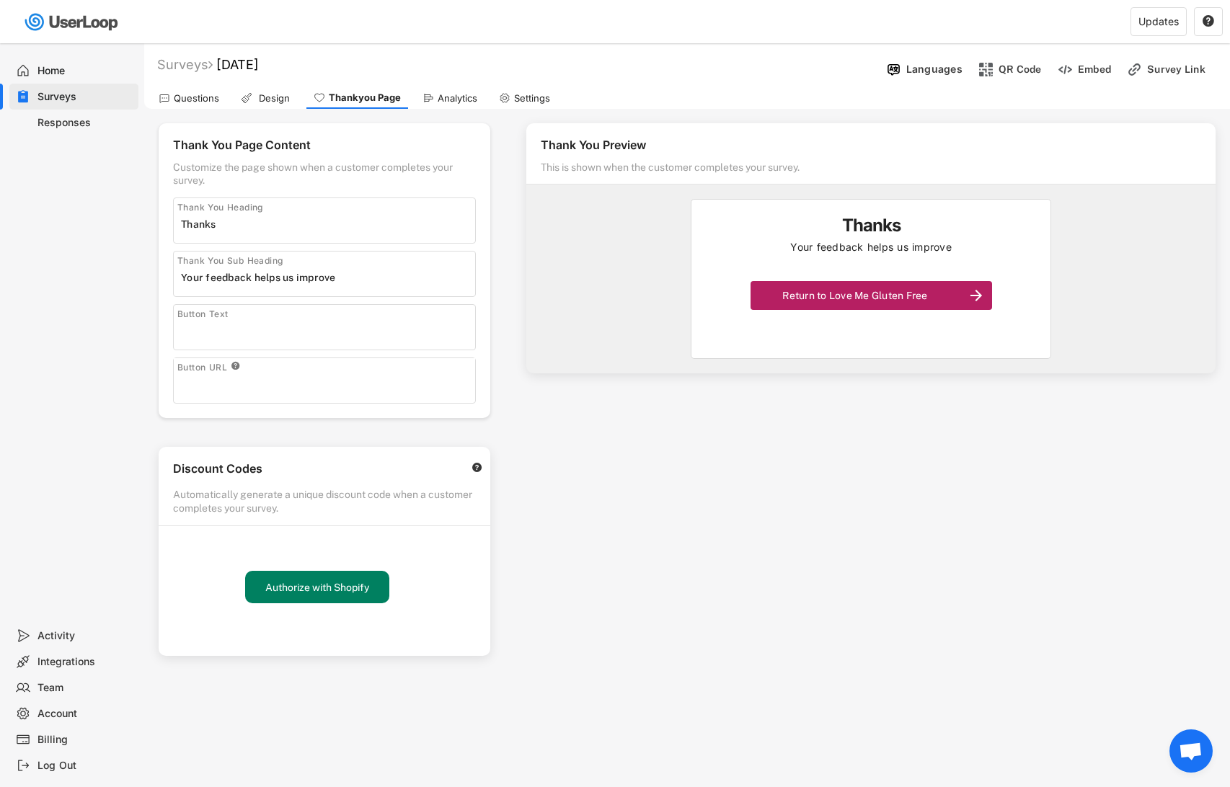
click at [233, 229] on input "input" at bounding box center [328, 224] width 294 height 22
type input "Thank you for your time!"
click at [205, 286] on input "input" at bounding box center [328, 278] width 294 height 22
click at [256, 276] on input "input" at bounding box center [328, 278] width 294 height 22
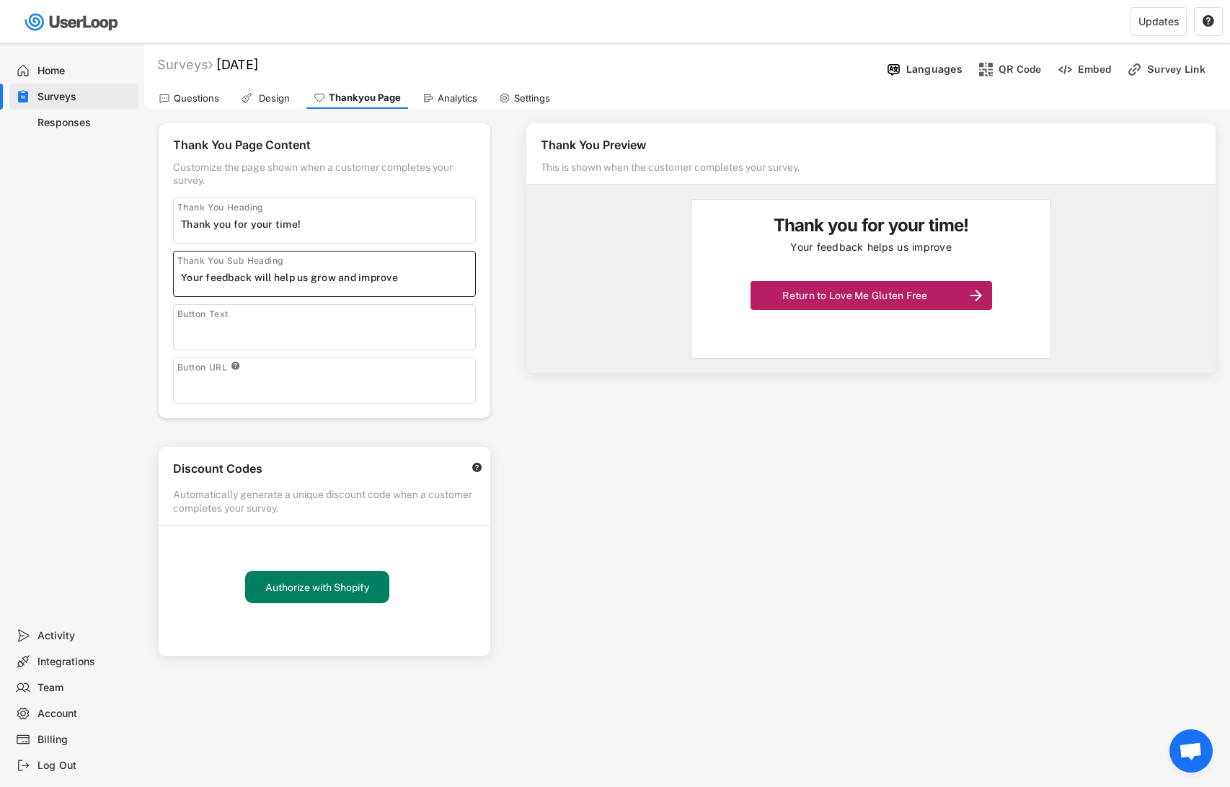
click at [416, 283] on input "input" at bounding box center [328, 278] width 294 height 22
type input "Your feedback will help us grow and improve. You rock!"
click at [340, 330] on input "input" at bounding box center [328, 331] width 294 height 22
type input "Follow us on Instagram"
click at [261, 373] on div "Button URL " at bounding box center [324, 365] width 301 height 15
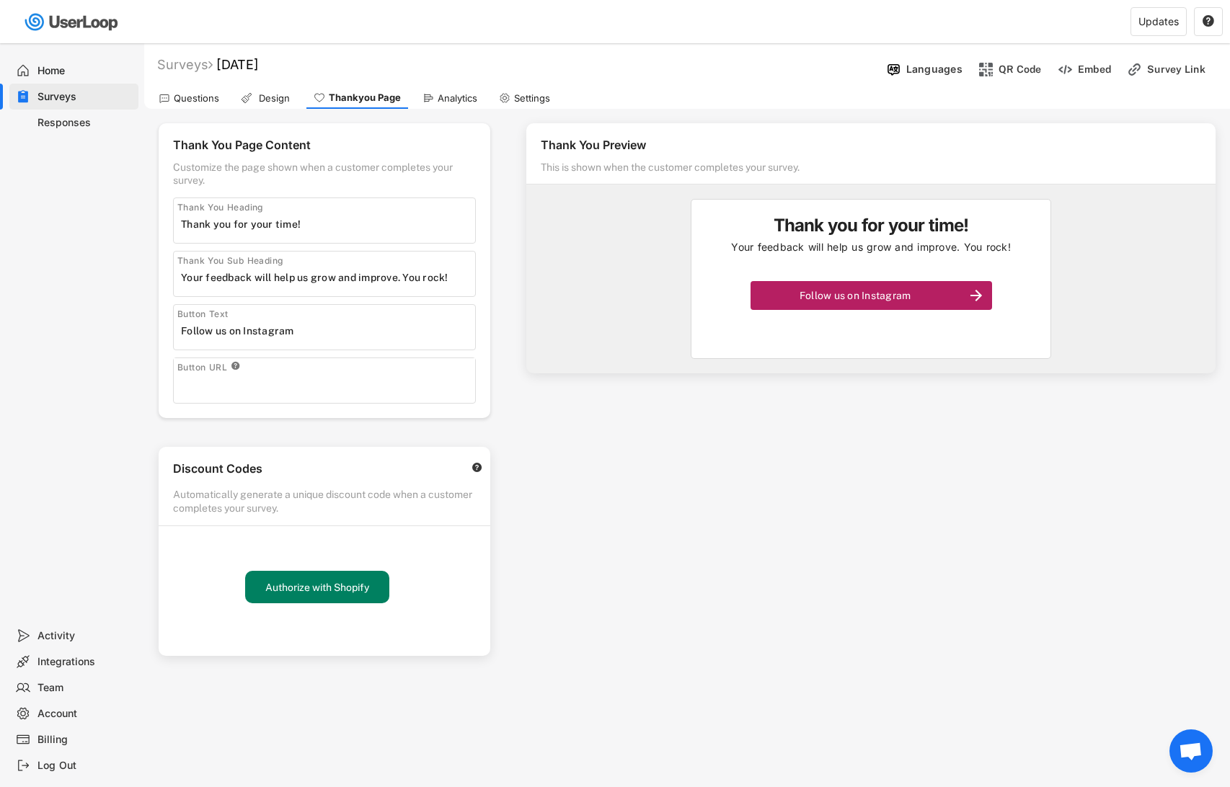
click at [257, 386] on input "input" at bounding box center [328, 385] width 294 height 22
paste input "https://www.instagram.com/lovemeglutenfree"
type input "https://www.instagram.com/lovemeglutenfree"
click at [573, 458] on div "Thank You Preview This is shown when the customer completes your survey. Thank …" at bounding box center [871, 410] width 718 height 603
click at [506, 171] on div "Thank You Page Content Customize the page shown when a customer completes your …" at bounding box center [687, 513] width 1086 height 808
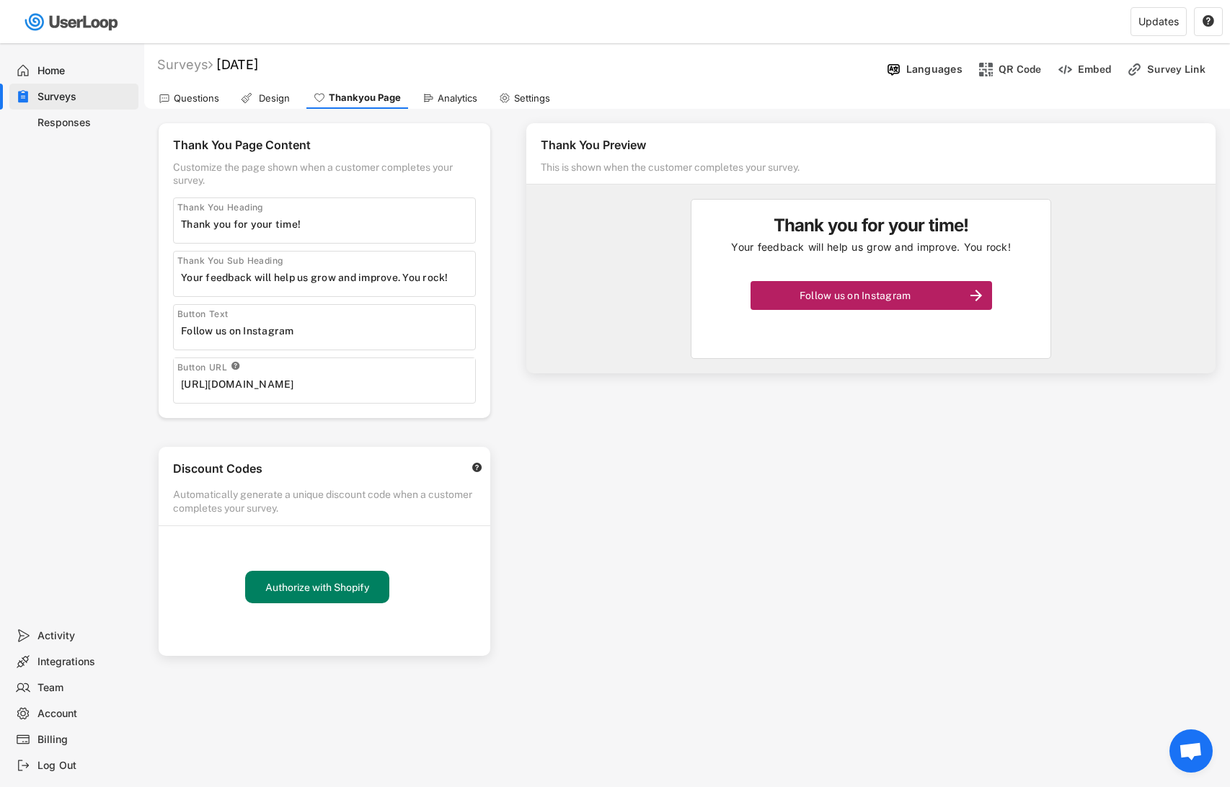
click at [452, 278] on input "input" at bounding box center [328, 278] width 294 height 22
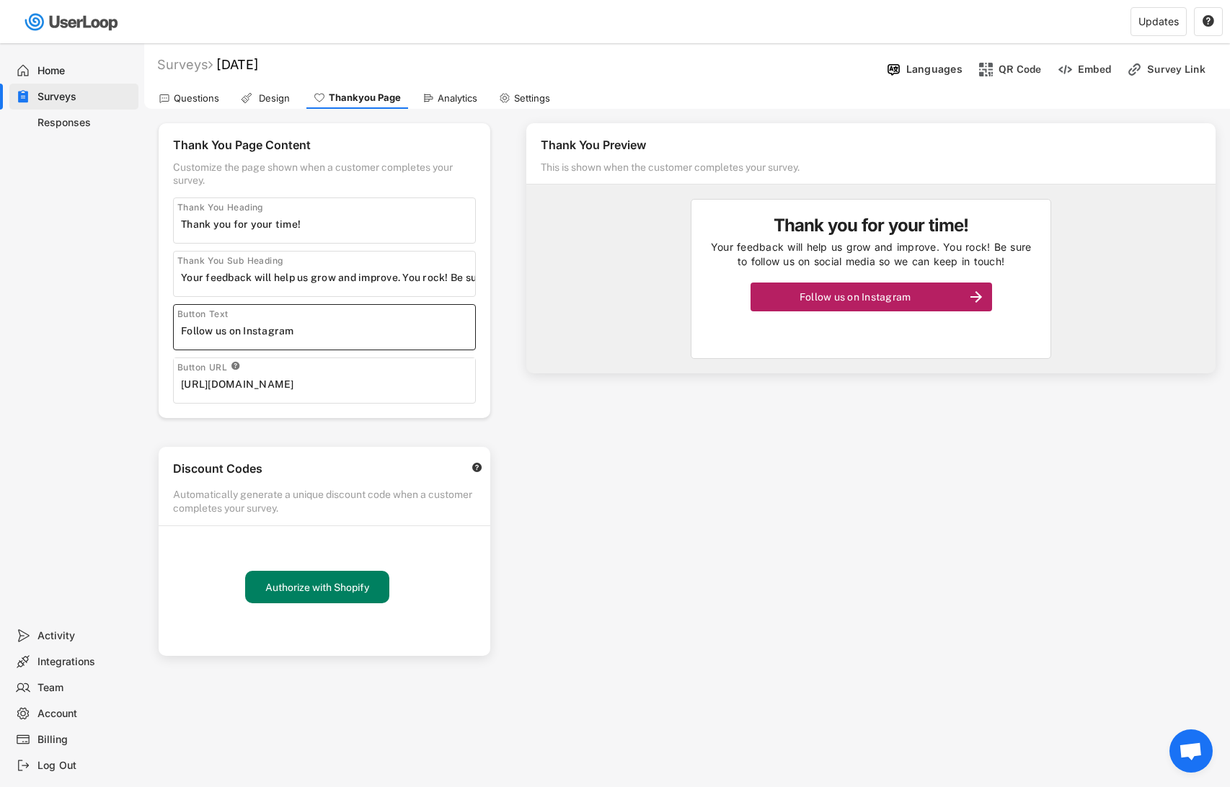
click at [415, 278] on input "input" at bounding box center [328, 278] width 294 height 22
drag, startPoint x: 415, startPoint y: 278, endPoint x: 449, endPoint y: 276, distance: 34.0
click at [449, 278] on input "input" at bounding box center [328, 278] width 294 height 22
paste input "You rock!"
type input "You rock! Your feedback will help us grow and improve. Please follow us on soci…"
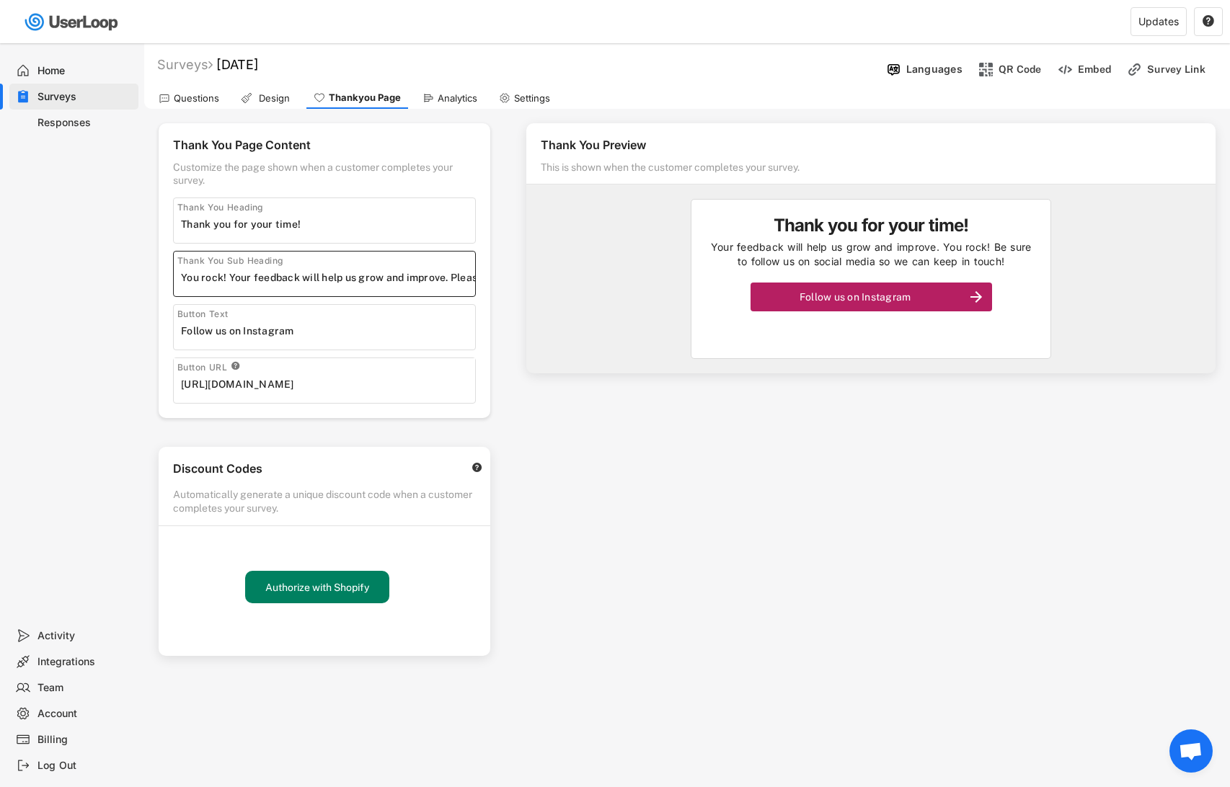
click at [567, 414] on div "Thank You Preview This is shown when the customer completes your survey. Thank …" at bounding box center [871, 410] width 718 height 603
click at [438, 97] on div "Analytics" at bounding box center [458, 98] width 40 height 12
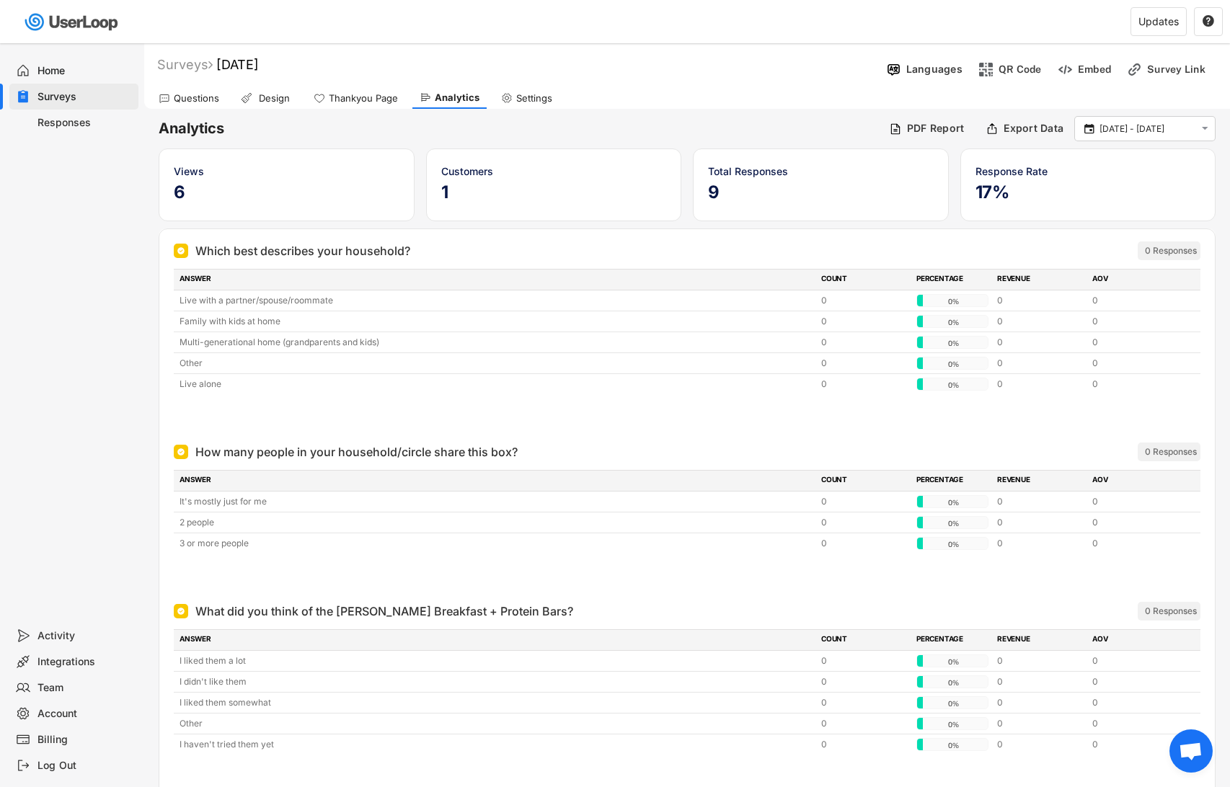
click at [544, 99] on div "Settings" at bounding box center [534, 98] width 36 height 12
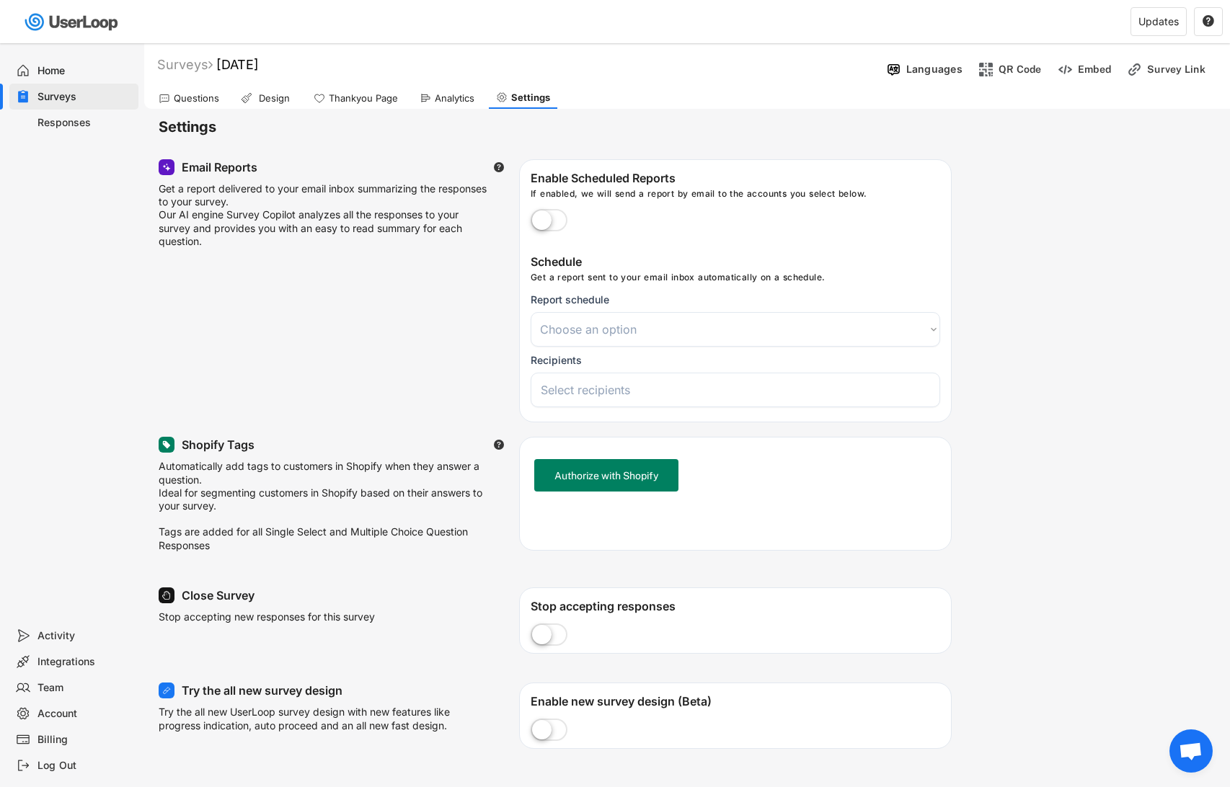
click at [471, 99] on div "Analytics" at bounding box center [455, 98] width 40 height 12
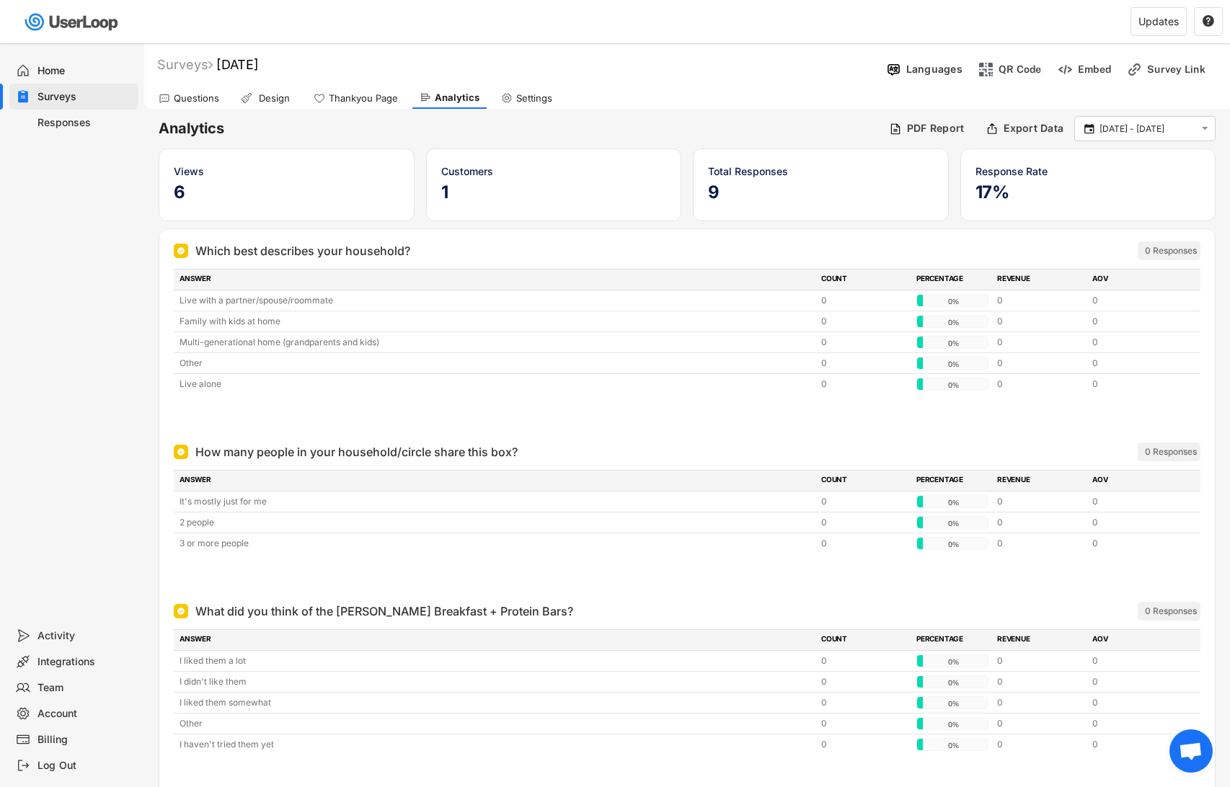
click at [527, 99] on div "Settings" at bounding box center [534, 98] width 36 height 12
select select
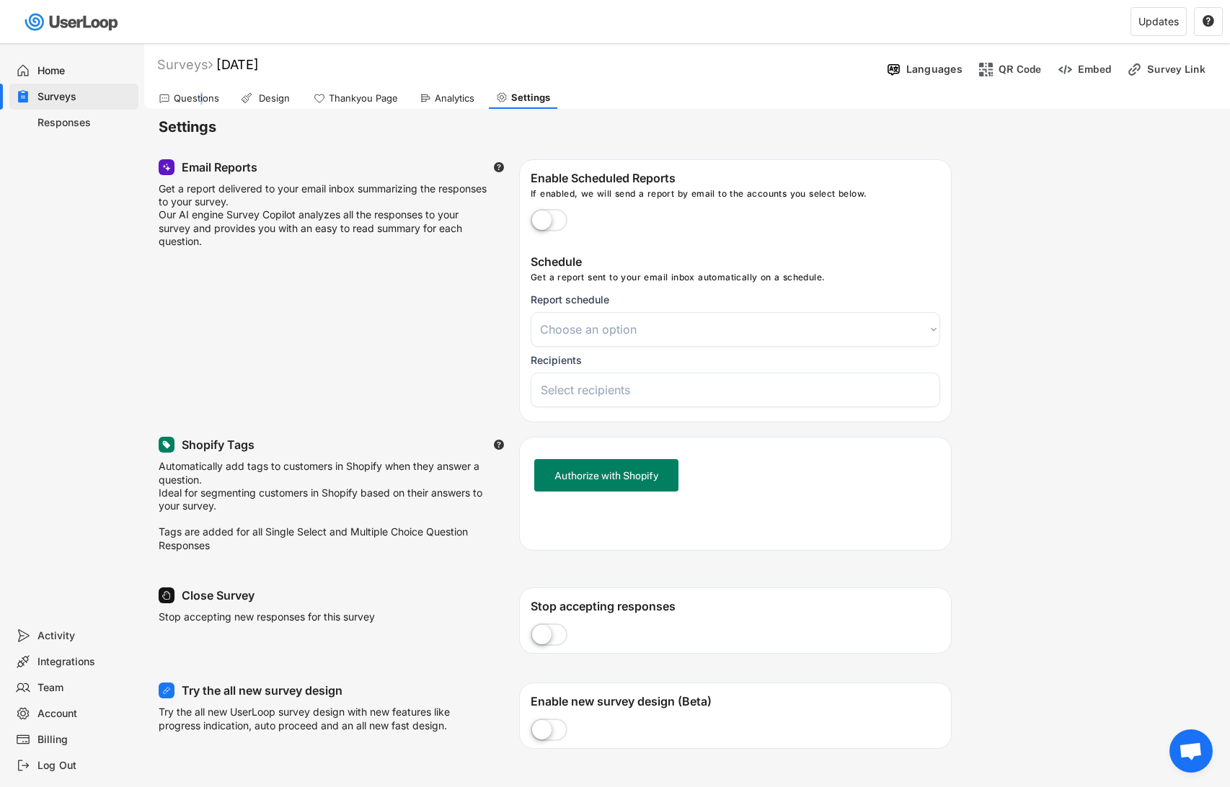
click at [200, 93] on div "Questions" at bounding box center [196, 98] width 45 height 12
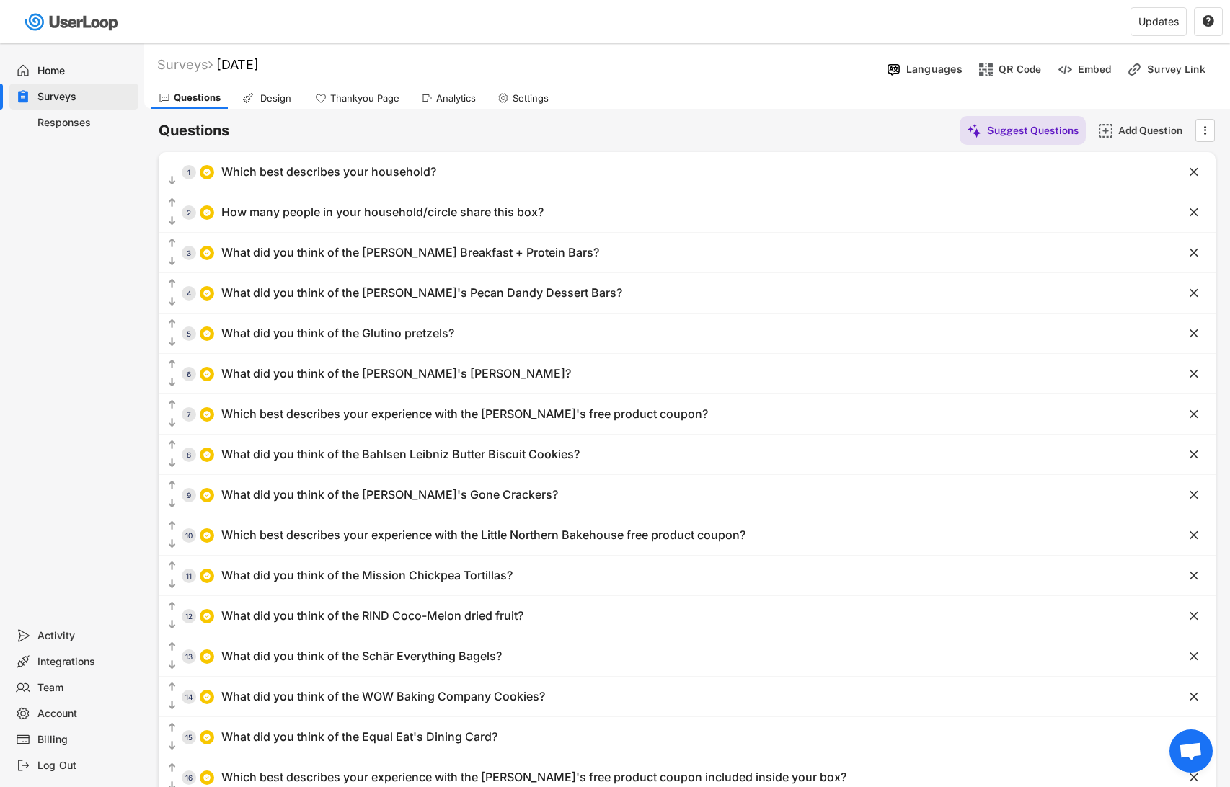
click at [723, 123] on div "Questions Suggest Questions Add Question " at bounding box center [687, 130] width 1057 height 29
click at [278, 101] on div "Design" at bounding box center [275, 98] width 36 height 12
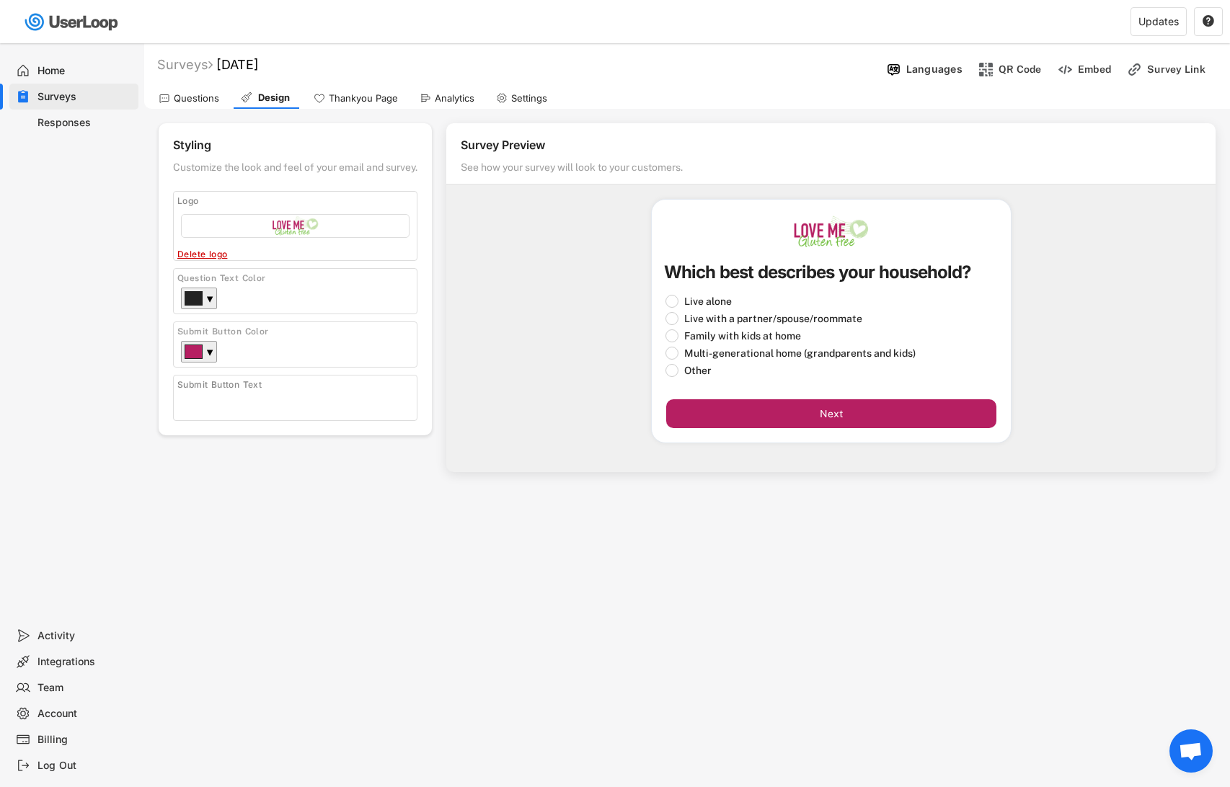
click at [348, 96] on div "Thankyou Page" at bounding box center [363, 98] width 69 height 12
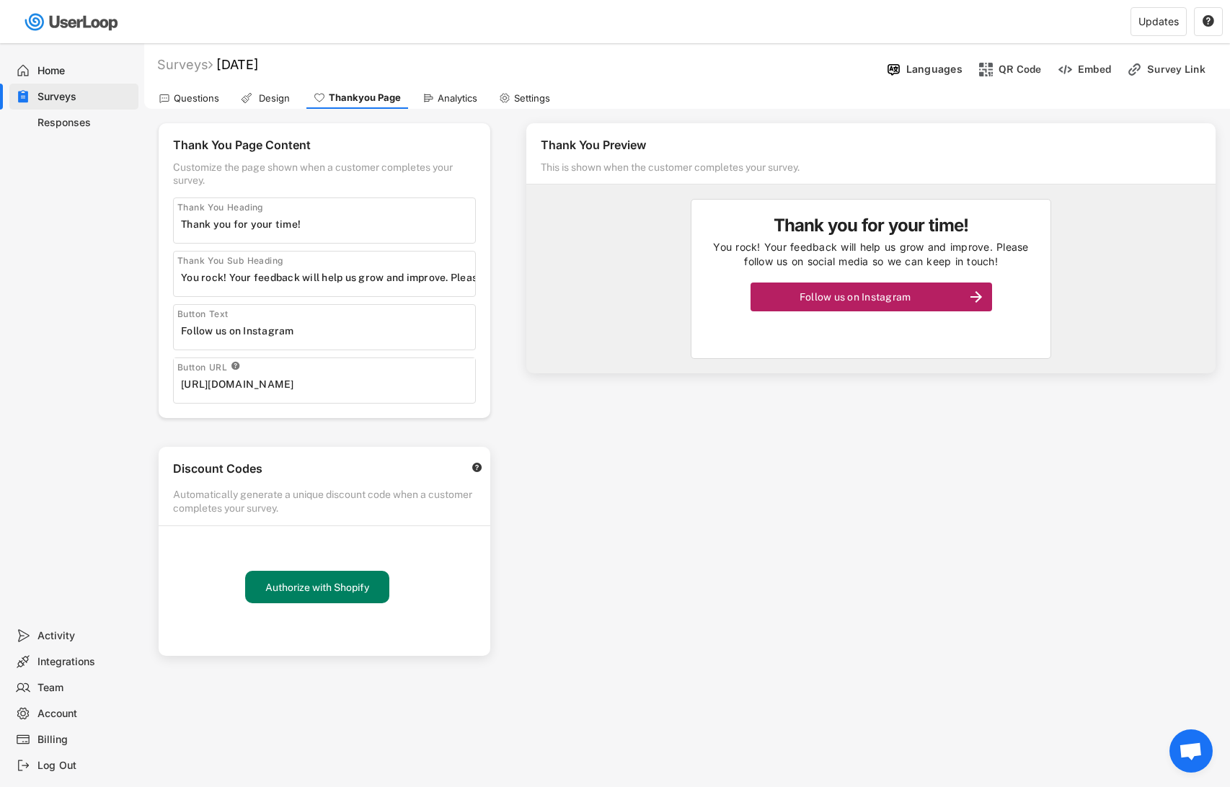
click at [286, 100] on div "Design" at bounding box center [274, 98] width 36 height 12
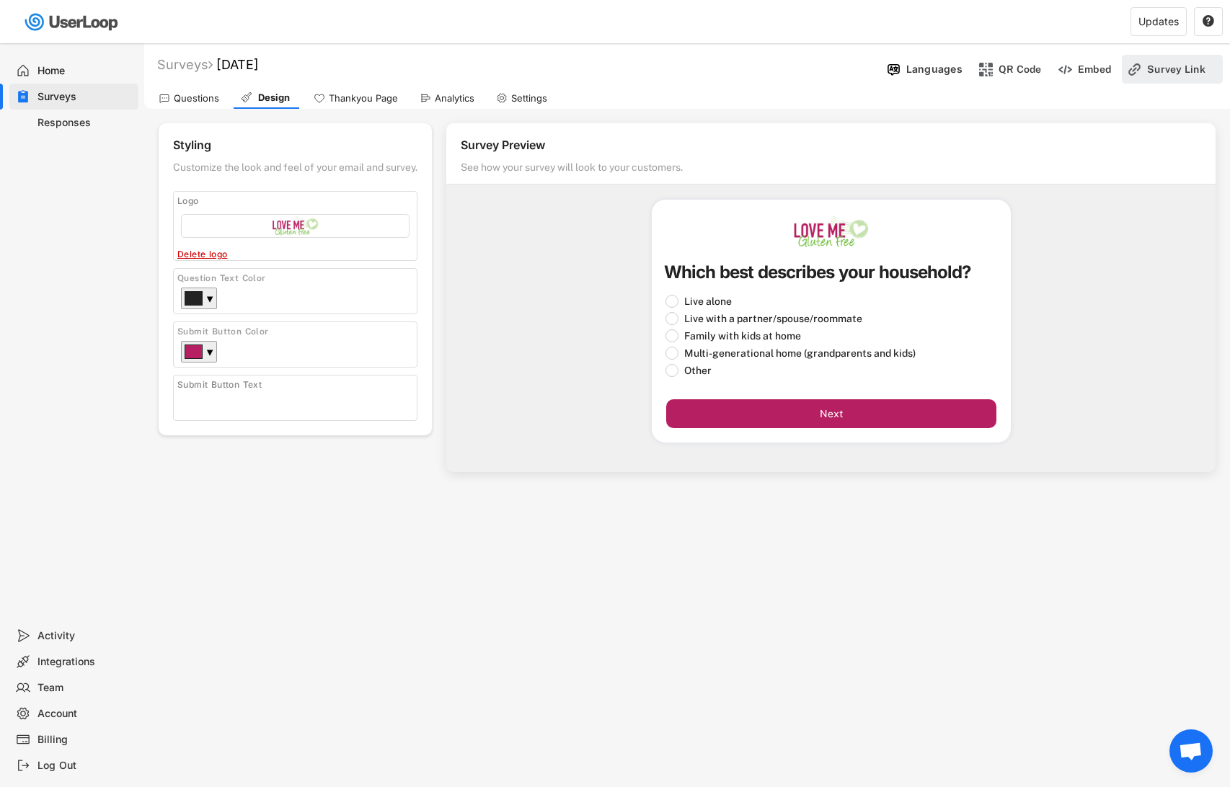
click at [1169, 69] on div "Survey Link" at bounding box center [1183, 69] width 72 height 13
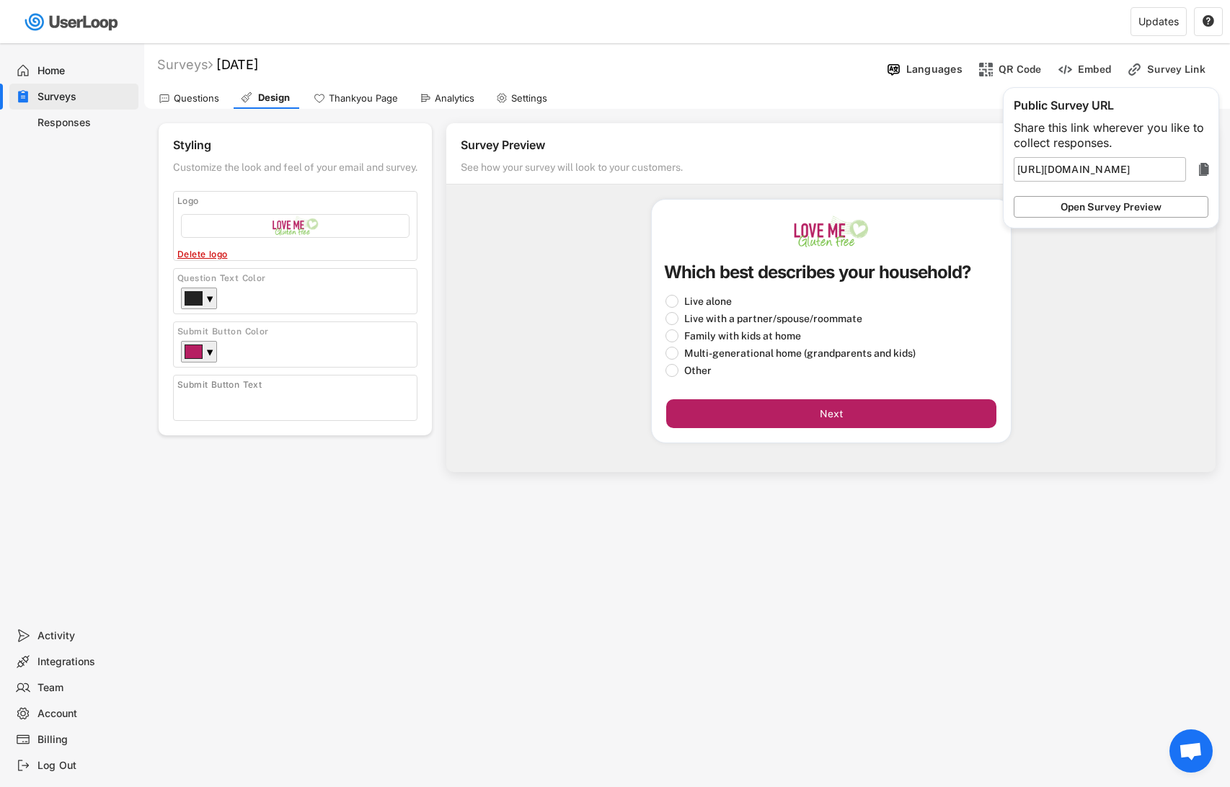
click at [1136, 207] on button "Open Survey Preview" at bounding box center [1111, 207] width 195 height 22
click at [207, 99] on div "Questions" at bounding box center [196, 98] width 45 height 12
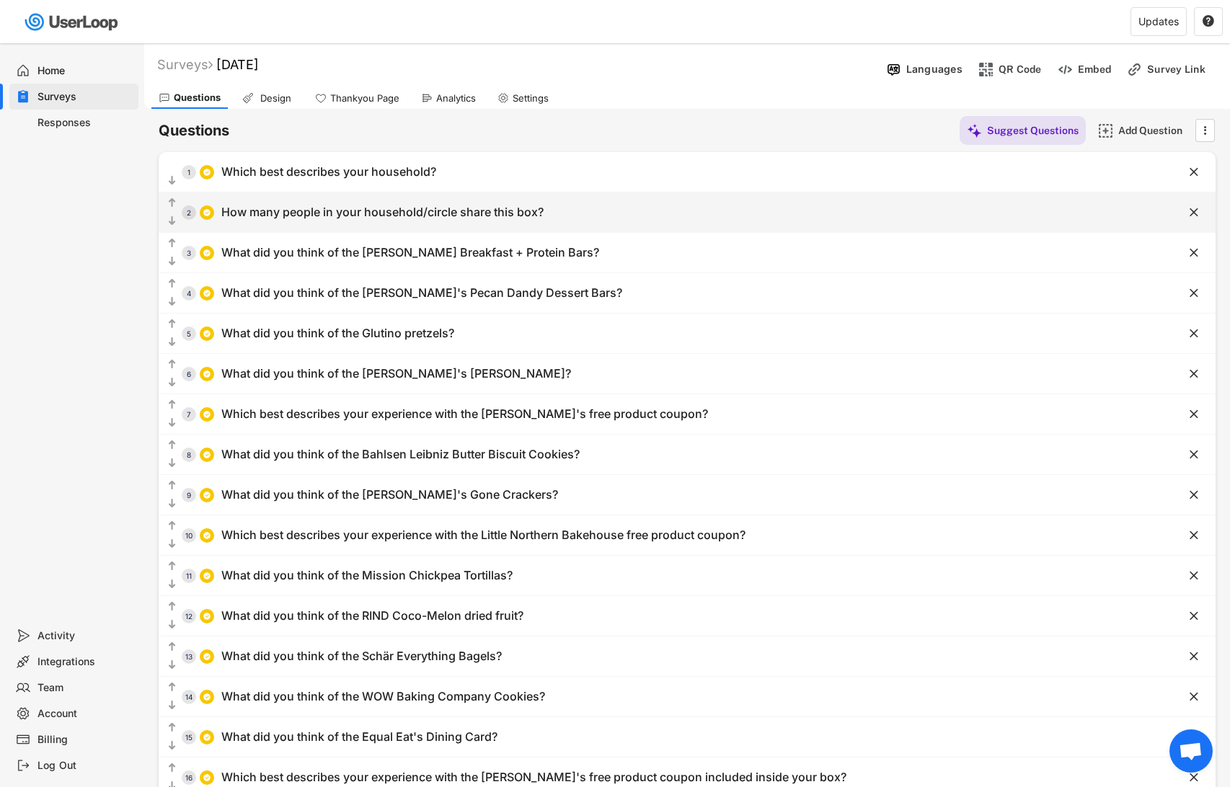
click at [374, 210] on div "How many people in your household/circle share this box?" at bounding box center [382, 212] width 322 height 15
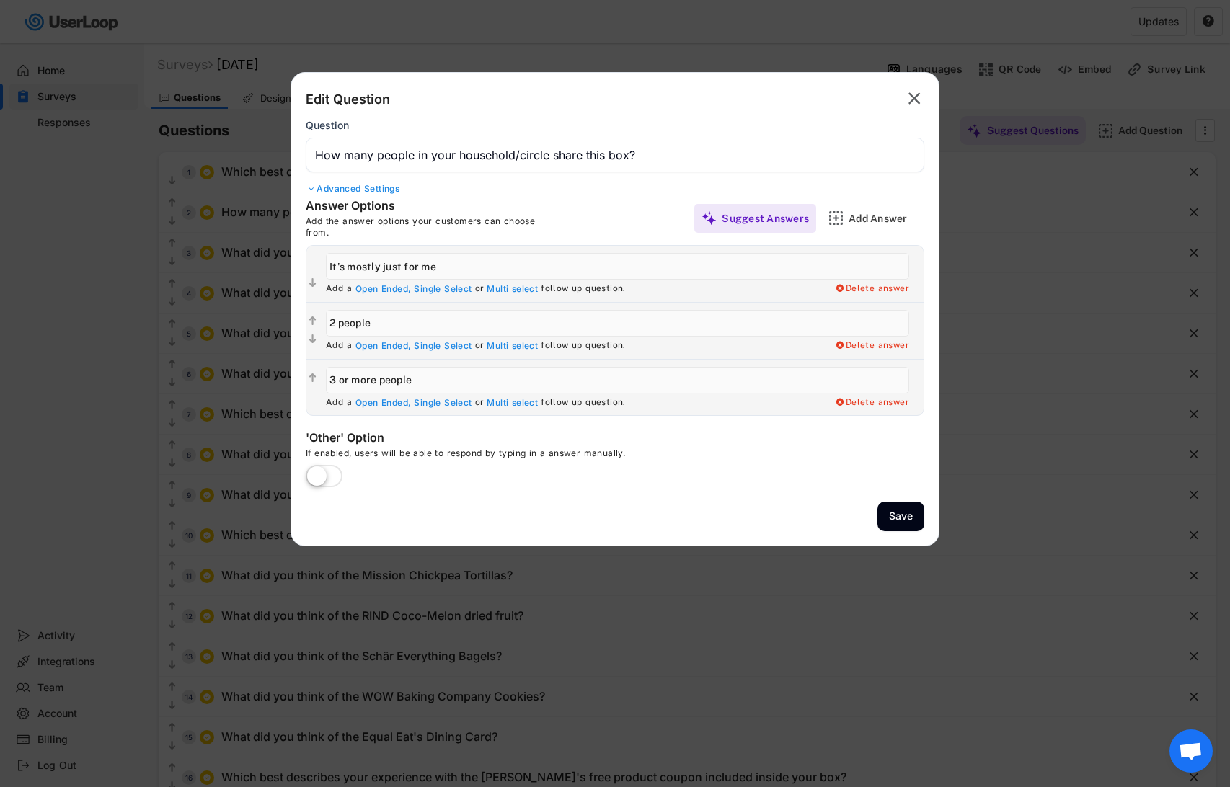
click at [221, 129] on div at bounding box center [615, 393] width 1230 height 787
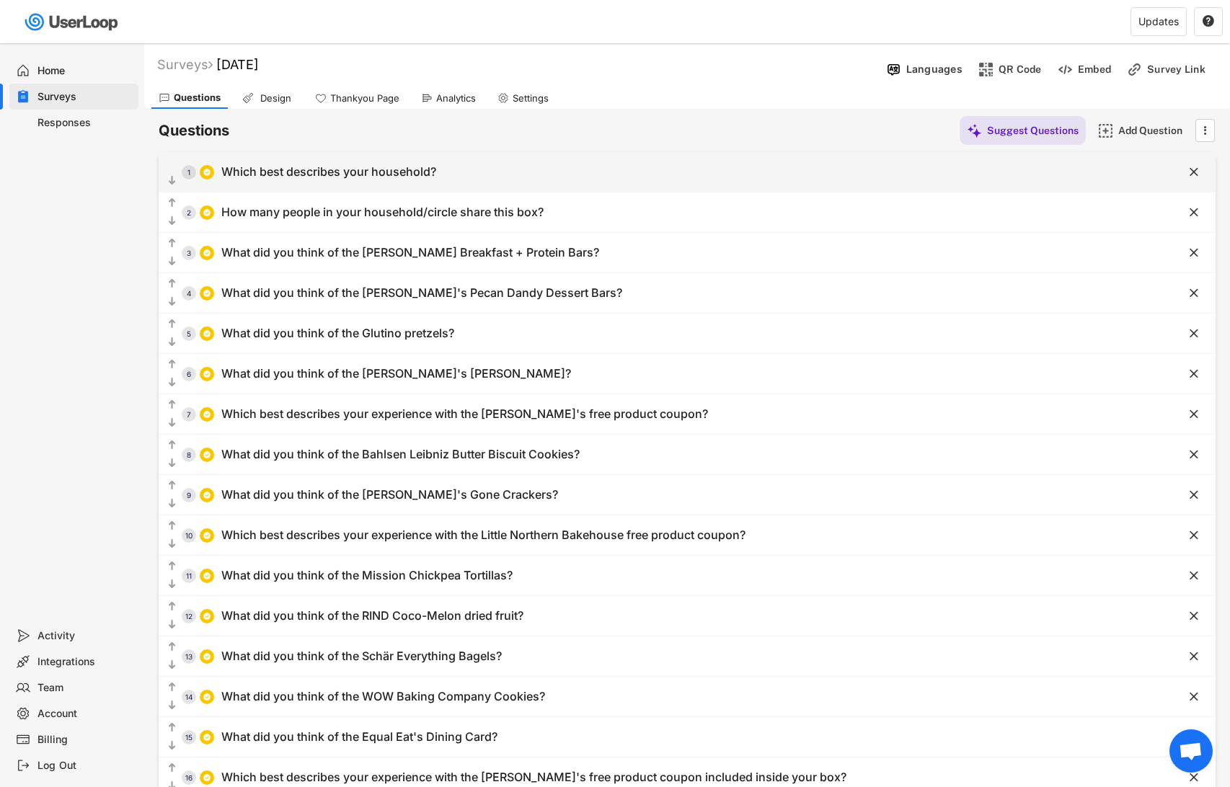
click at [280, 174] on div "Which best describes your household?" at bounding box center [328, 171] width 215 height 15
type input "Live alone"
type input "Live with a partner/spouse/roommate"
type input "Family with kids at home"
type input "Which best describes your household?"
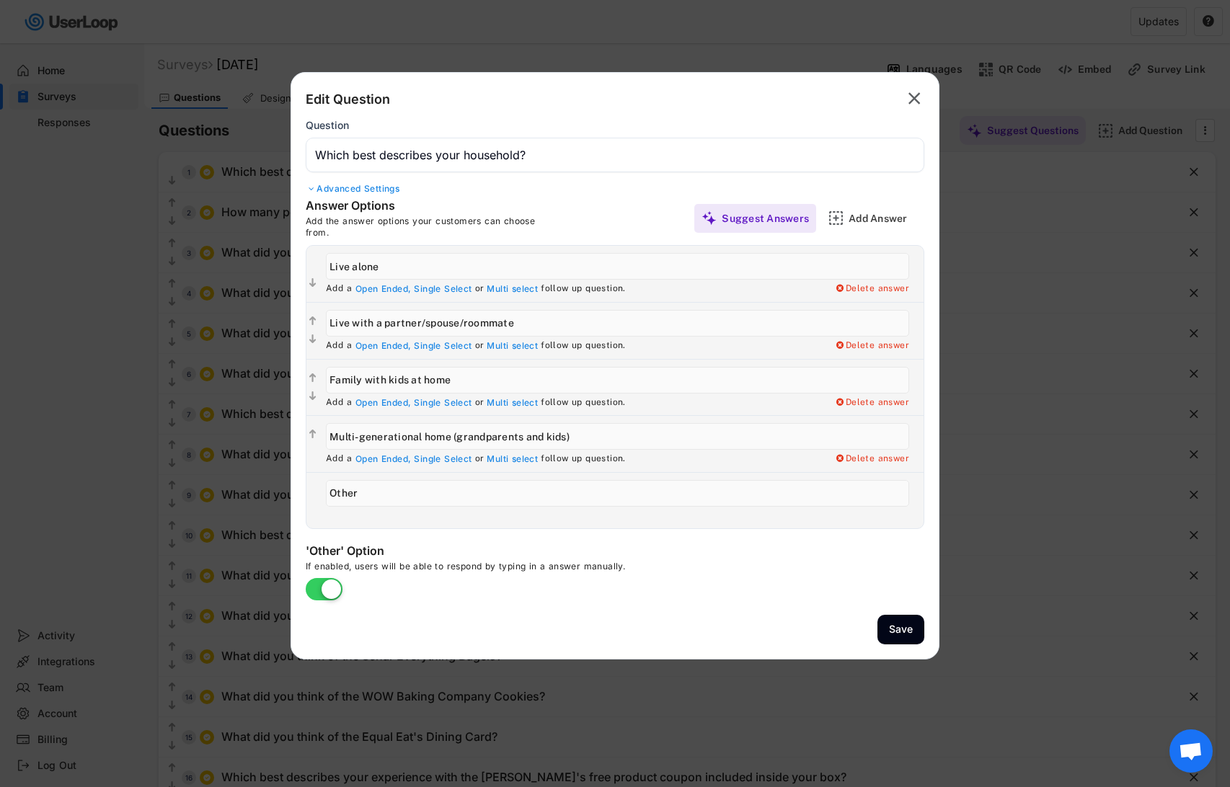
click at [405, 379] on input "input" at bounding box center [617, 380] width 583 height 27
type input "Family with kid(s) at home"
click at [900, 633] on button "Save" at bounding box center [901, 630] width 47 height 30
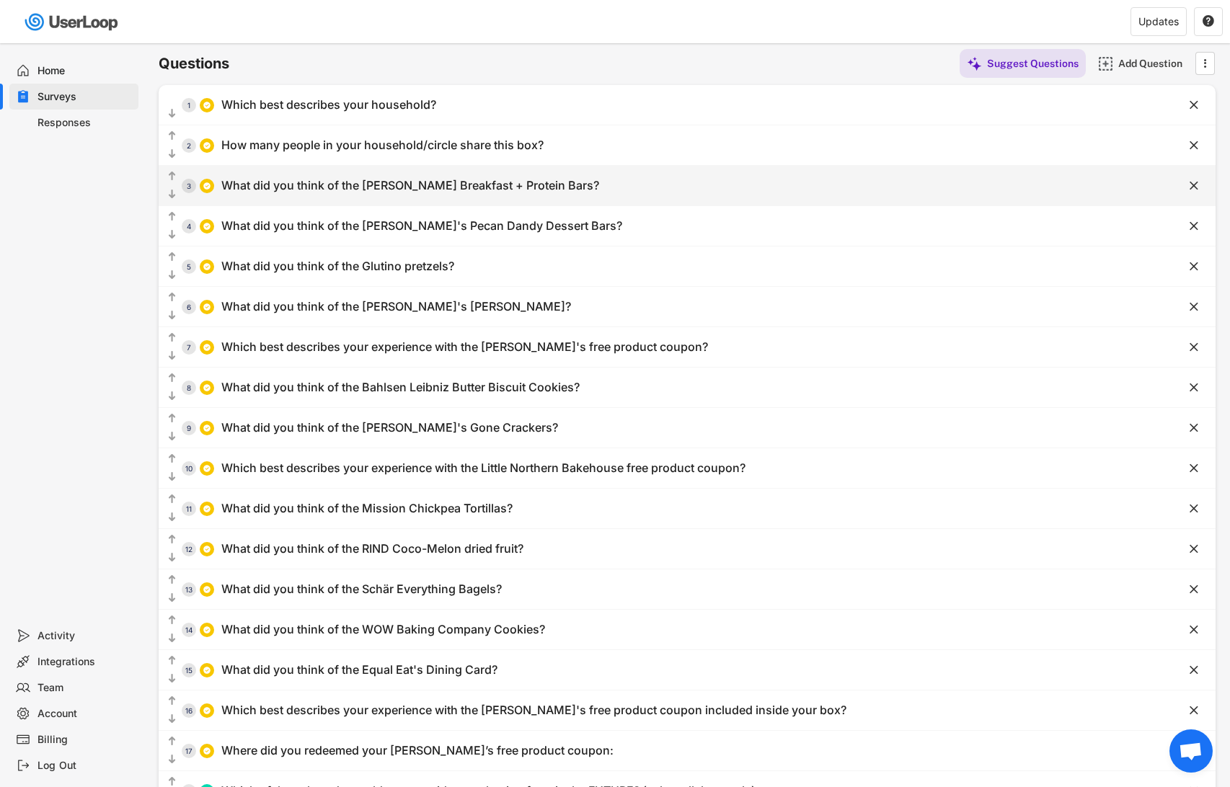
scroll to position [71, 0]
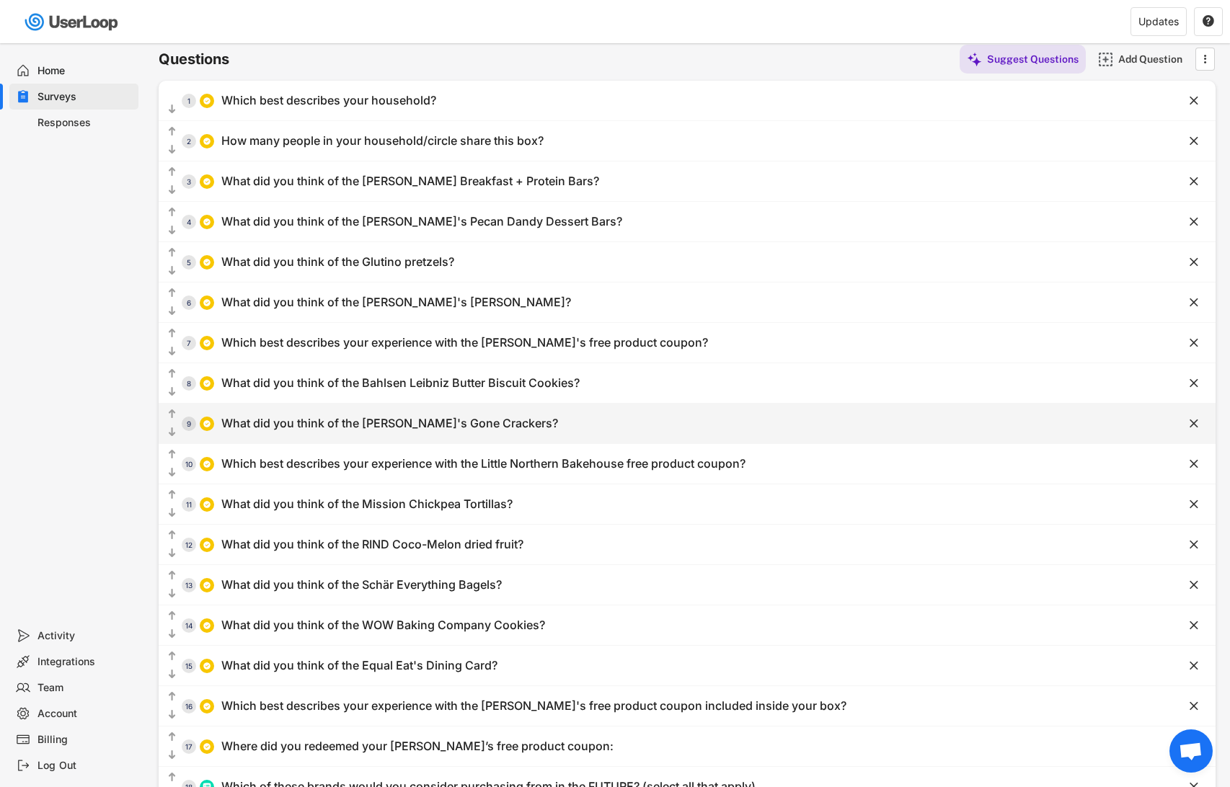
click at [405, 420] on div "What did you think of the [PERSON_NAME]'s Gone Crackers?" at bounding box center [389, 423] width 337 height 15
type input "I liked them a lot!"
type input "I didn't like them"
type input "I haven't tried them ... yet"
type input "What did you think of the [PERSON_NAME]'s Gone Crackers?"
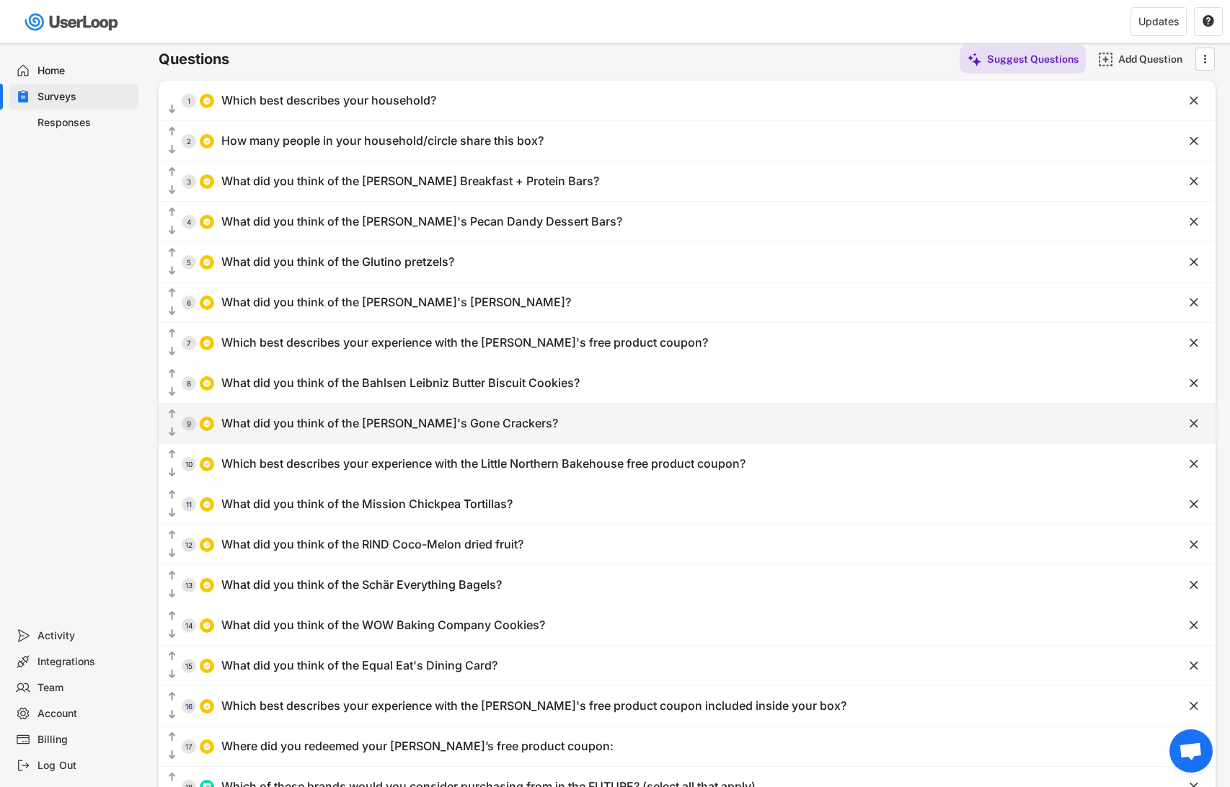
type input "I liked them somewhat"
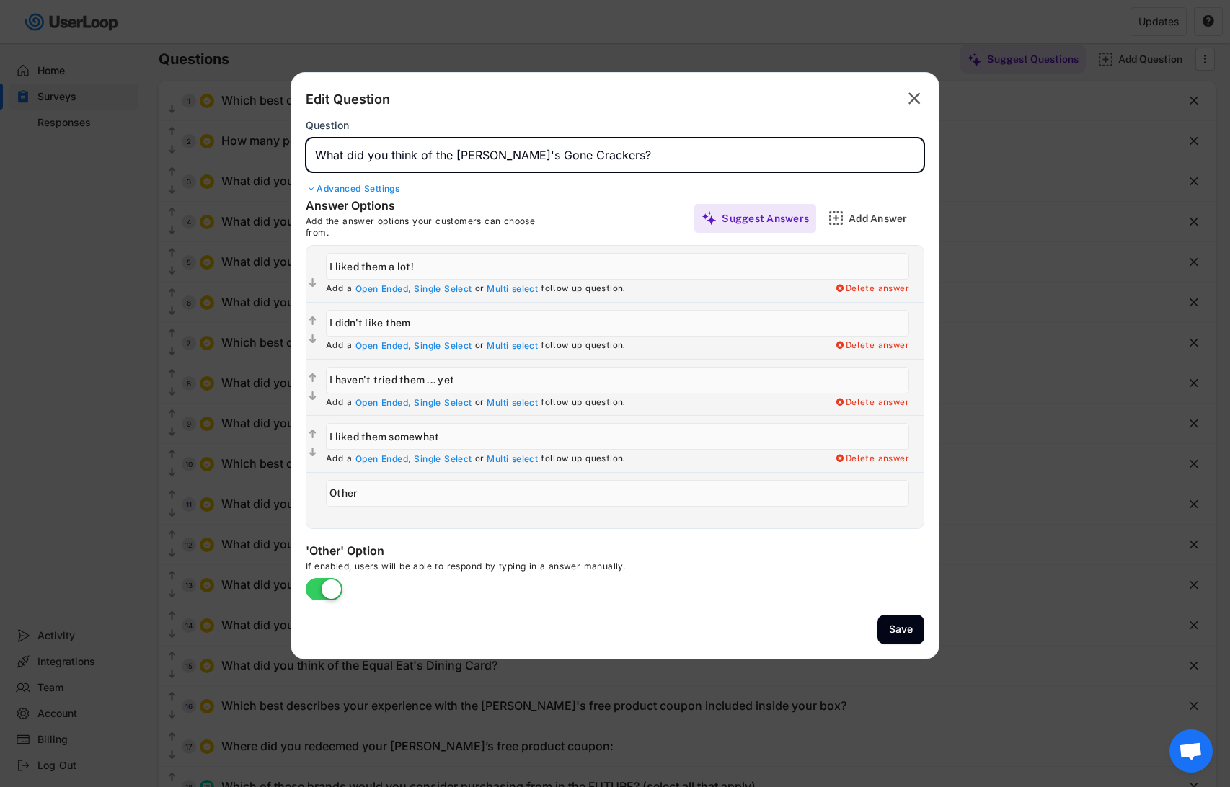
click at [577, 155] on input "input" at bounding box center [615, 155] width 619 height 35
click at [457, 151] on input "input" at bounding box center [615, 155] width 619 height 35
type input "What did you think of the Everything Mary's Gone Crackers?"
click at [906, 635] on button "Save" at bounding box center [901, 630] width 47 height 30
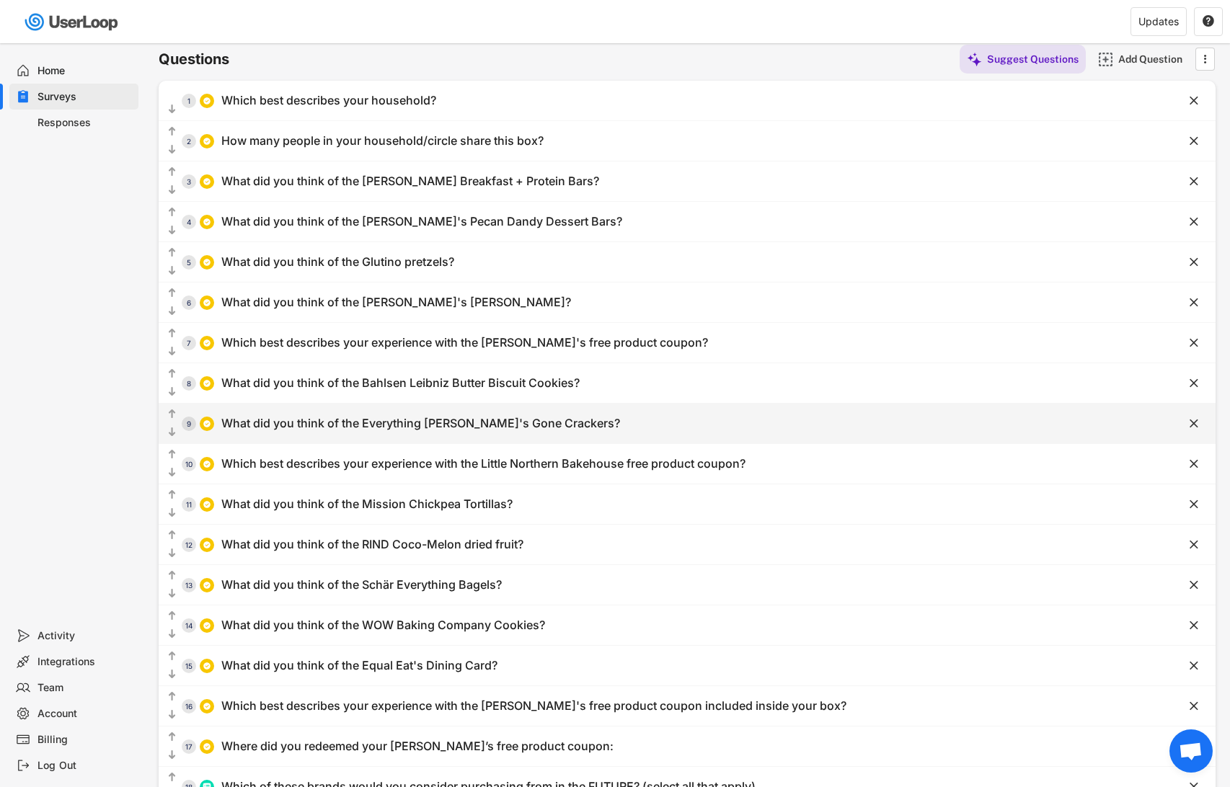
click at [417, 419] on div "What did you think of the Everything Mary's Gone Crackers?" at bounding box center [420, 423] width 399 height 15
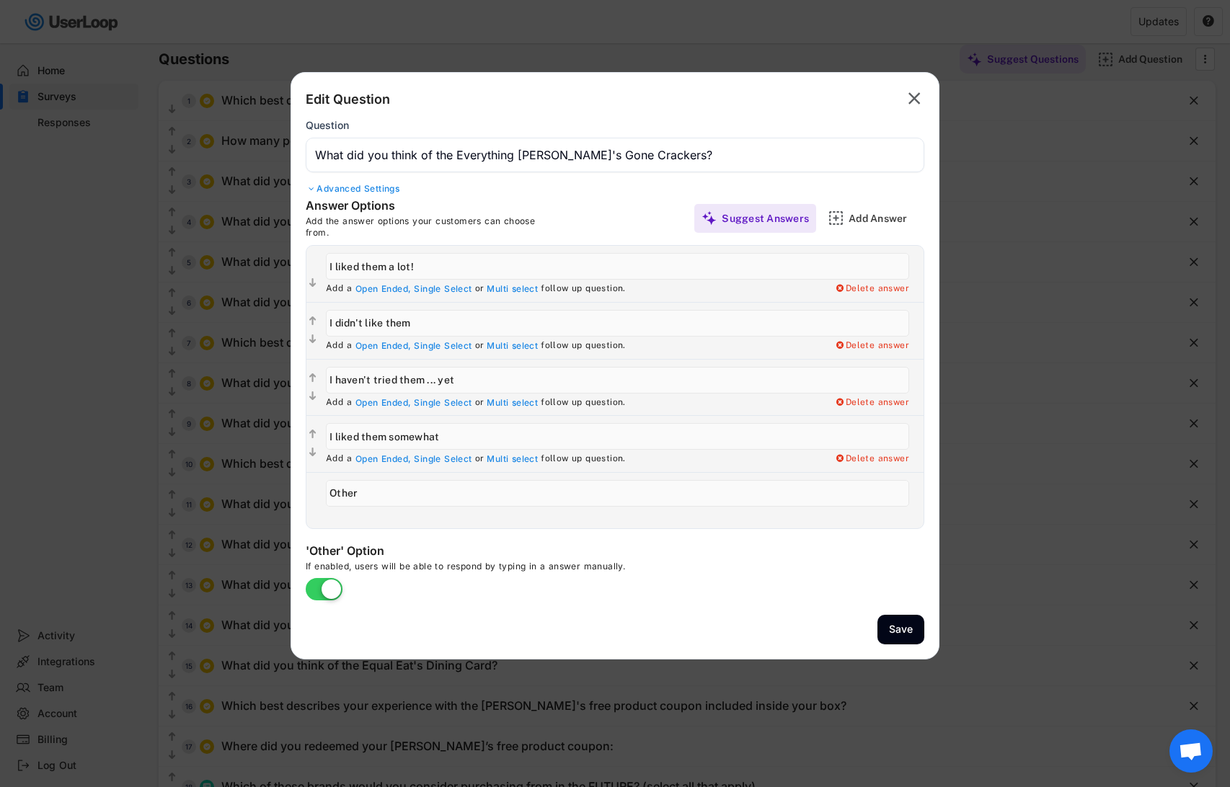
click at [482, 149] on input "input" at bounding box center [615, 155] width 619 height 35
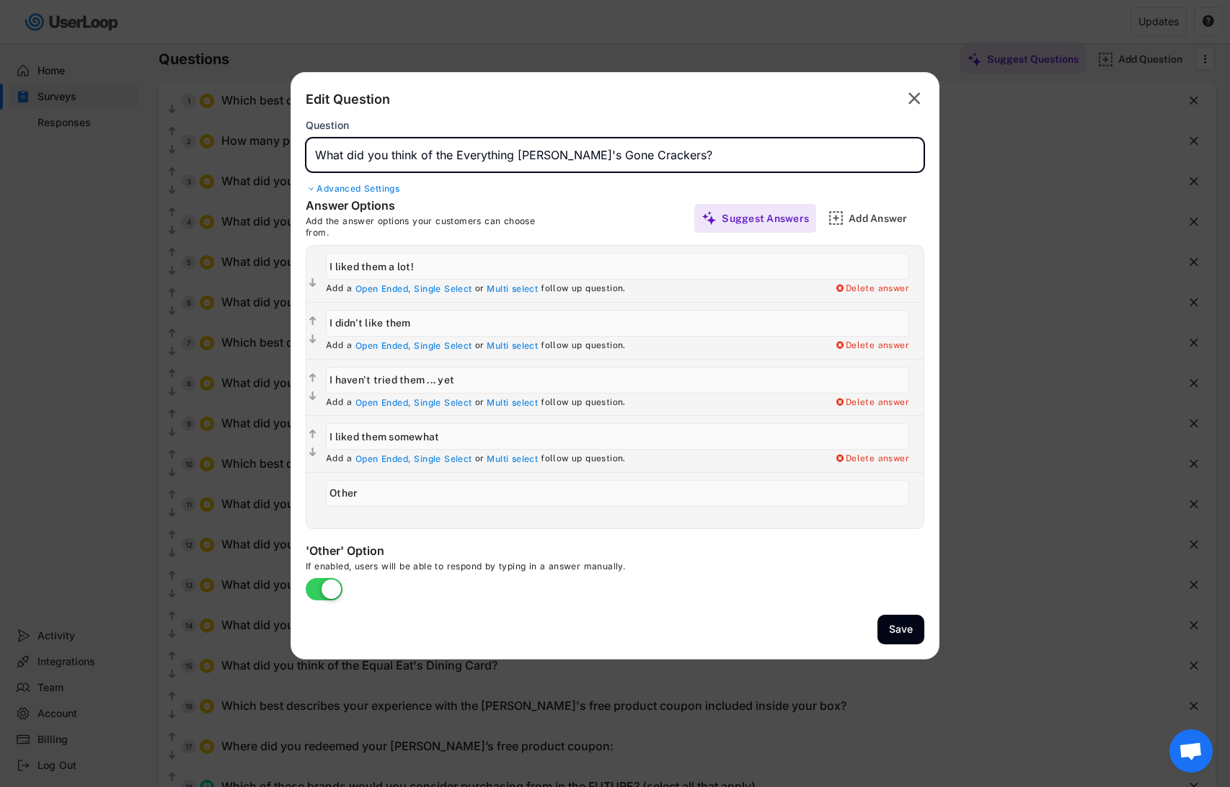
click at [482, 149] on input "input" at bounding box center [615, 155] width 619 height 35
type input "What did you think of the [PERSON_NAME]'s Gone Crackers?"
click at [911, 630] on button "Save" at bounding box center [901, 630] width 47 height 30
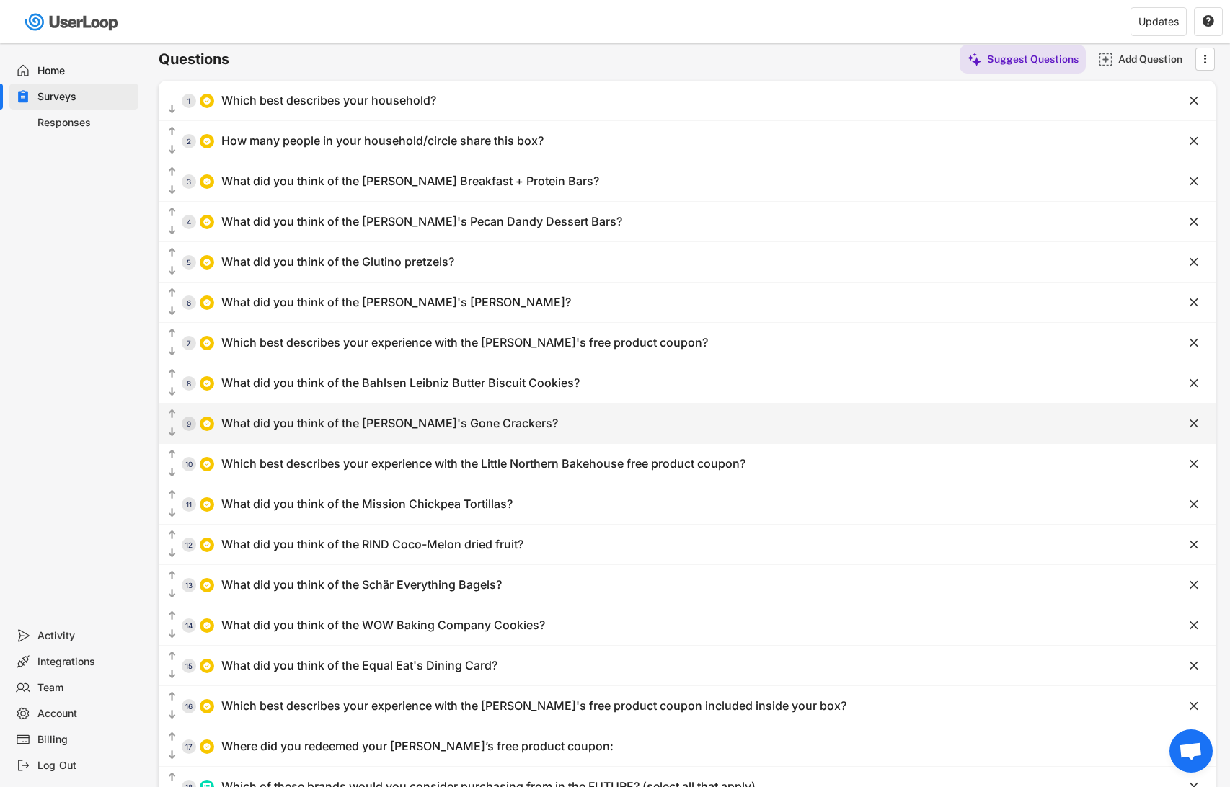
click at [398, 429] on div "What did you think of the [PERSON_NAME]'s Gone Crackers?" at bounding box center [389, 423] width 337 height 15
type input "What did you think of the [PERSON_NAME]'s Gone Crackers?"
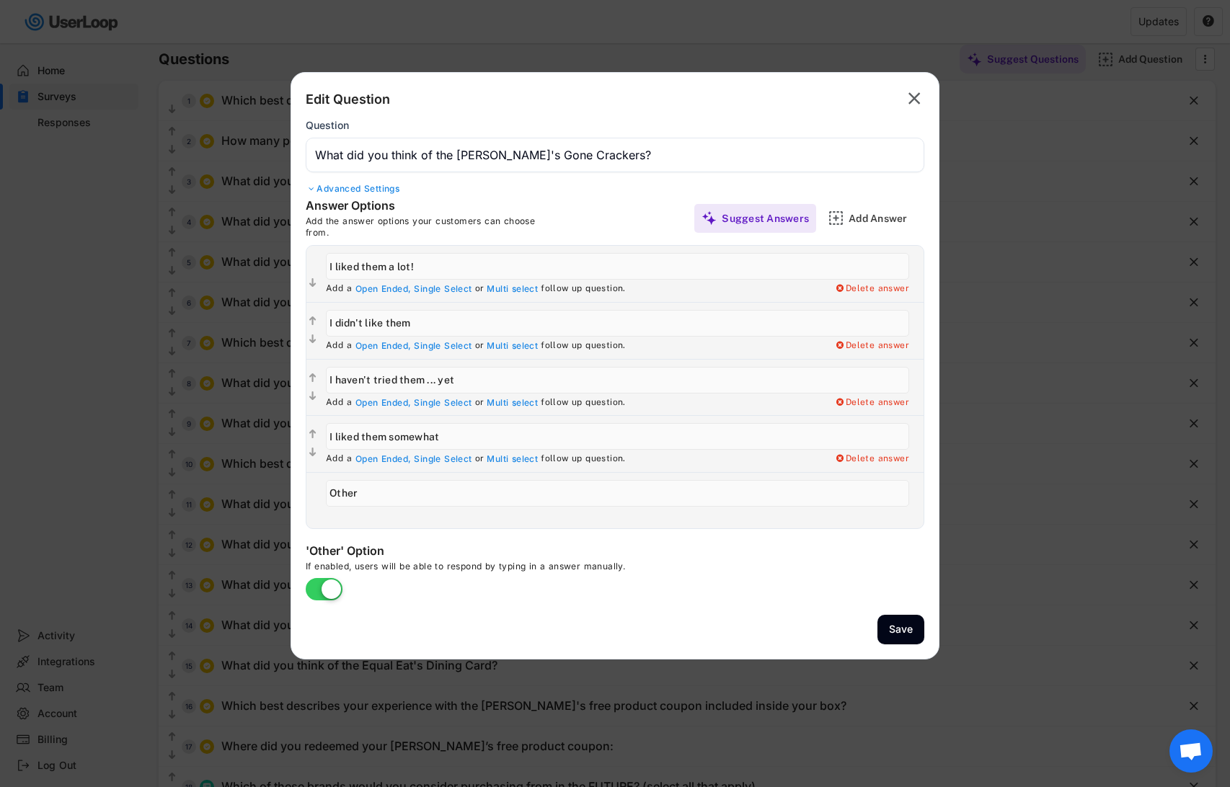
click at [921, 99] on icon "" at bounding box center [914, 98] width 20 height 23
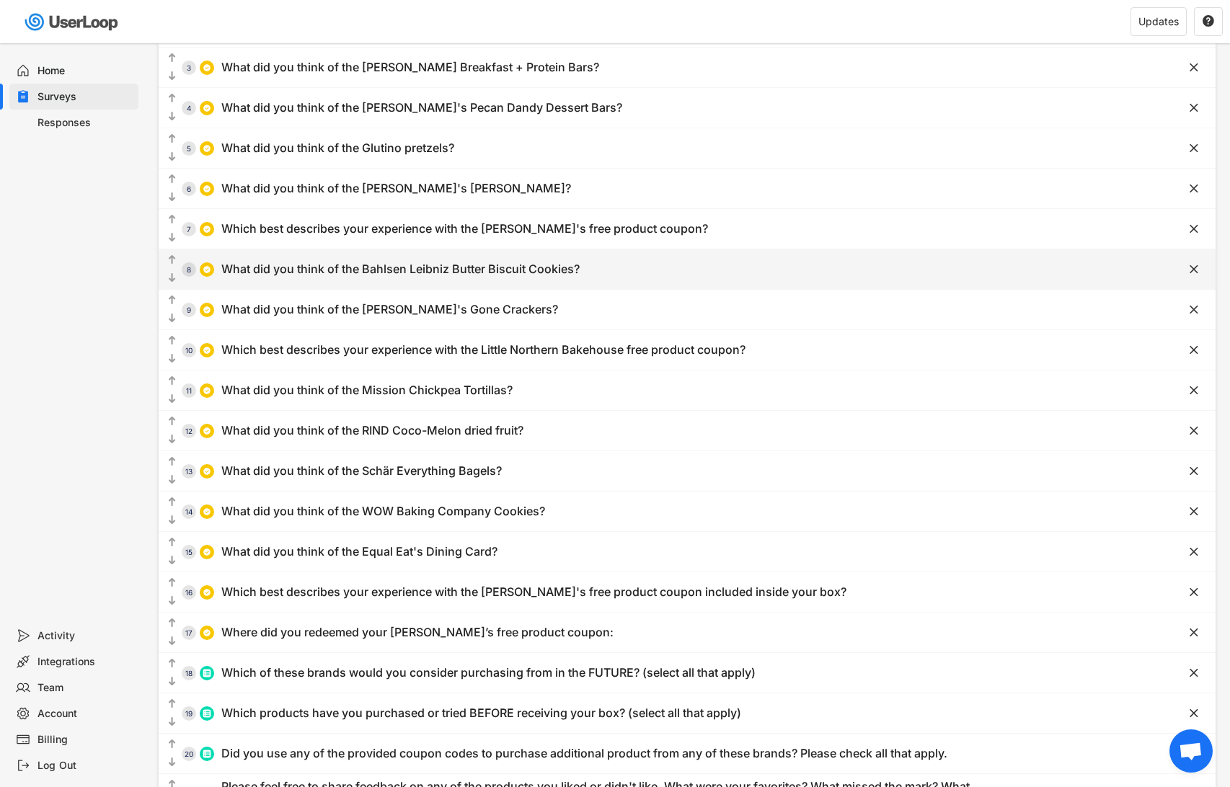
scroll to position [217, 0]
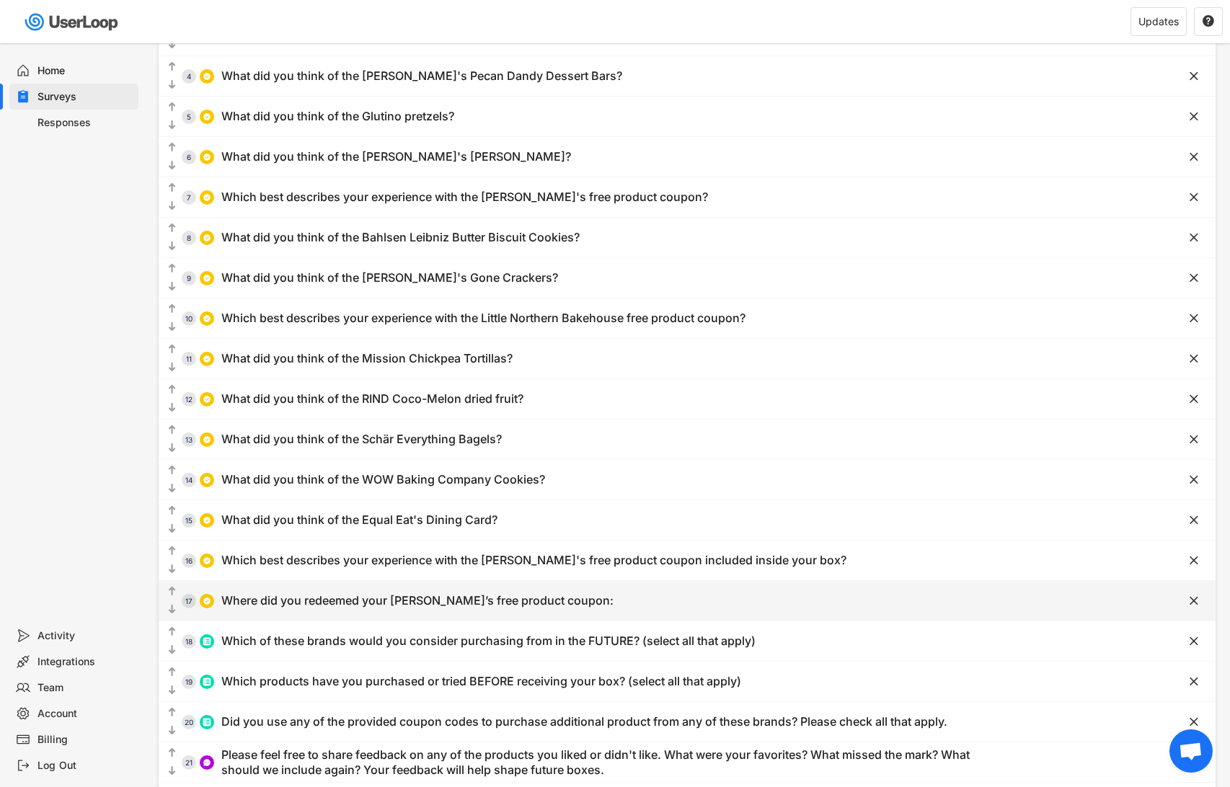
click at [460, 599] on div "Where did you redeemed your Antonina’s free product coupon:" at bounding box center [417, 600] width 392 height 15
type input "Walmart (fresh bakery freezer)"
type input "Sprouts"
type input "Safeway, Albertsons or Kroger"
type input "Where did you redeemed your Antonina’s free product coupon:"
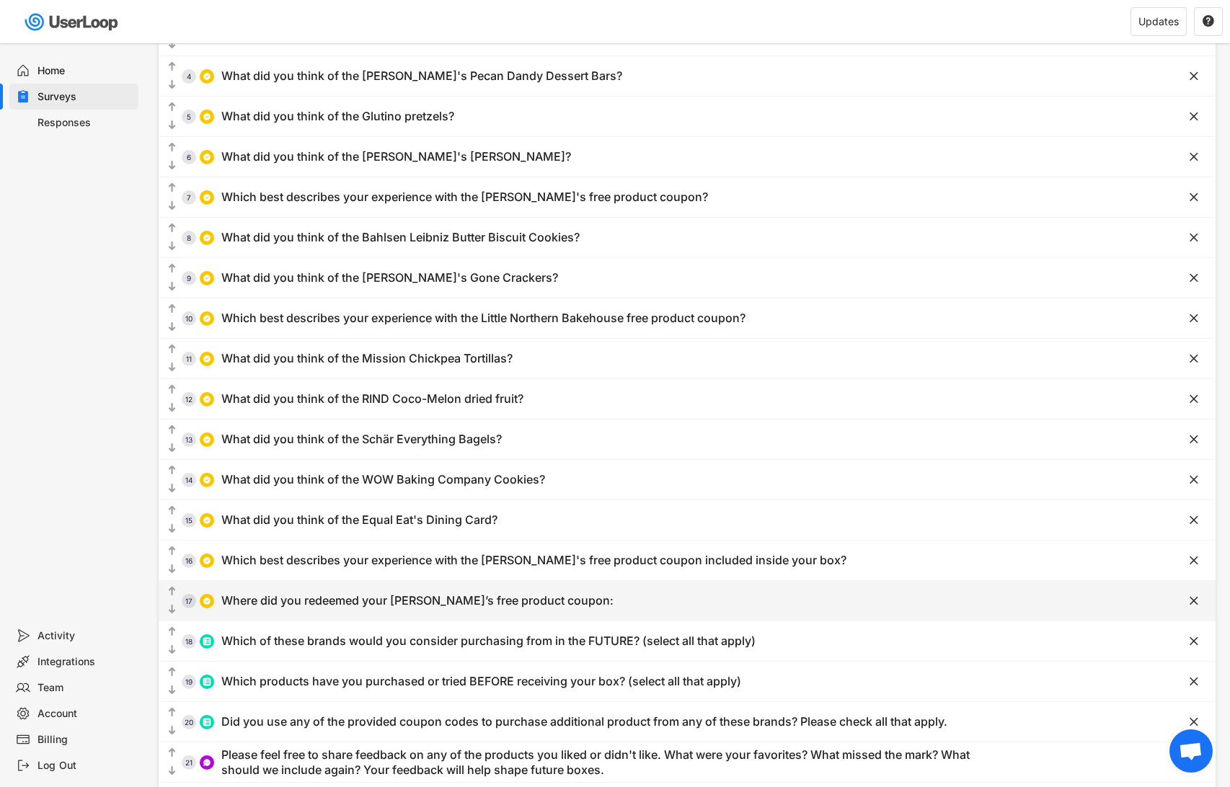
type input "I haven’t redeemed my coupon yet but I plan to soon"
type input "There isn’t a store near me that carries Antonina’s products, so I haven’t been…"
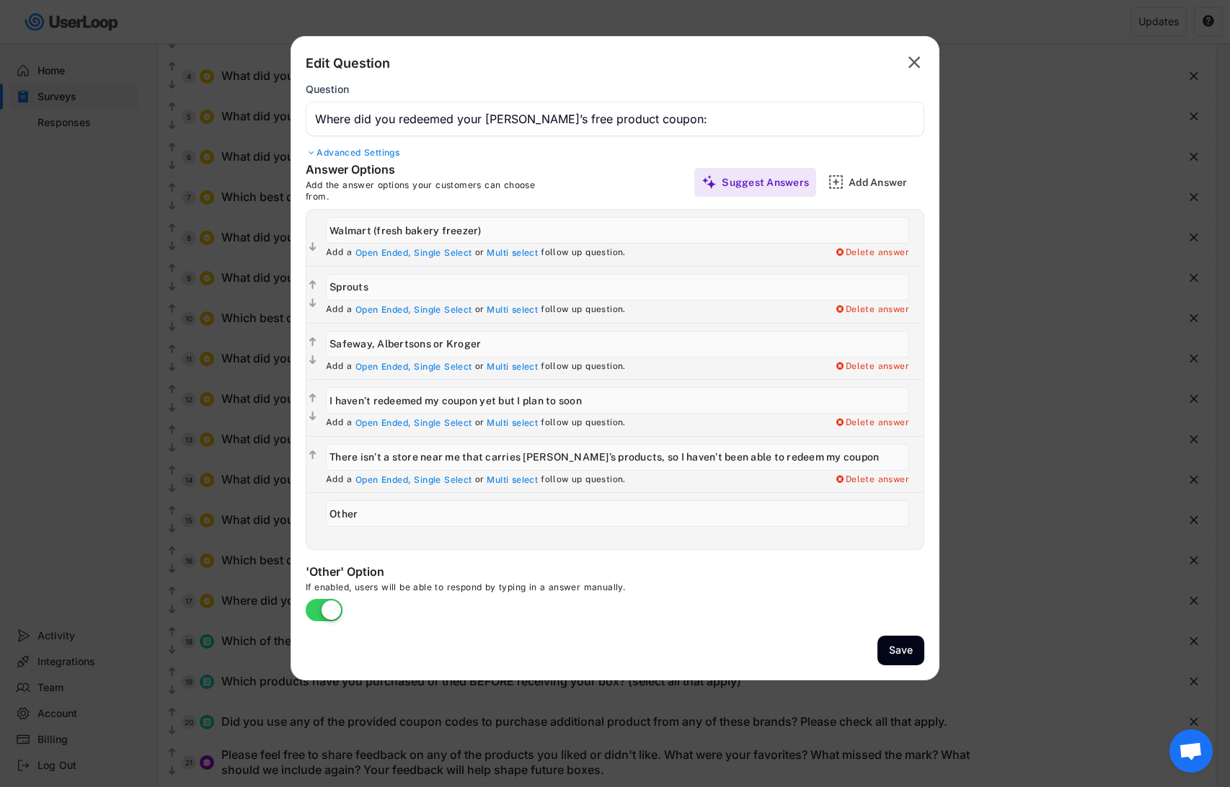
click at [454, 118] on input "input" at bounding box center [615, 119] width 619 height 35
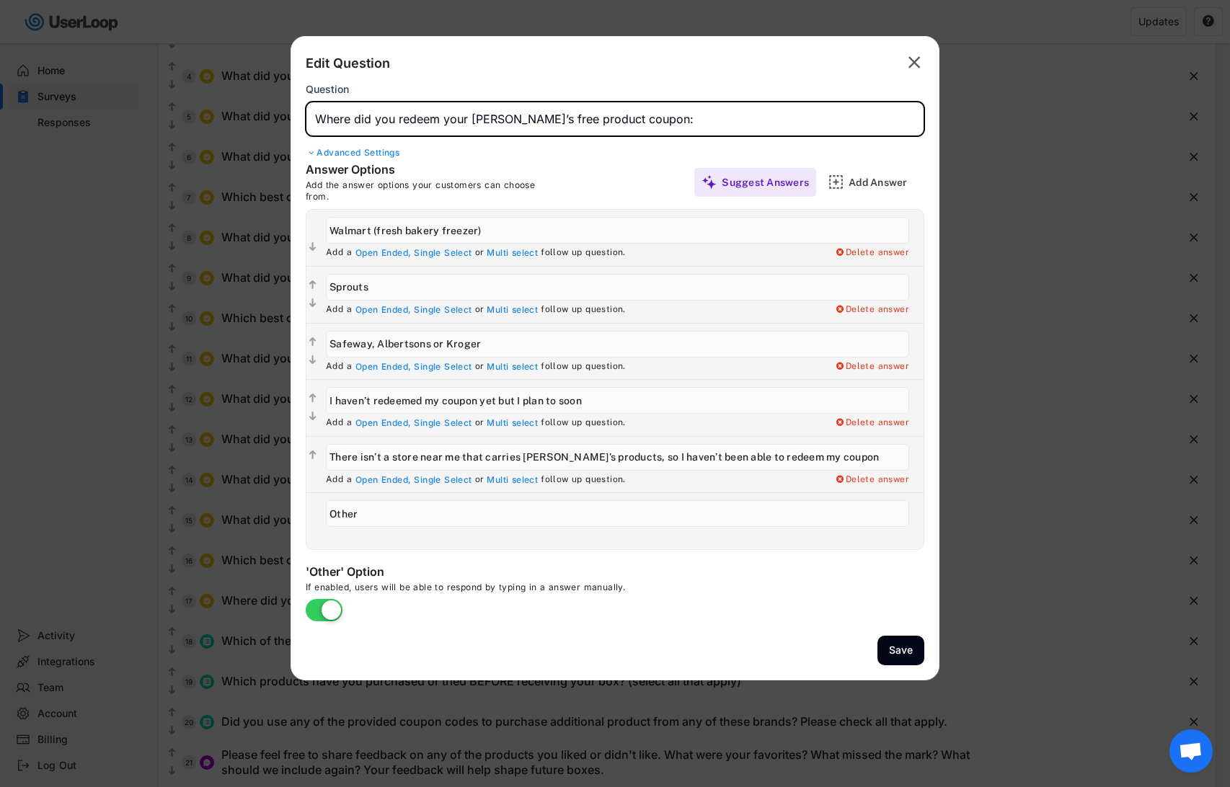
click at [640, 116] on input "input" at bounding box center [615, 119] width 619 height 35
type input "Where did you redeem your [PERSON_NAME]’s free product coupon (if redeemed):"
click at [909, 646] on button "Save" at bounding box center [901, 651] width 47 height 30
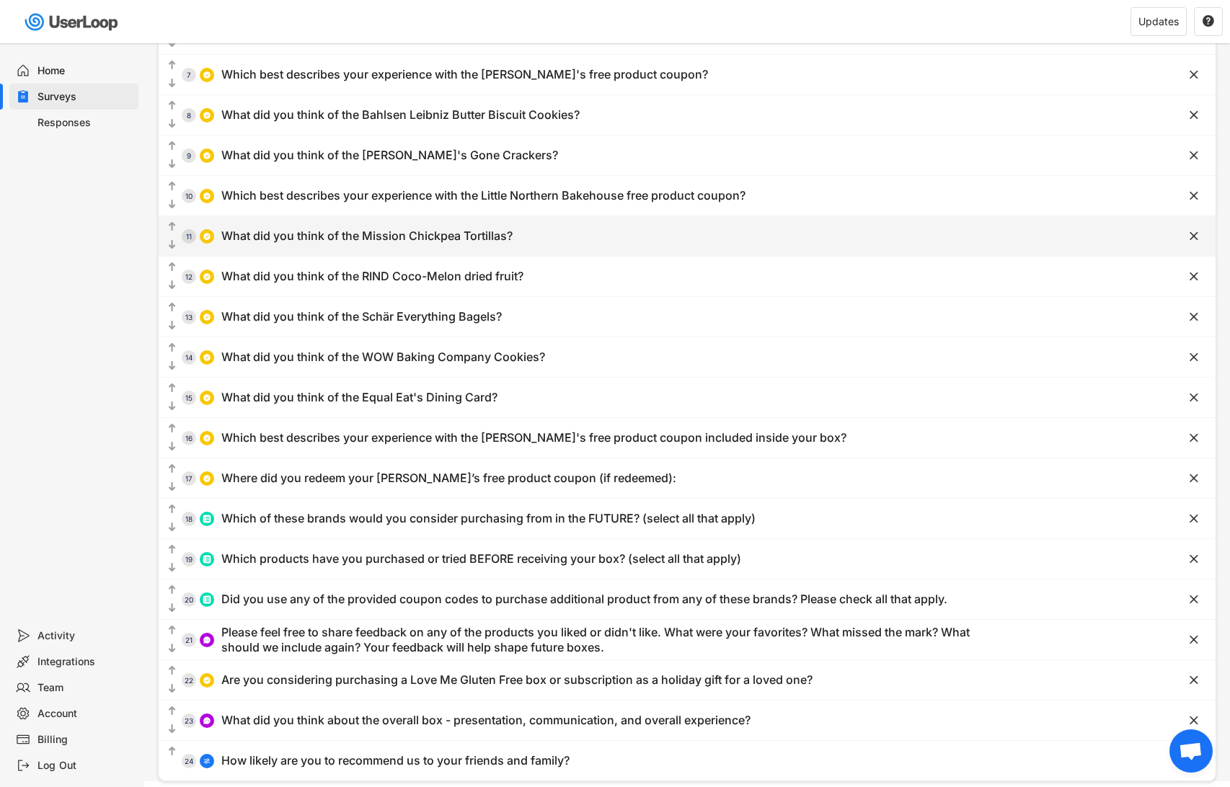
scroll to position [377, 0]
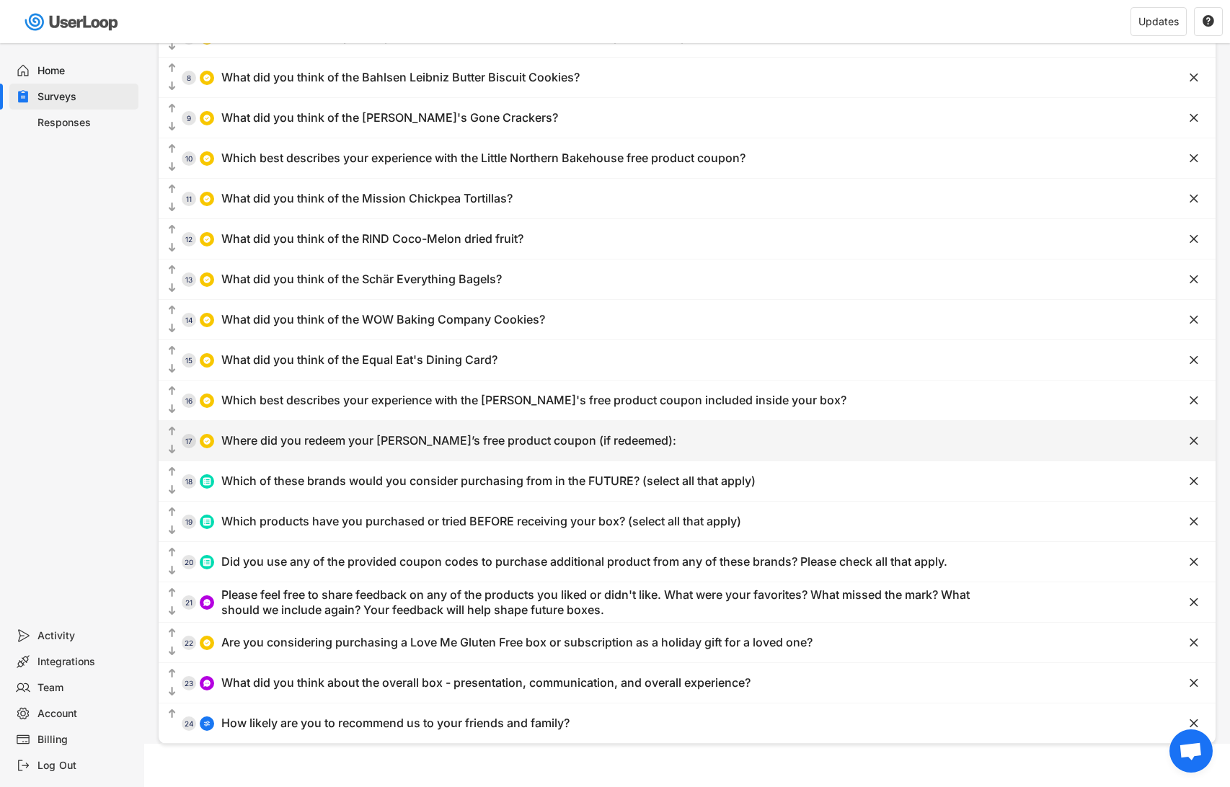
click at [483, 442] on div "Where did you redeem your [PERSON_NAME]’s free product coupon (if redeemed):" at bounding box center [448, 440] width 455 height 15
type input "Where did you redeem your [PERSON_NAME]’s free product coupon (if redeemed):"
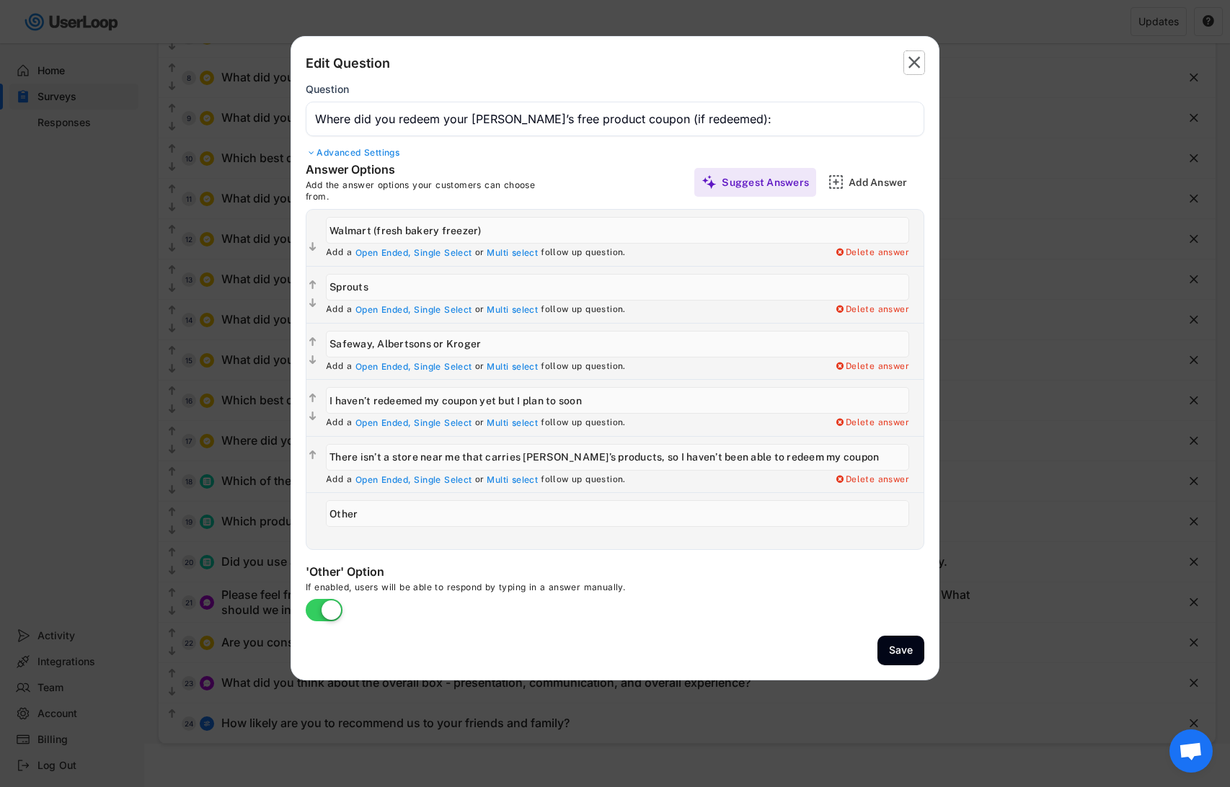
click at [922, 58] on icon "" at bounding box center [914, 62] width 20 height 23
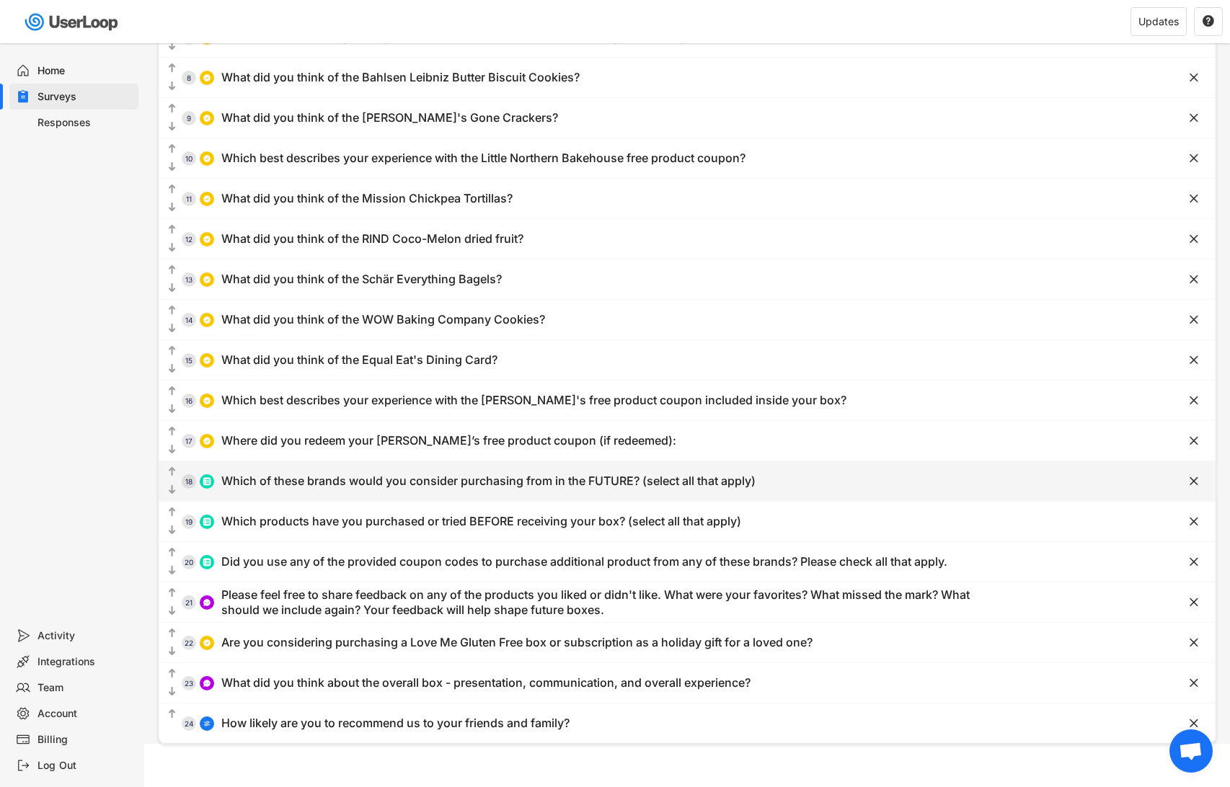
click at [394, 478] on div "Which of these brands would you consider purchasing from in the FUTURE? (select…" at bounding box center [488, 481] width 534 height 15
type input "Antonina's Gluten-Free Bakery"
type input "Blake's (granola bars)"
type input "Ethel's"
type input "Which of these brands would you consider purchasing from in the FUTURE? (select…"
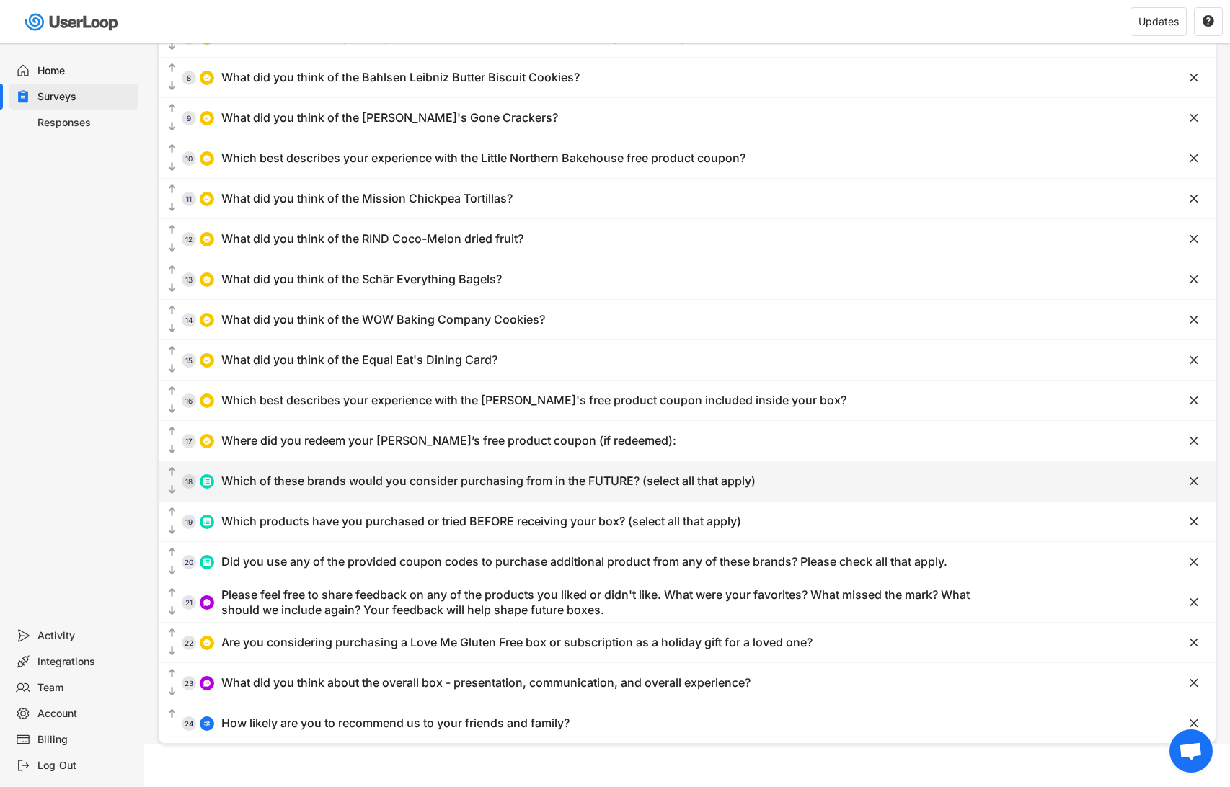
type input "Glutino (pretzels)"
type input "Kevin's Natural Foods"
type input "Bahlsen (Leibniz Butter Biscuits)"
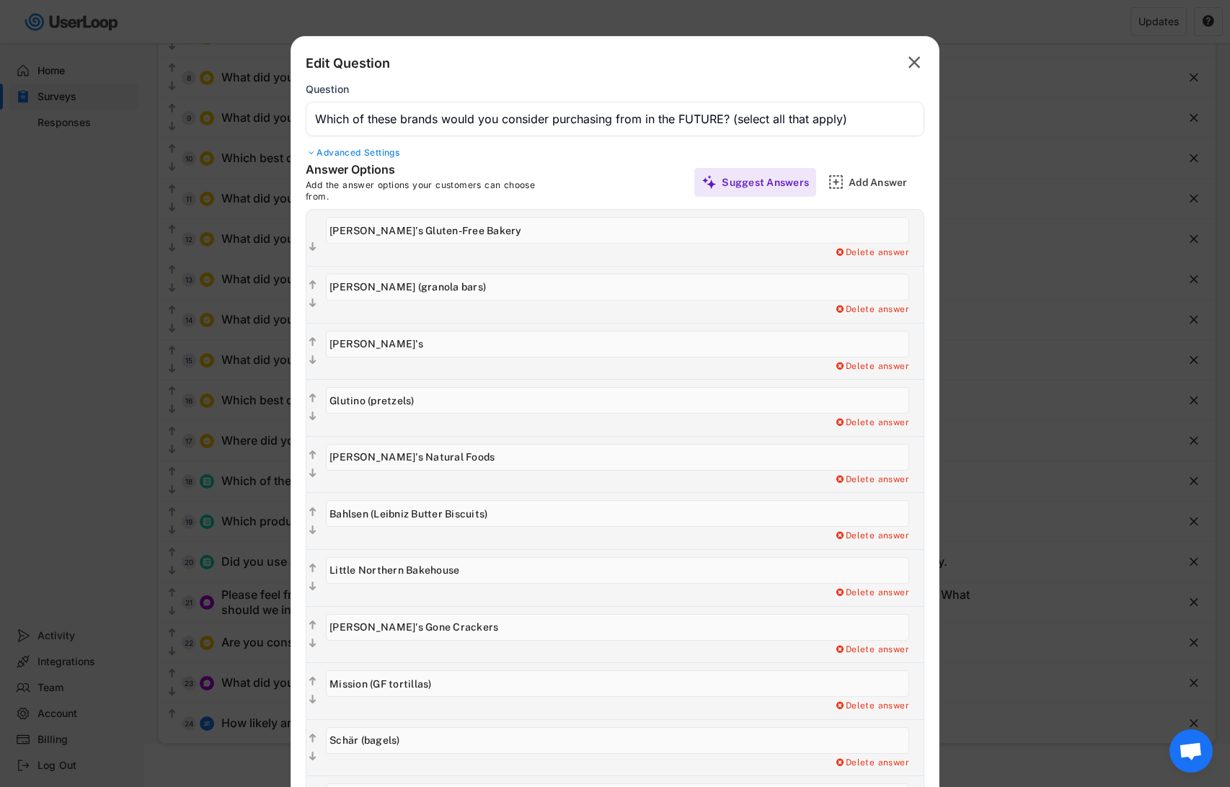
click at [480, 577] on input "input" at bounding box center [617, 570] width 583 height 27
click at [471, 567] on input "input" at bounding box center [617, 570] width 583 height 27
type input "Little Northern Bakehouse (bread)"
click at [402, 287] on input "input" at bounding box center [617, 287] width 583 height 27
type input "Blake's (granola and breakfast bars)"
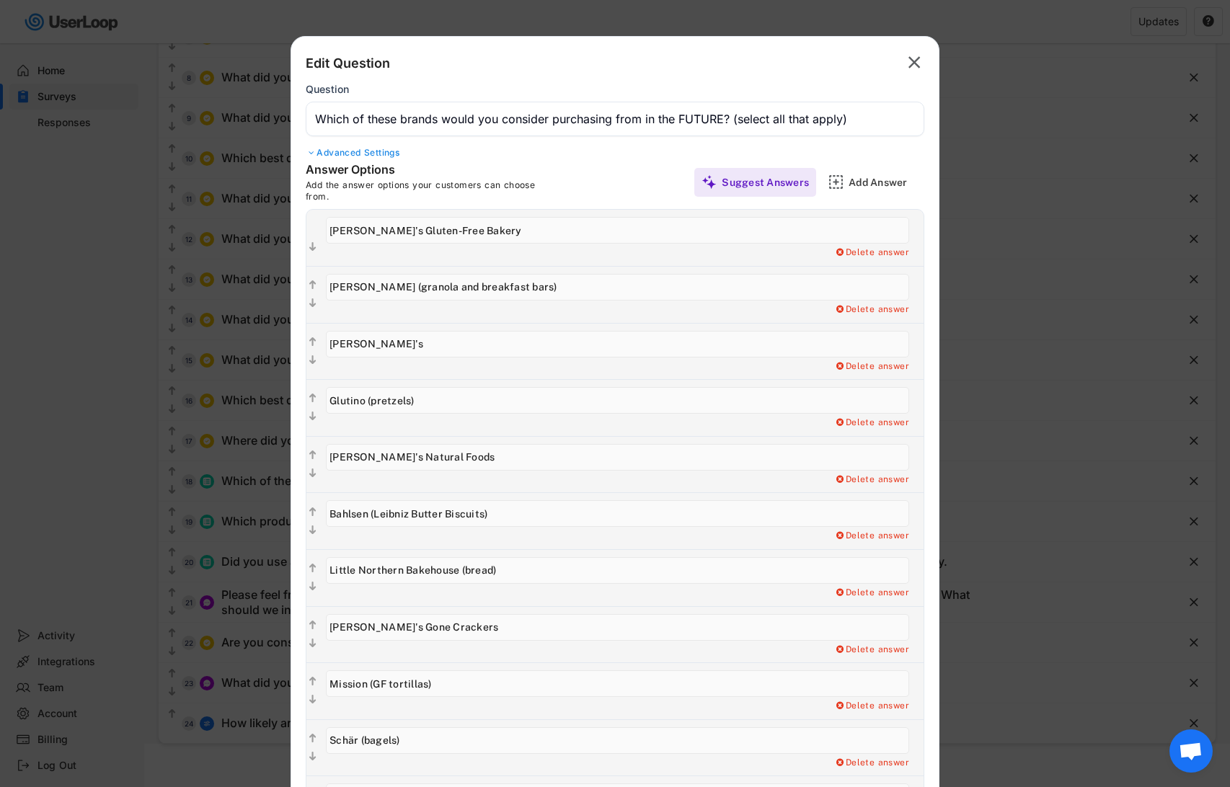
click at [441, 345] on input "input" at bounding box center [617, 344] width 583 height 27
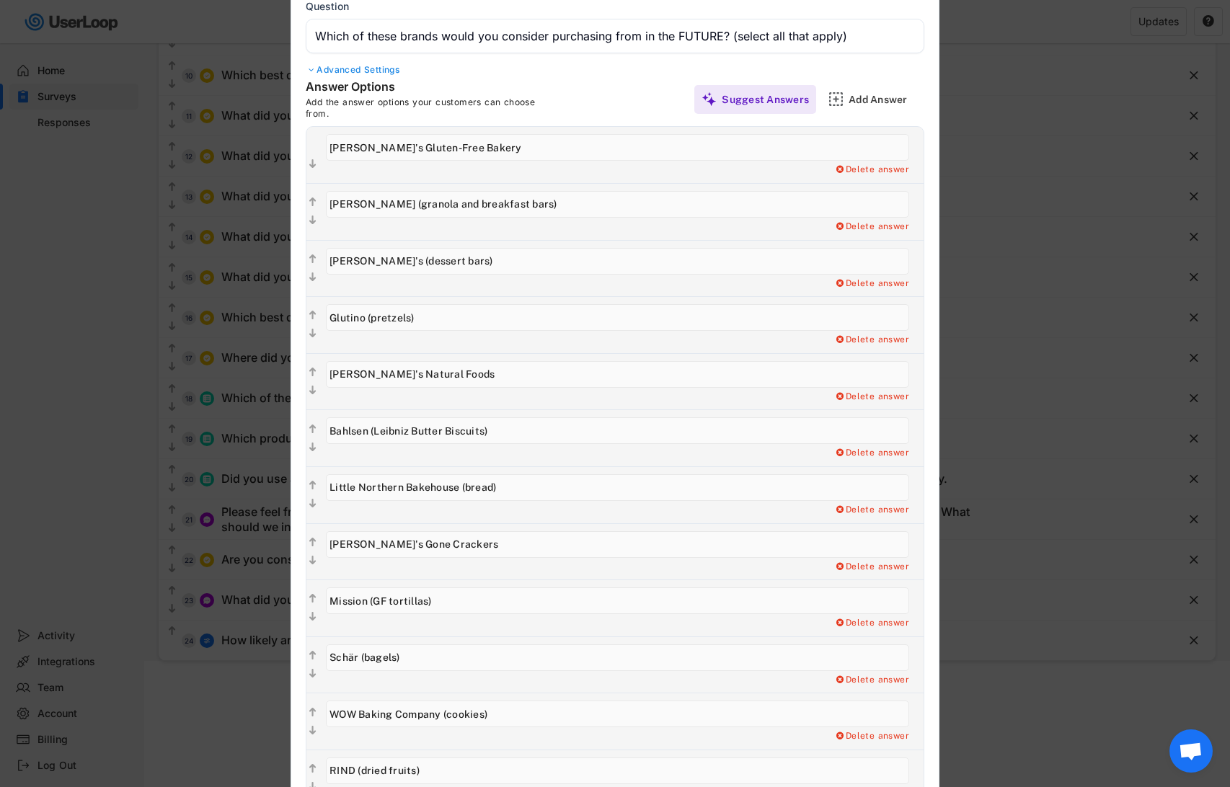
scroll to position [455, 0]
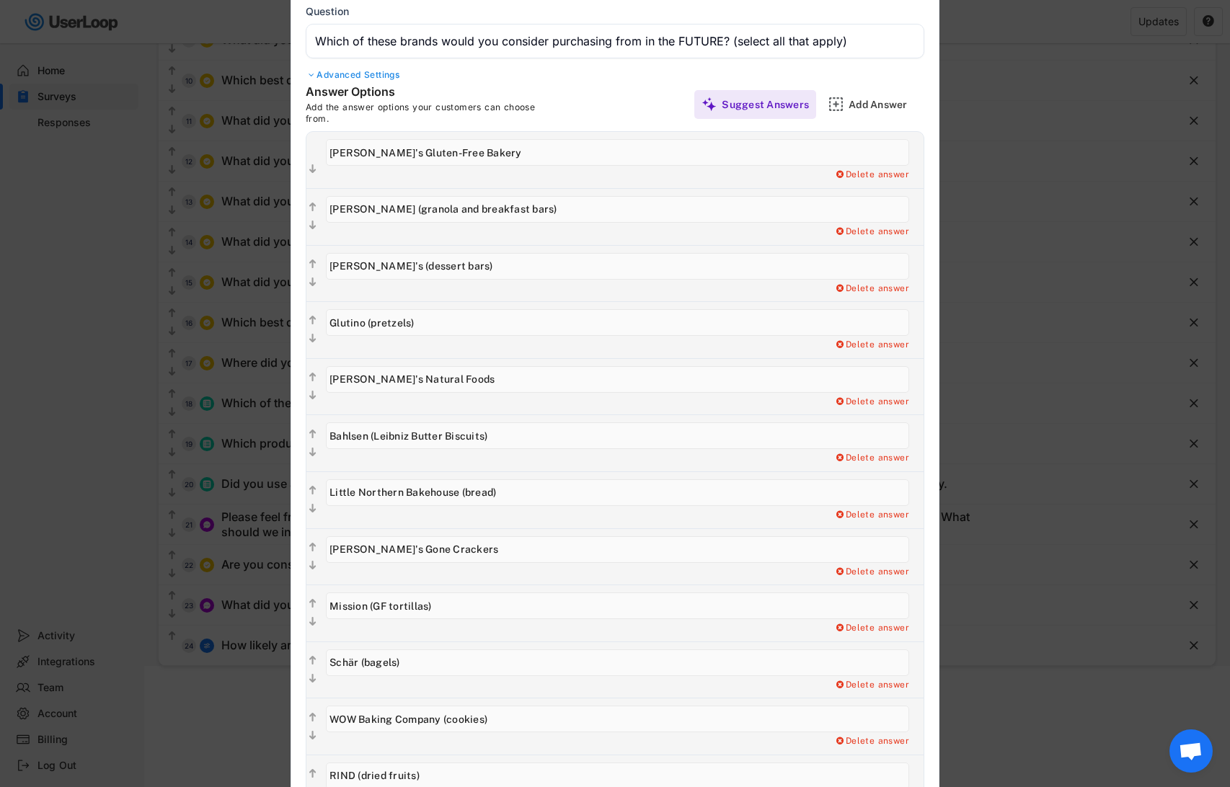
type input "Ethel's (dessert bars)"
click at [457, 379] on input "input" at bounding box center [617, 379] width 583 height 27
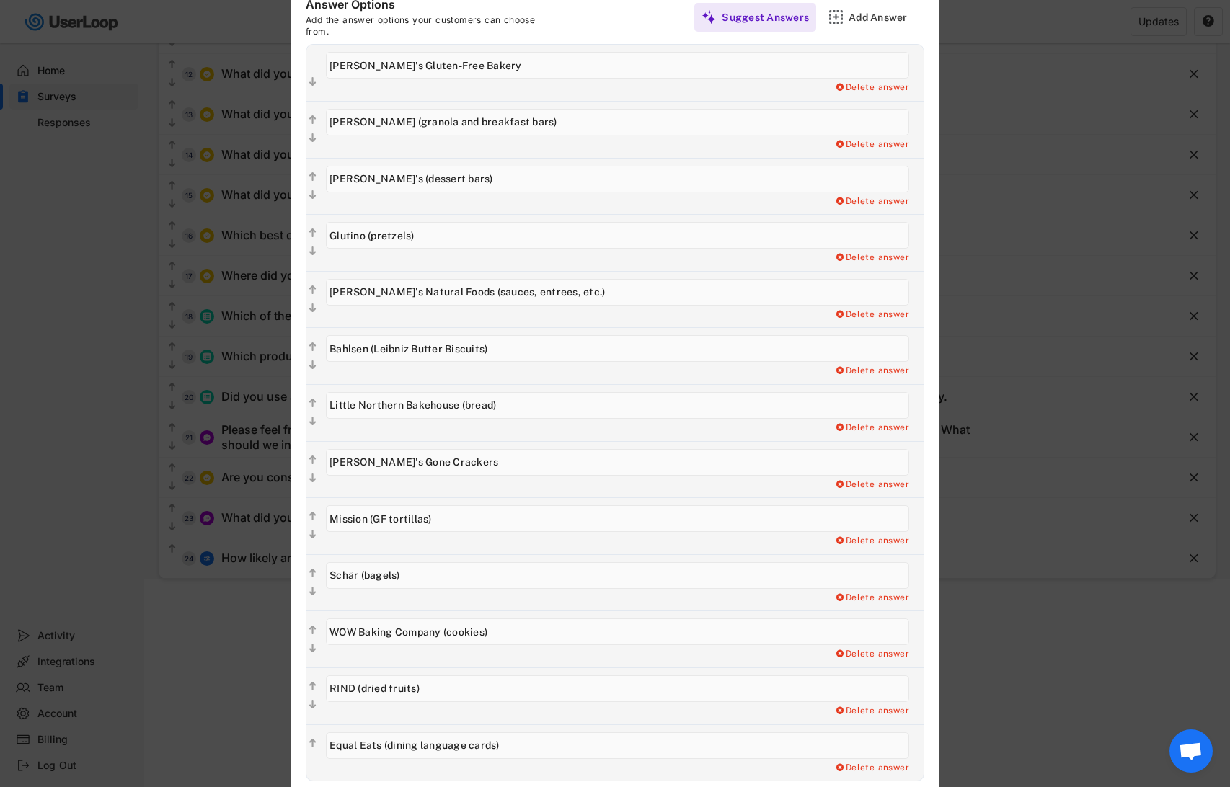
scroll to position [667, 0]
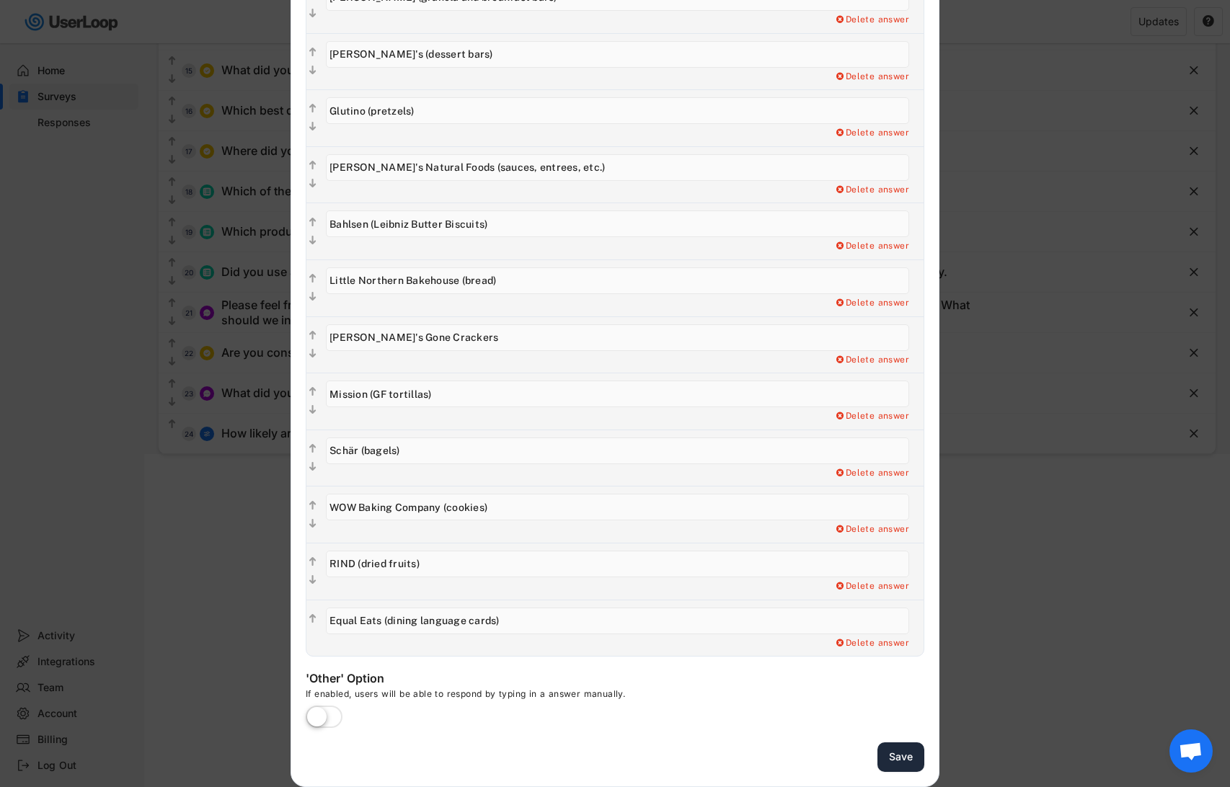
type input "Kevin's Natural Foods (sauces, entrees, etc.)"
click at [891, 760] on button "Save" at bounding box center [901, 758] width 47 height 30
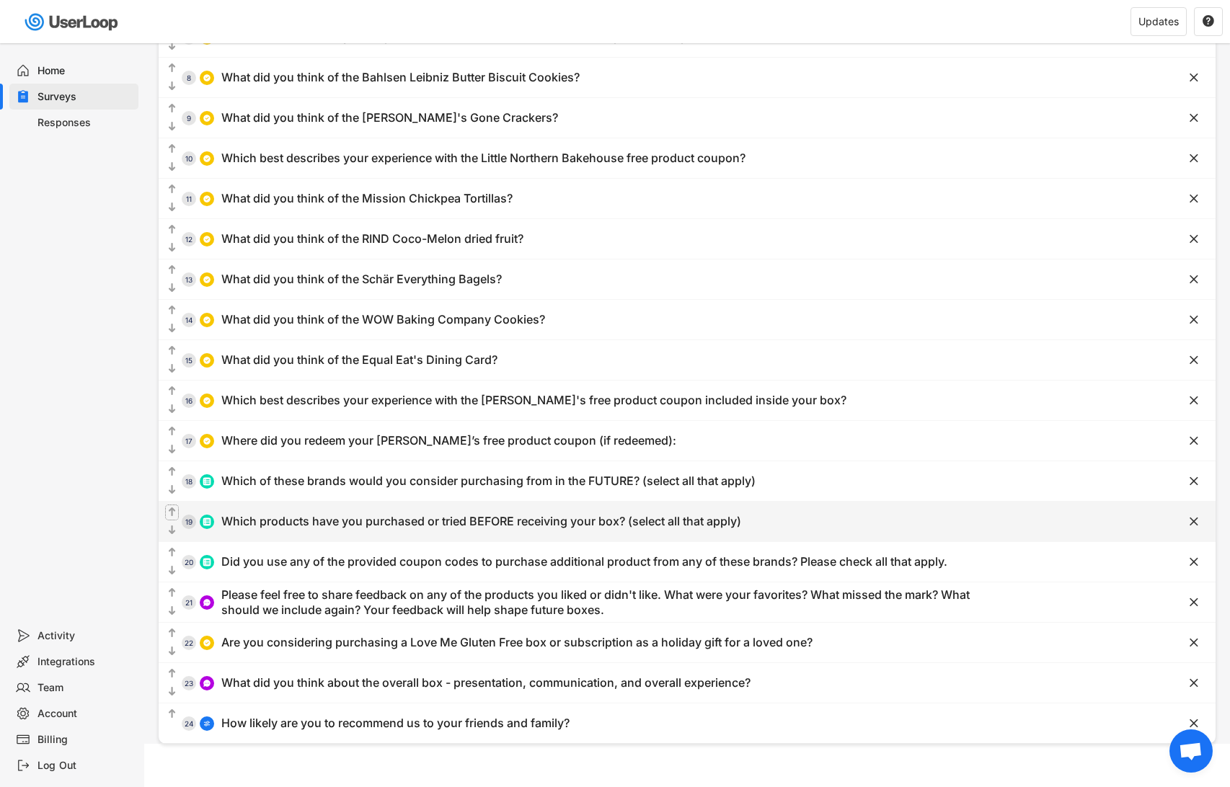
click at [169, 513] on text "" at bounding box center [172, 512] width 7 height 12
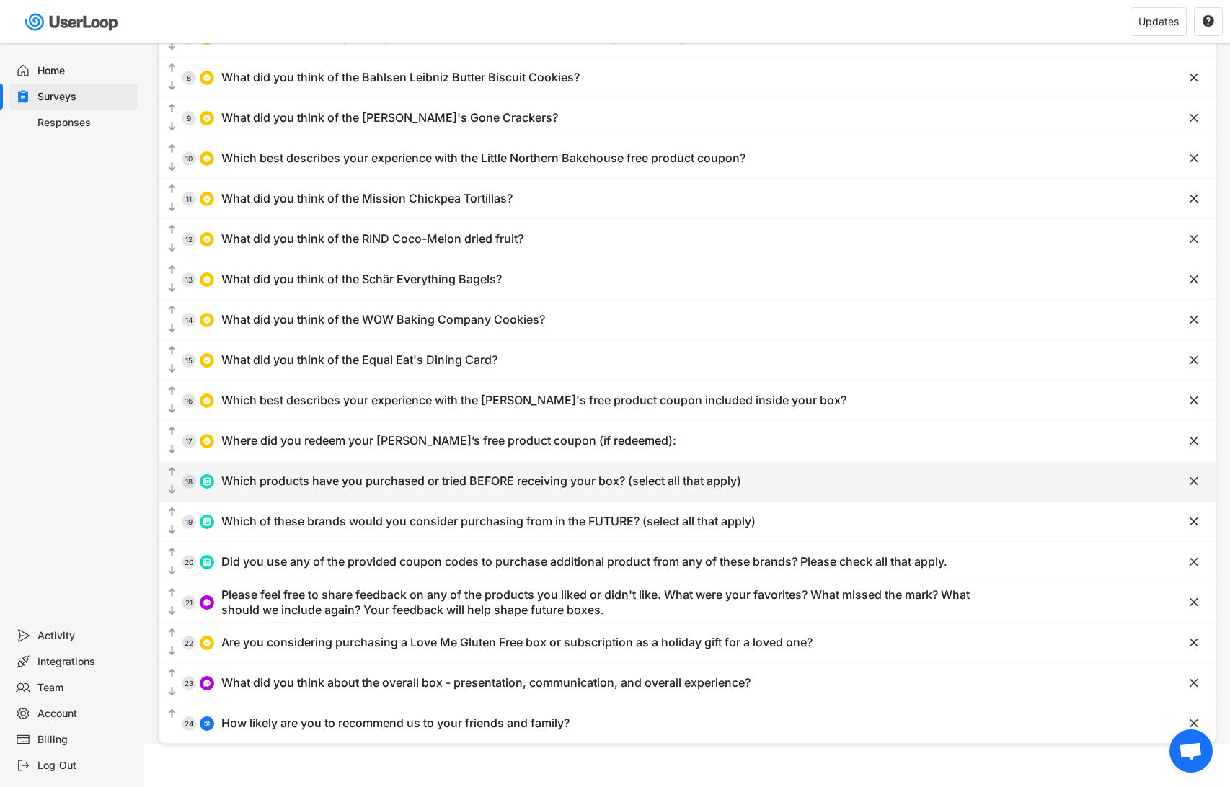
click at [406, 480] on div "Which products have you purchased or tried BEFORE receiving your box? (select a…" at bounding box center [481, 481] width 520 height 15
type input "Antonina's"
type input "Blake's (granola bars)"
type input "Ethel's"
type input "Which products have you purchased or tried BEFORE receiving your box? (select a…"
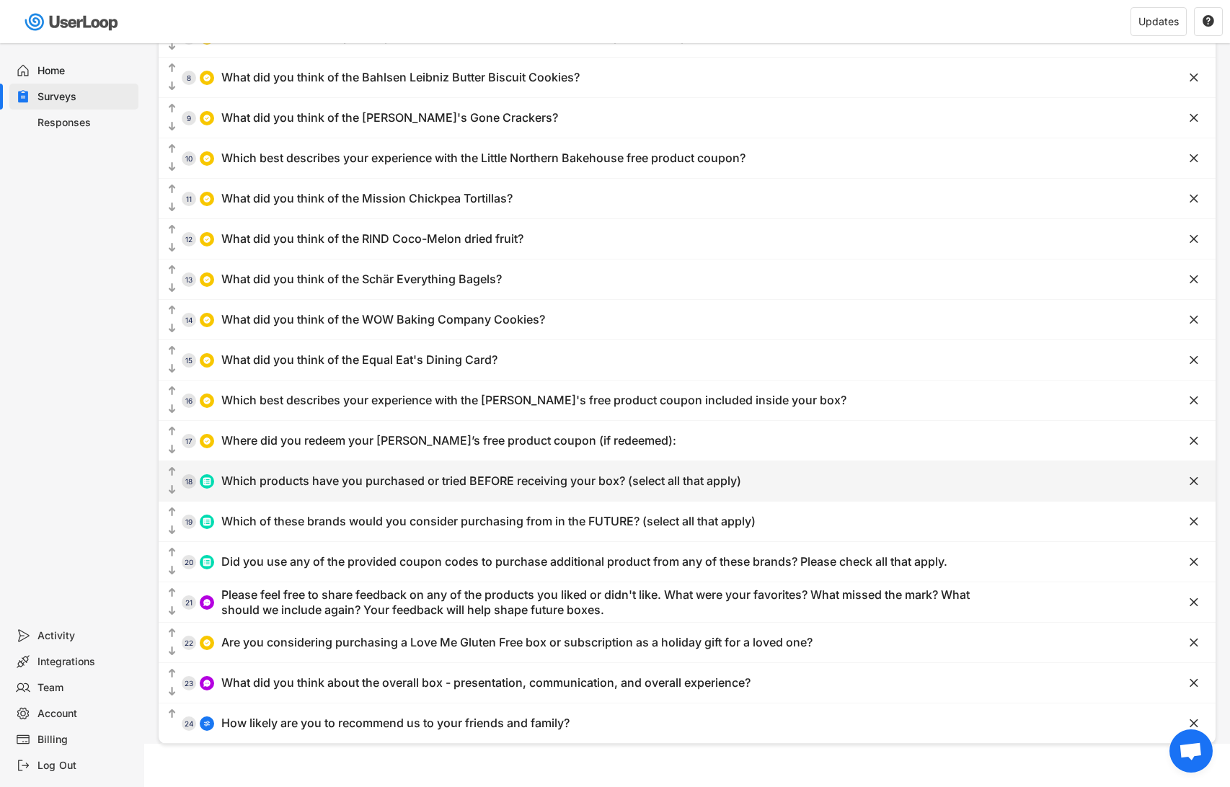
type input "Kevin's"
type input "Little Northern Bakehouse"
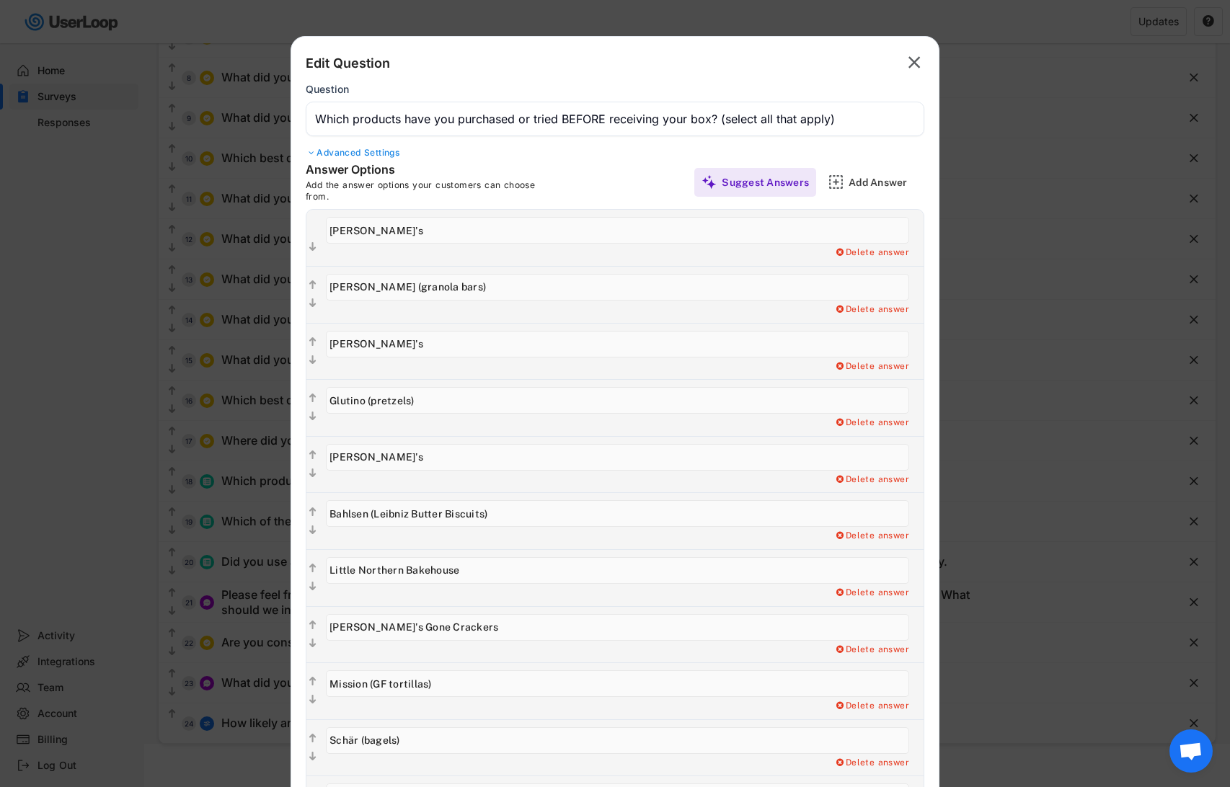
click at [386, 451] on input "input" at bounding box center [617, 457] width 583 height 27
click at [385, 453] on input "input" at bounding box center [617, 457] width 583 height 27
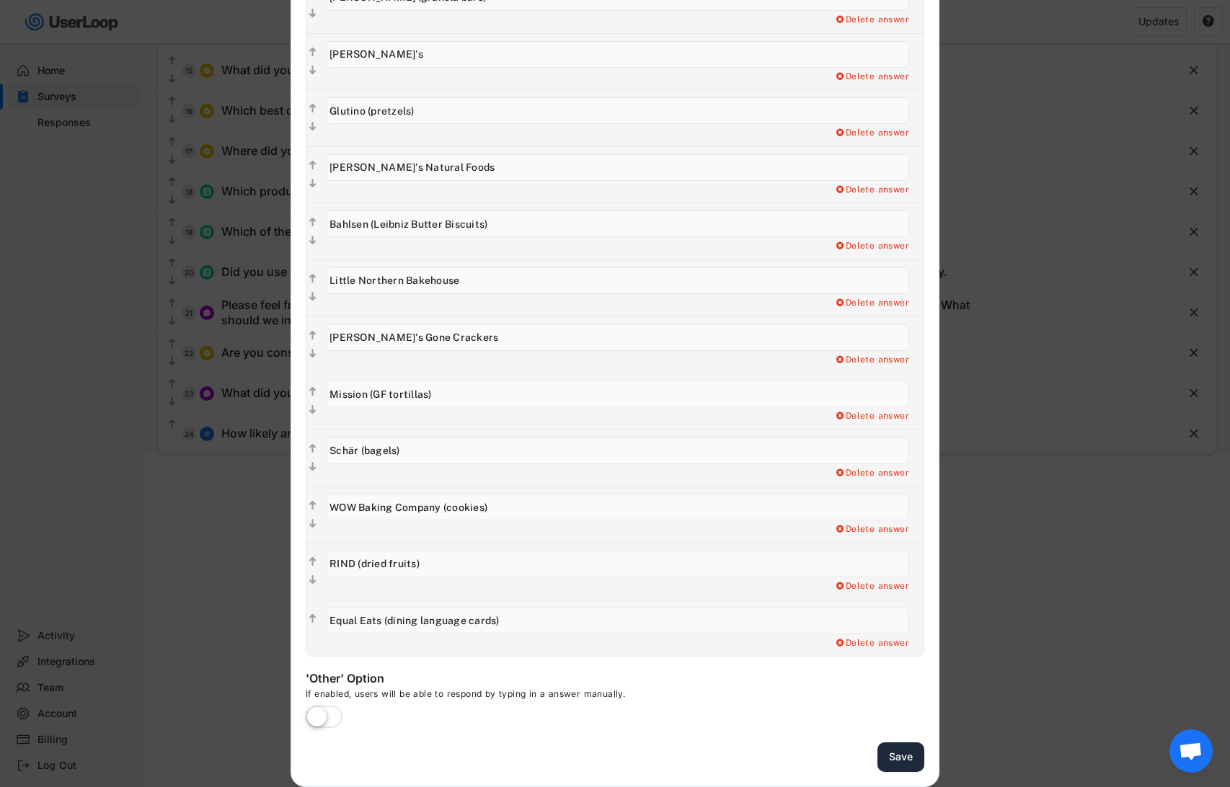
type input "Kevin's Natural Foods"
click at [902, 757] on button "Save" at bounding box center [901, 758] width 47 height 30
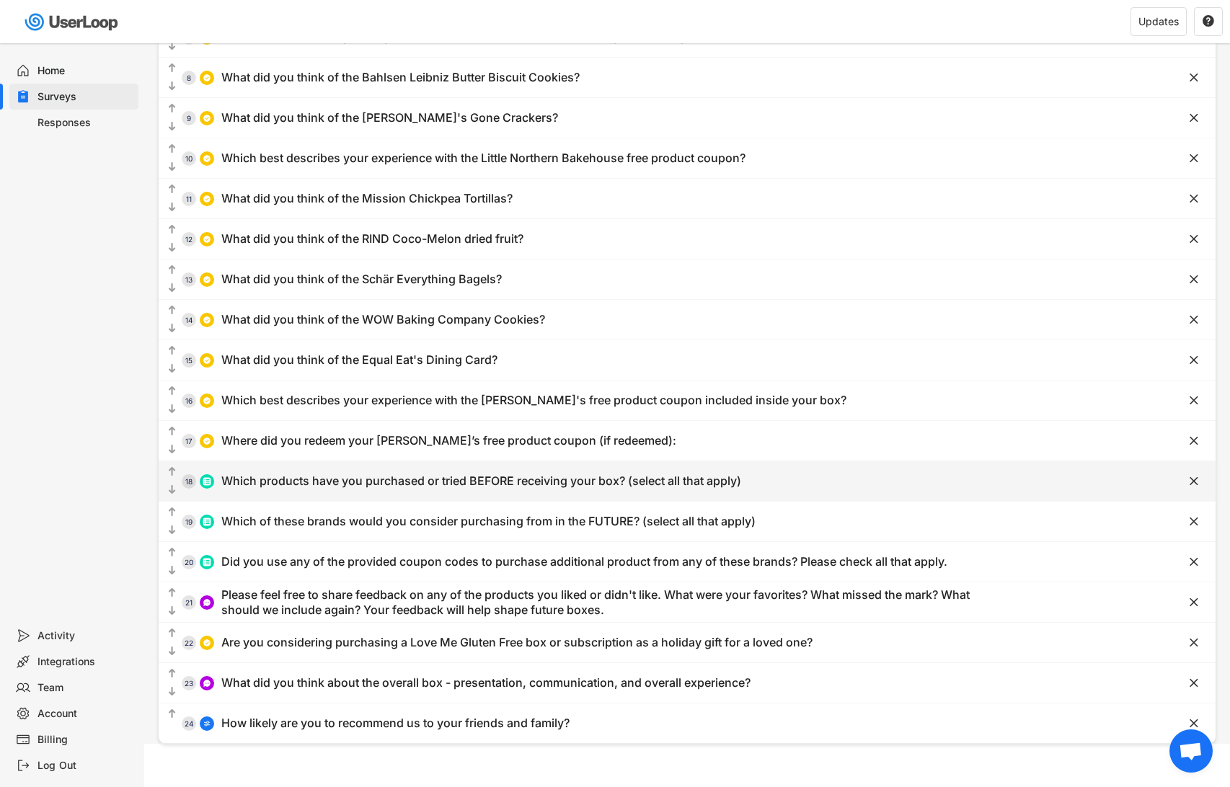
click at [374, 485] on div "Which products have you purchased or tried BEFORE receiving your box? (select a…" at bounding box center [481, 481] width 520 height 15
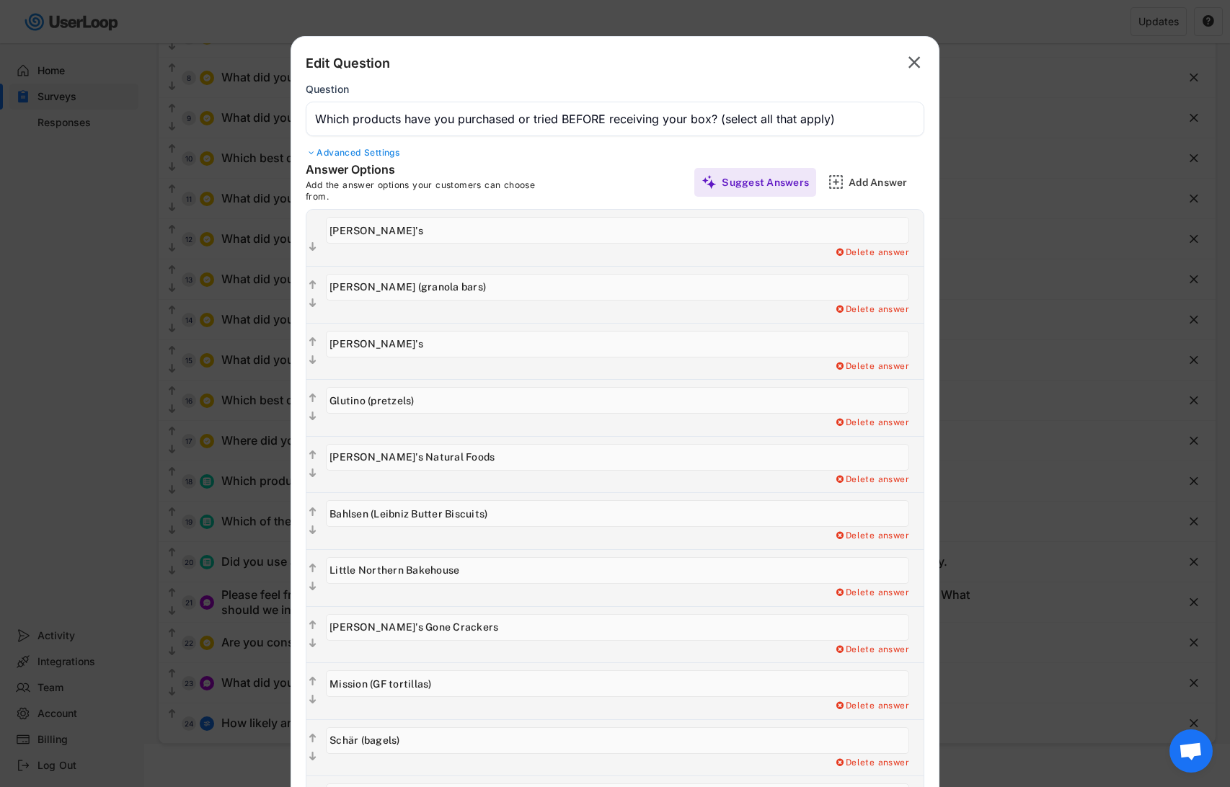
click at [399, 115] on input "input" at bounding box center [615, 119] width 619 height 35
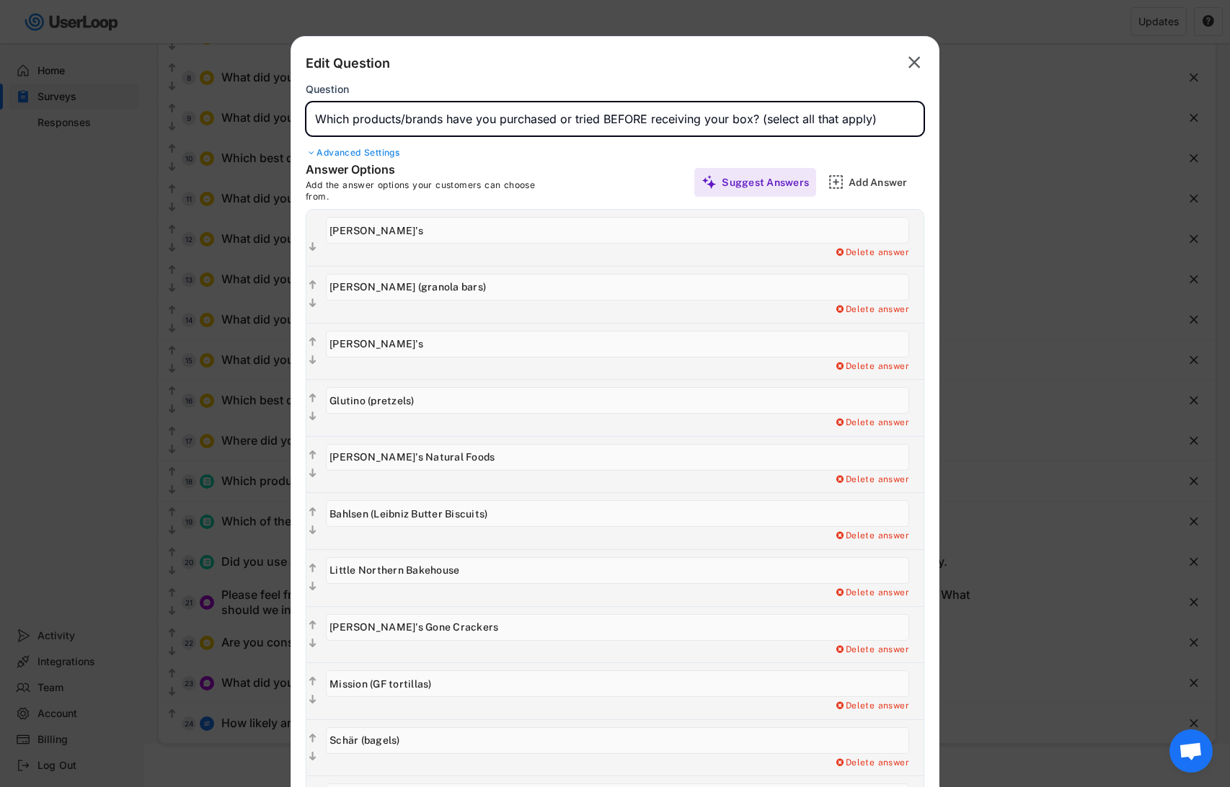
click at [385, 112] on input "input" at bounding box center [615, 119] width 619 height 35
click at [423, 116] on input "input" at bounding box center [615, 119] width 619 height 35
type input "Which products have you purchased or tried BEFORE receiving your box? (select a…"
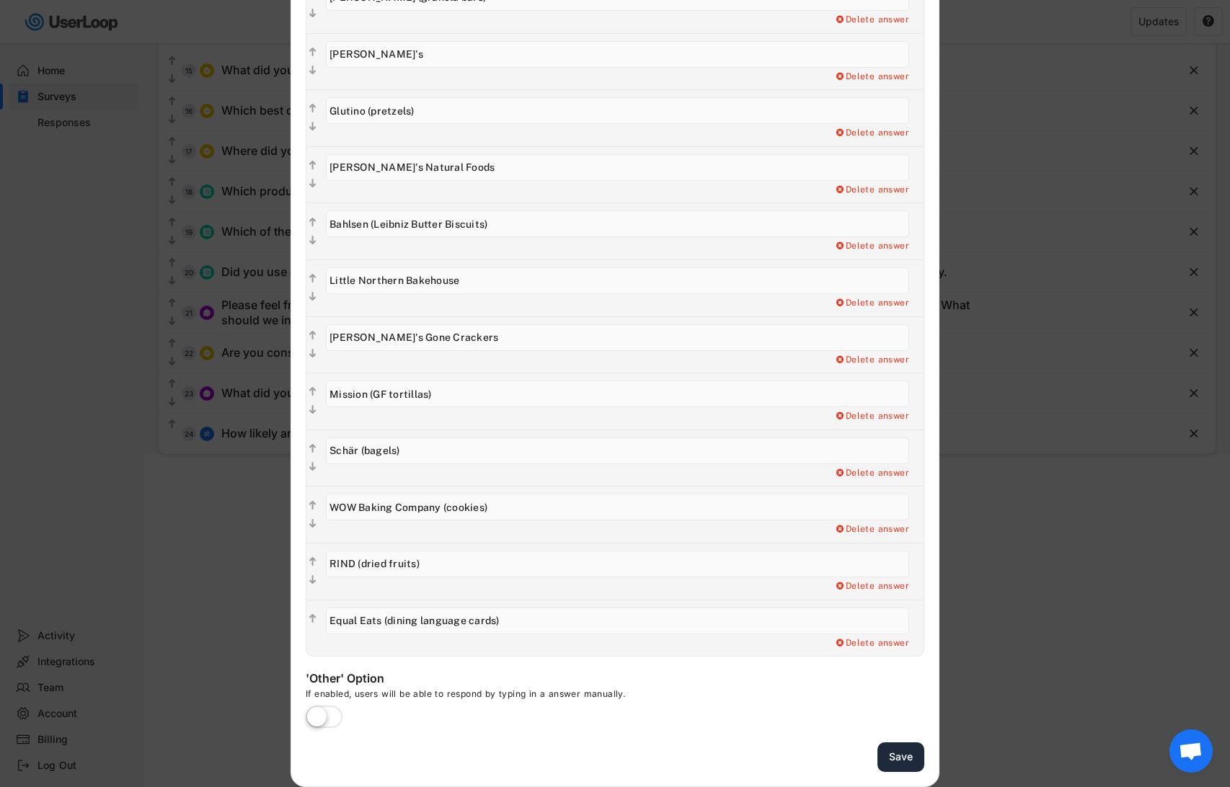
click at [891, 756] on button "Save" at bounding box center [901, 758] width 47 height 30
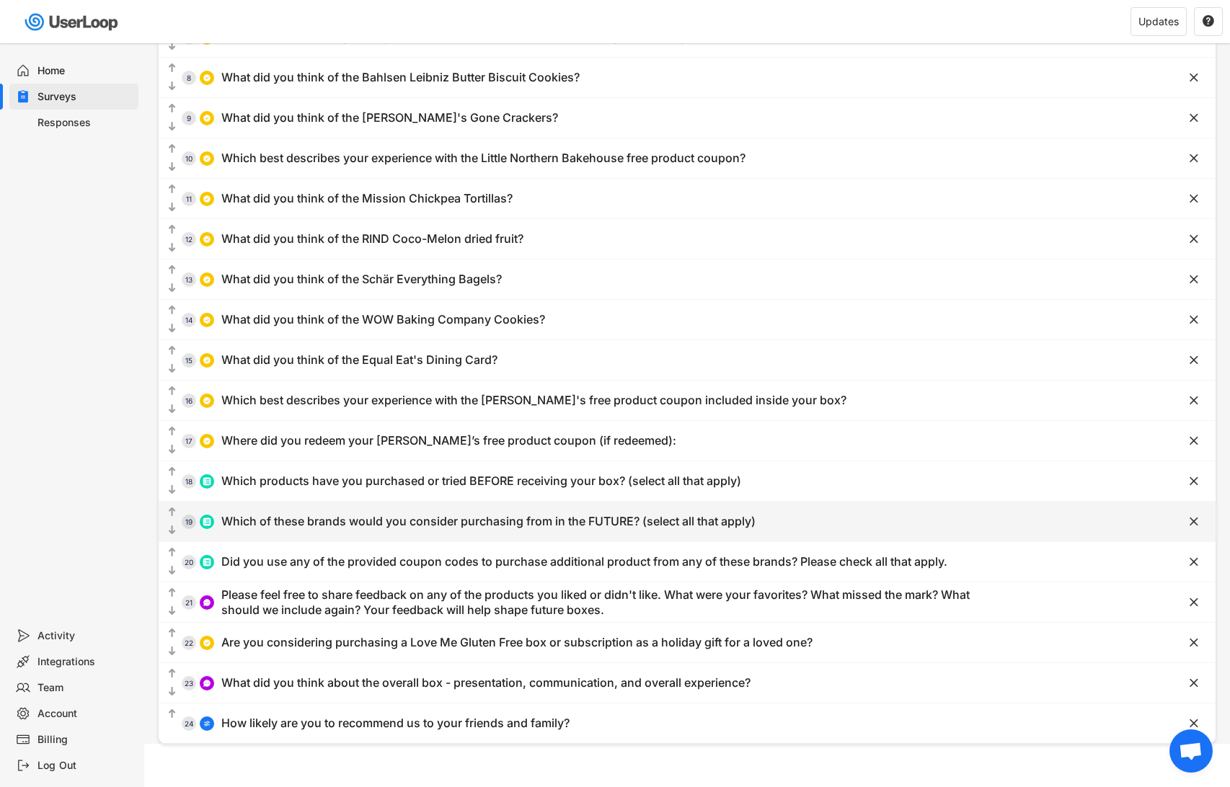
click at [434, 514] on div "Which of these brands would you consider purchasing from in the FUTURE? (select…" at bounding box center [488, 521] width 534 height 15
type input "Antonina's Gluten-Free Bakery"
type input "Blake's (granola and breakfast bars)"
type input "Ethel's (dessert bars)"
type input "Which of these brands would you consider purchasing from in the FUTURE? (select…"
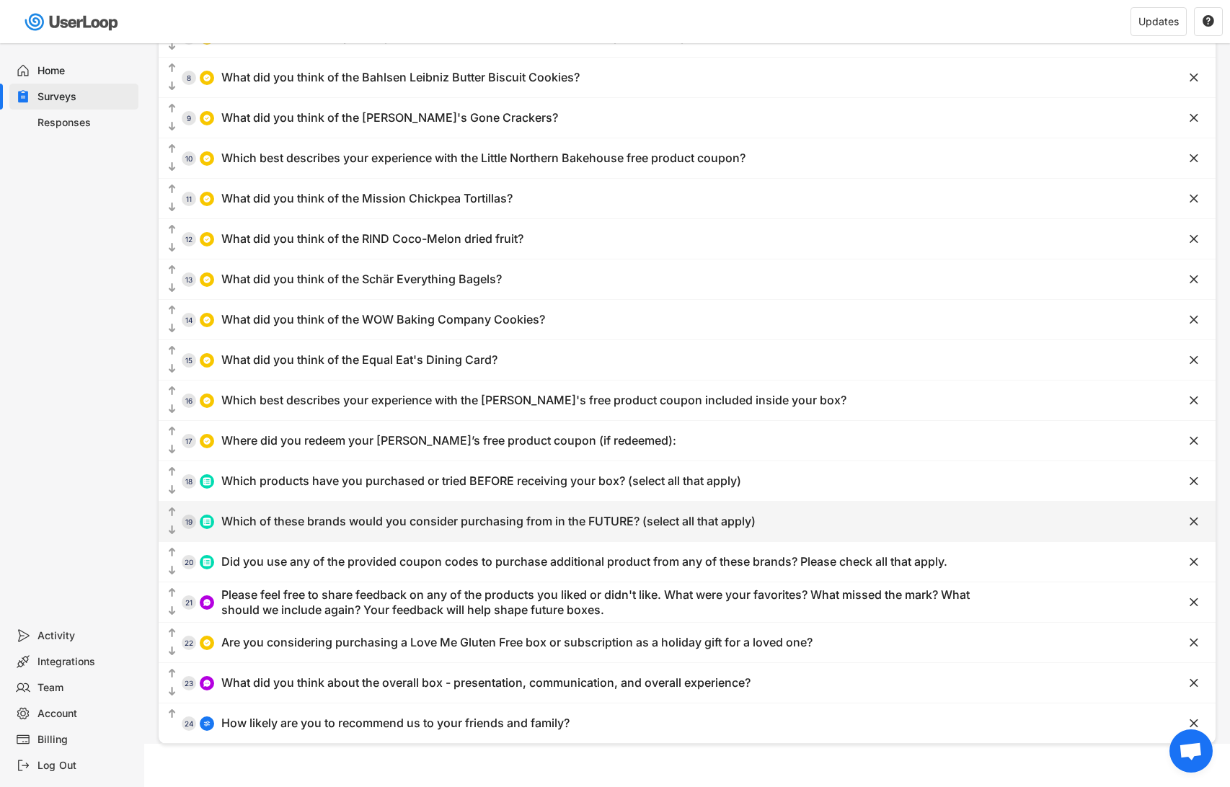
type input "Kevin's Natural Foods (sauces, entrees, etc.)"
type input "Little Northern Bakehouse (bread)"
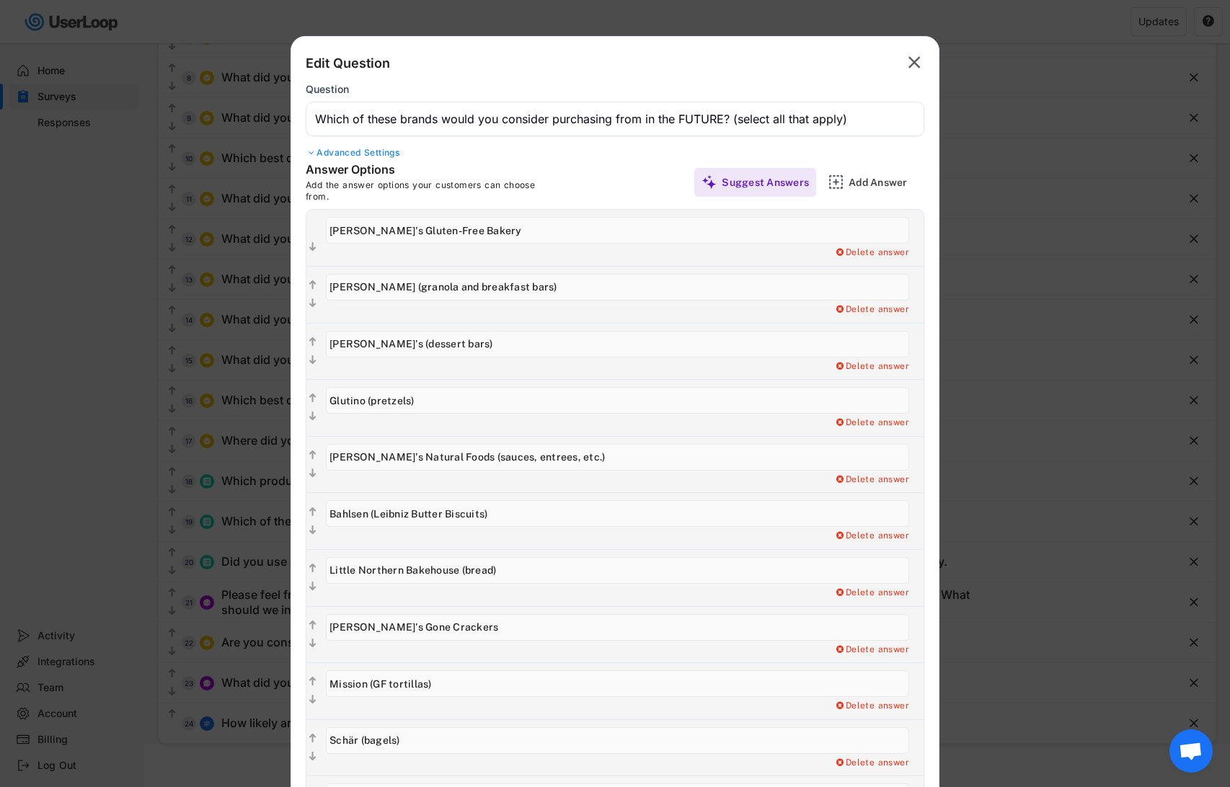
click at [369, 227] on input "input" at bounding box center [617, 230] width 583 height 27
drag, startPoint x: 369, startPoint y: 227, endPoint x: 481, endPoint y: 227, distance: 111.8
click at [481, 227] on input "input" at bounding box center [617, 230] width 583 height 27
click at [911, 66] on text "" at bounding box center [915, 62] width 12 height 21
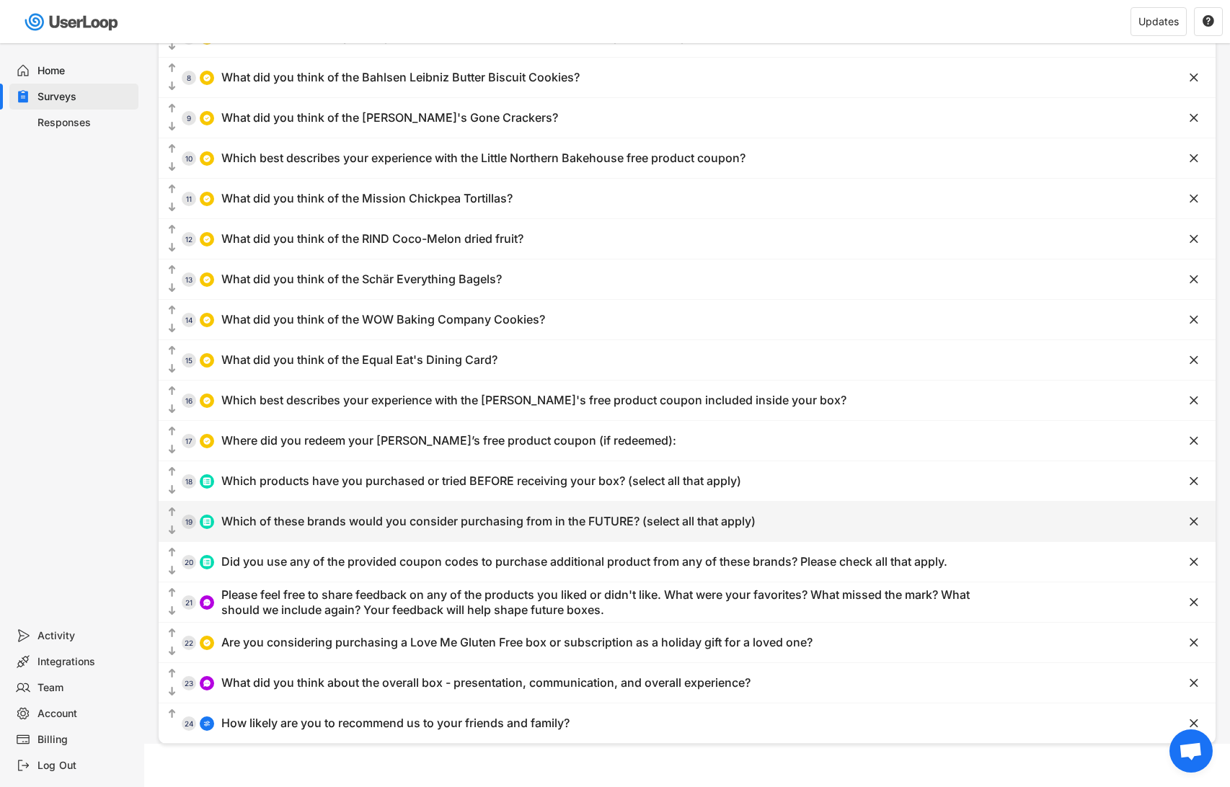
click at [467, 527] on div "Which of these brands would you consider purchasing from in the FUTURE? (select…" at bounding box center [488, 521] width 534 height 15
type input "Which of these brands would you consider purchasing from in the FUTURE? (select…"
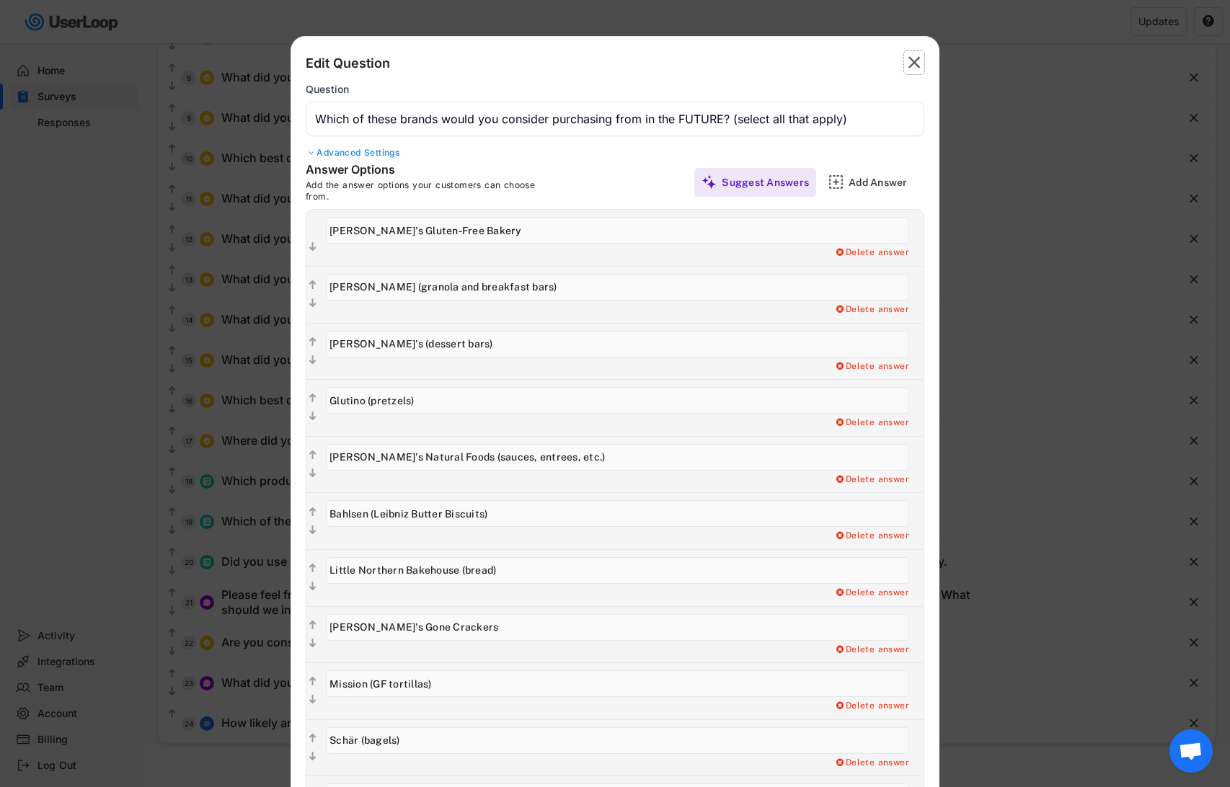
click at [915, 60] on text "" at bounding box center [915, 62] width 12 height 21
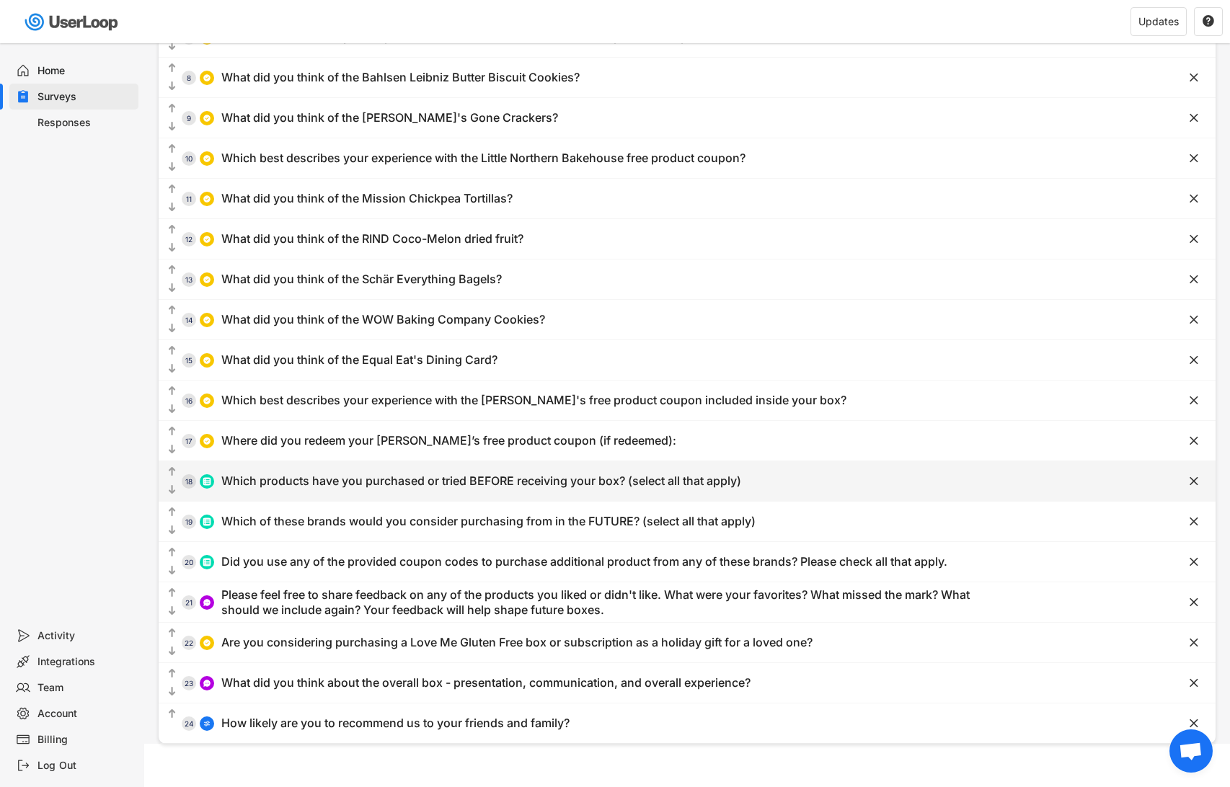
click at [446, 476] on div "Which products have you purchased or tried BEFORE receiving your box? (select a…" at bounding box center [481, 481] width 520 height 15
type input "Antonina's"
type input "Blake's (granola bars)"
type input "Ethel's"
type input "Which products have you purchased or tried BEFORE receiving your box? (select a…"
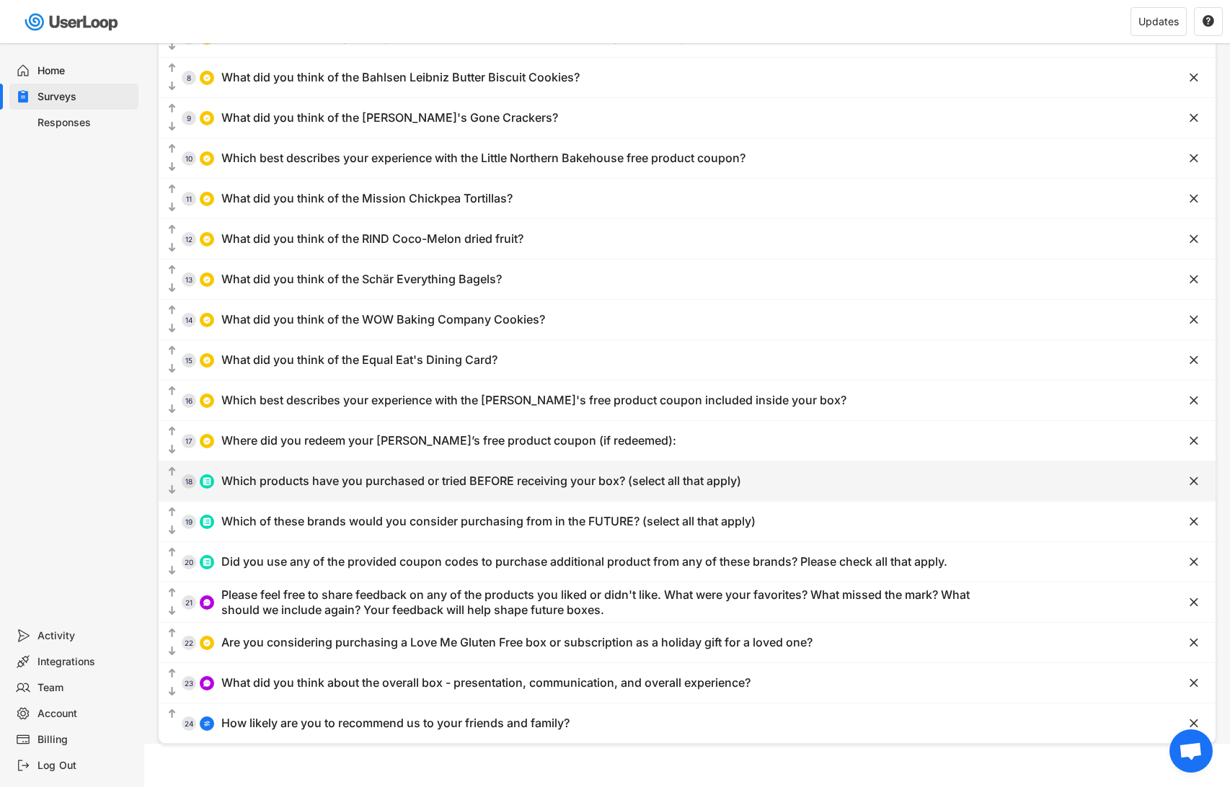
type input "Kevin's Natural Foods"
type input "Little Northern Bakehouse"
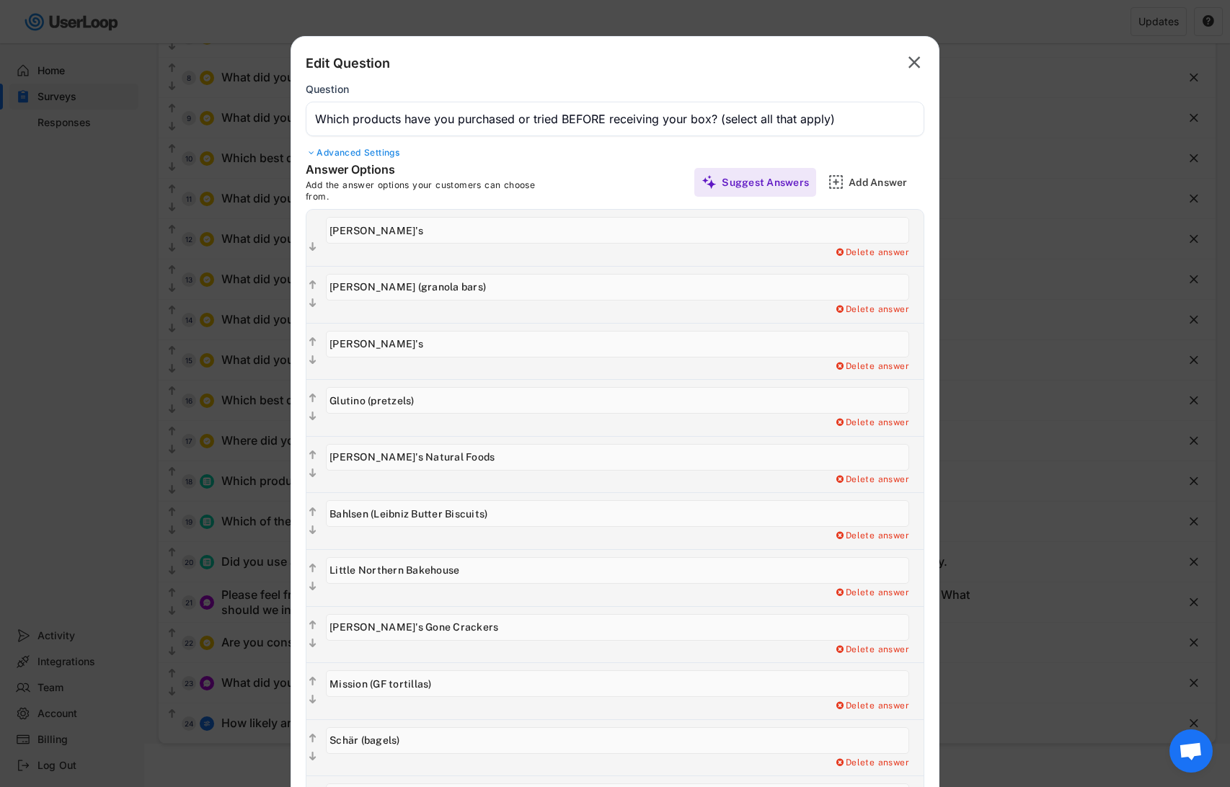
click at [348, 229] on input "input" at bounding box center [617, 230] width 583 height 27
paste input "Antonina's Gluten-Free Bakery"
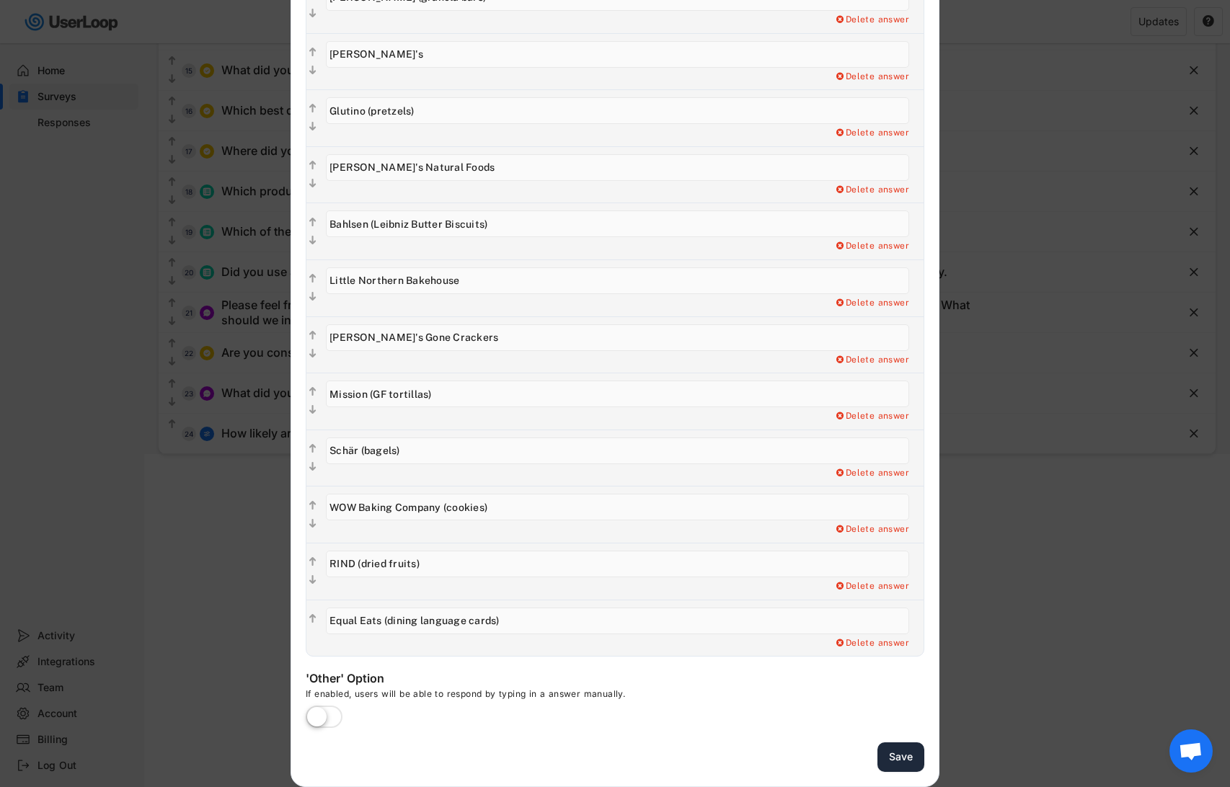
type input "Antonina's Gluten-Free Bakery"
click at [903, 754] on button "Save" at bounding box center [901, 758] width 47 height 30
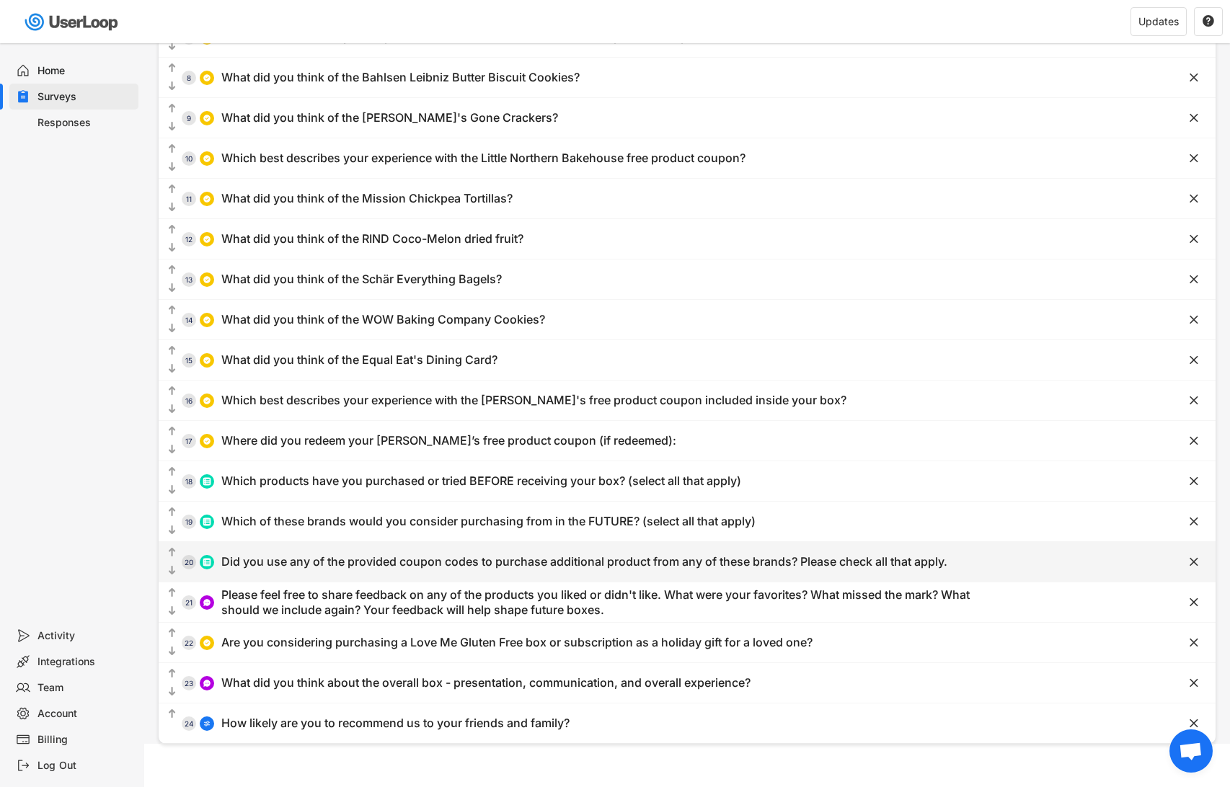
click at [402, 565] on div "Did you use any of the provided coupon codes to purchase additional product fro…" at bounding box center [584, 562] width 726 height 15
type input "Did you use any of the provided coupon codes to purchase additional product fro…"
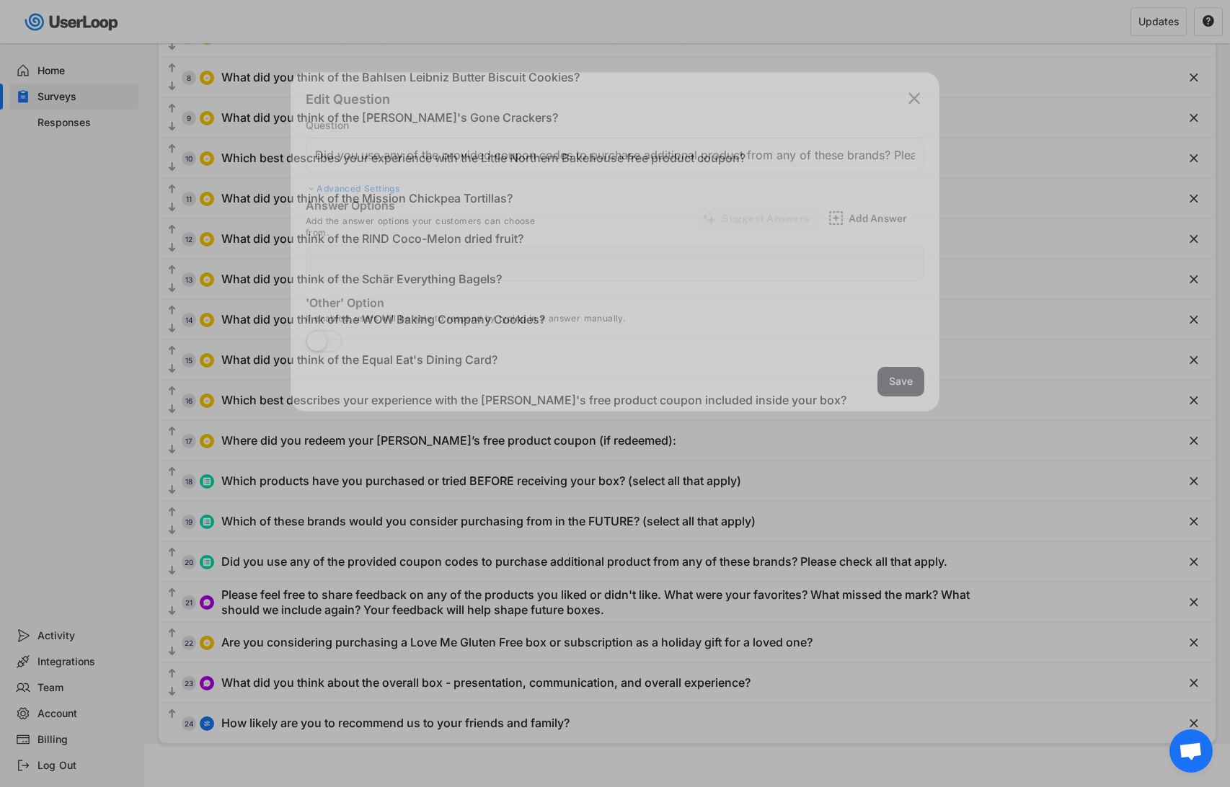
type input "Blake's (GOODFORYOU25 for 25% off)"
type input "Ethel's (LMGF20 for 20% off)"
type input "Bahlsen (LOVEMEGF20 for 20% off on Amazon)"
type input "Schär (LOVEMESCHAR for 20% off)"
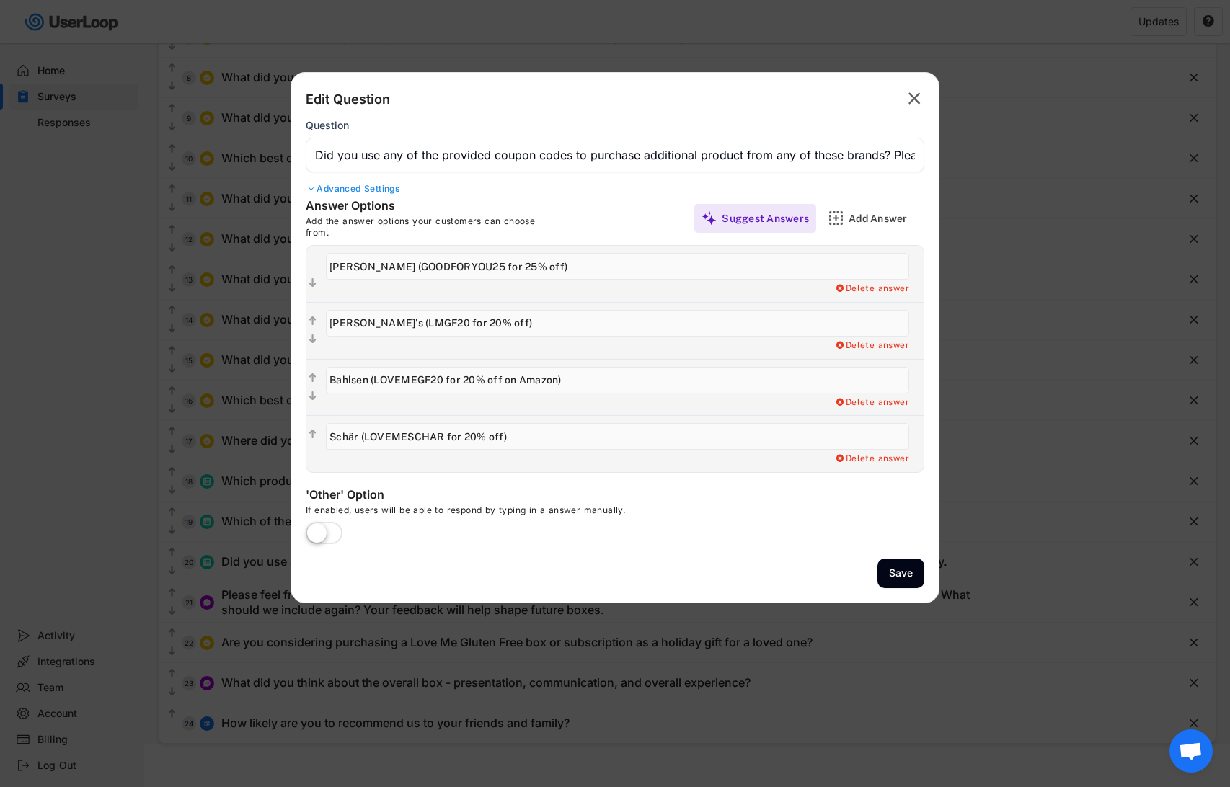
click at [738, 152] on input "input" at bounding box center [615, 155] width 619 height 35
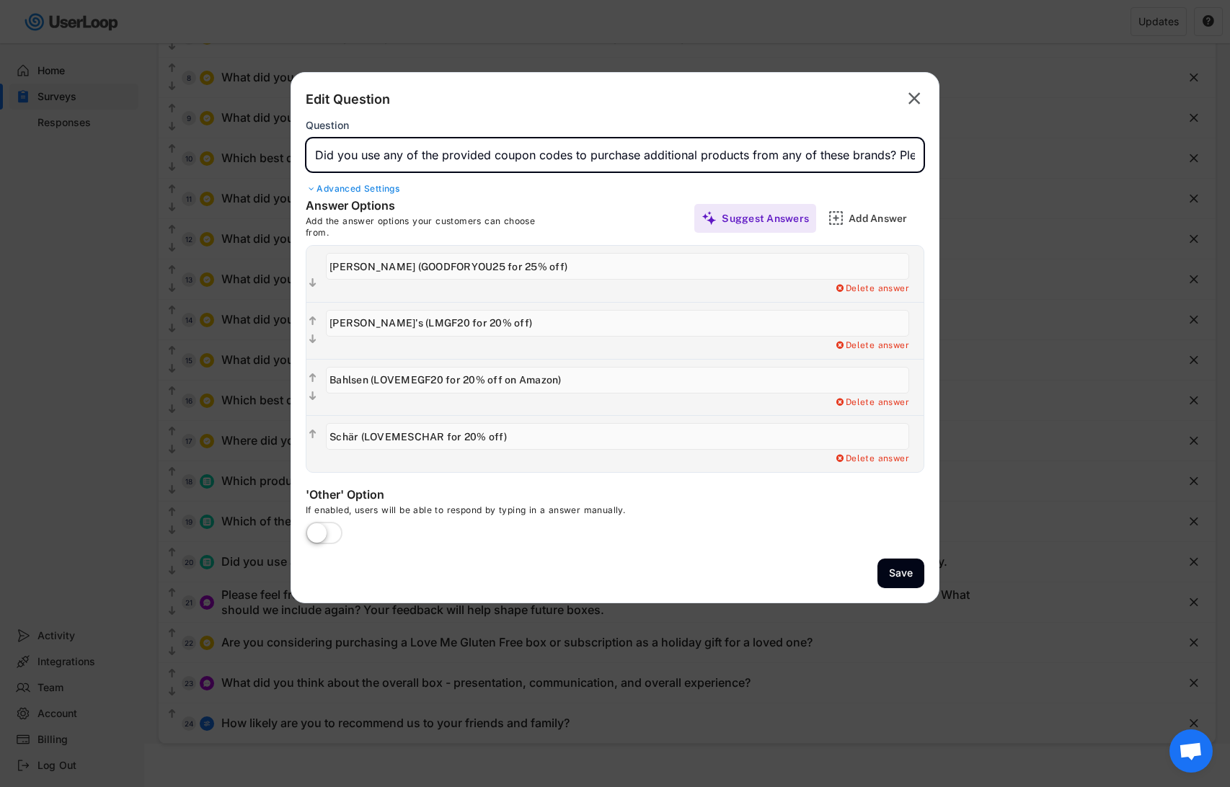
click at [761, 154] on input "input" at bounding box center [615, 155] width 619 height 35
drag, startPoint x: 761, startPoint y: 154, endPoint x: 860, endPoint y: 154, distance: 99.5
click at [860, 154] on input "input" at bounding box center [615, 155] width 619 height 35
click at [320, 156] on input "input" at bounding box center [615, 155] width 619 height 35
drag, startPoint x: 320, startPoint y: 156, endPoint x: 423, endPoint y: 156, distance: 103.1
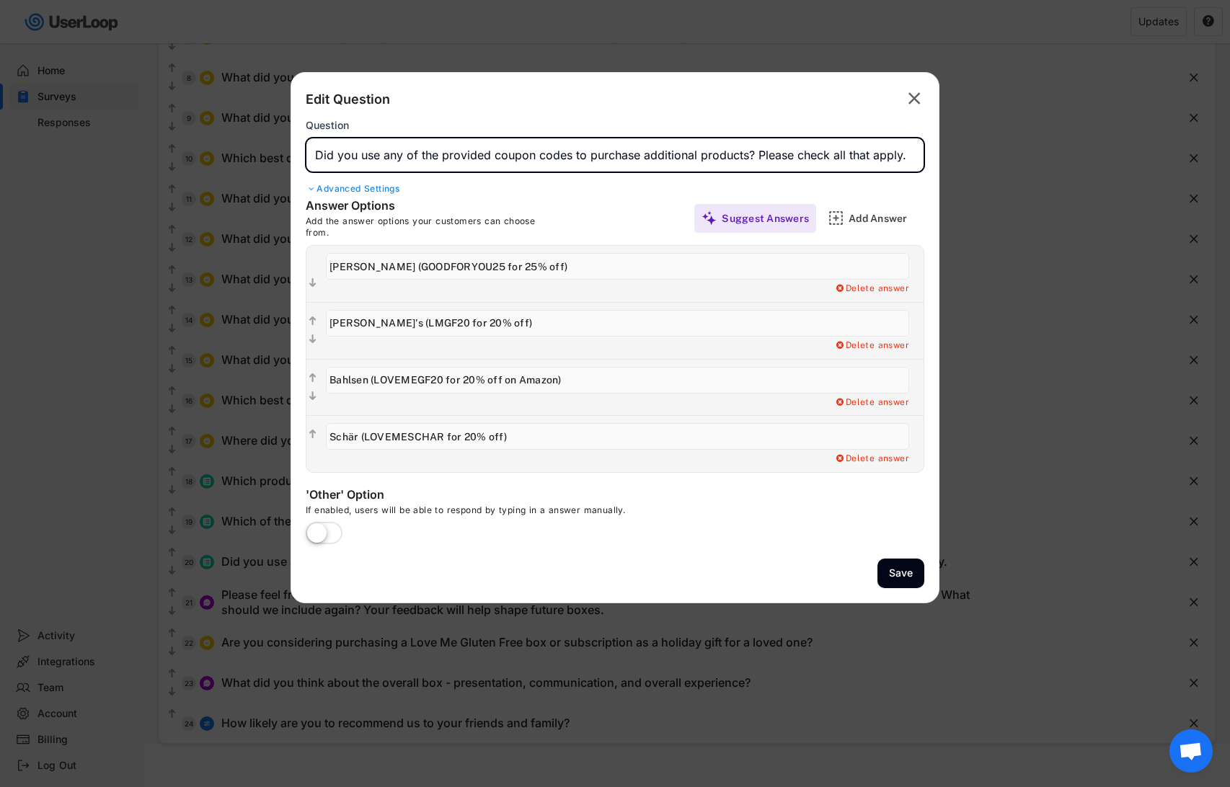
click at [423, 156] on input "input" at bounding box center [615, 155] width 619 height 35
click at [580, 154] on input "input" at bounding box center [615, 155] width 619 height 35
drag, startPoint x: 836, startPoint y: 156, endPoint x: 989, endPoint y: 156, distance: 153.6
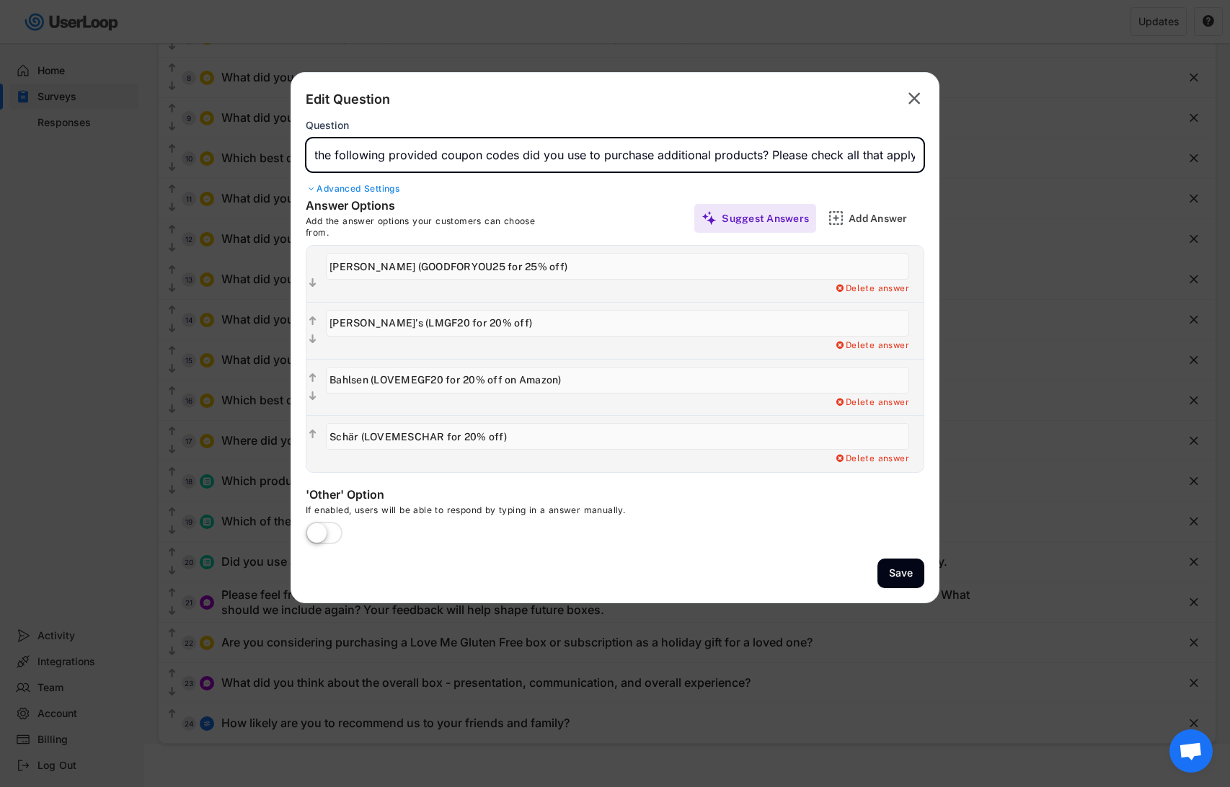
click at [989, 156] on body "Surveys September 2025 Languages QR Code Embed Survey Link Questions Design Tha…" at bounding box center [615, 16] width 1230 height 787
type input "Which of the following provided coupon codes did you use to purchase additional…"
click at [843, 231] on div "Add Answer" at bounding box center [873, 218] width 101 height 29
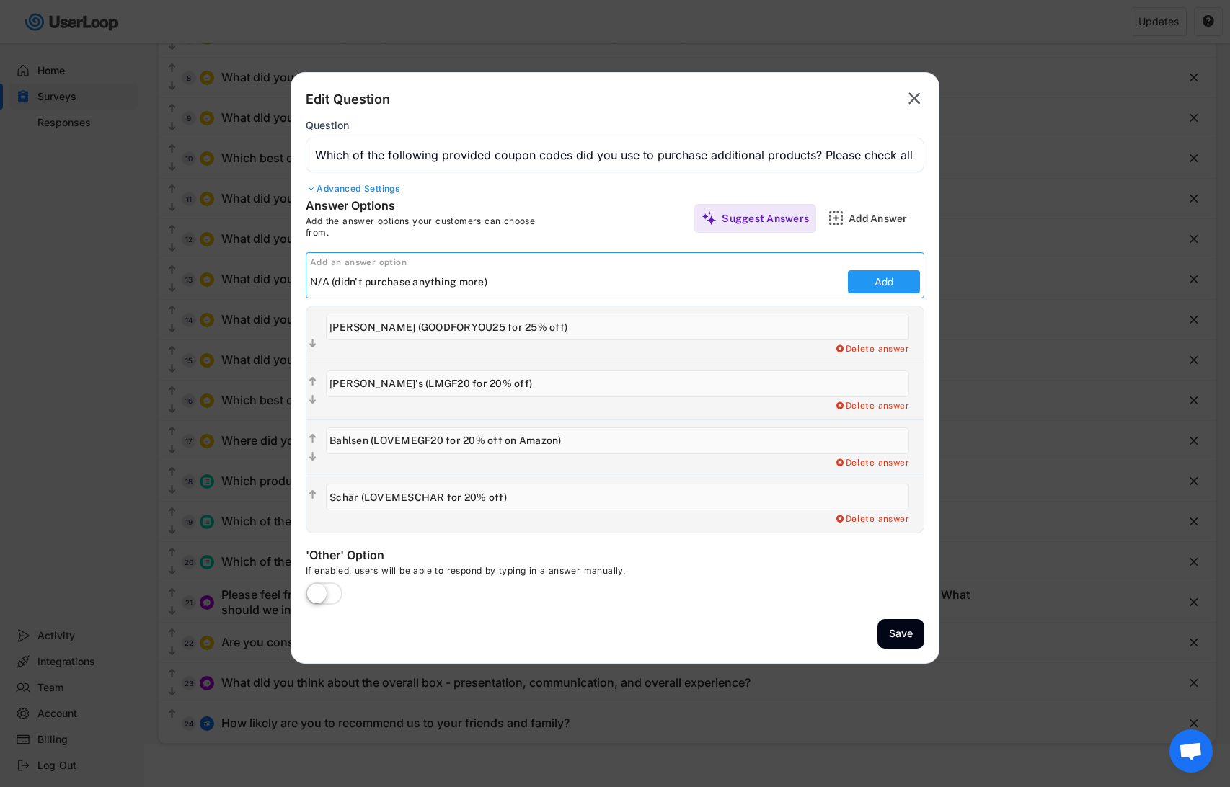
type input "N/A (didn't purchase anything more)"
click at [878, 291] on button "Add" at bounding box center [884, 281] width 72 height 23
type input "N/A (didn't purchase anything more)"
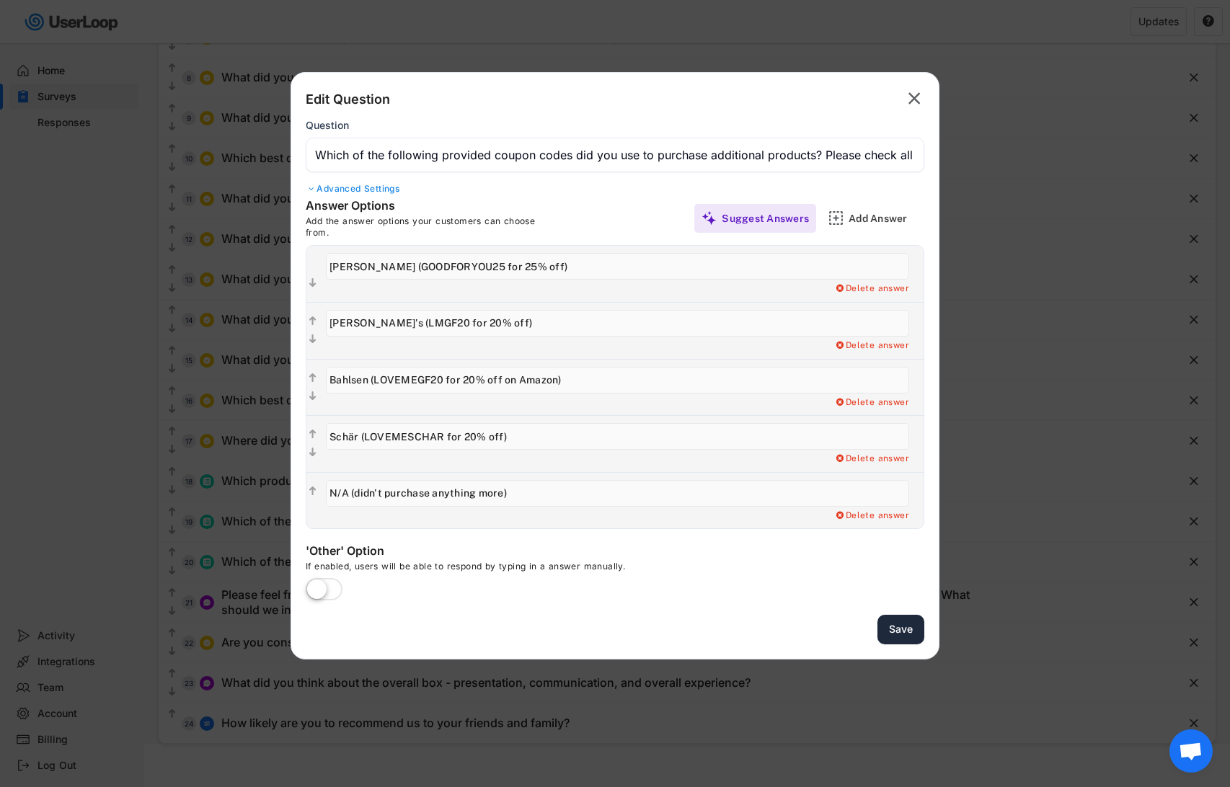
click at [899, 635] on button "Save" at bounding box center [901, 630] width 47 height 30
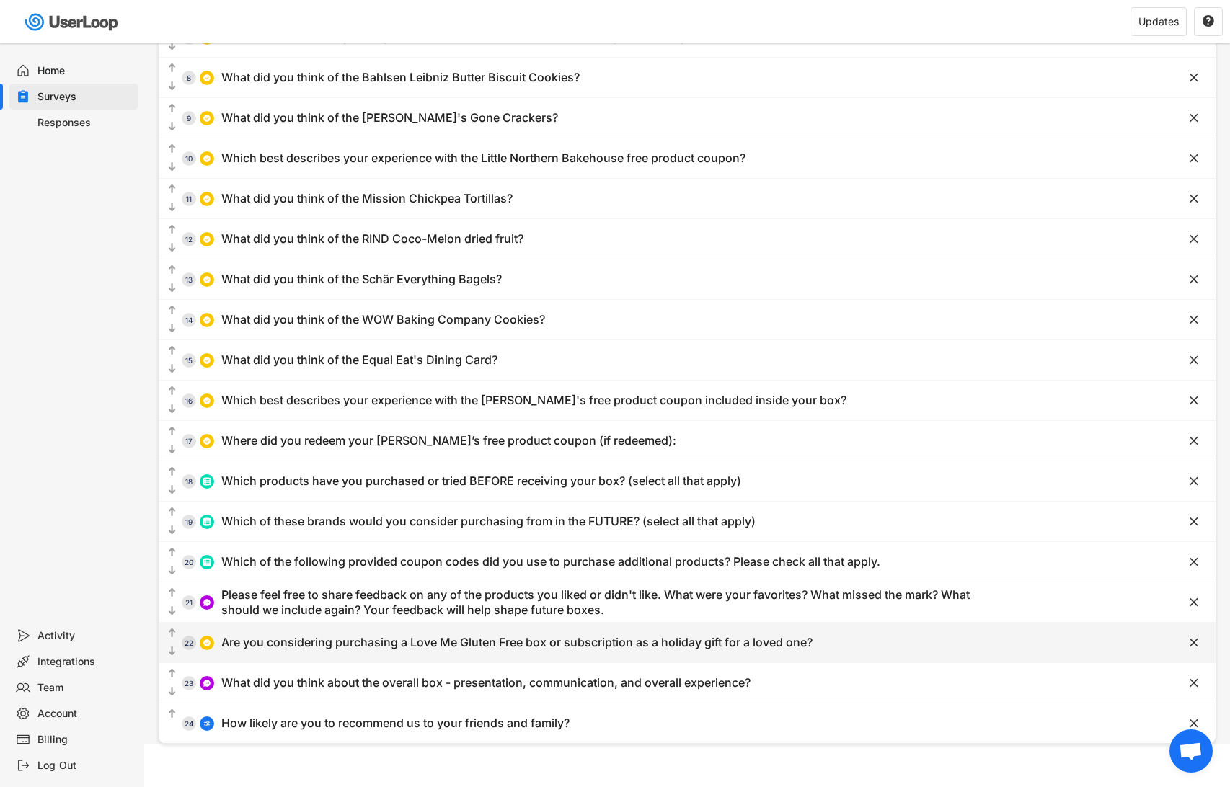
click at [556, 644] on div "Are you considering purchasing a Love Me Gluten Free box or subscription as a h…" at bounding box center [516, 642] width 591 height 15
type input "Are you considering purchasing a Love Me Gluten Free box or subscription as a h…"
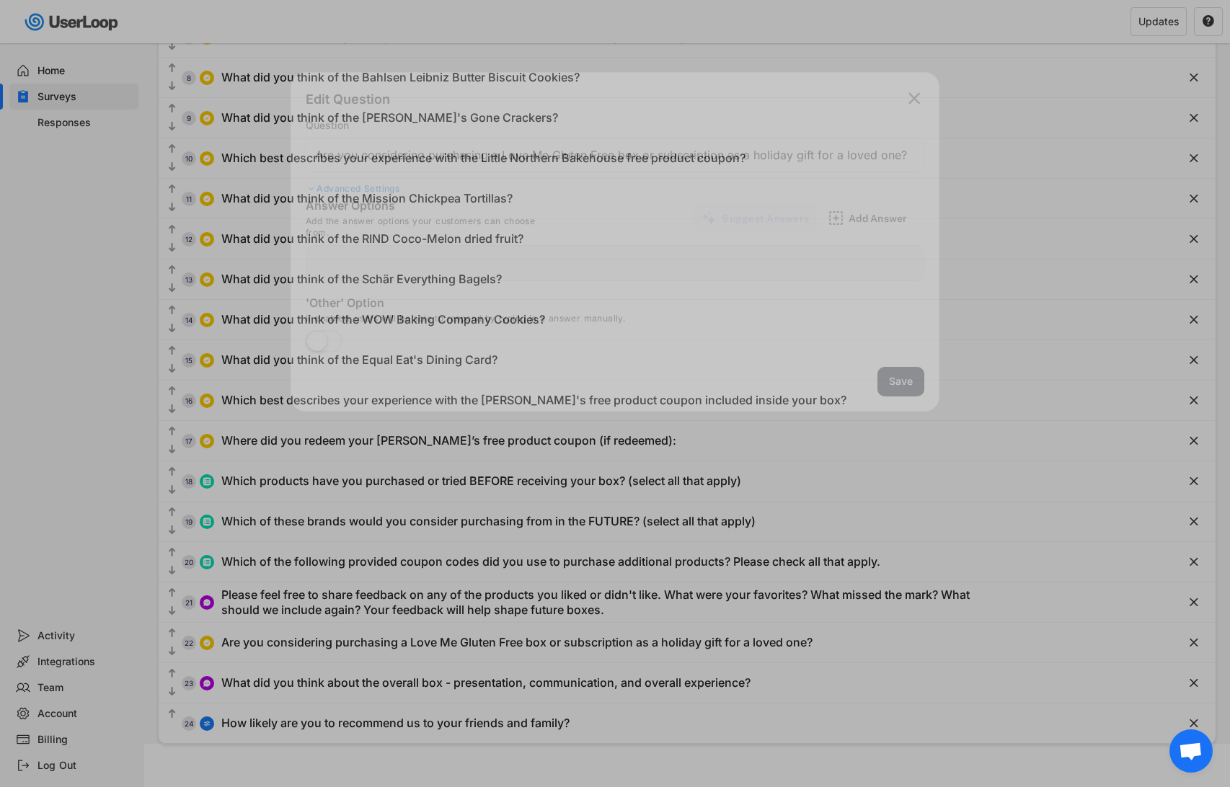
type input "Yes"
type input "No"
type input "I'm considering it"
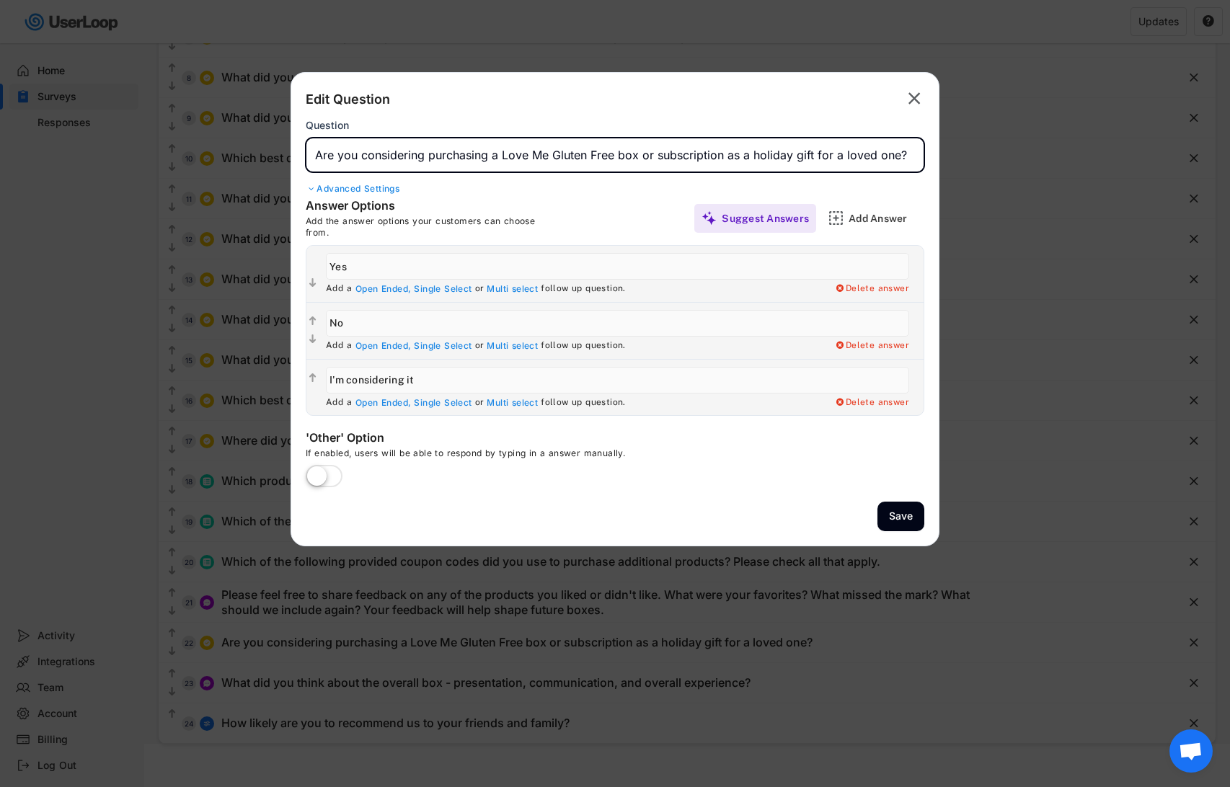
click at [661, 155] on input "input" at bounding box center [615, 155] width 619 height 35
drag, startPoint x: 661, startPoint y: 155, endPoint x: 636, endPoint y: 155, distance: 24.5
click at [636, 155] on input "input" at bounding box center [615, 155] width 619 height 35
type input "Are you considering purchasing a Love Me Gluten Free box as a holiday gift for …"
click at [903, 516] on button "Save" at bounding box center [901, 517] width 47 height 30
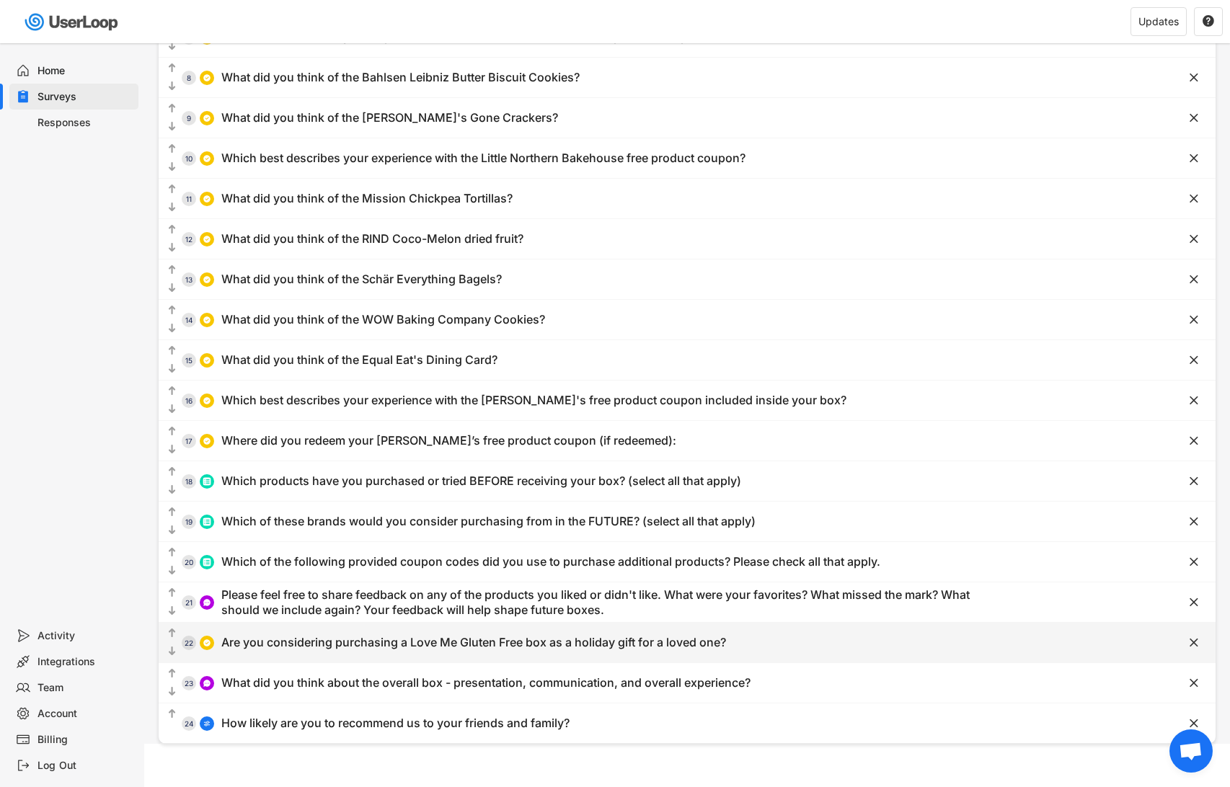
click at [490, 642] on div "Are you considering purchasing a Love Me Gluten Free box as a holiday gift for …" at bounding box center [473, 642] width 505 height 15
type input "Are you considering purchasing a Love Me Gluten Free box as a holiday gift for …"
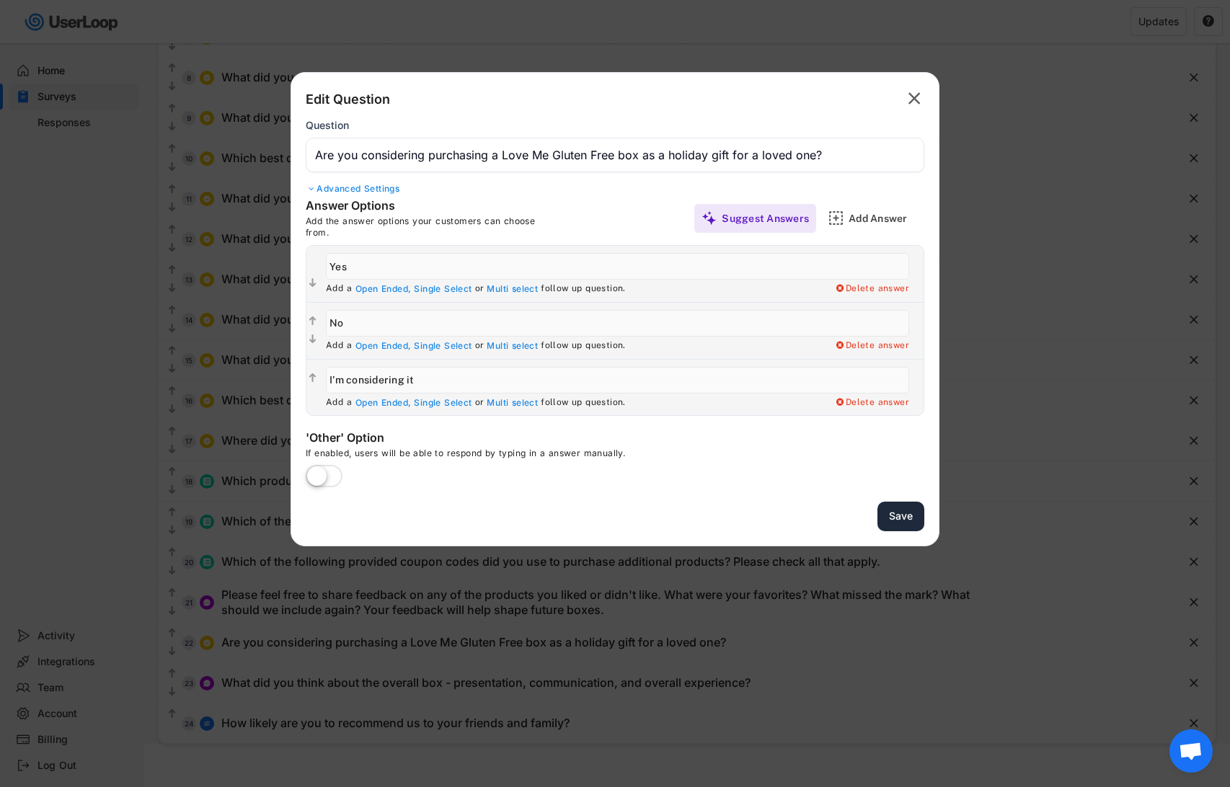
click at [910, 512] on button "Save" at bounding box center [901, 517] width 47 height 30
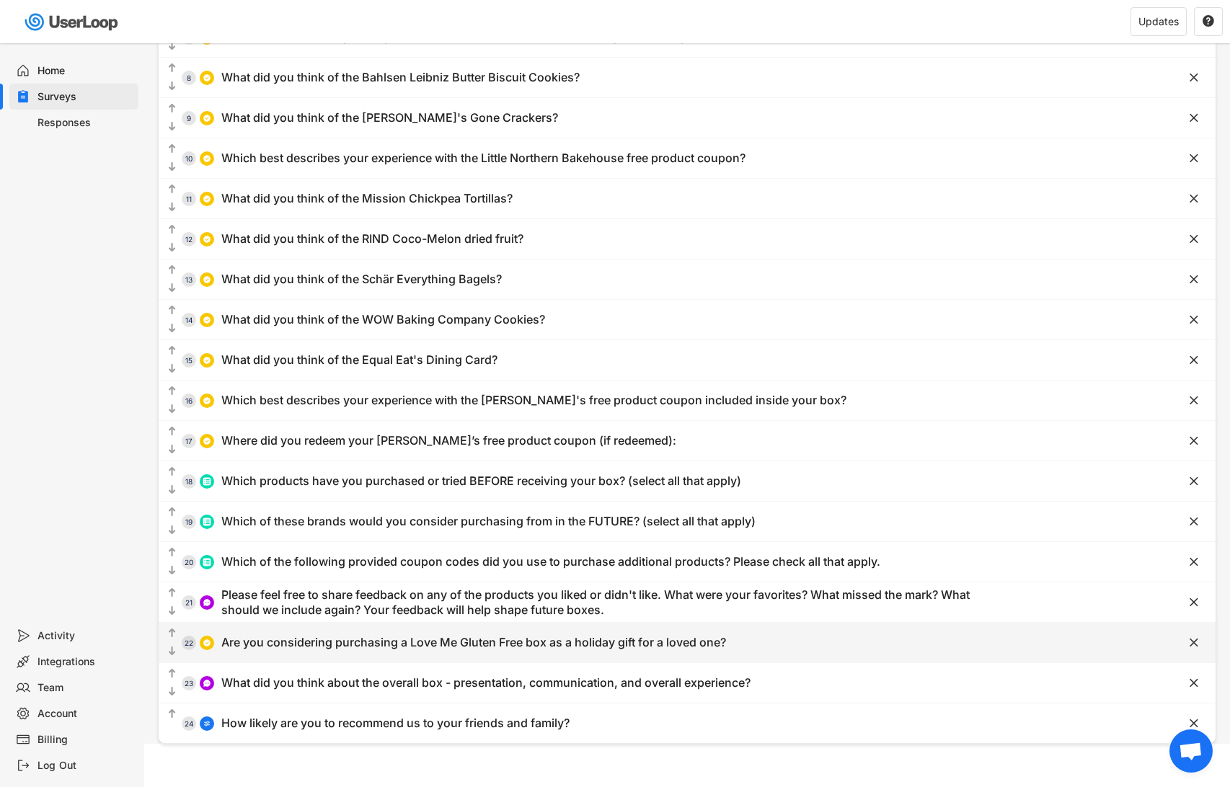
click at [482, 644] on div "Are you considering purchasing a Love Me Gluten Free box as a holiday gift for …" at bounding box center [473, 642] width 505 height 15
type input "Are you considering purchasing a Love Me Gluten Free box as a holiday gift for …"
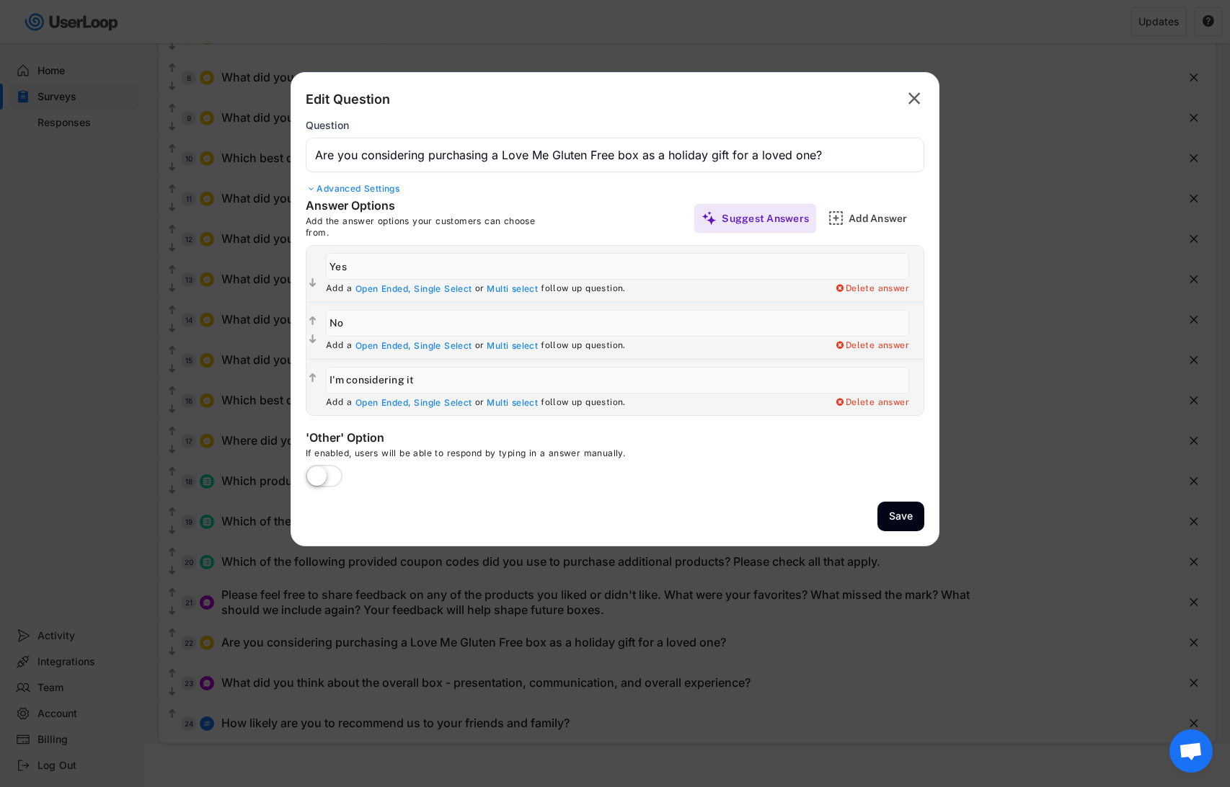
click at [326, 470] on label at bounding box center [324, 477] width 44 height 32
click at [0, 0] on input "checkbox" at bounding box center [0, 0] width 0 height 0
type input "Other"
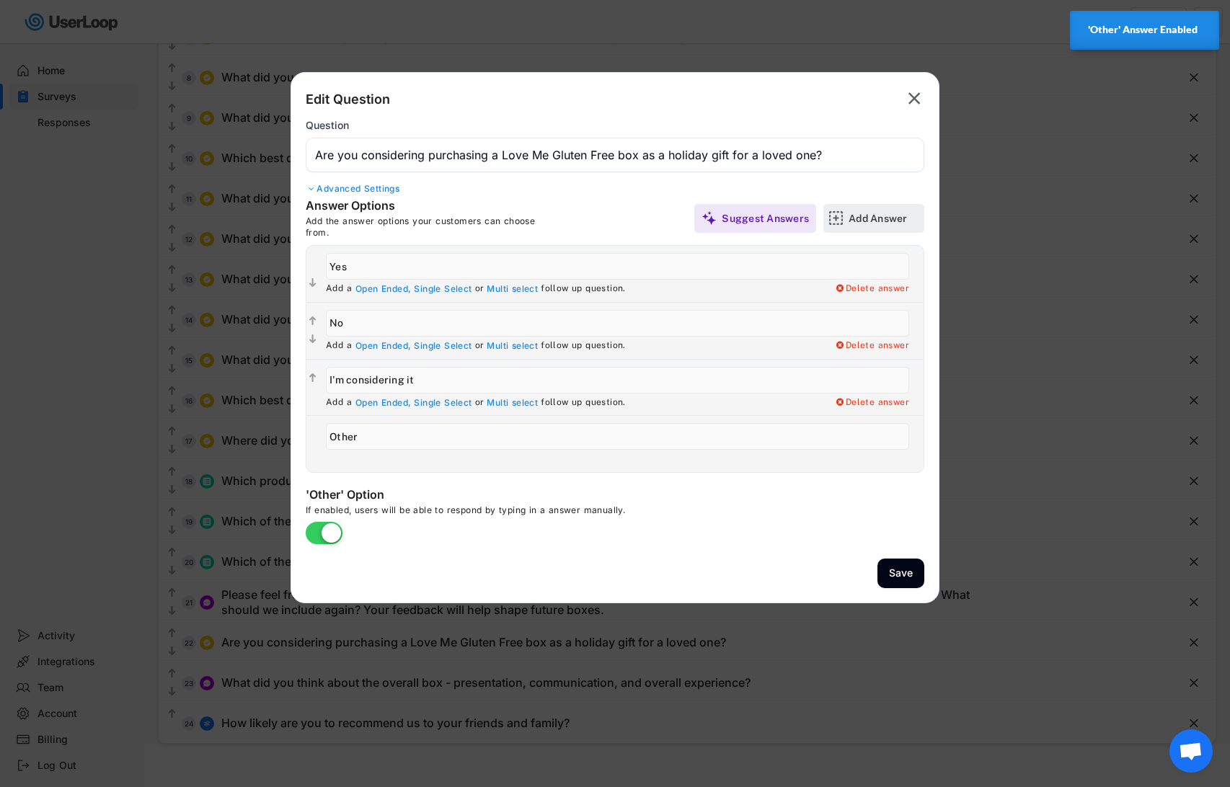
click at [865, 218] on div "Add Answer" at bounding box center [885, 218] width 72 height 13
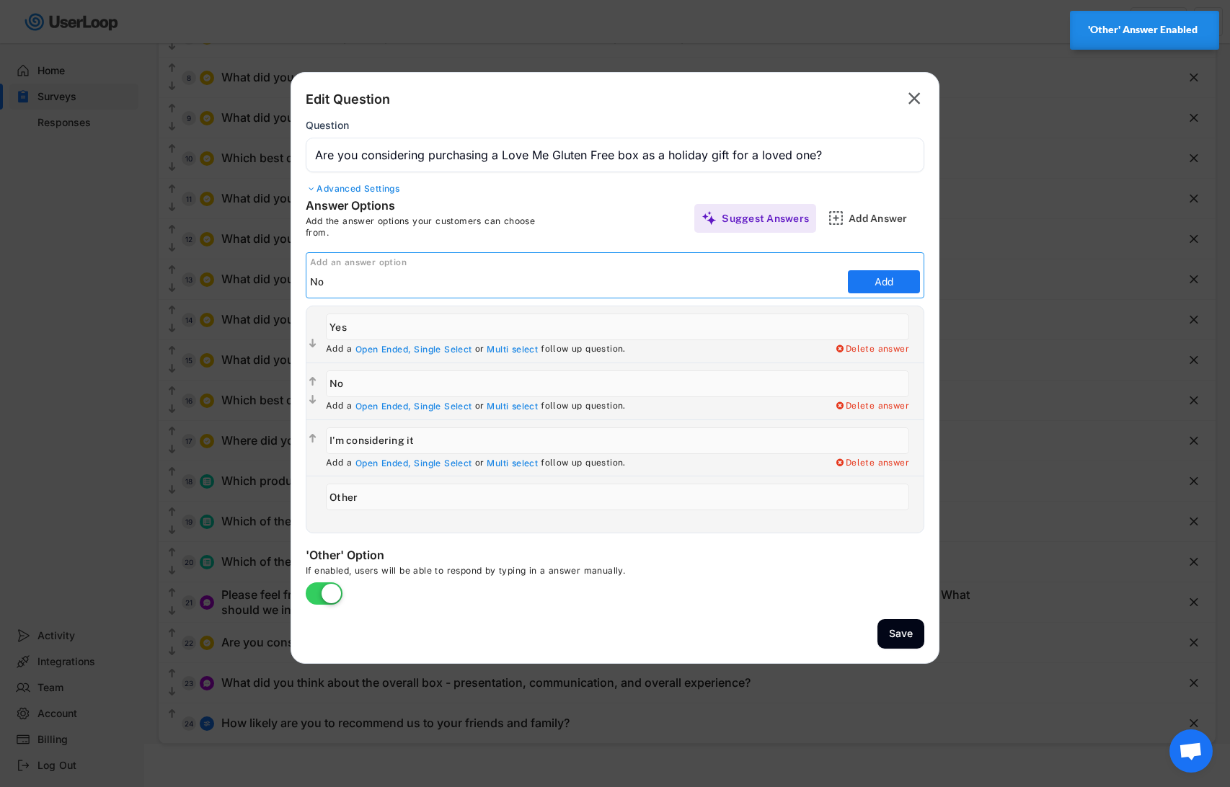
type input "N"
type input "Maybe"
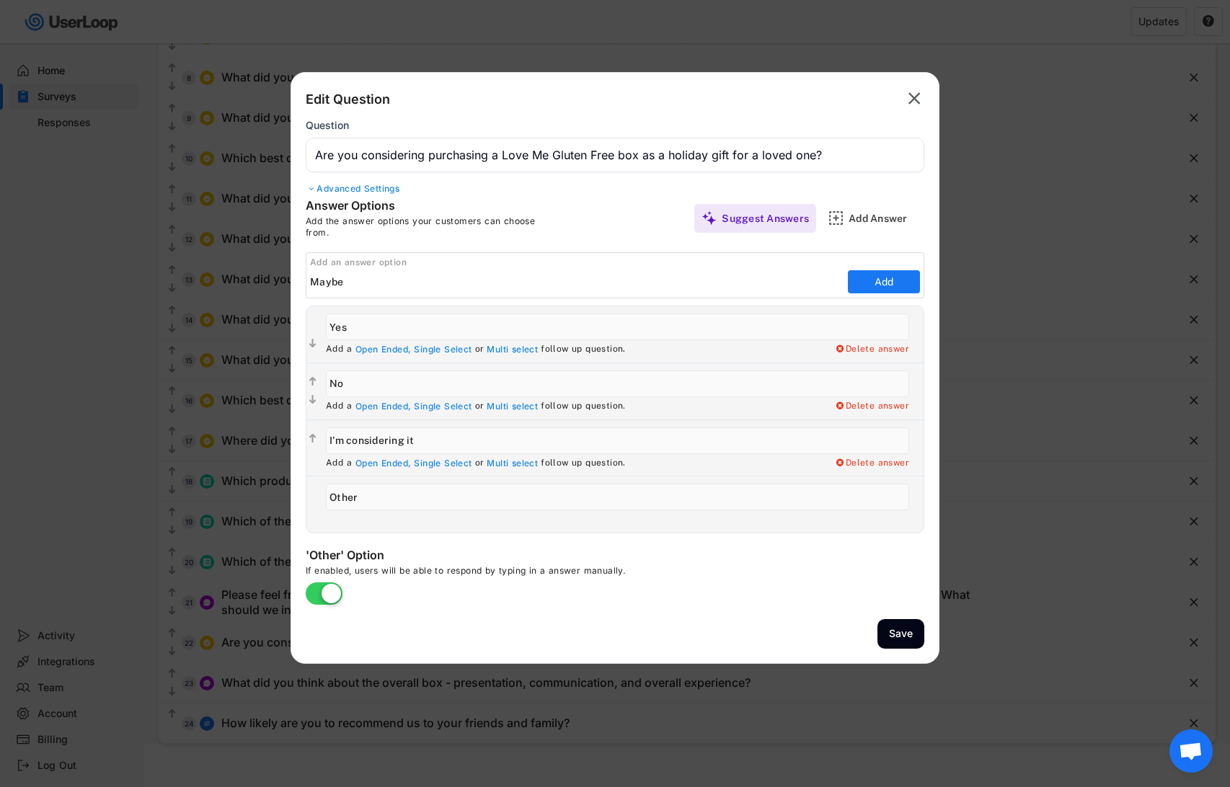
drag, startPoint x: 455, startPoint y: 447, endPoint x: 286, endPoint y: 428, distance: 170.6
click at [286, 410] on body "Surveys September 2025 Languages QR Code Embed Survey Link Questions Design Tha…" at bounding box center [615, 16] width 1230 height 787
type input "Maybe"
click at [313, 436] on text "" at bounding box center [312, 439] width 7 height 12
type input "Maybe"
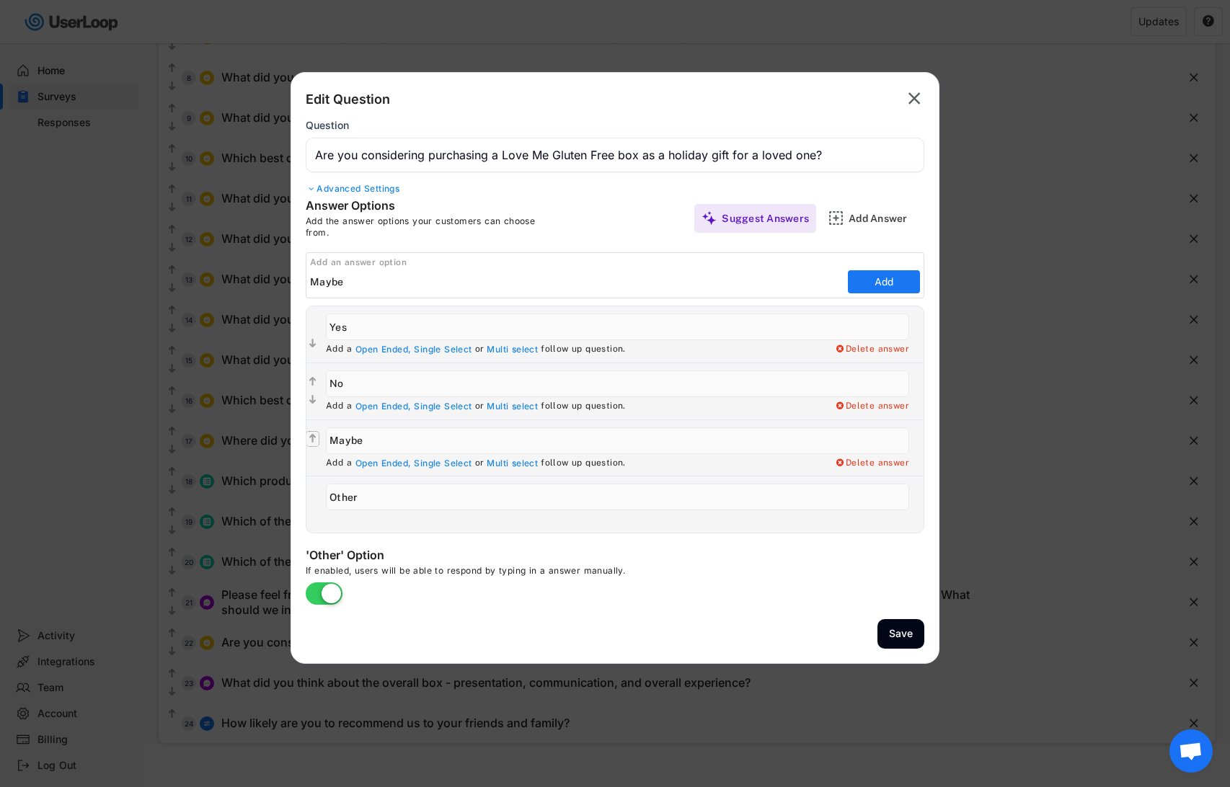
type input "No"
type input "Maybe"
type input "No"
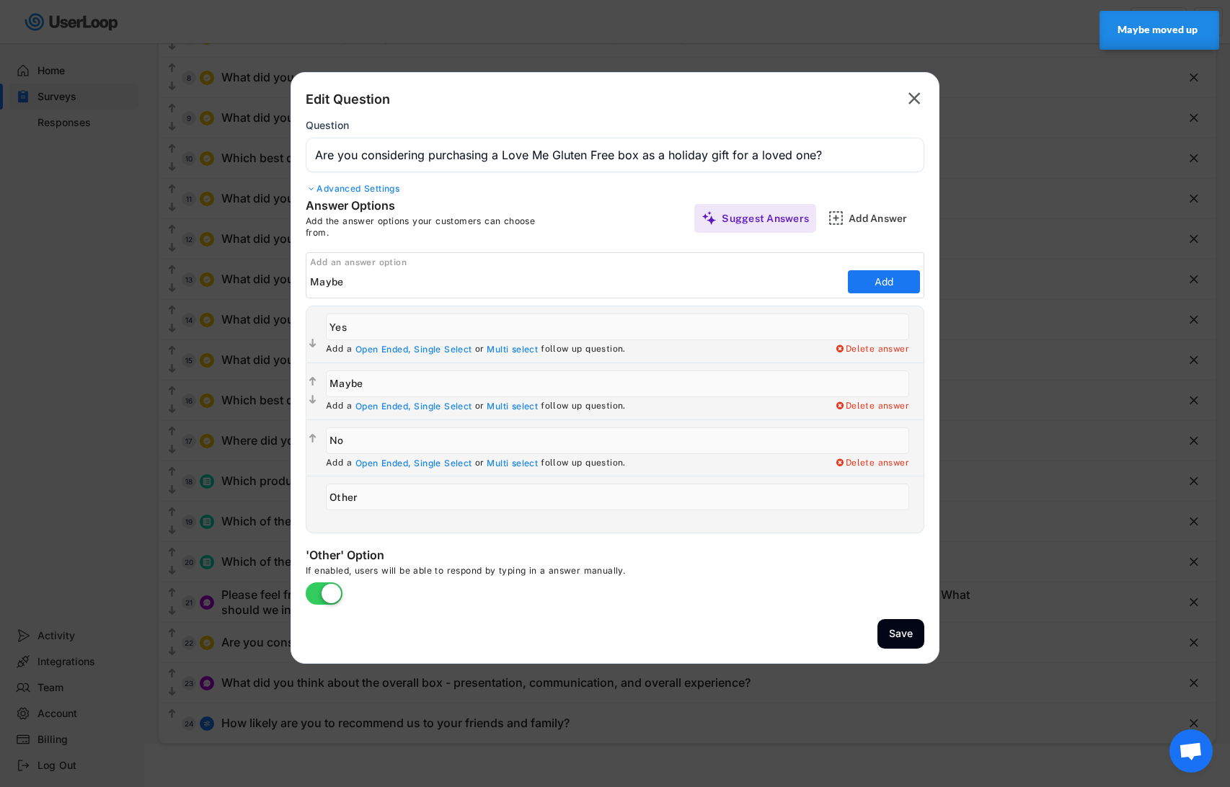
click at [382, 387] on input "input" at bounding box center [617, 384] width 583 height 27
type input "Maybe / Considering"
click at [379, 328] on input "input" at bounding box center [617, 327] width 583 height 27
type input "Yes, planning on it"
click at [379, 381] on input "input" at bounding box center [617, 384] width 583 height 27
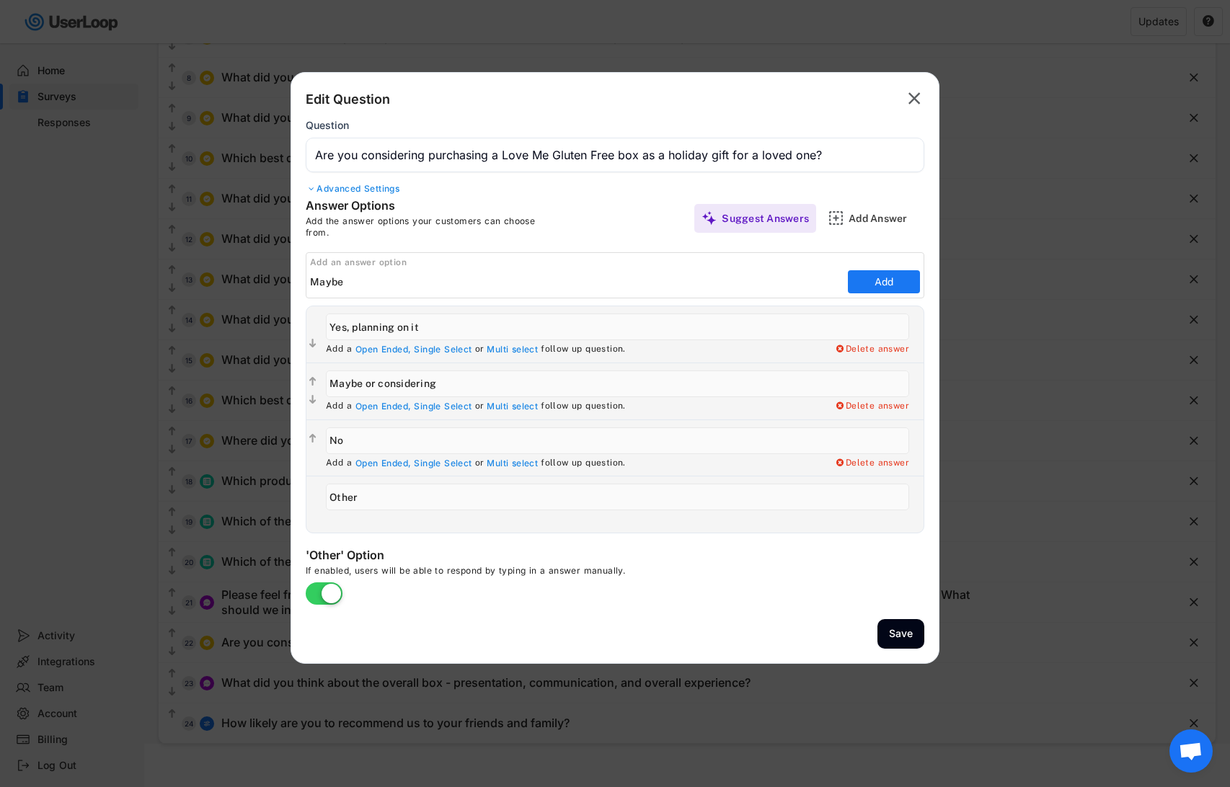
type input "Maybe or considering"
click at [358, 443] on input "input" at bounding box center [617, 441] width 583 height 27
type input "No planning to"
click at [894, 631] on button "Save" at bounding box center [901, 634] width 47 height 30
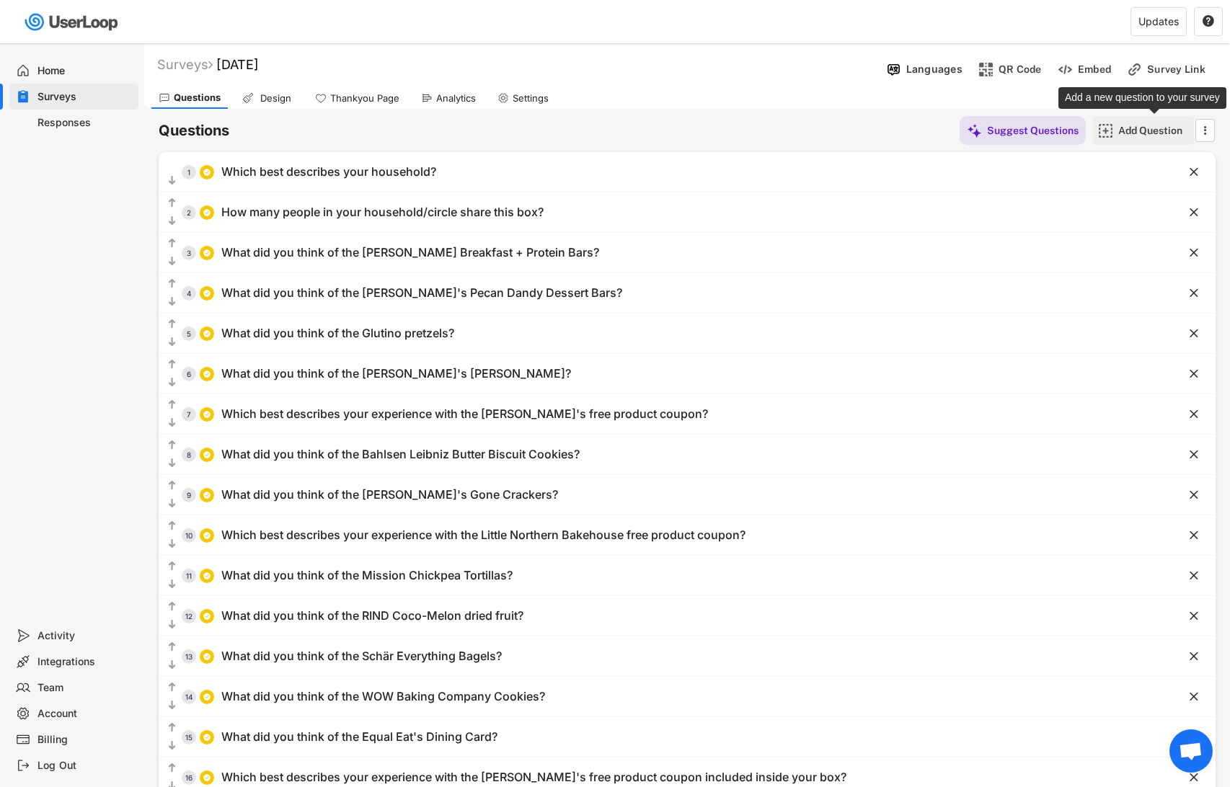
click at [1150, 139] on div "Add Question" at bounding box center [1154, 130] width 72 height 29
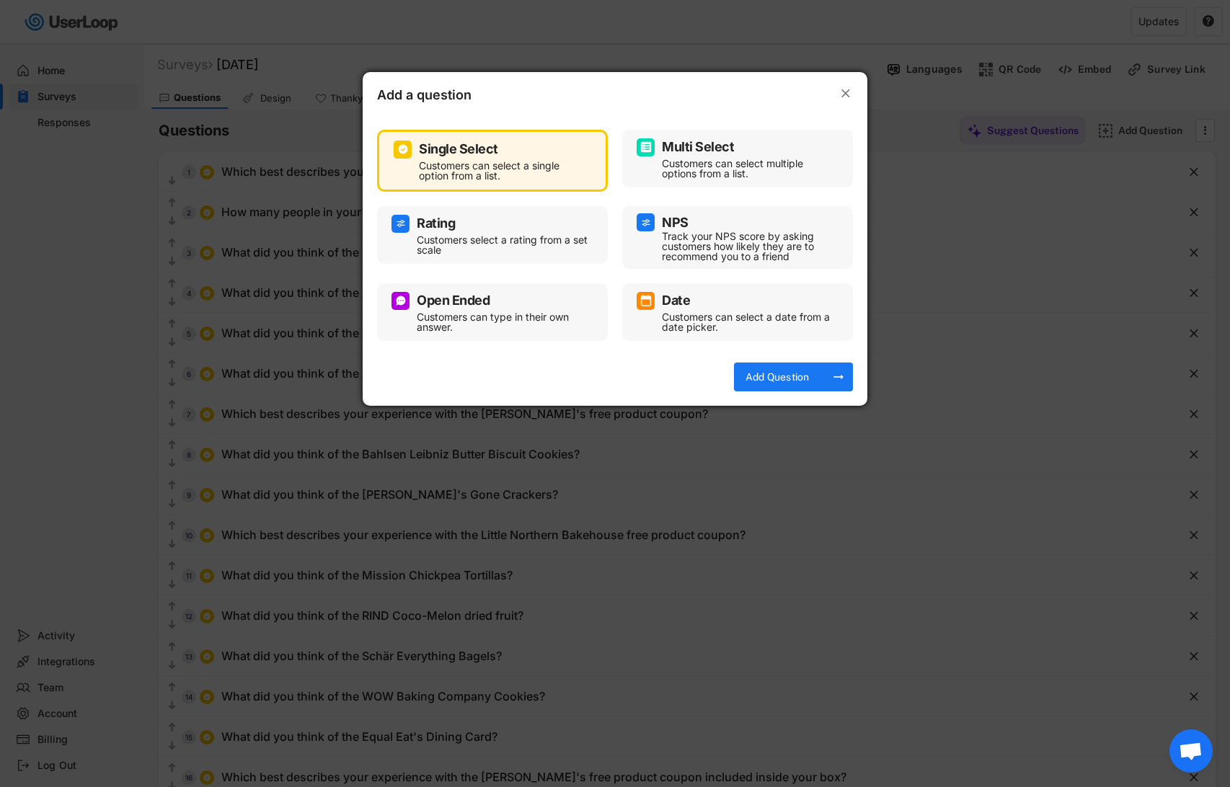
click at [441, 315] on div "Customers can type in their own answer." at bounding box center [503, 322] width 173 height 20
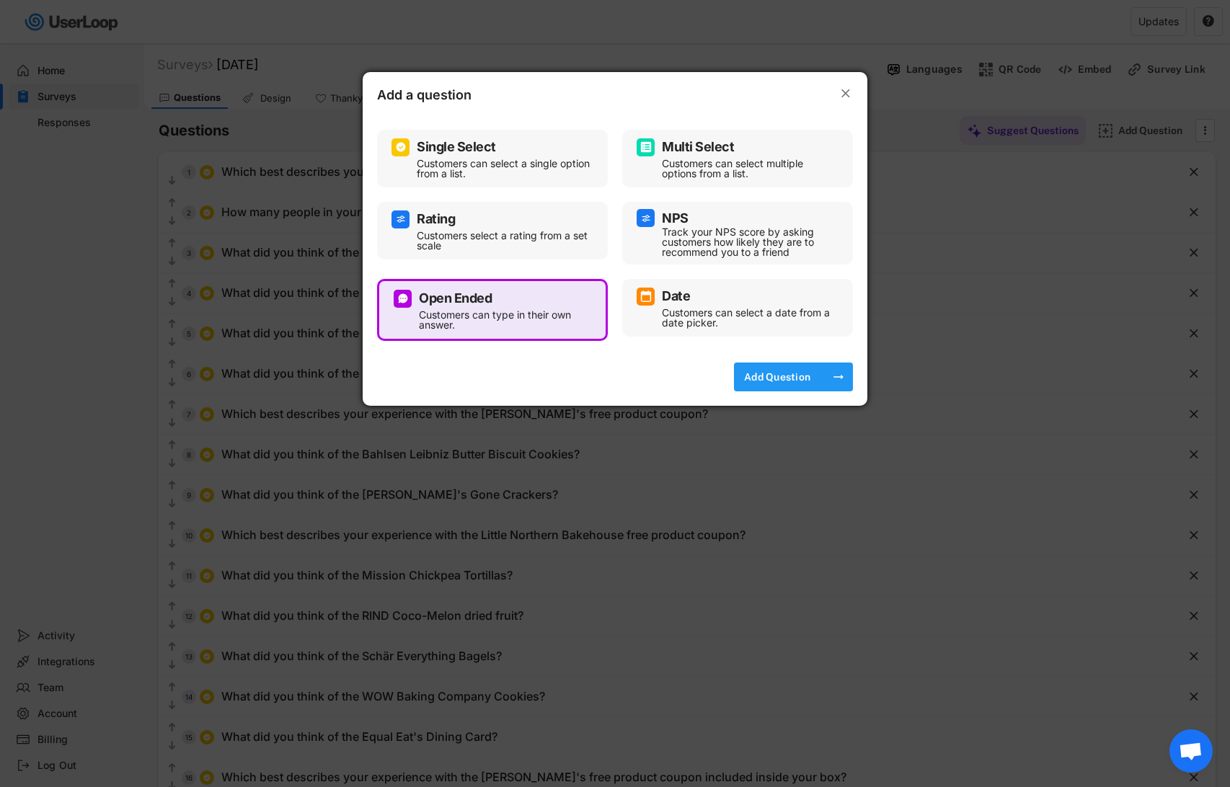
click at [761, 374] on div "Add Question" at bounding box center [777, 377] width 72 height 13
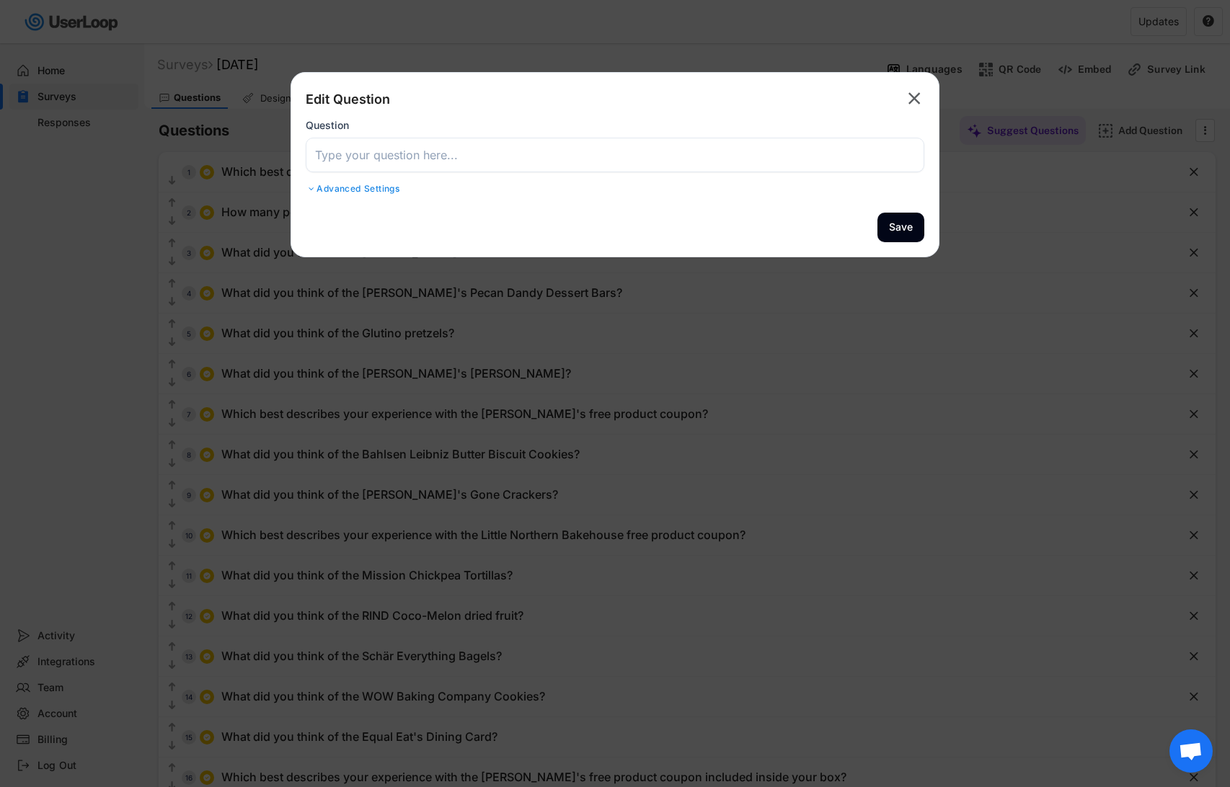
click at [339, 156] on input "input" at bounding box center [615, 155] width 619 height 35
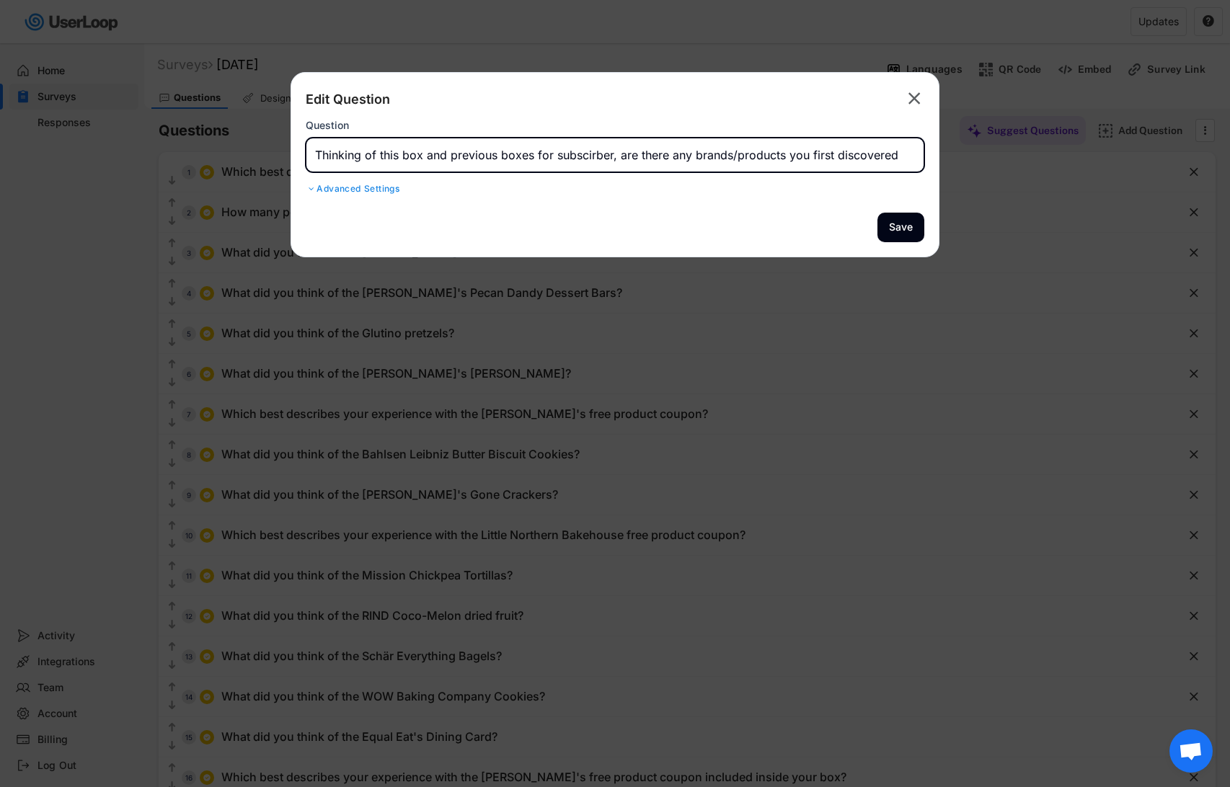
click at [320, 150] on input "input" at bounding box center [615, 155] width 619 height 35
click at [588, 154] on input "input" at bounding box center [615, 155] width 619 height 35
click at [725, 154] on input "input" at bounding box center [615, 155] width 619 height 35
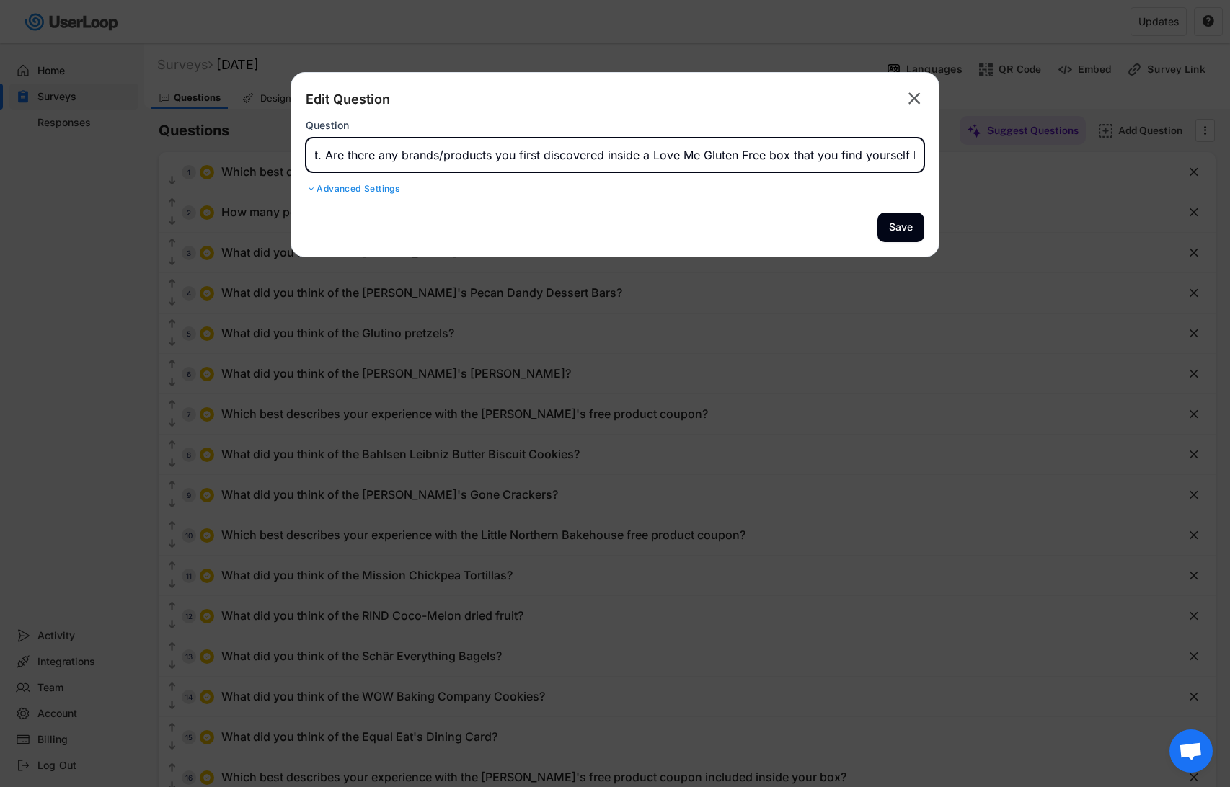
scroll to position [0, 837]
click at [770, 154] on input "input" at bounding box center [615, 155] width 619 height 35
drag, startPoint x: 770, startPoint y: 154, endPoint x: 793, endPoint y: 154, distance: 23.1
click at [793, 154] on input "input" at bounding box center [615, 155] width 619 height 35
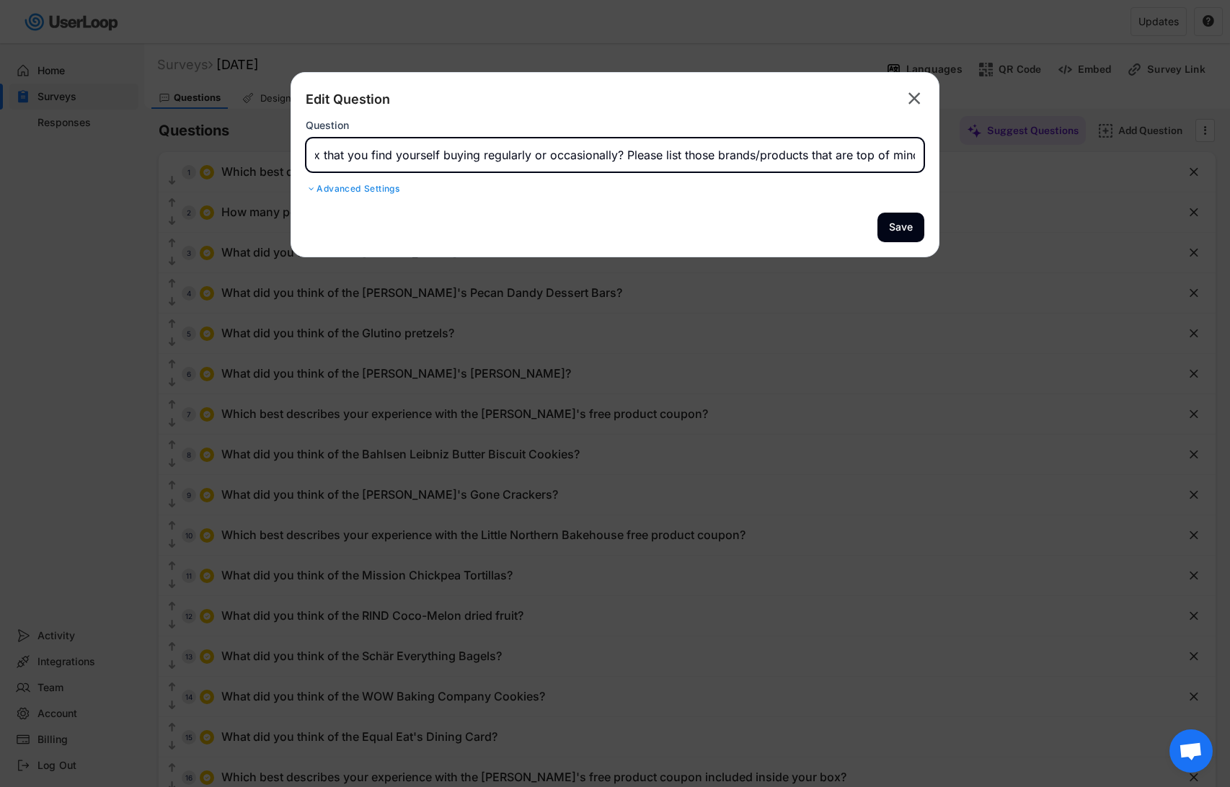
click at [807, 152] on input "input" at bounding box center [615, 155] width 619 height 35
type input "Please think about this box and other boxes you may have received from us in th…"
click at [895, 232] on button "Save" at bounding box center [901, 228] width 47 height 30
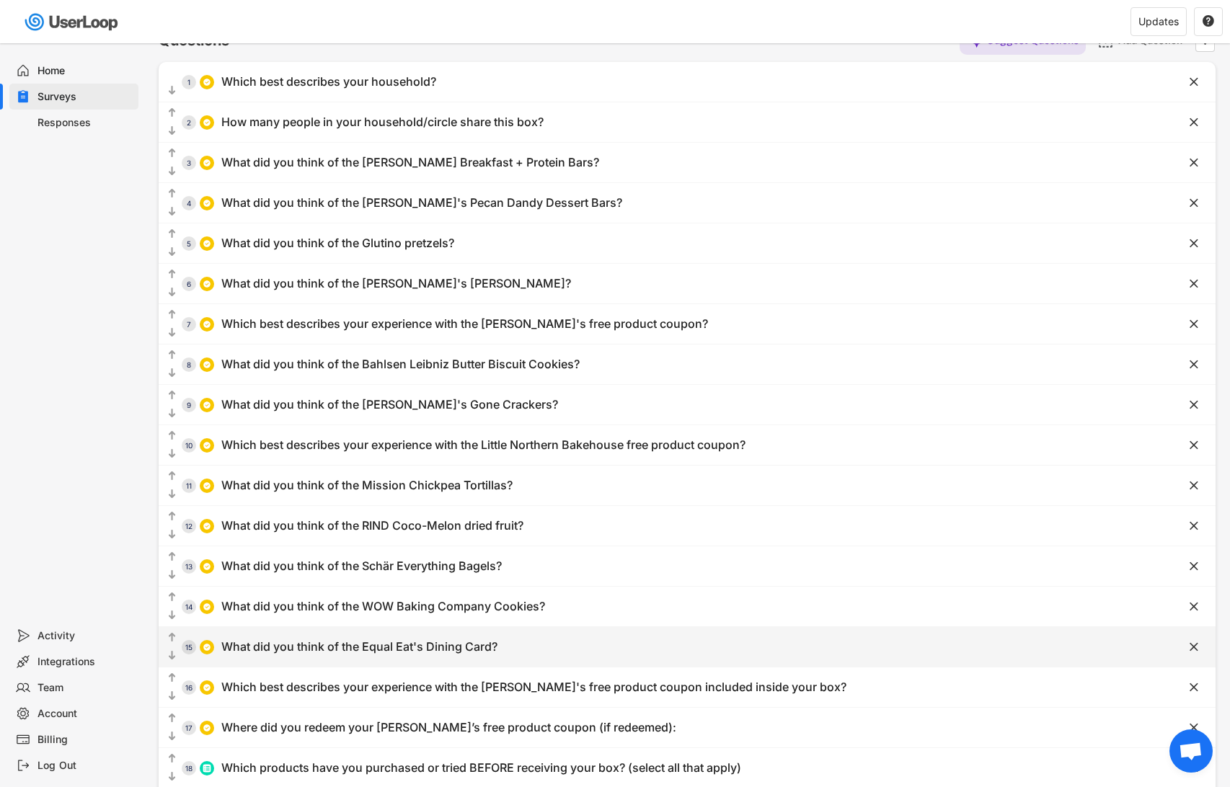
scroll to position [0, 0]
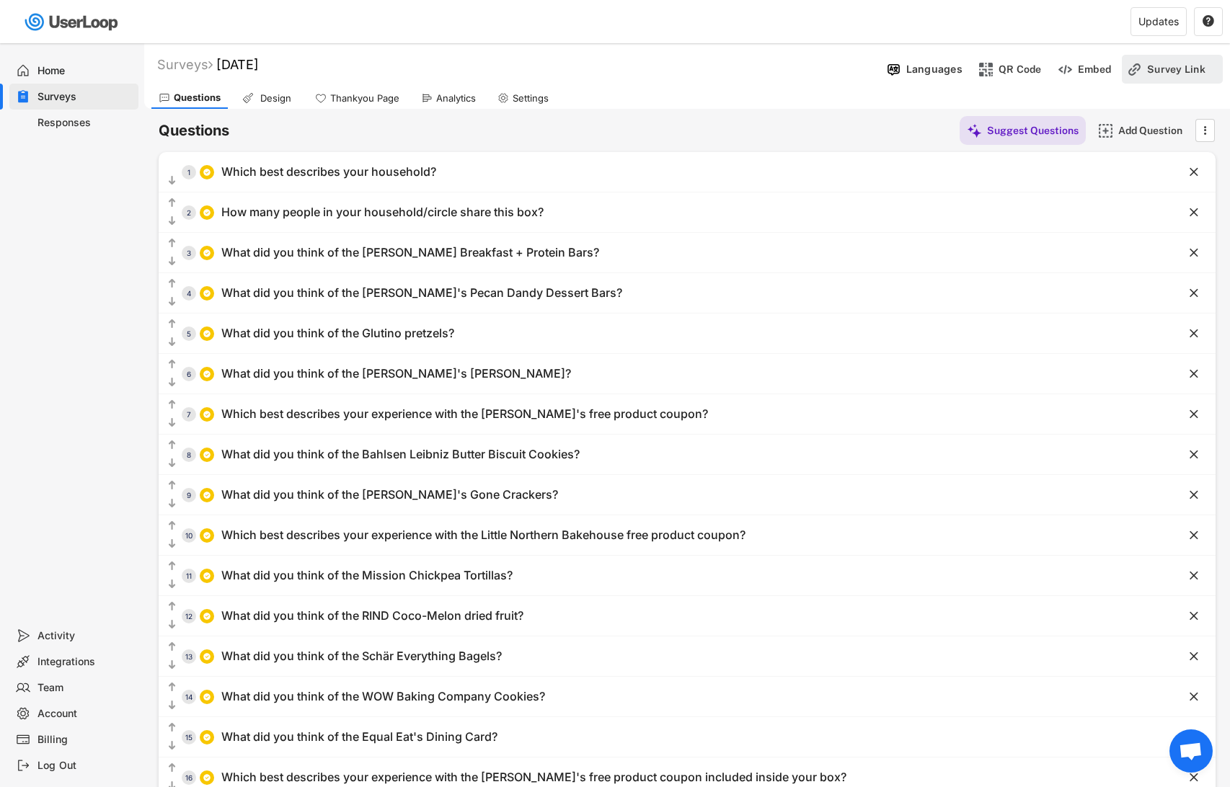
click at [1158, 63] on div "Survey Link" at bounding box center [1183, 69] width 72 height 13
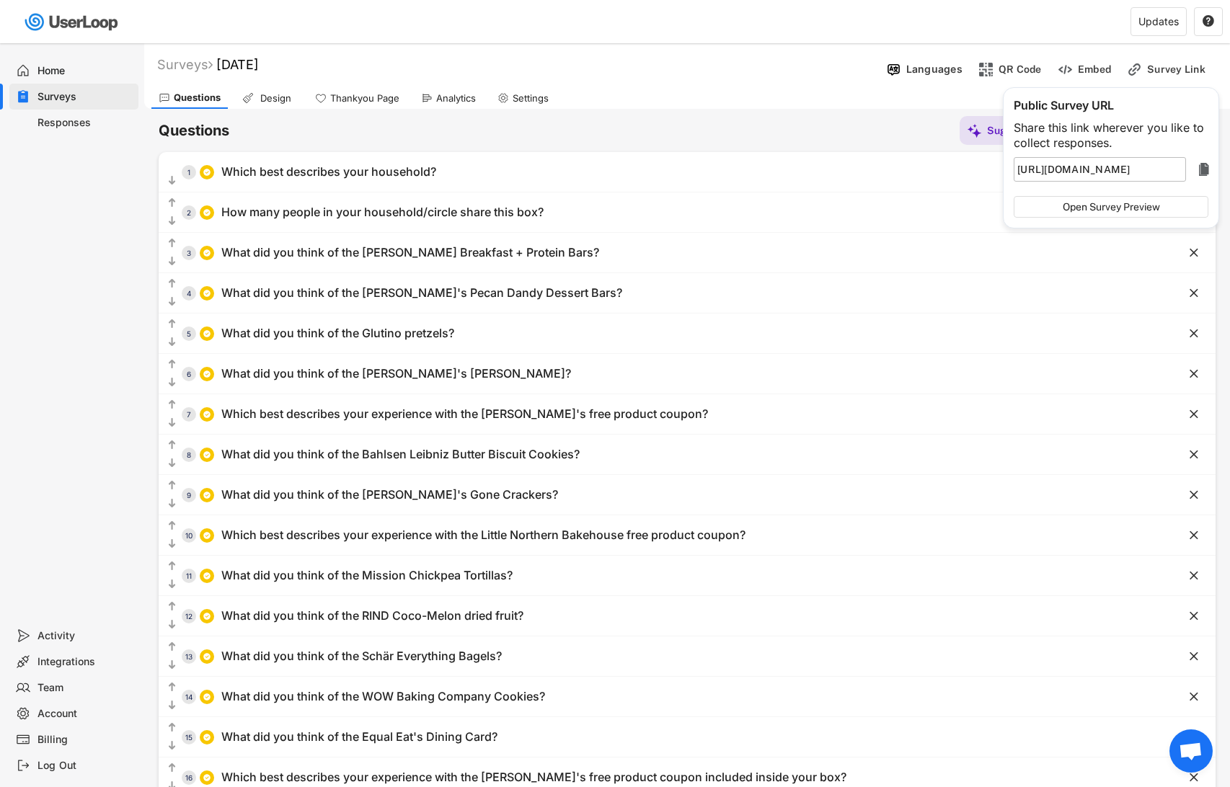
click at [1207, 165] on text "" at bounding box center [1204, 169] width 10 height 17
click at [1200, 168] on text "" at bounding box center [1204, 169] width 10 height 17
click at [1144, 166] on input "input" at bounding box center [1100, 169] width 172 height 25
drag, startPoint x: 1144, startPoint y: 166, endPoint x: 1208, endPoint y: 172, distance: 64.4
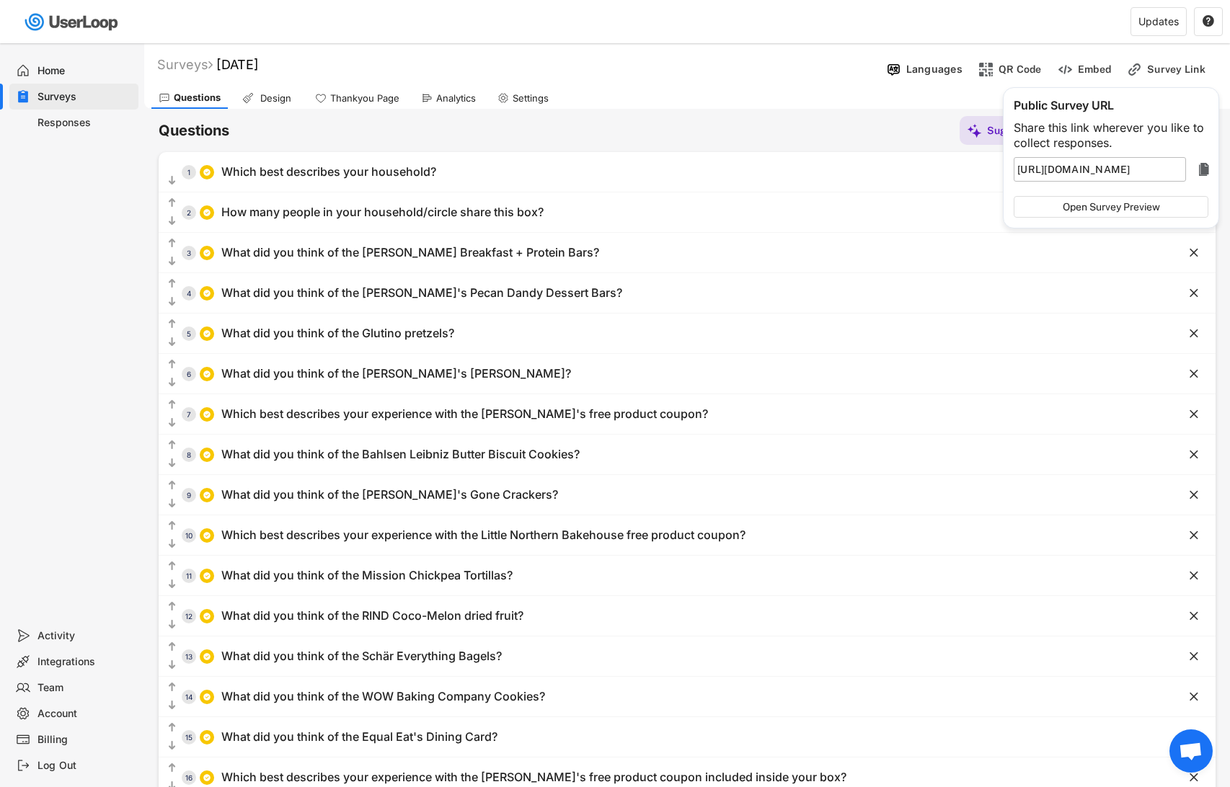
click at [1208, 172] on div "" at bounding box center [1113, 169] width 199 height 25
